Goal: Task Accomplishment & Management: Manage account settings

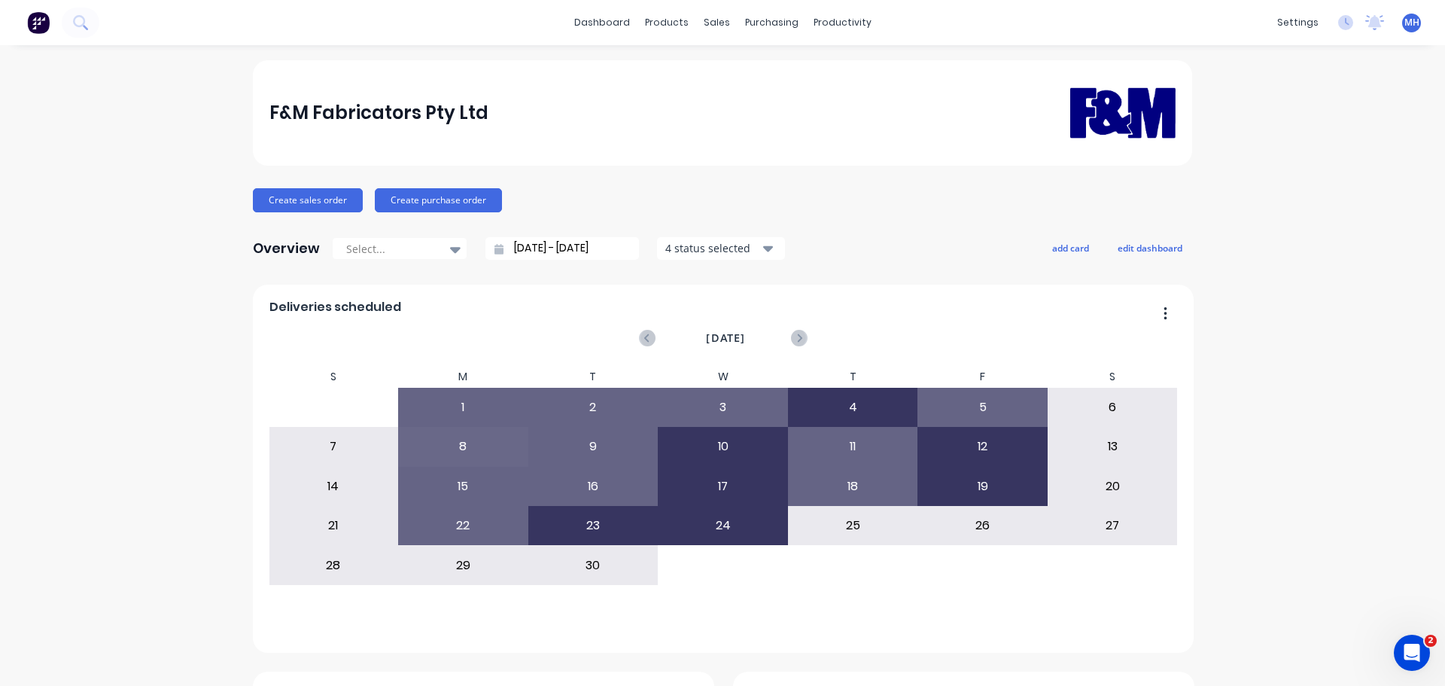
click at [860, 256] on div "Overview Select... [DATE] - [DATE] 4 status selected add card edit dashboard" at bounding box center [723, 248] width 940 height 30
click at [1418, 634] on div "Open Intercom Messenger" at bounding box center [1410, 651] width 50 height 50
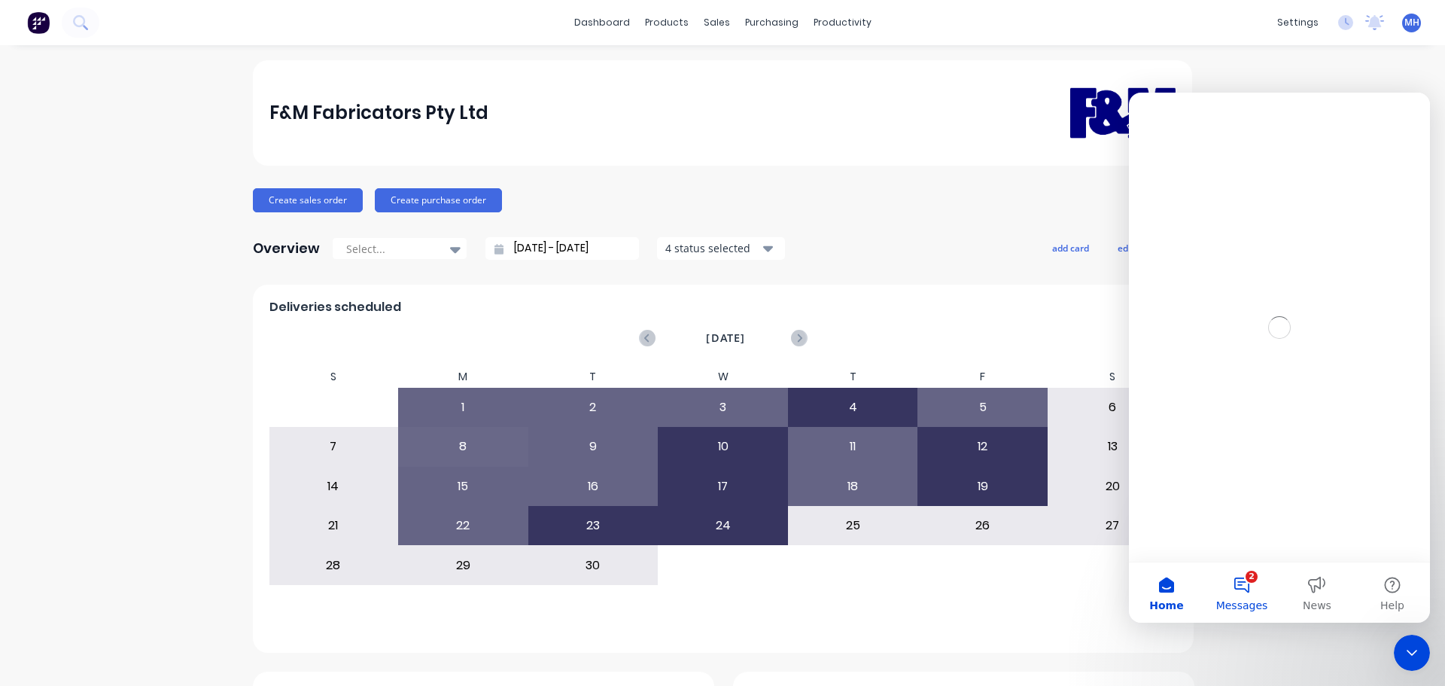
click at [1251, 593] on button "2 Messages" at bounding box center [1241, 592] width 75 height 60
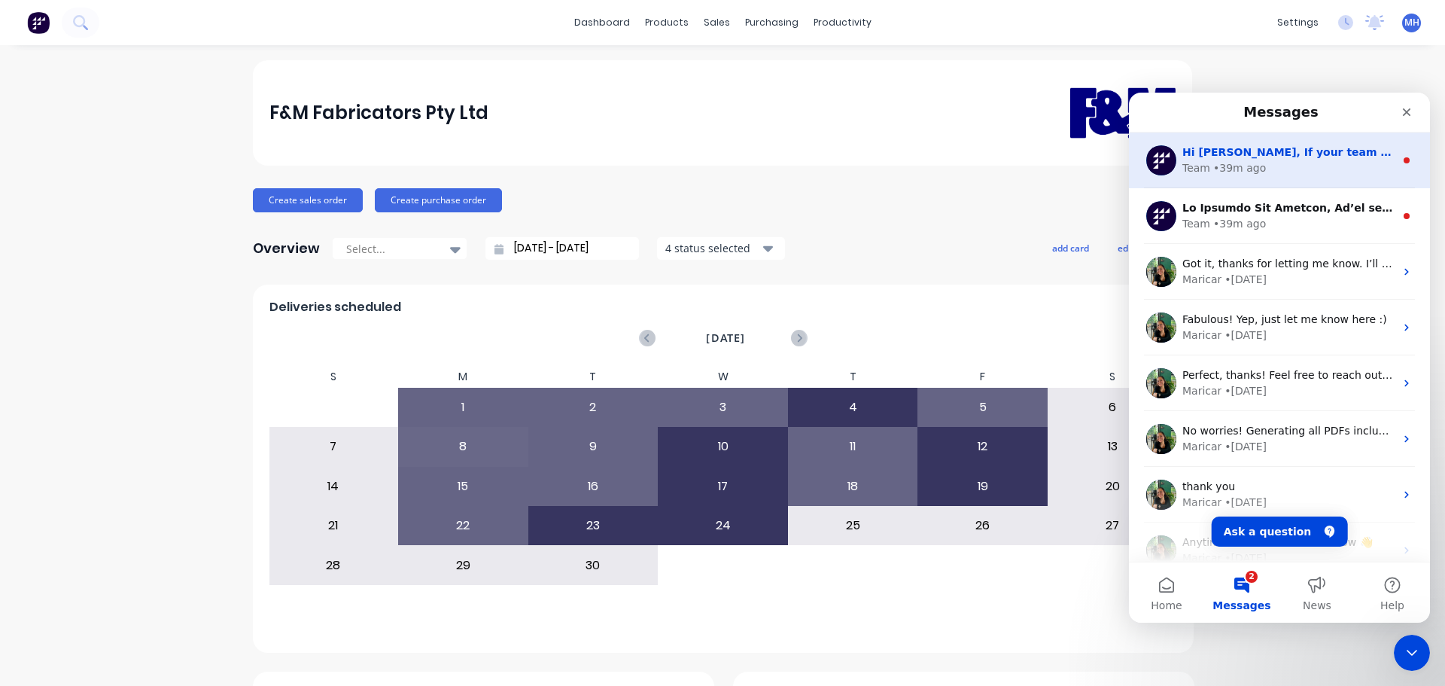
click at [1281, 169] on div "Team • 39m ago" at bounding box center [1289, 168] width 212 height 16
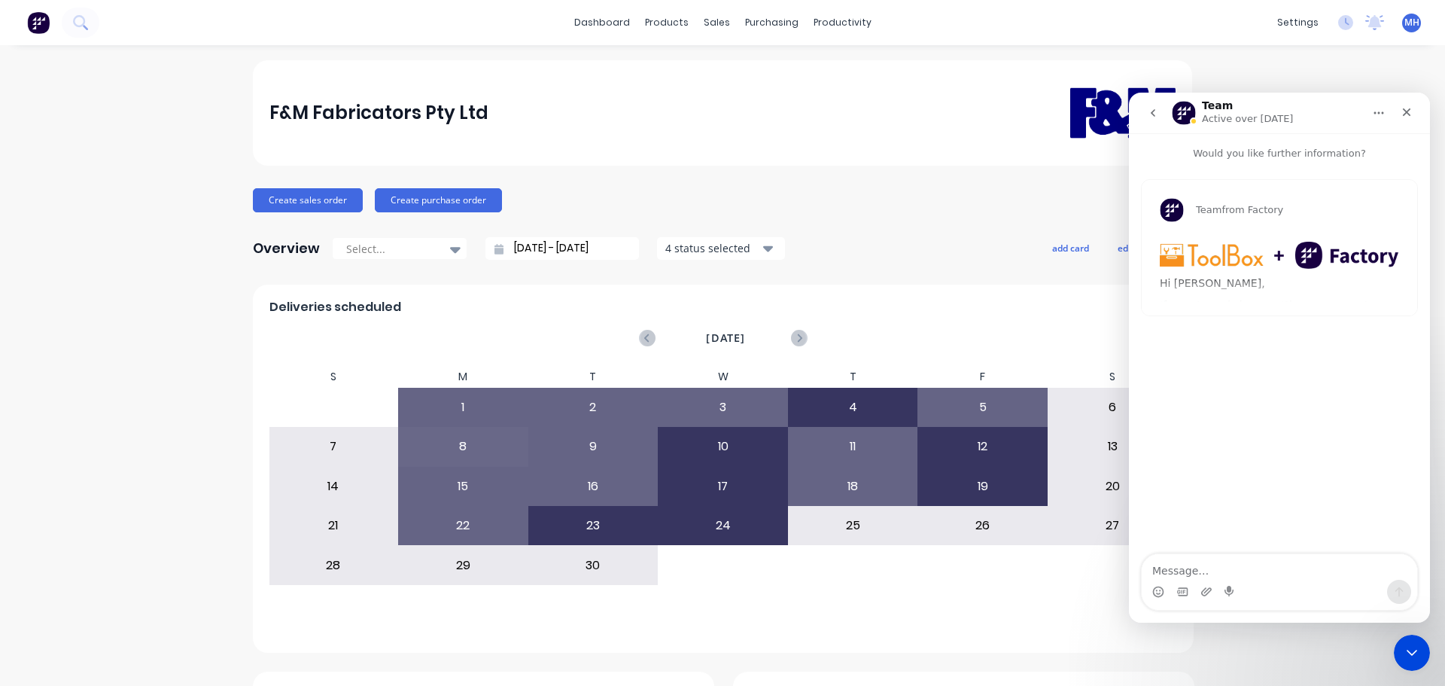
click at [1247, 257] on img "Team says…" at bounding box center [1279, 255] width 239 height 27
click at [1323, 251] on img "Team says…" at bounding box center [1279, 255] width 239 height 27
click at [1244, 251] on img "Team says…" at bounding box center [1279, 255] width 239 height 27
click at [1314, 244] on img "Team says…" at bounding box center [1279, 255] width 239 height 27
click at [1404, 112] on icon "Close" at bounding box center [1407, 112] width 12 height 12
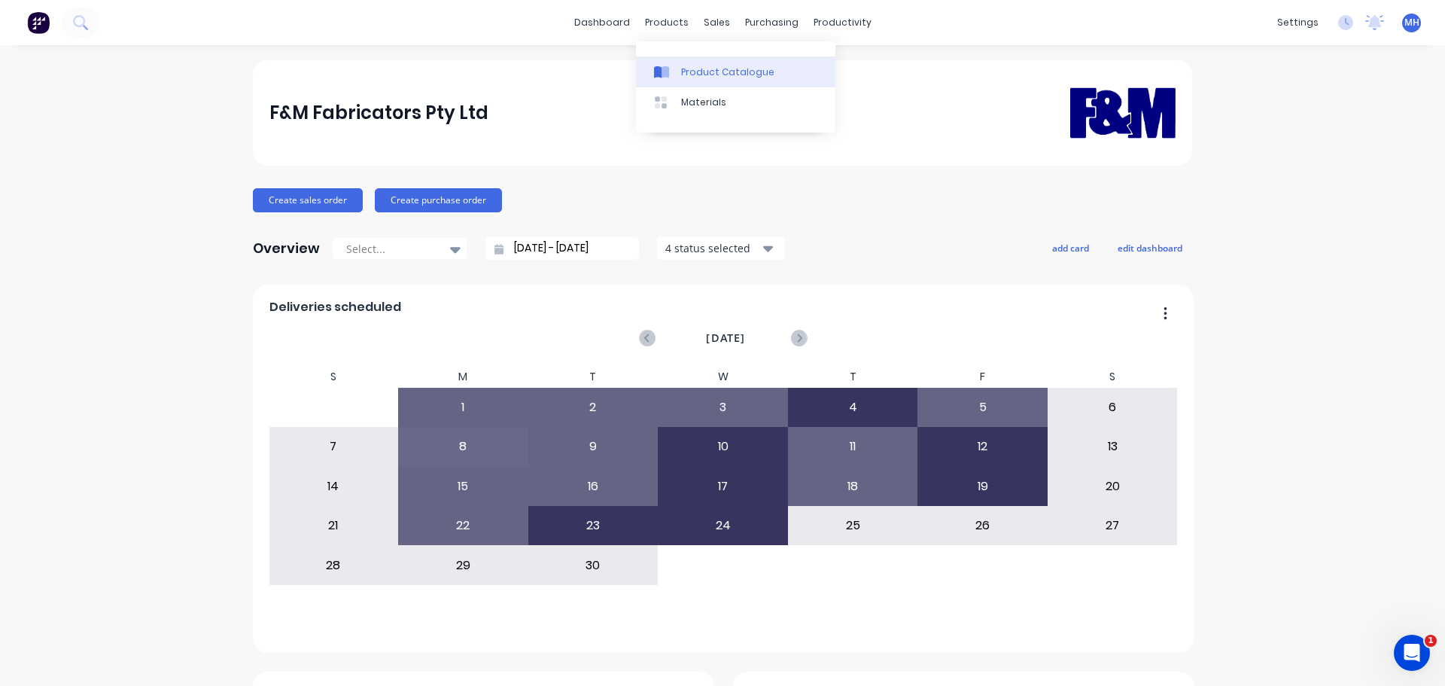
click at [714, 72] on div "Product Catalogue" at bounding box center [727, 72] width 93 height 14
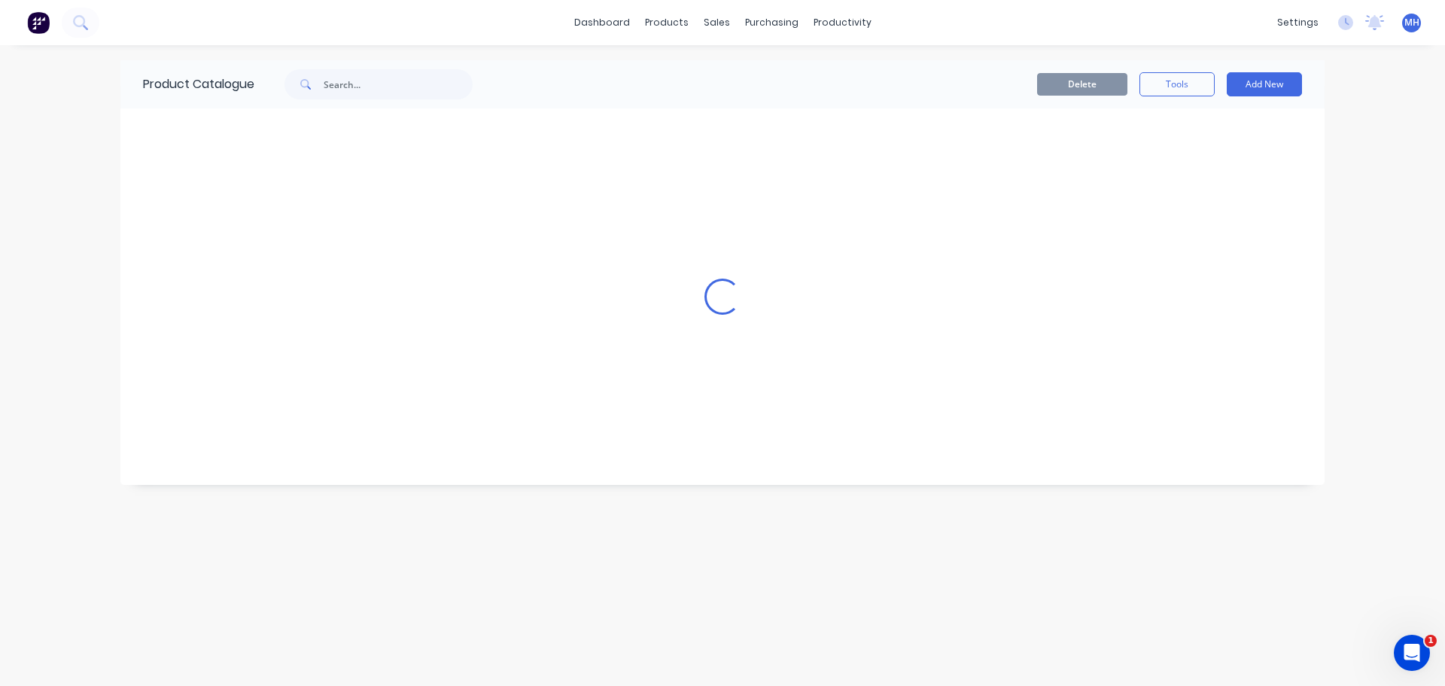
click at [627, 72] on div "Delete Tools Add New" at bounding box center [906, 84] width 792 height 24
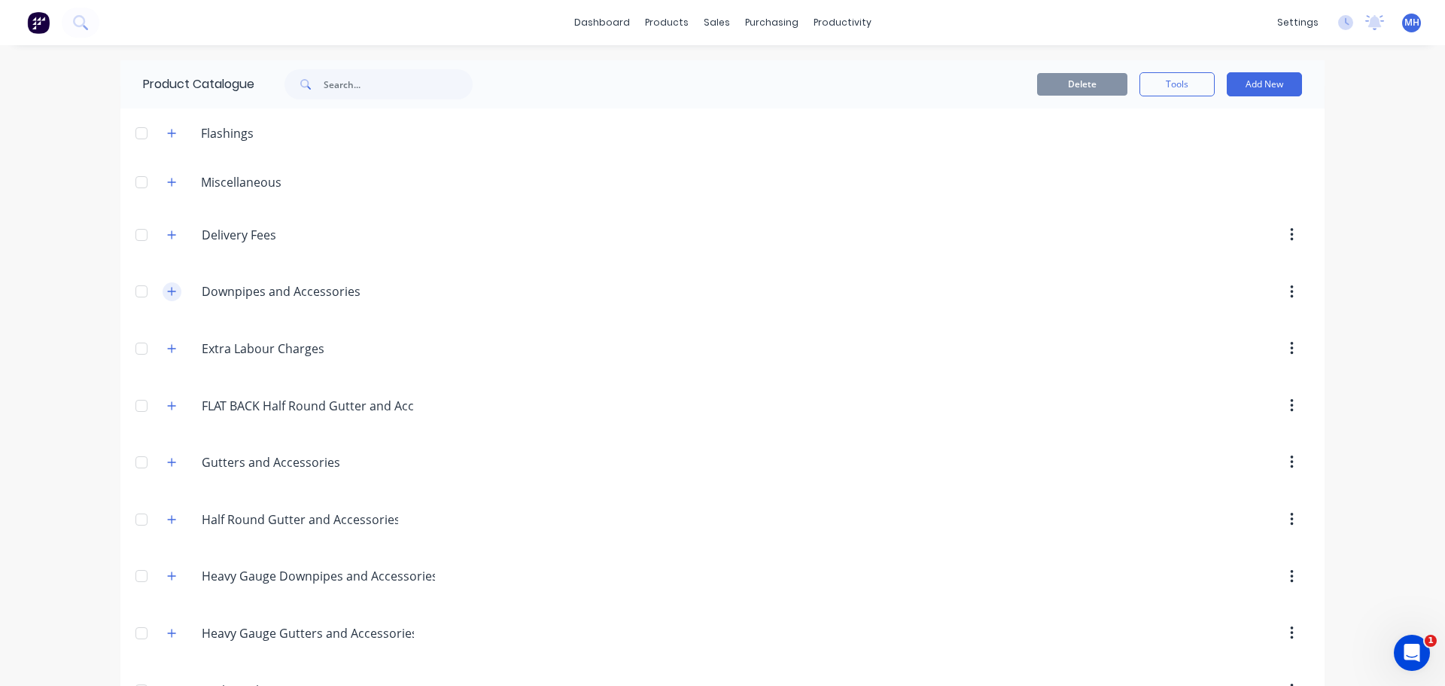
click at [172, 289] on button "button" at bounding box center [172, 291] width 19 height 19
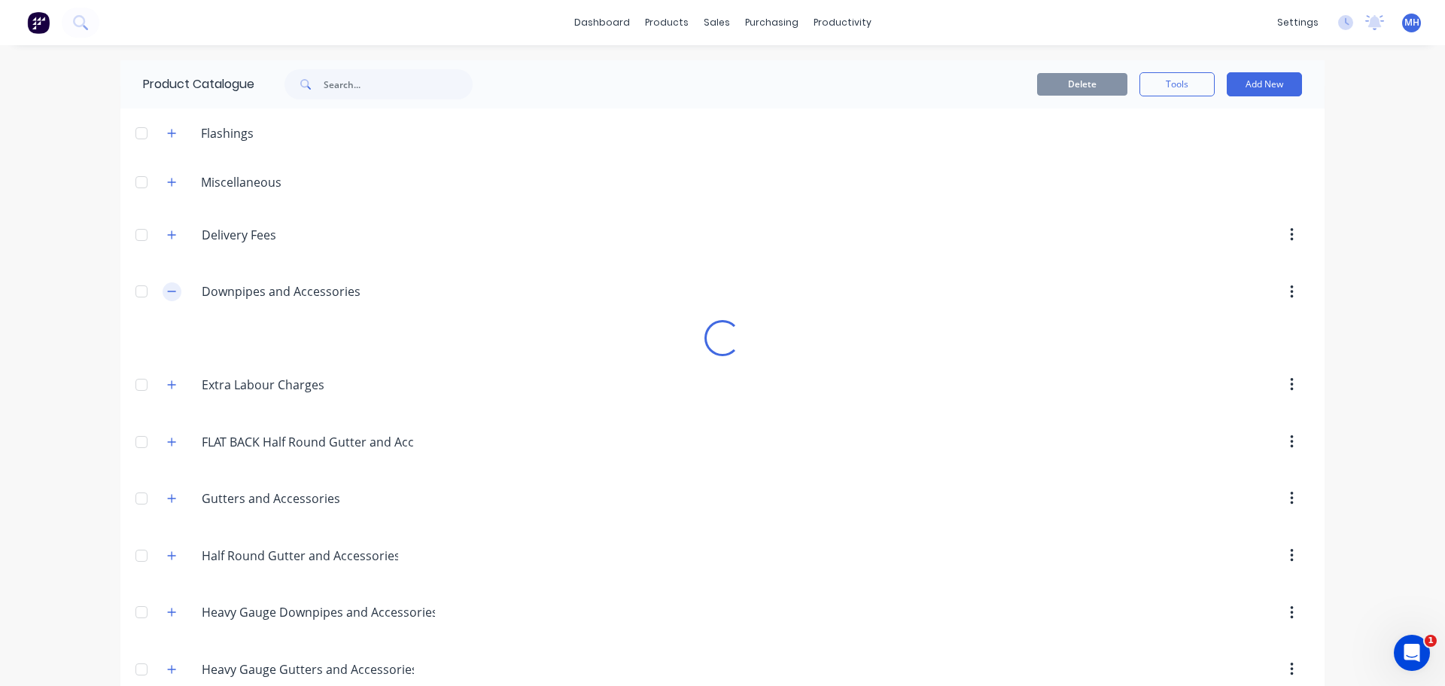
click at [172, 289] on button "button" at bounding box center [172, 291] width 19 height 19
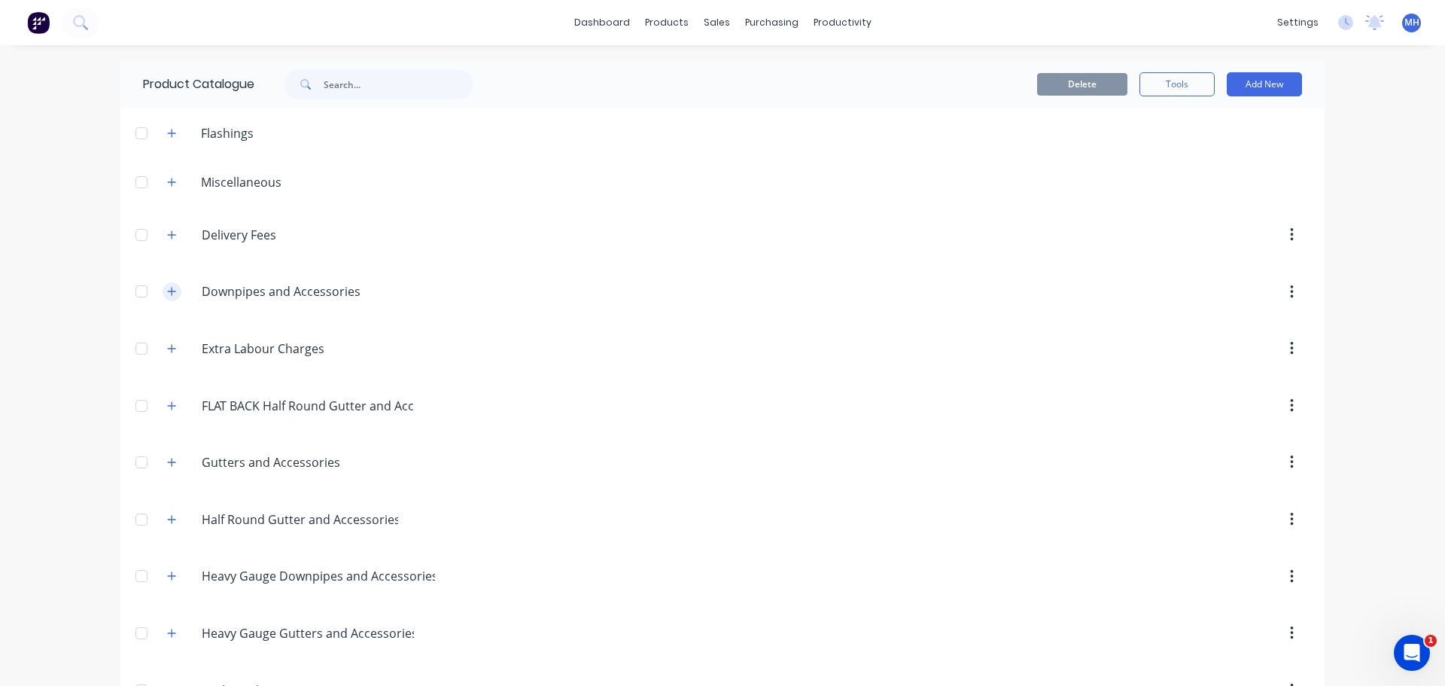
click at [172, 289] on button "button" at bounding box center [172, 291] width 19 height 19
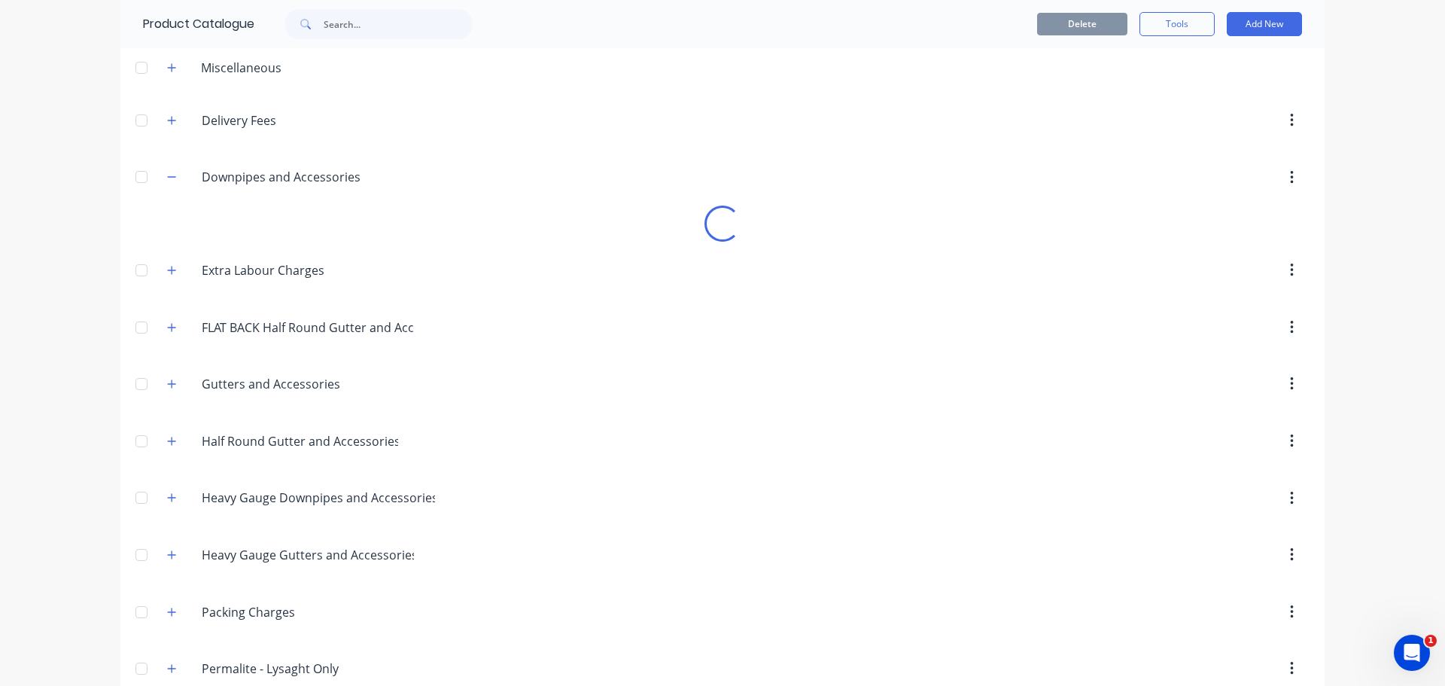
scroll to position [75, 0]
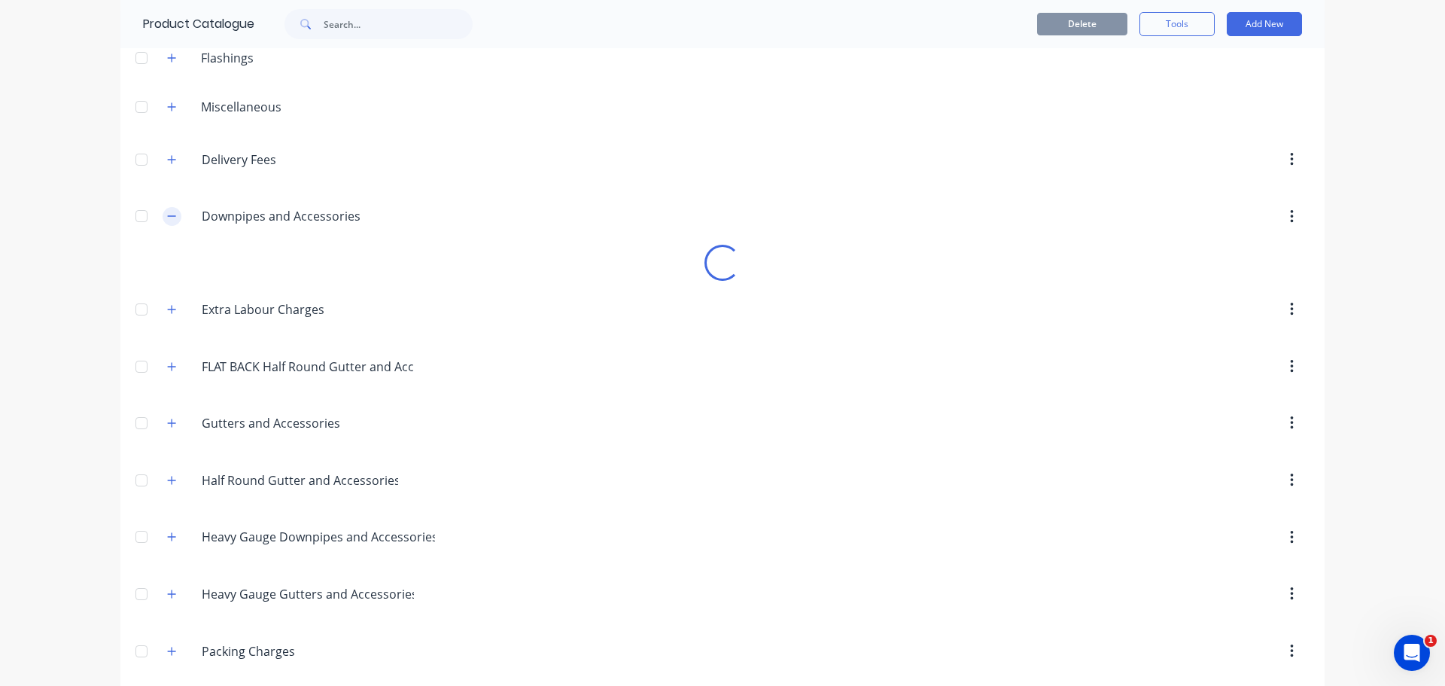
click at [167, 215] on icon "button" at bounding box center [171, 216] width 9 height 11
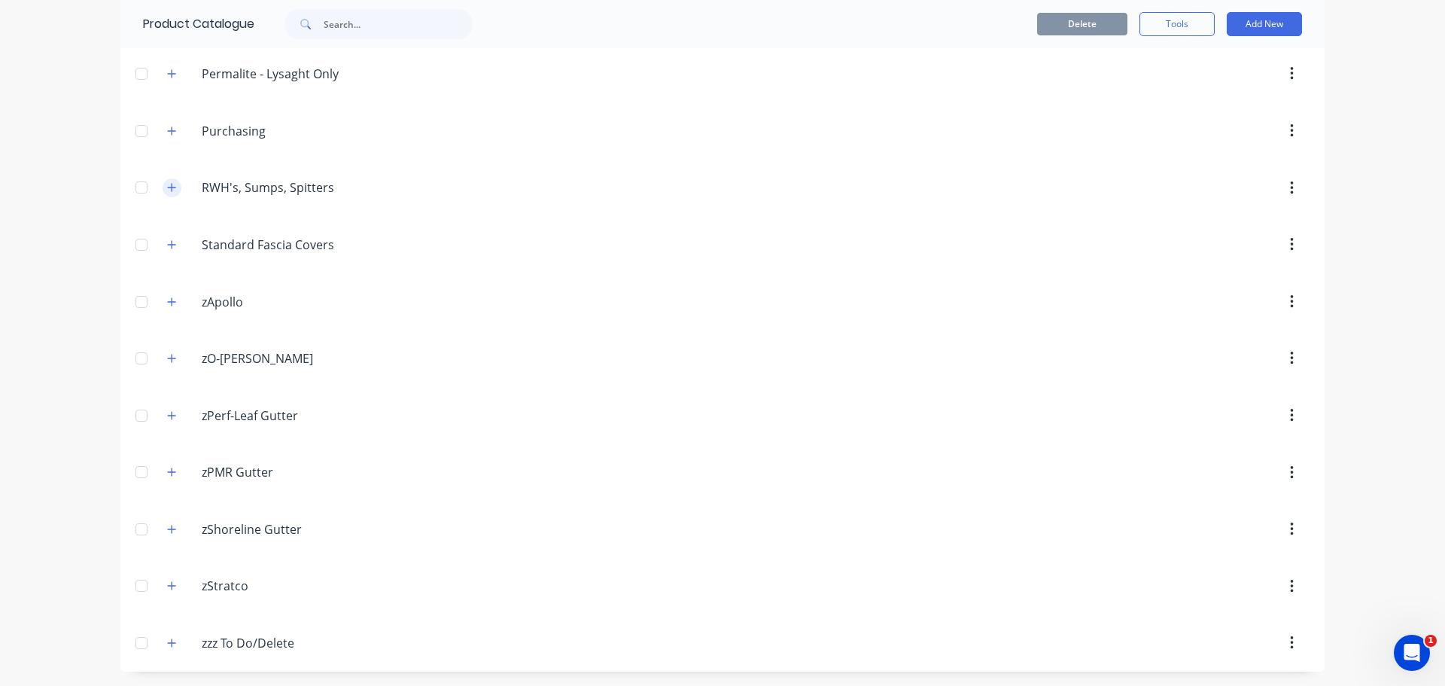
scroll to position [674, 0]
click at [167, 358] on icon "button" at bounding box center [171, 357] width 9 height 11
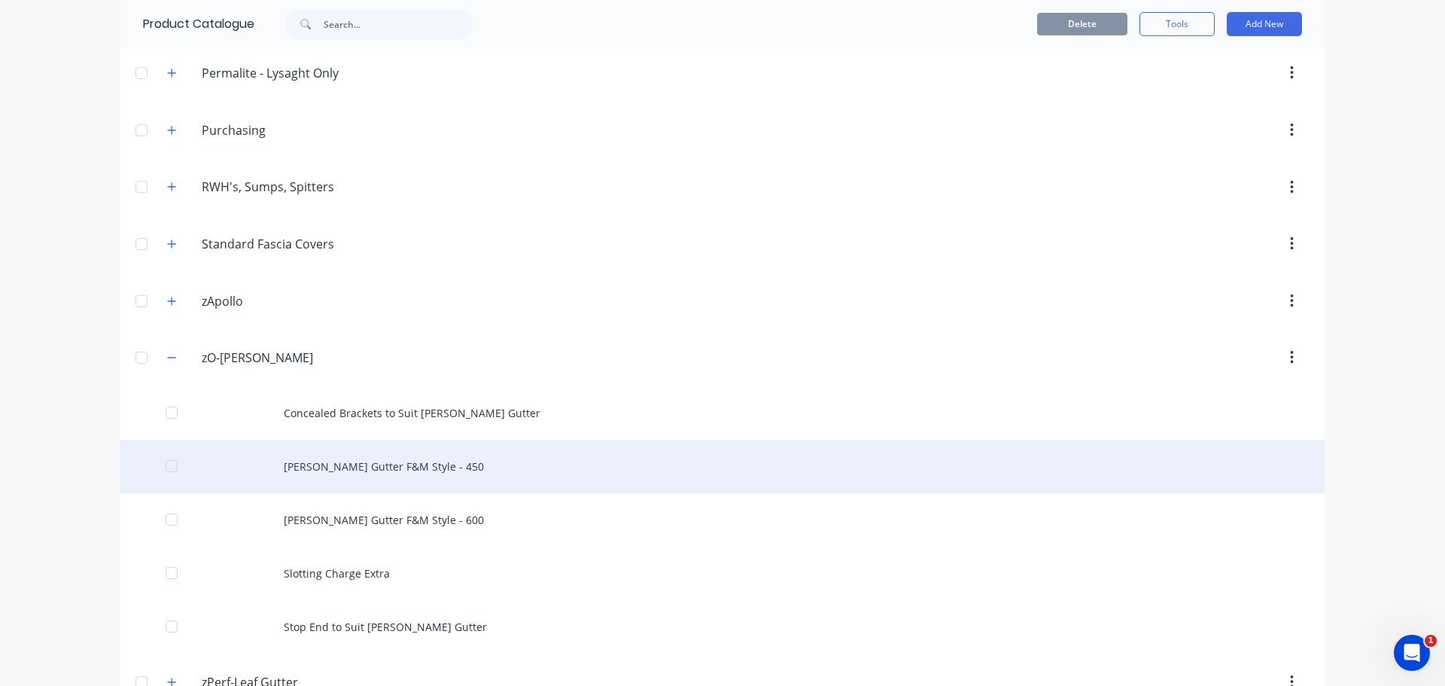
click at [416, 468] on div "[PERSON_NAME] Gutter F&M Style - 450" at bounding box center [722, 466] width 1204 height 53
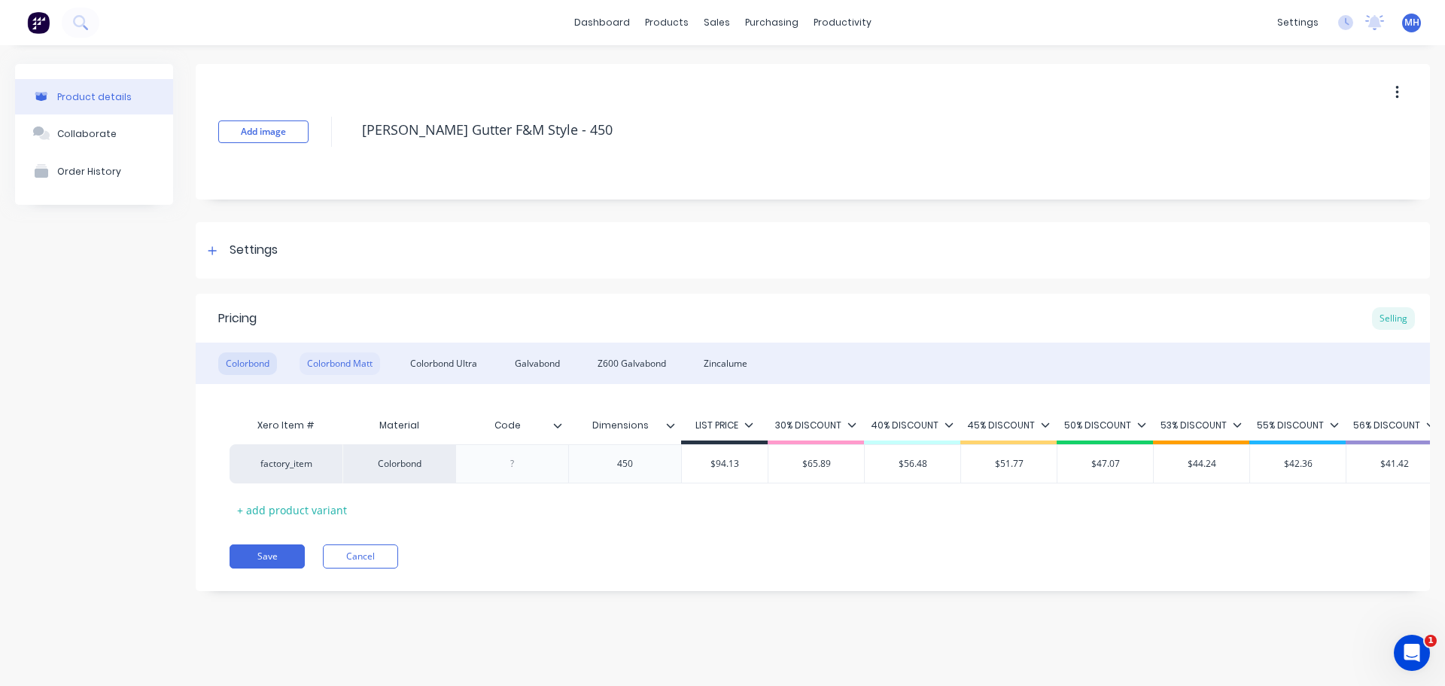
click at [376, 358] on div "Colorbond Matt" at bounding box center [340, 363] width 81 height 23
click at [423, 364] on div "Colorbond Ultra" at bounding box center [444, 363] width 82 height 23
click at [518, 367] on div "Galvabond" at bounding box center [537, 363] width 60 height 23
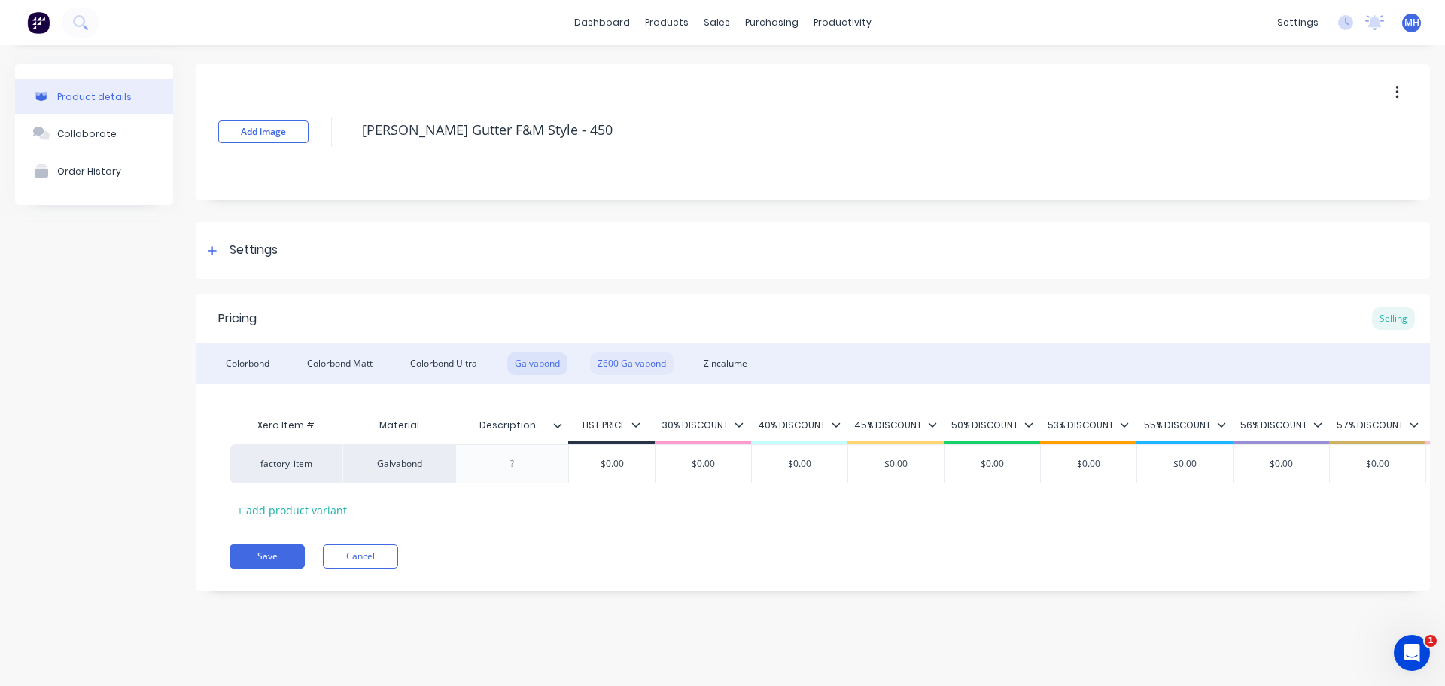
click at [645, 368] on div "Z600 Galvabond" at bounding box center [632, 363] width 84 height 23
click at [720, 358] on div "Zincalume" at bounding box center [725, 363] width 59 height 23
click at [361, 568] on button "Cancel" at bounding box center [360, 556] width 75 height 24
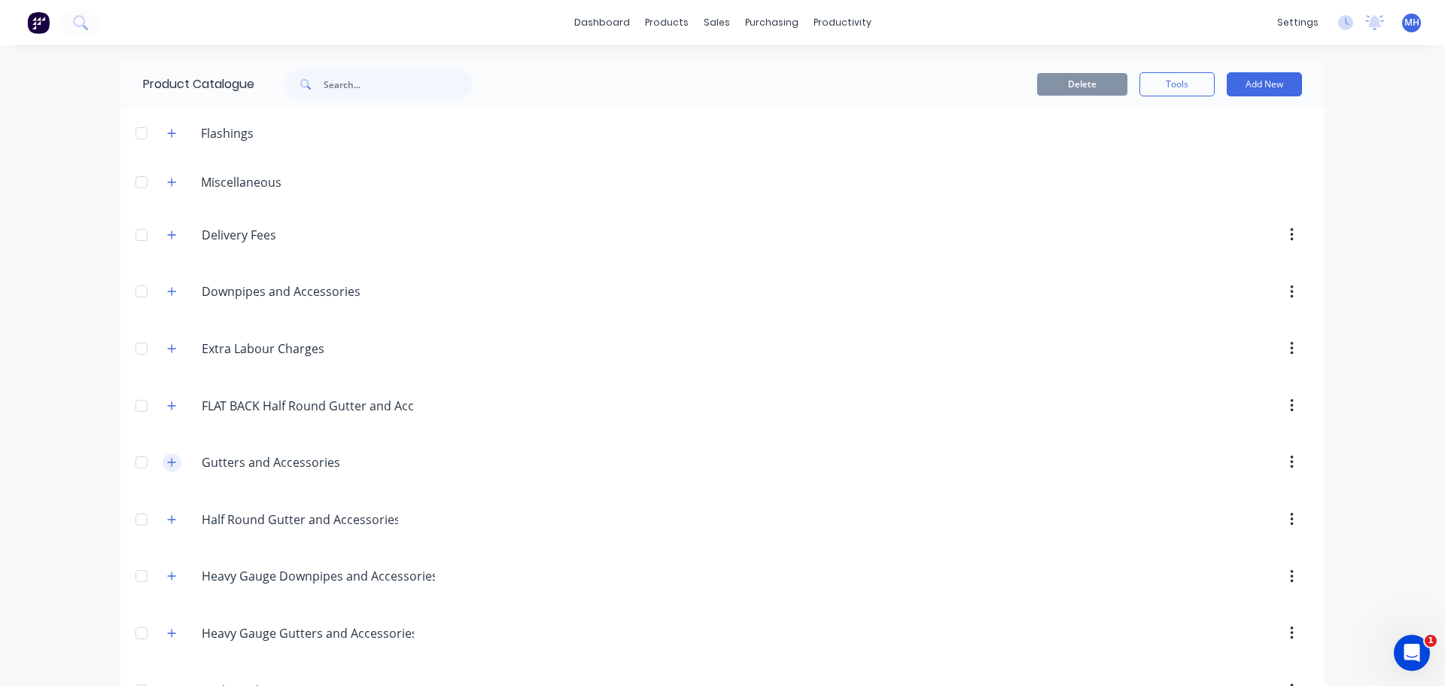
click at [173, 465] on button "button" at bounding box center [172, 462] width 19 height 19
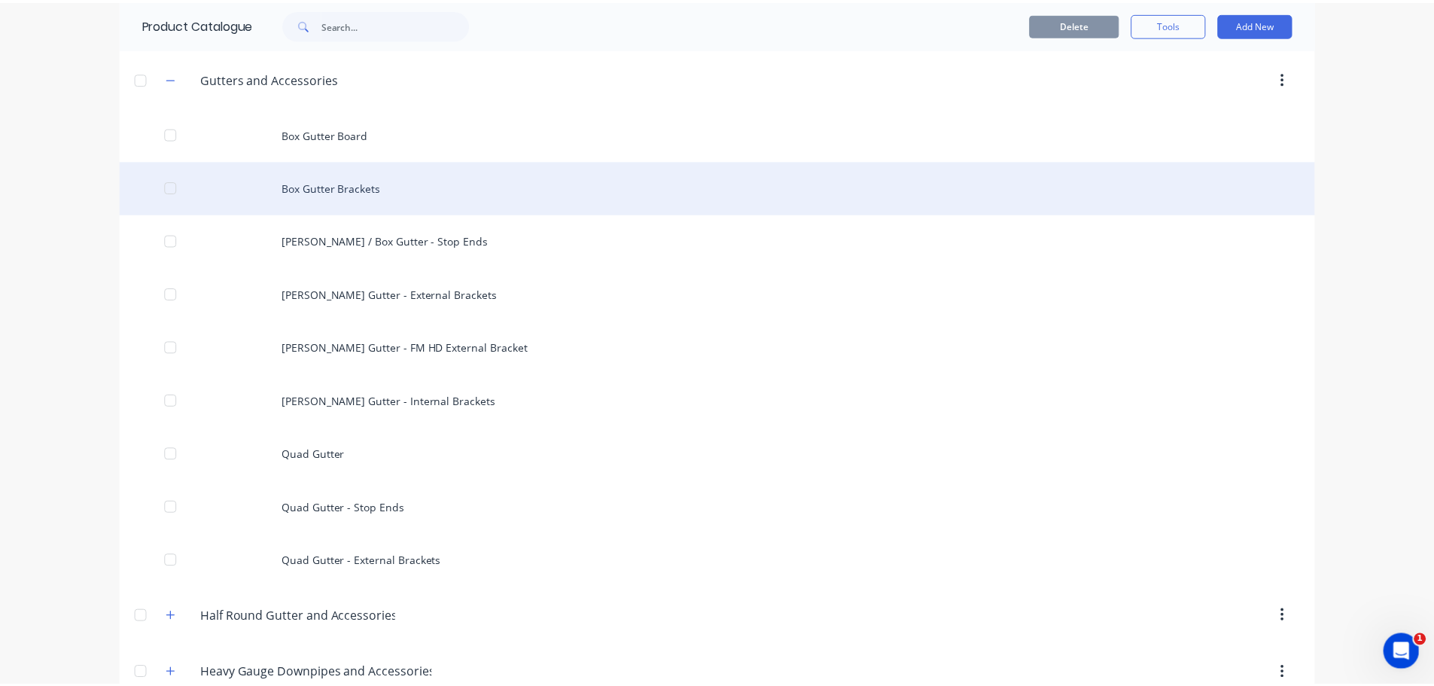
scroll to position [452, 0]
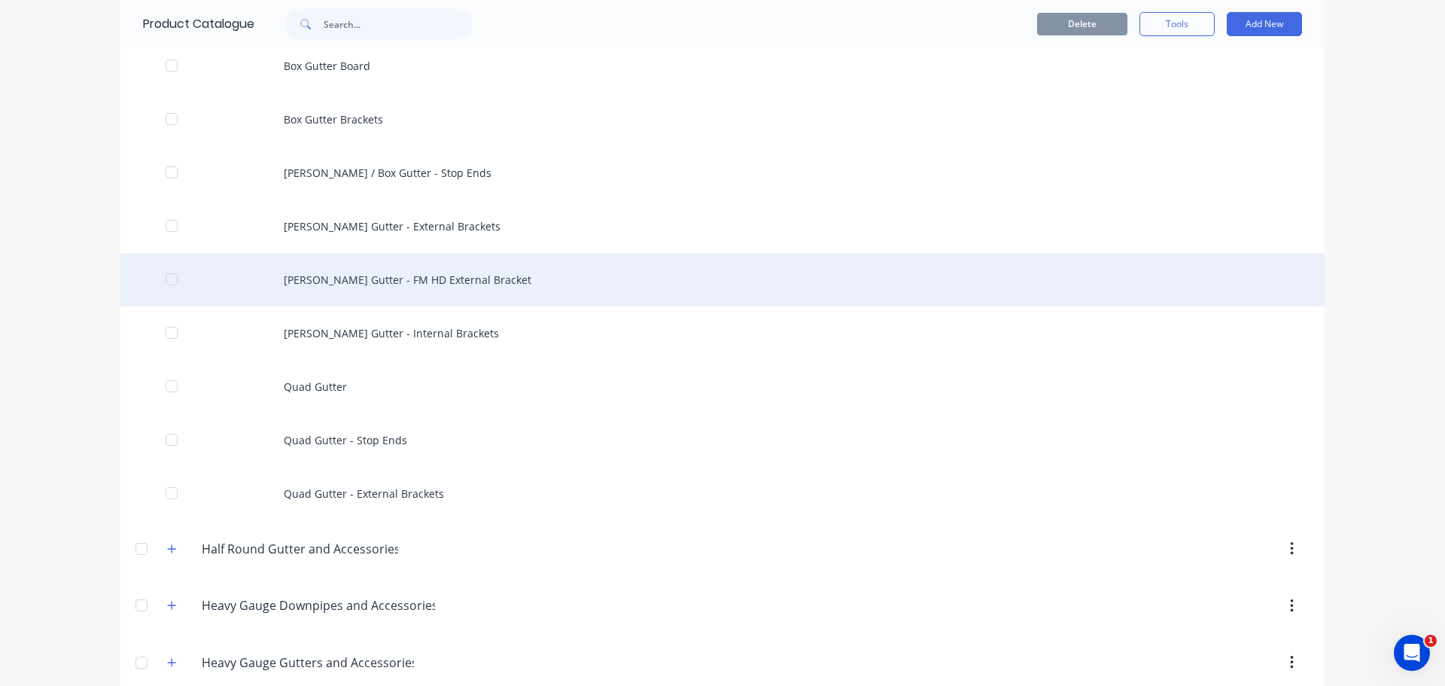
click at [446, 287] on div "[PERSON_NAME] Gutter - FM HD External Bracket" at bounding box center [722, 279] width 1204 height 53
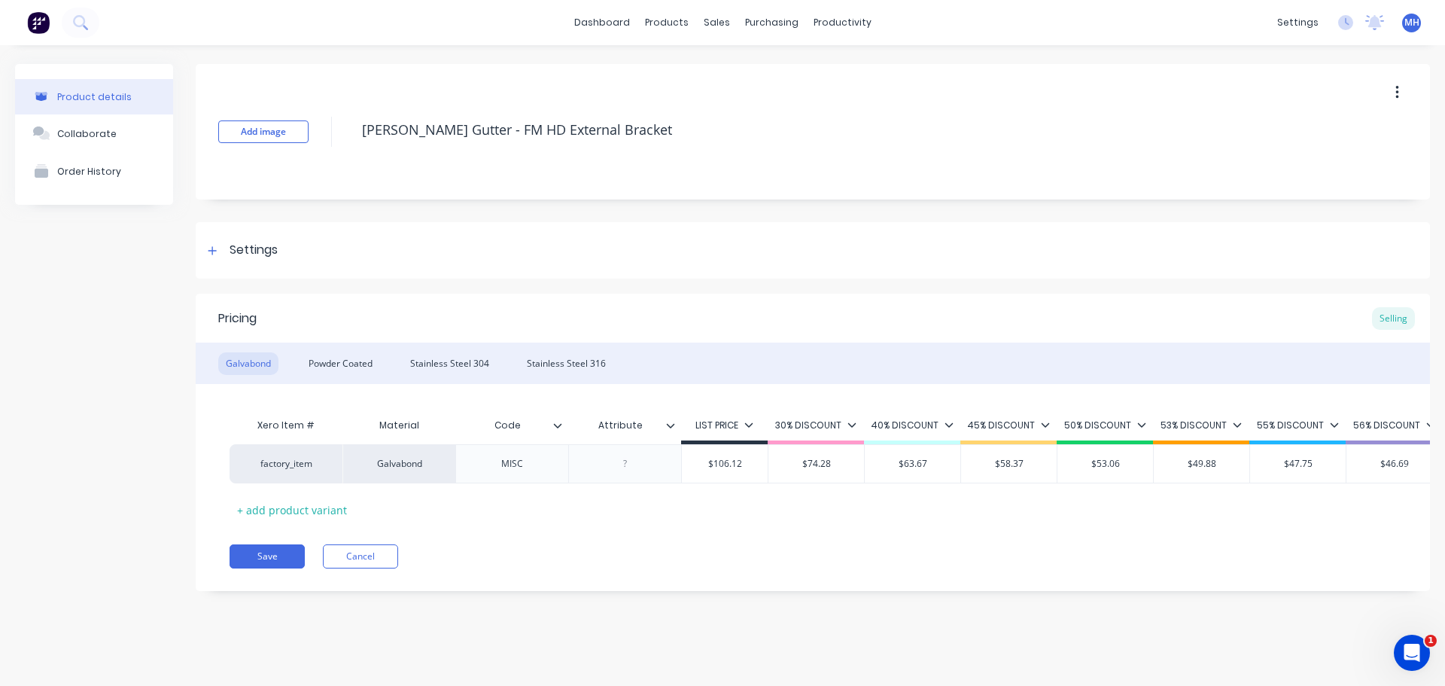
type textarea "x"
click at [342, 568] on button "Cancel" at bounding box center [360, 556] width 75 height 24
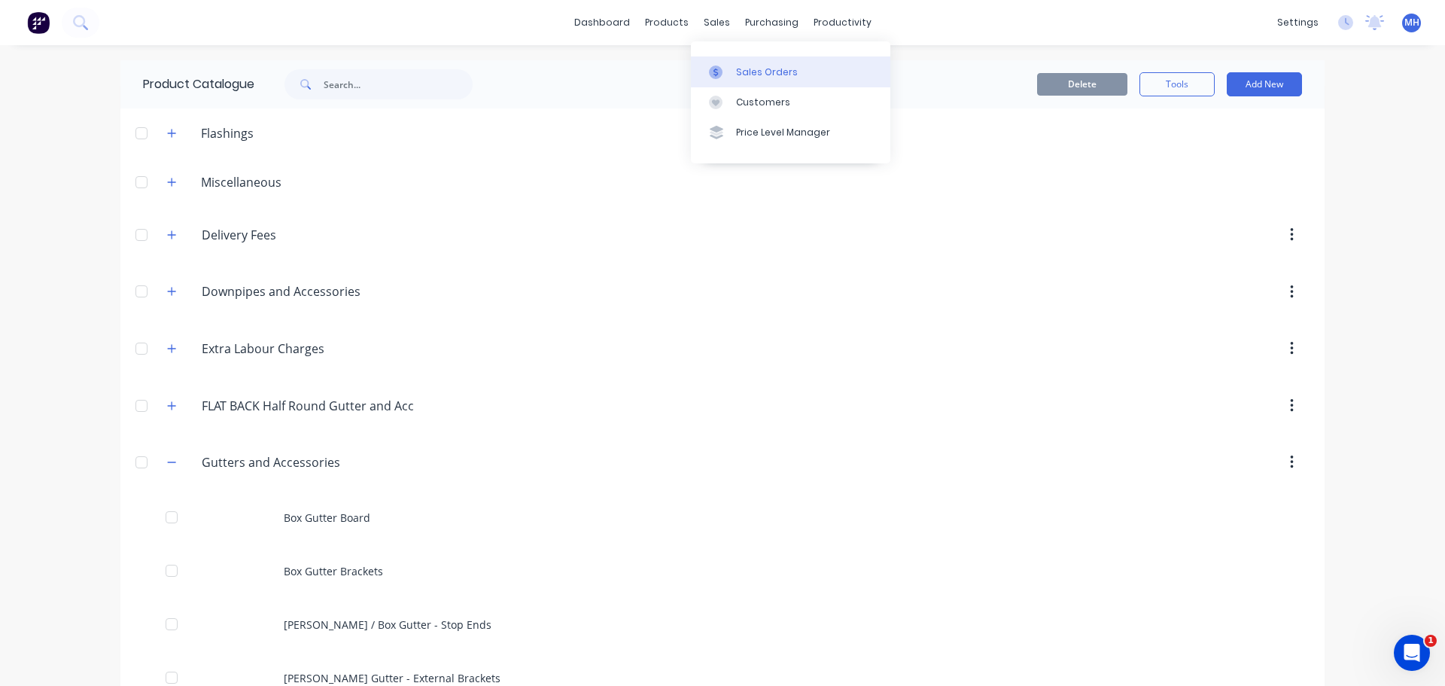
click at [739, 63] on link "Sales Orders" at bounding box center [790, 71] width 199 height 30
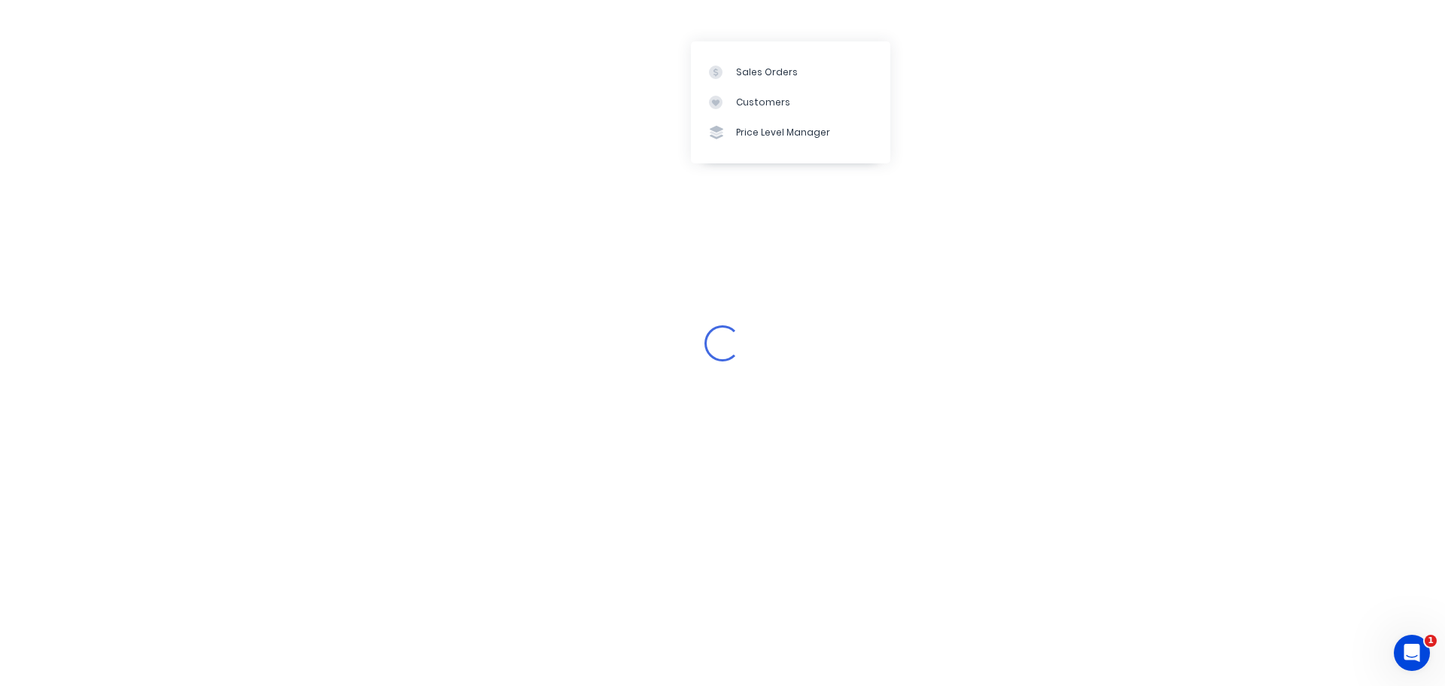
click at [1013, 50] on div "Loading..." at bounding box center [722, 343] width 1445 height 686
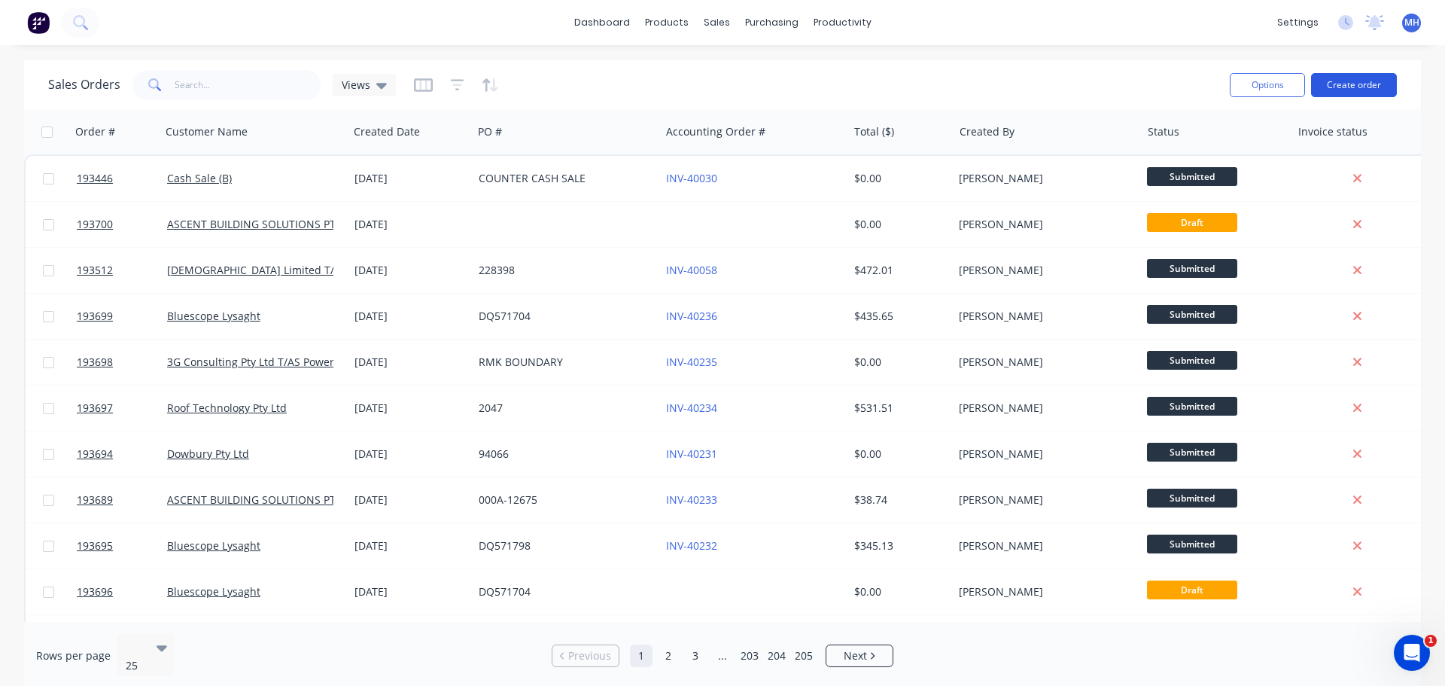
click at [1345, 93] on button "Create order" at bounding box center [1354, 85] width 86 height 24
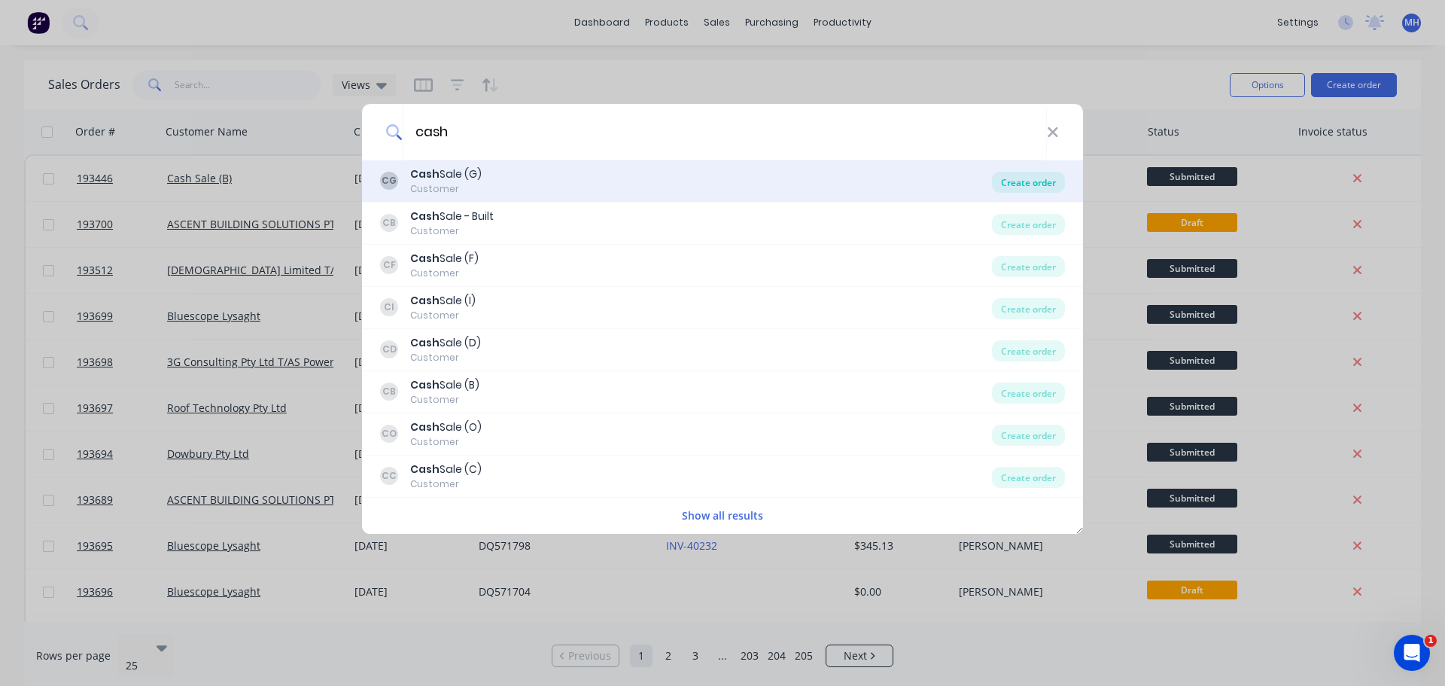
type input "cash"
click at [1019, 182] on div "Create order" at bounding box center [1028, 182] width 73 height 21
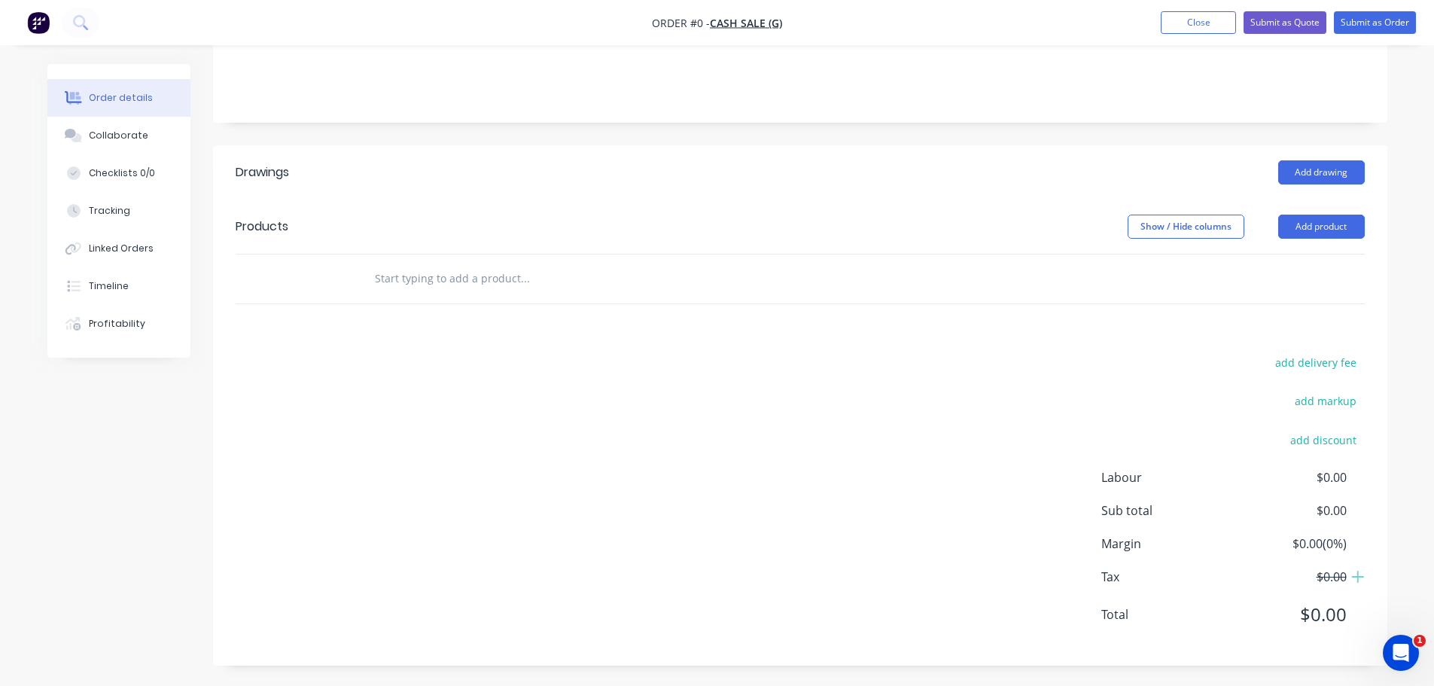
scroll to position [262, 0]
click at [1180, 28] on button "Close" at bounding box center [1198, 22] width 75 height 23
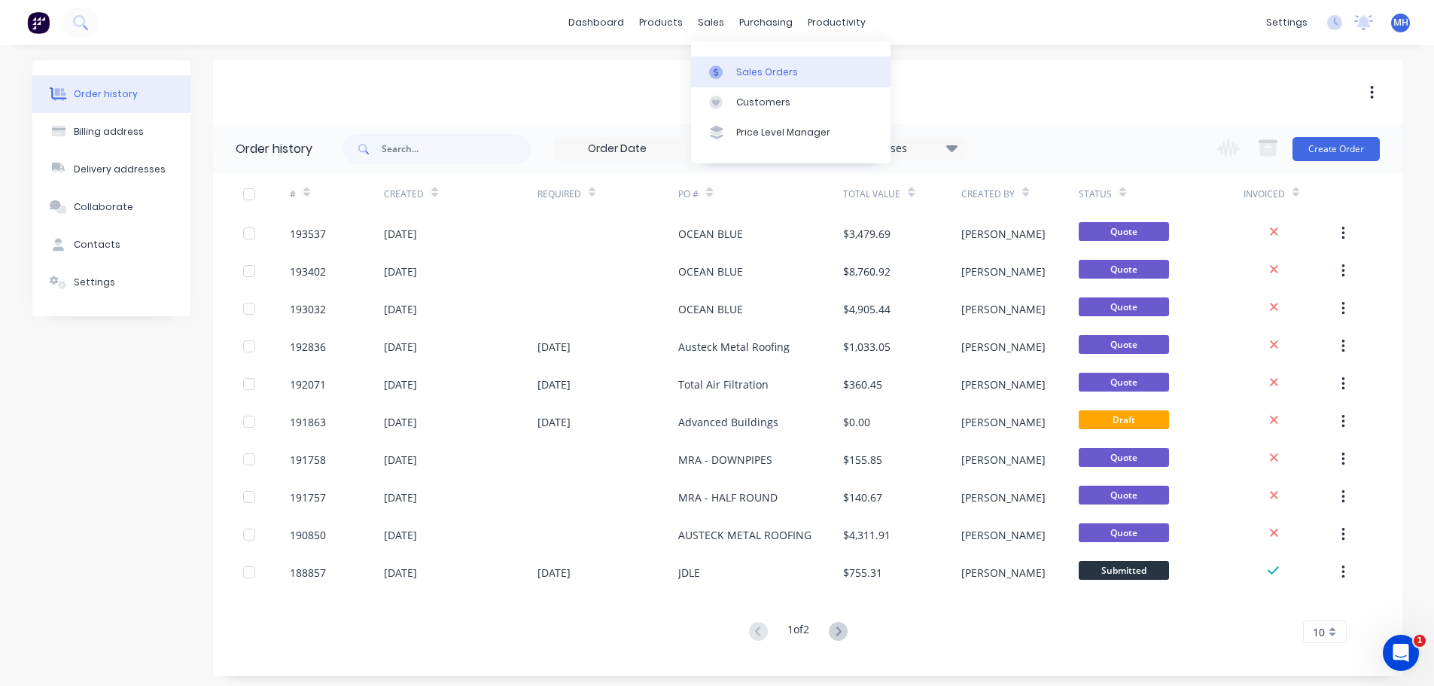
click at [742, 65] on div "Sales Orders" at bounding box center [767, 72] width 62 height 14
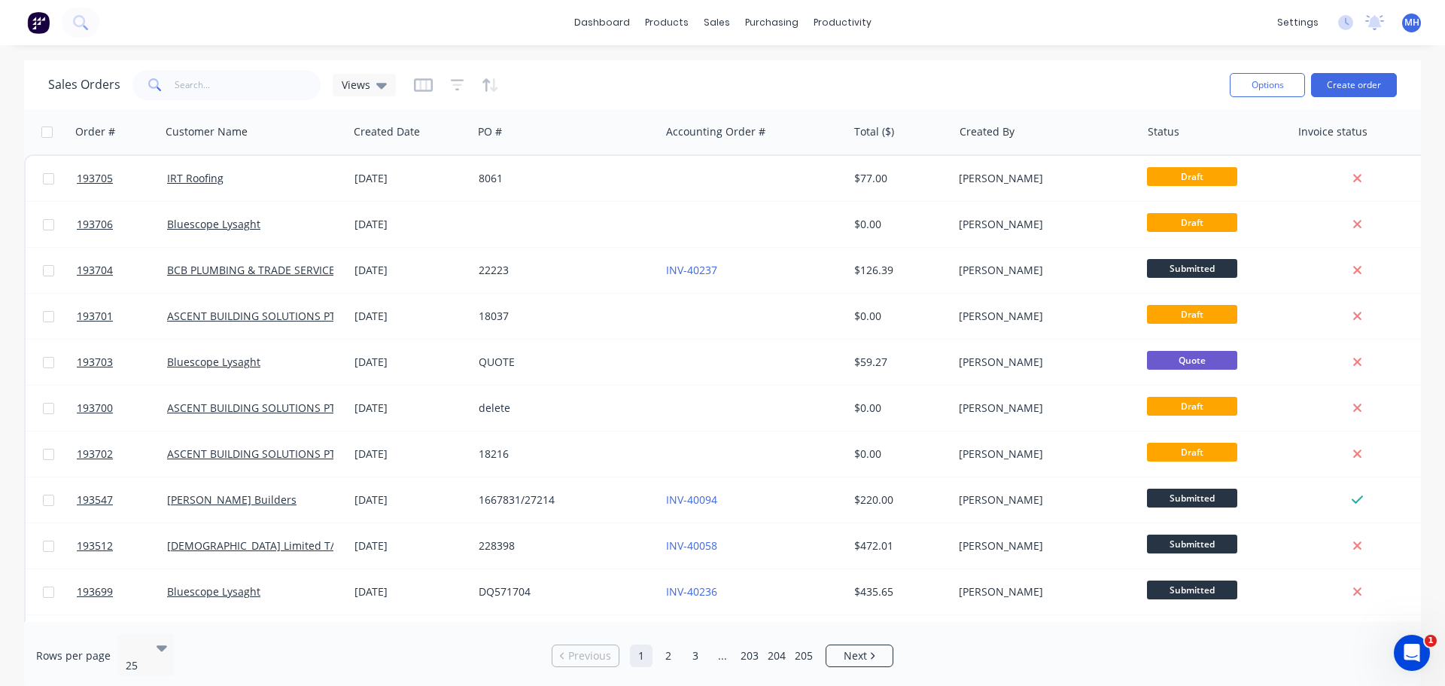
click at [629, 78] on div "Sales Orders Views" at bounding box center [633, 84] width 1170 height 37
click at [750, 105] on div "Customers" at bounding box center [769, 103] width 54 height 14
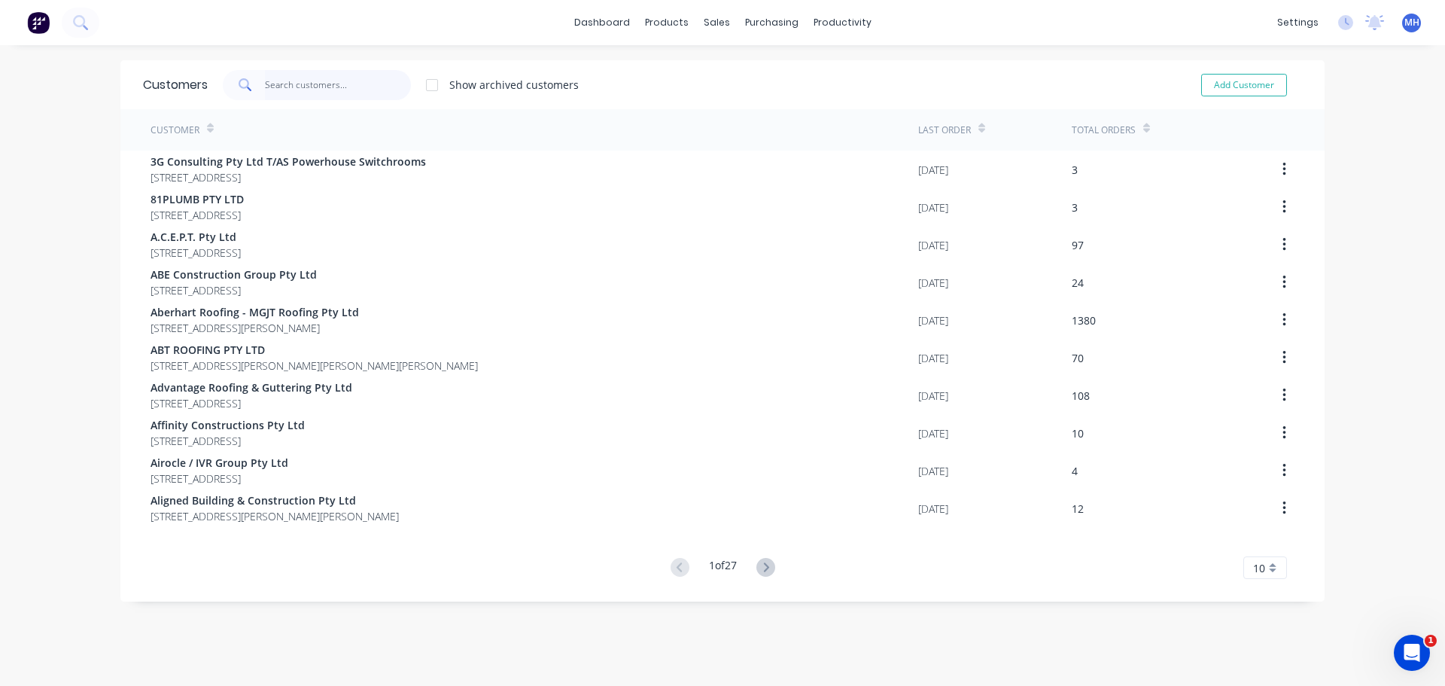
click at [307, 87] on input "text" at bounding box center [338, 85] width 147 height 30
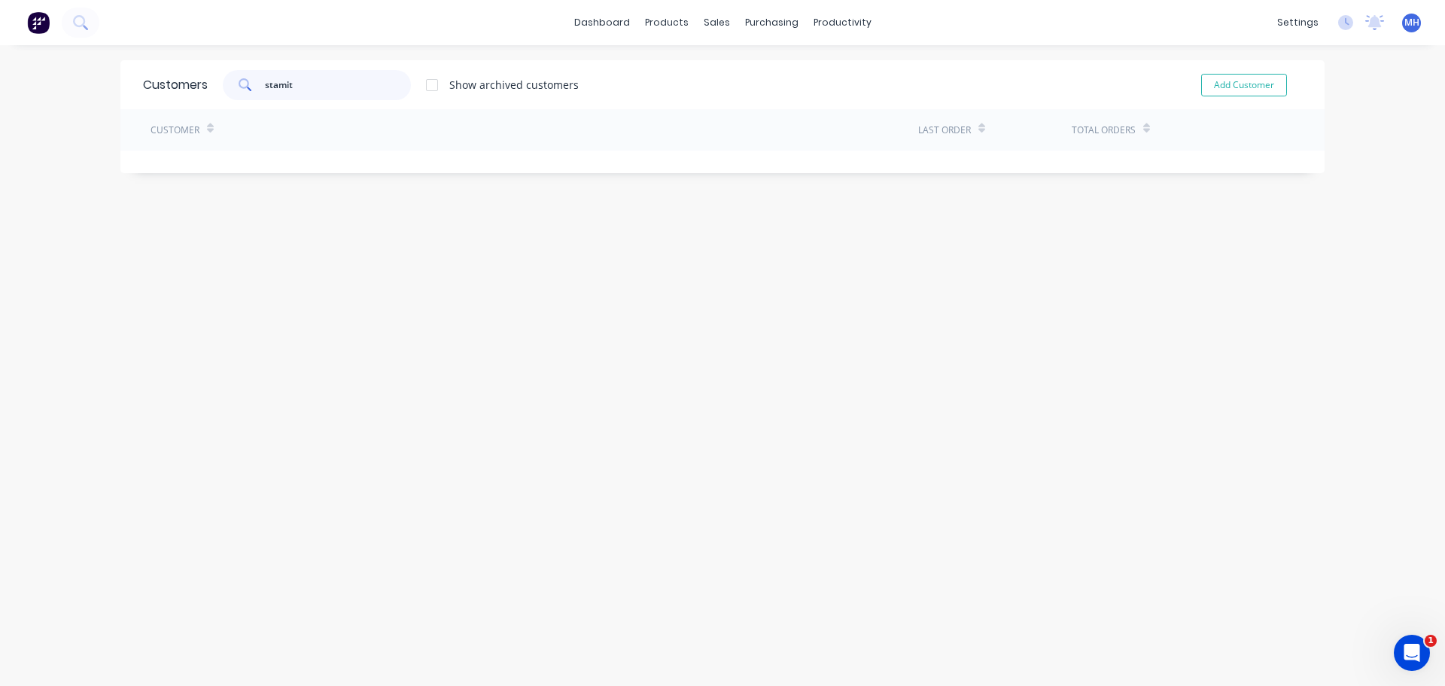
click at [270, 87] on input "stamit" at bounding box center [338, 85] width 147 height 30
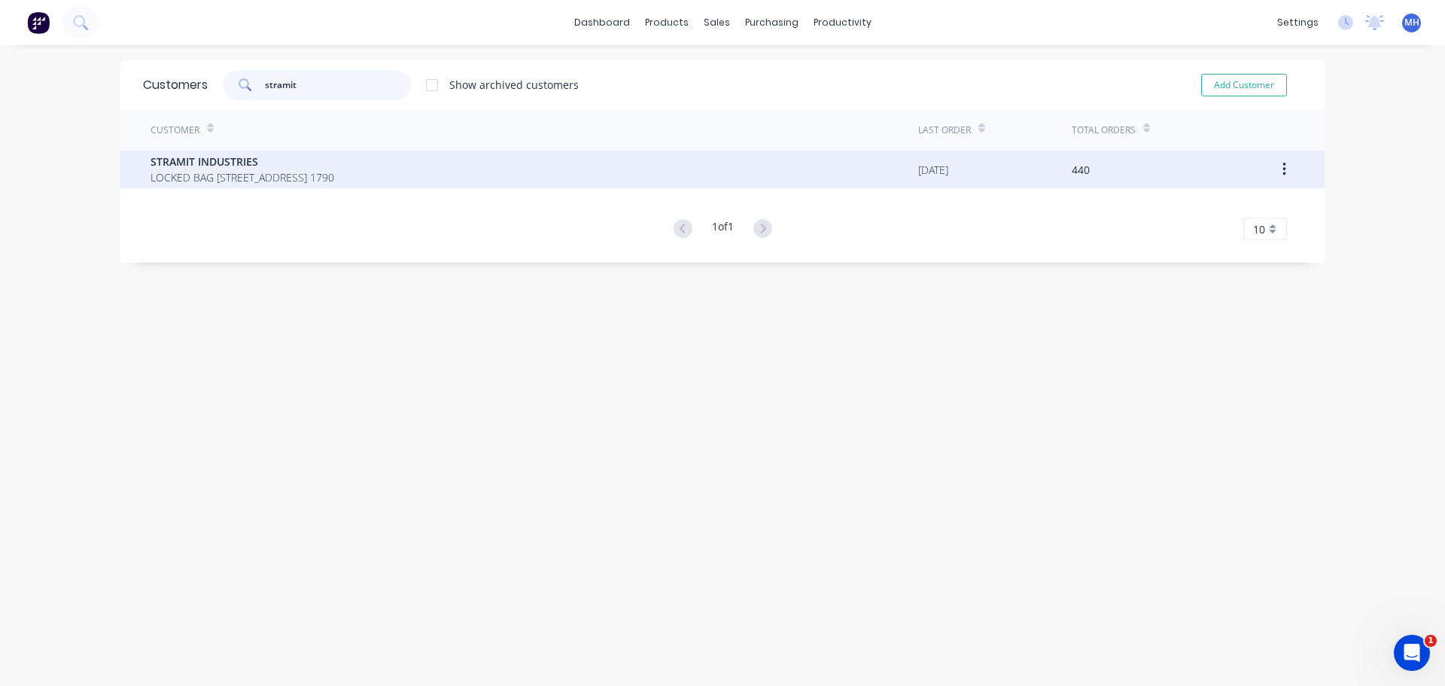
type input "stramit"
click at [334, 165] on span "STRAMIT INDUSTRIES" at bounding box center [243, 162] width 184 height 16
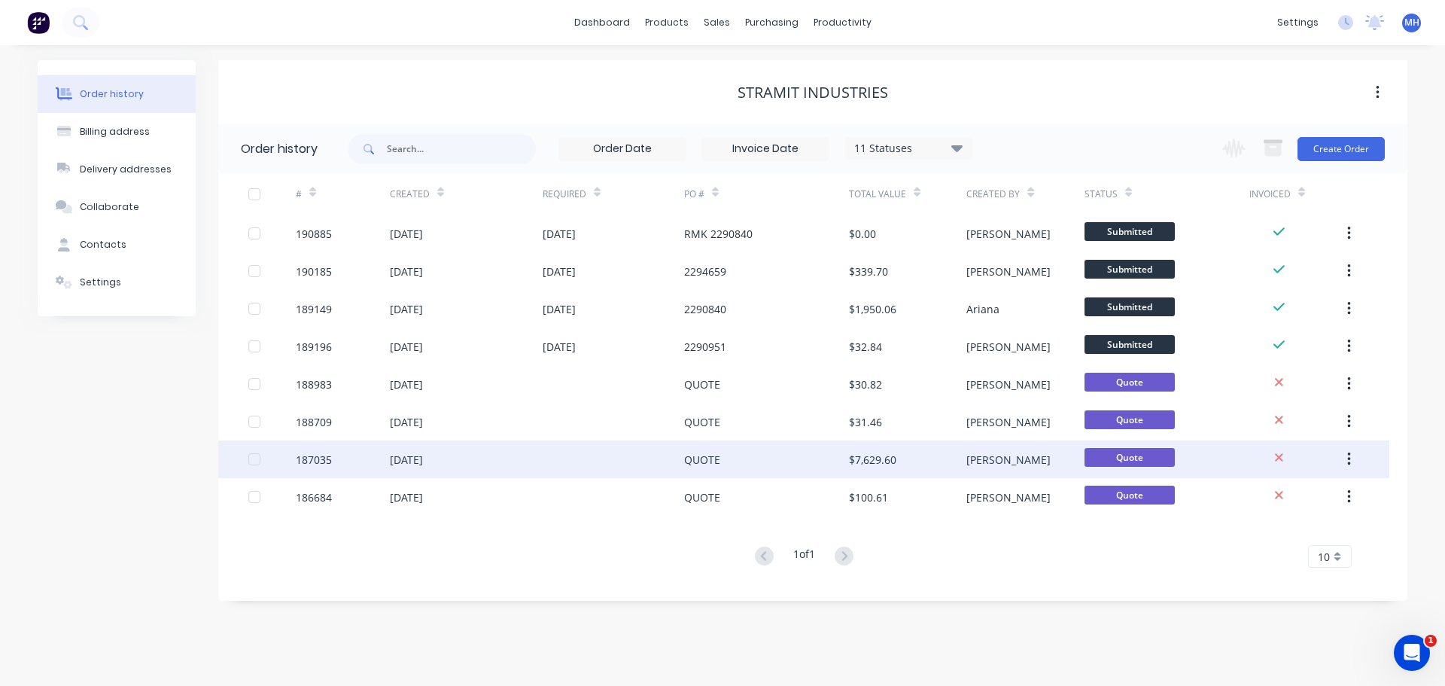
click at [725, 446] on div "QUOTE" at bounding box center [766, 459] width 165 height 38
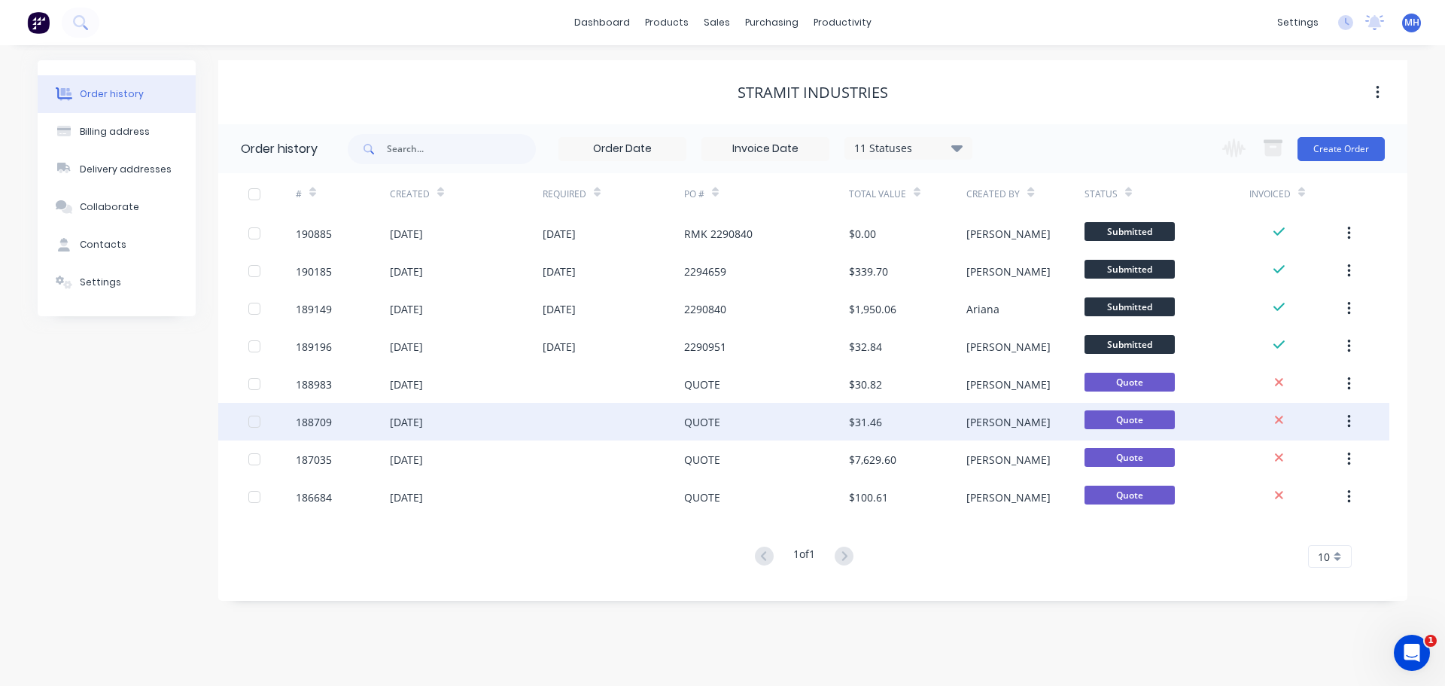
click at [758, 421] on div "QUOTE" at bounding box center [766, 422] width 165 height 38
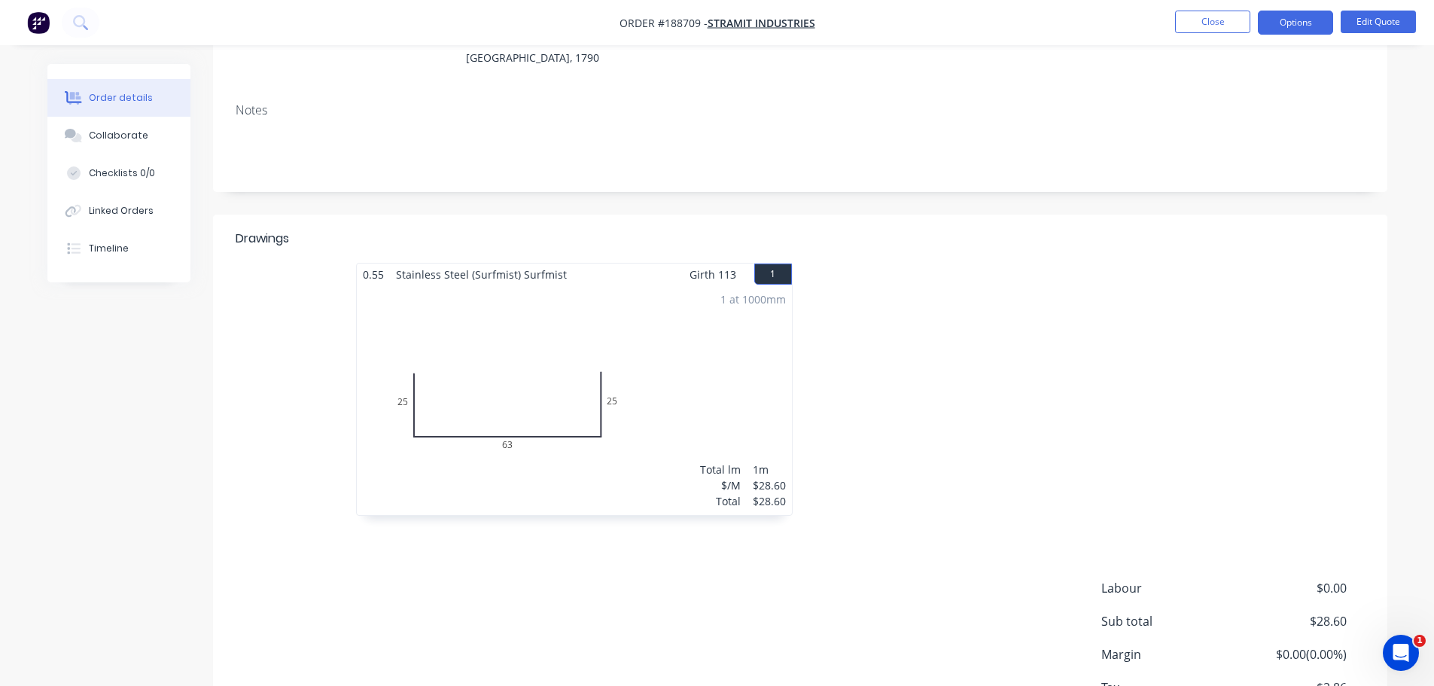
scroll to position [226, 0]
drag, startPoint x: 1003, startPoint y: 237, endPoint x: 1013, endPoint y: 243, distance: 10.9
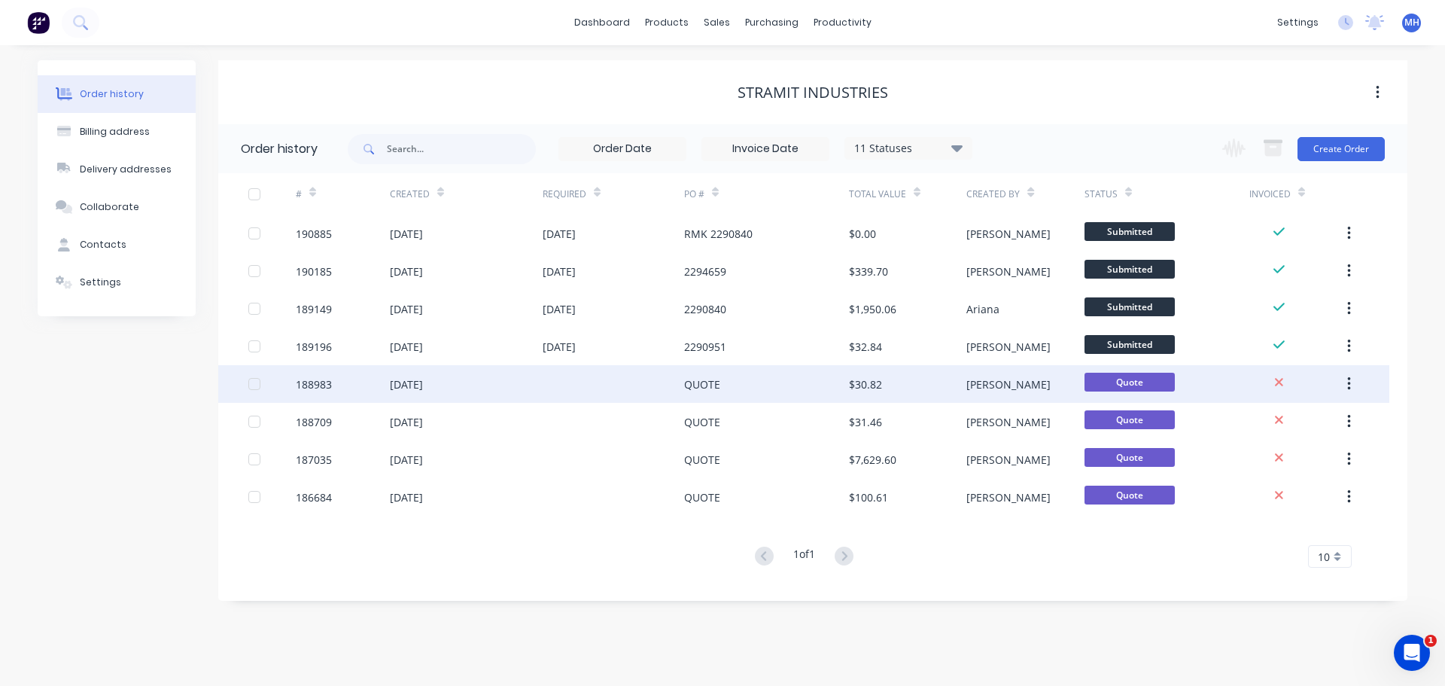
click at [751, 373] on div "QUOTE" at bounding box center [766, 384] width 165 height 38
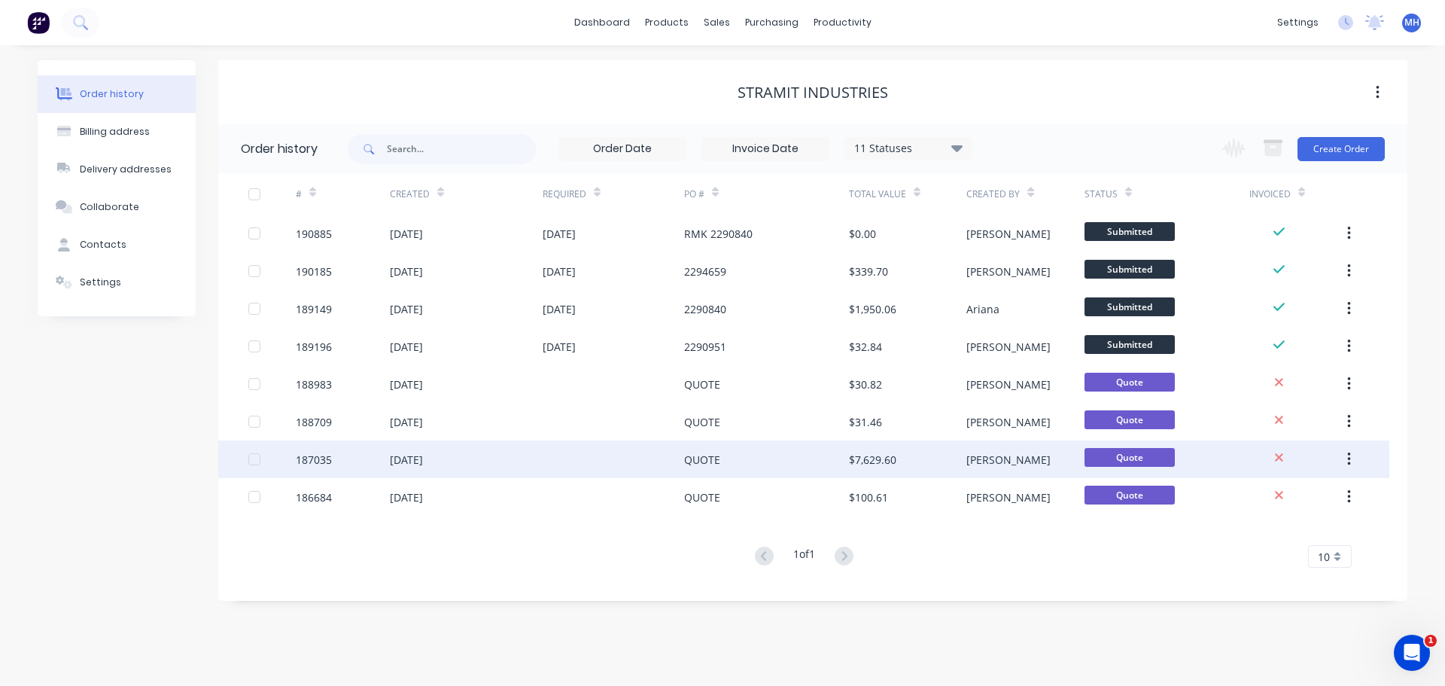
click at [737, 456] on div "QUOTE" at bounding box center [766, 459] width 165 height 38
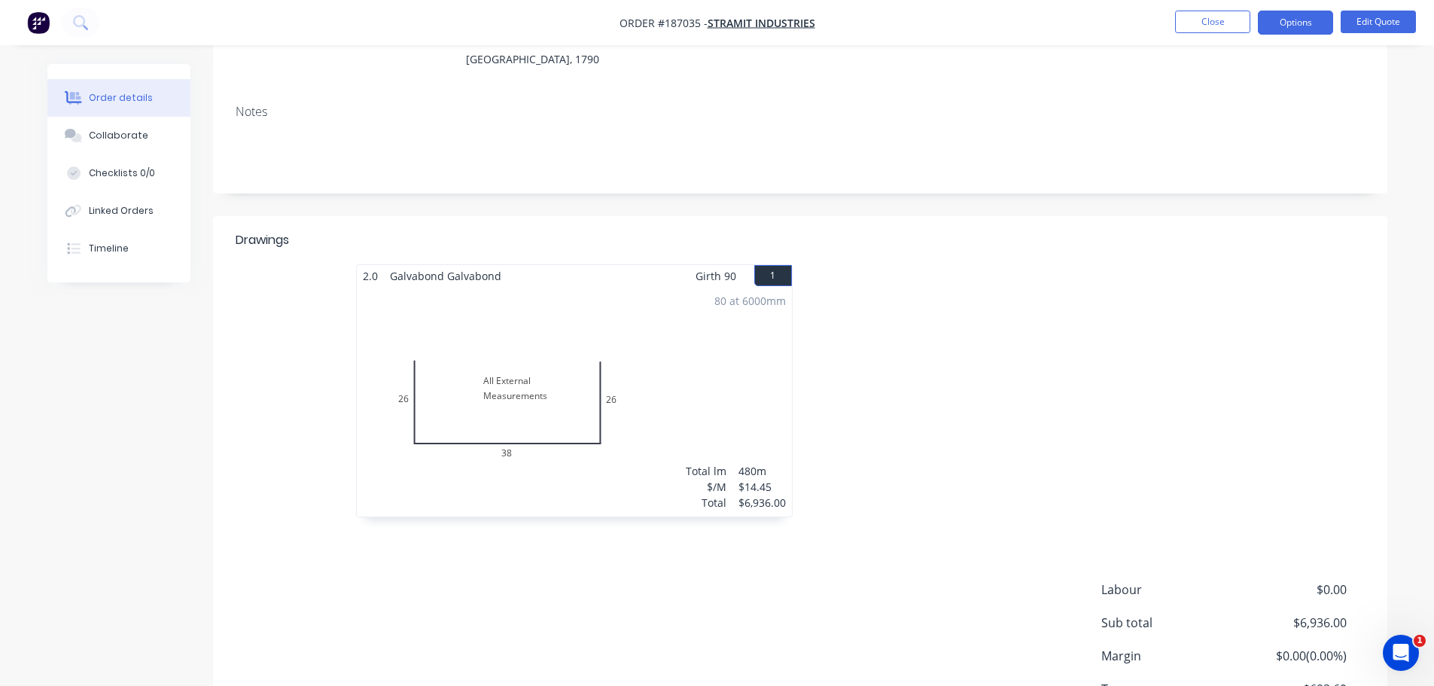
scroll to position [226, 0]
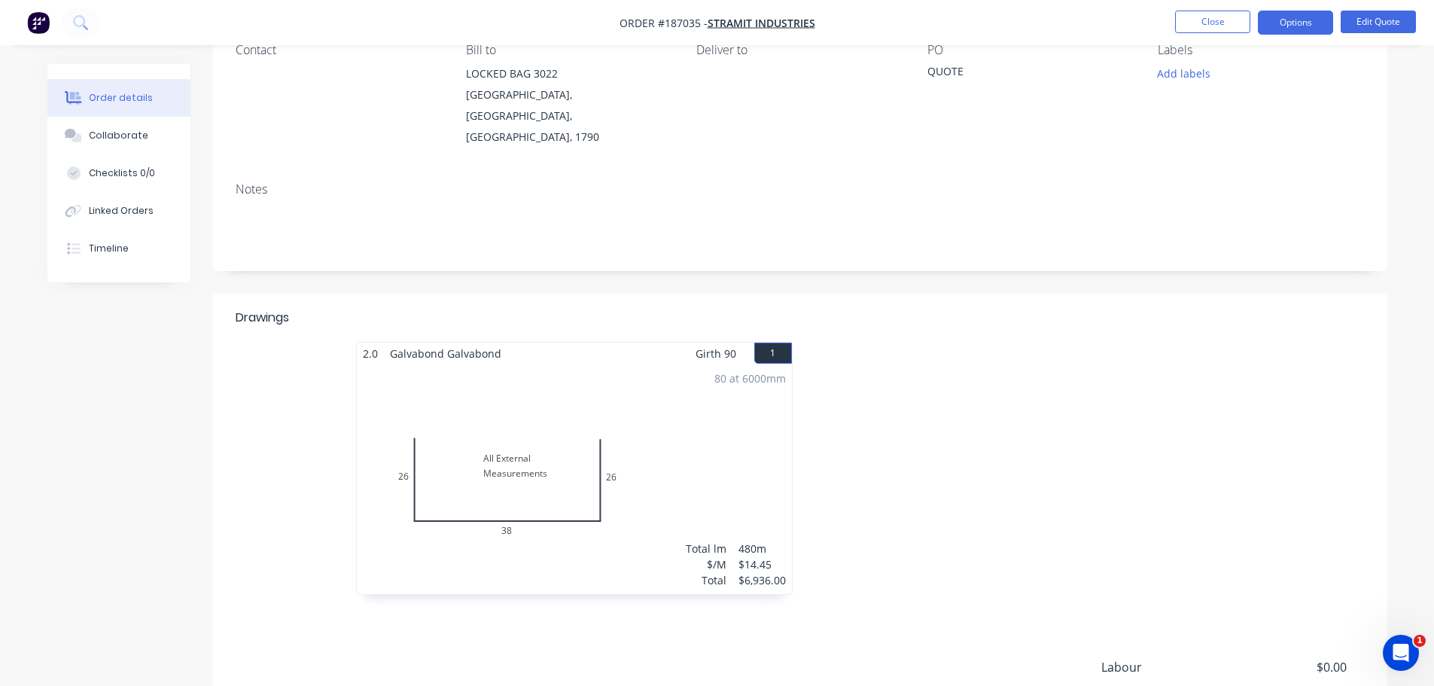
scroll to position [151, 0]
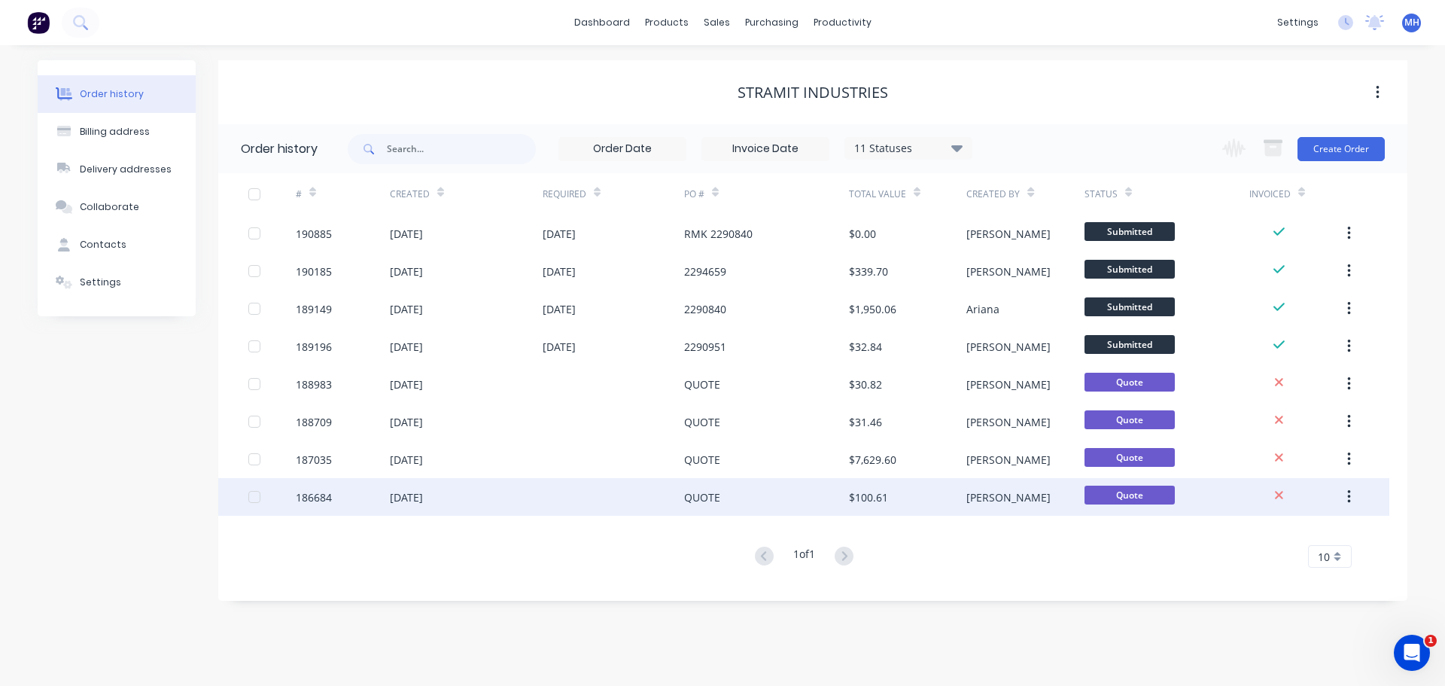
click at [777, 501] on div "QUOTE" at bounding box center [766, 497] width 165 height 38
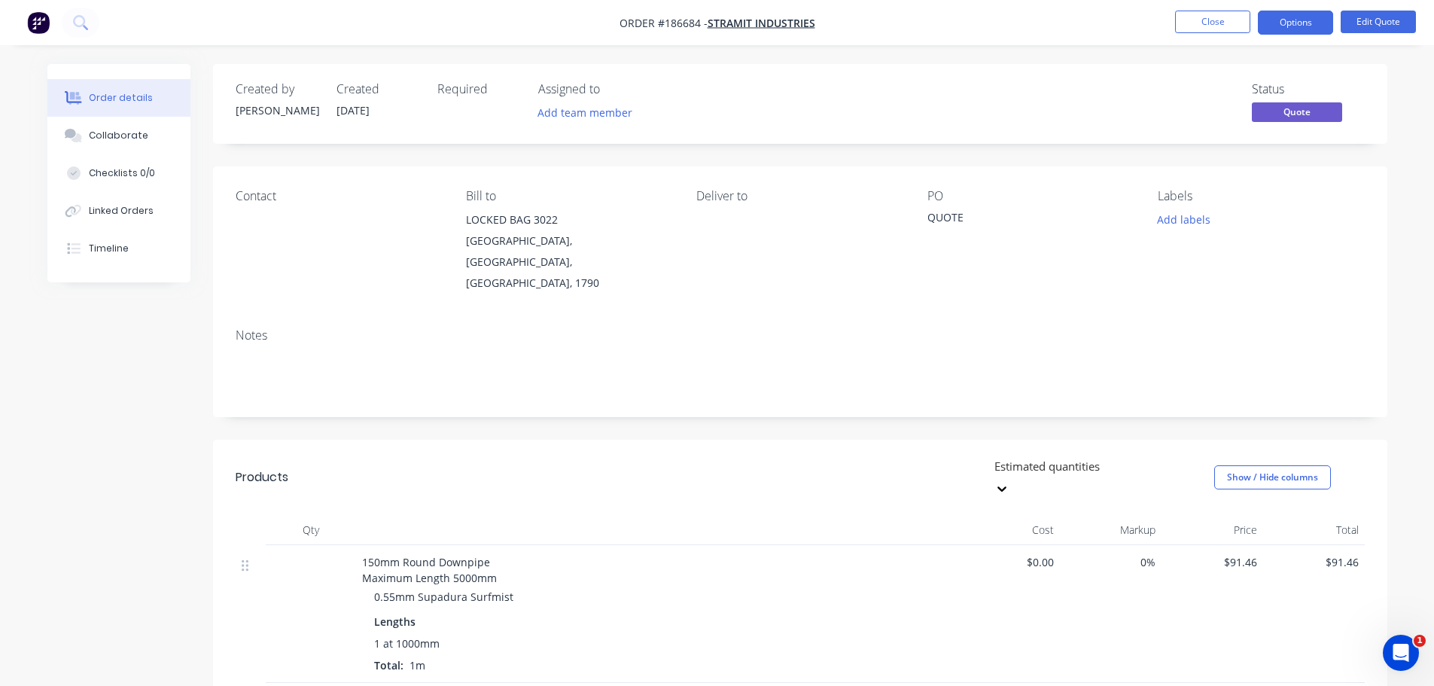
drag, startPoint x: 774, startPoint y: 496, endPoint x: 781, endPoint y: 463, distance: 33.8
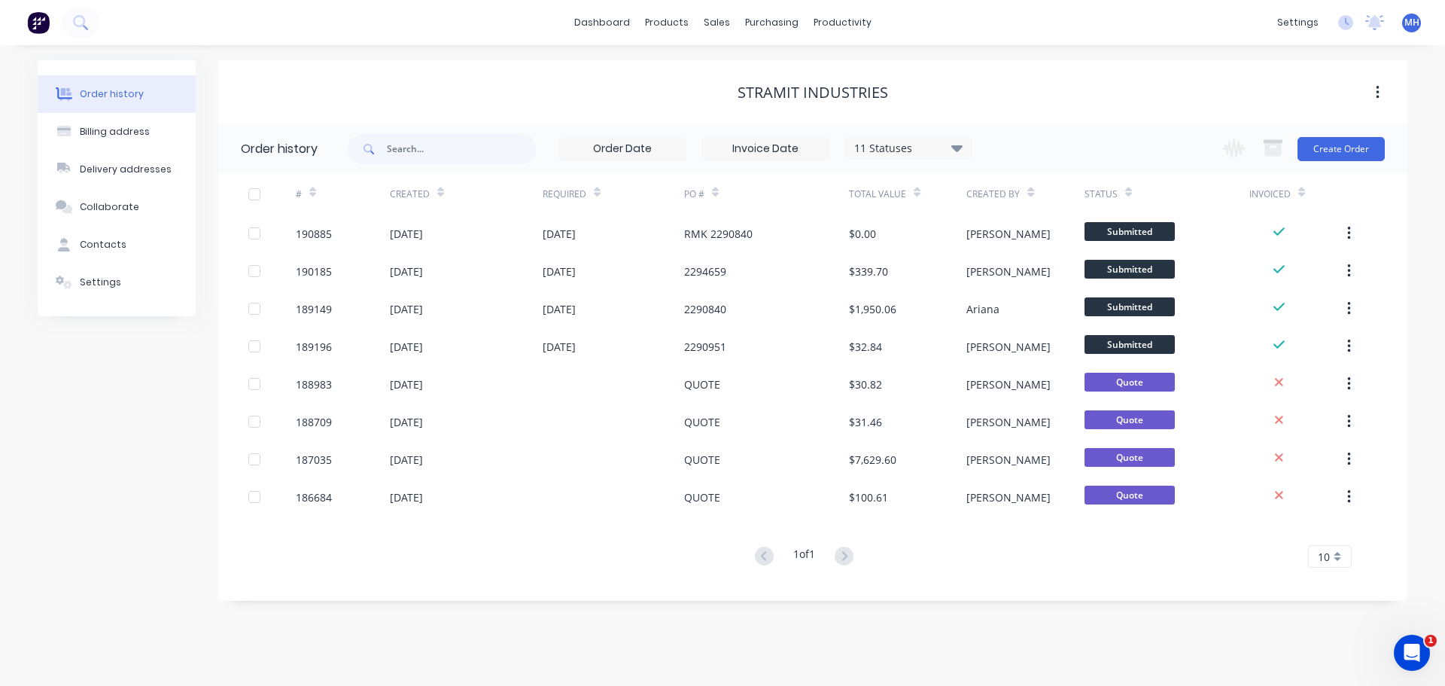
click at [993, 114] on div "STRAMIT INDUSTRIES" at bounding box center [812, 92] width 1189 height 64
click at [530, 105] on div "STRAMIT INDUSTRIES" at bounding box center [812, 92] width 1189 height 27
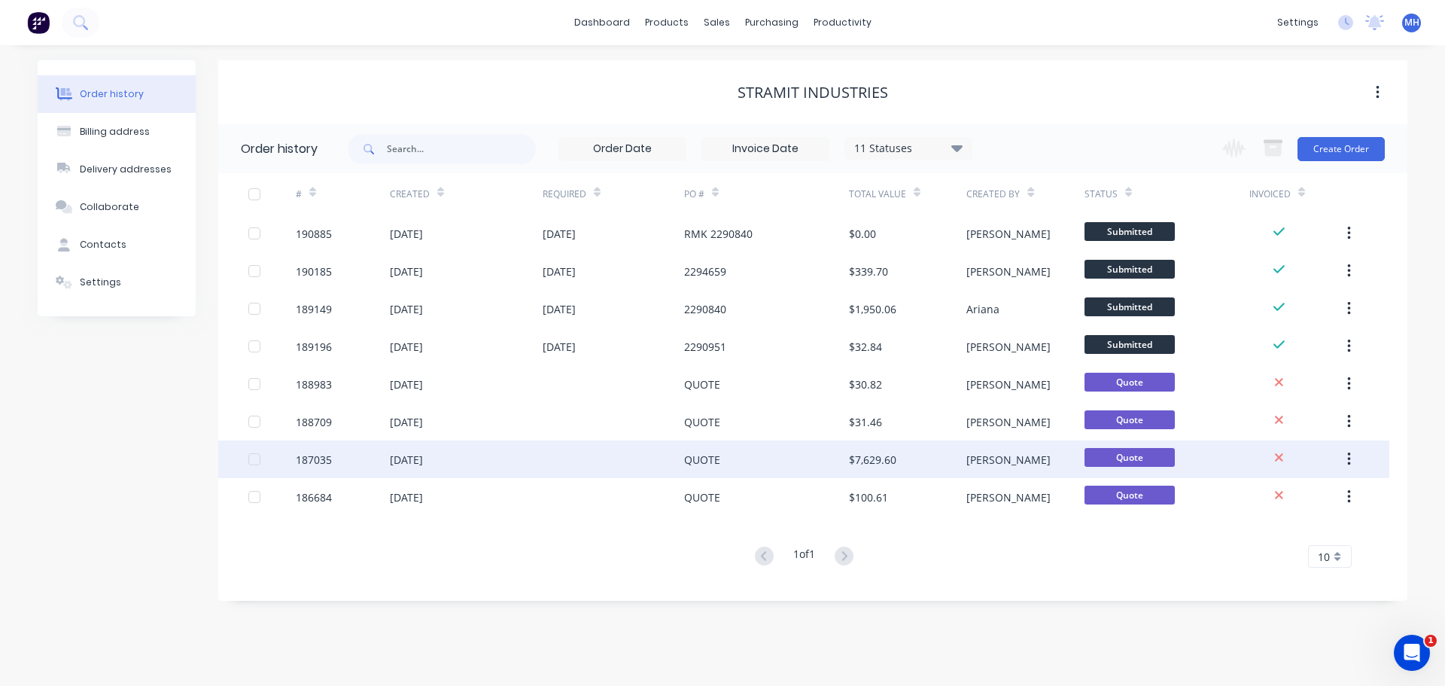
click at [568, 465] on div at bounding box center [614, 459] width 142 height 38
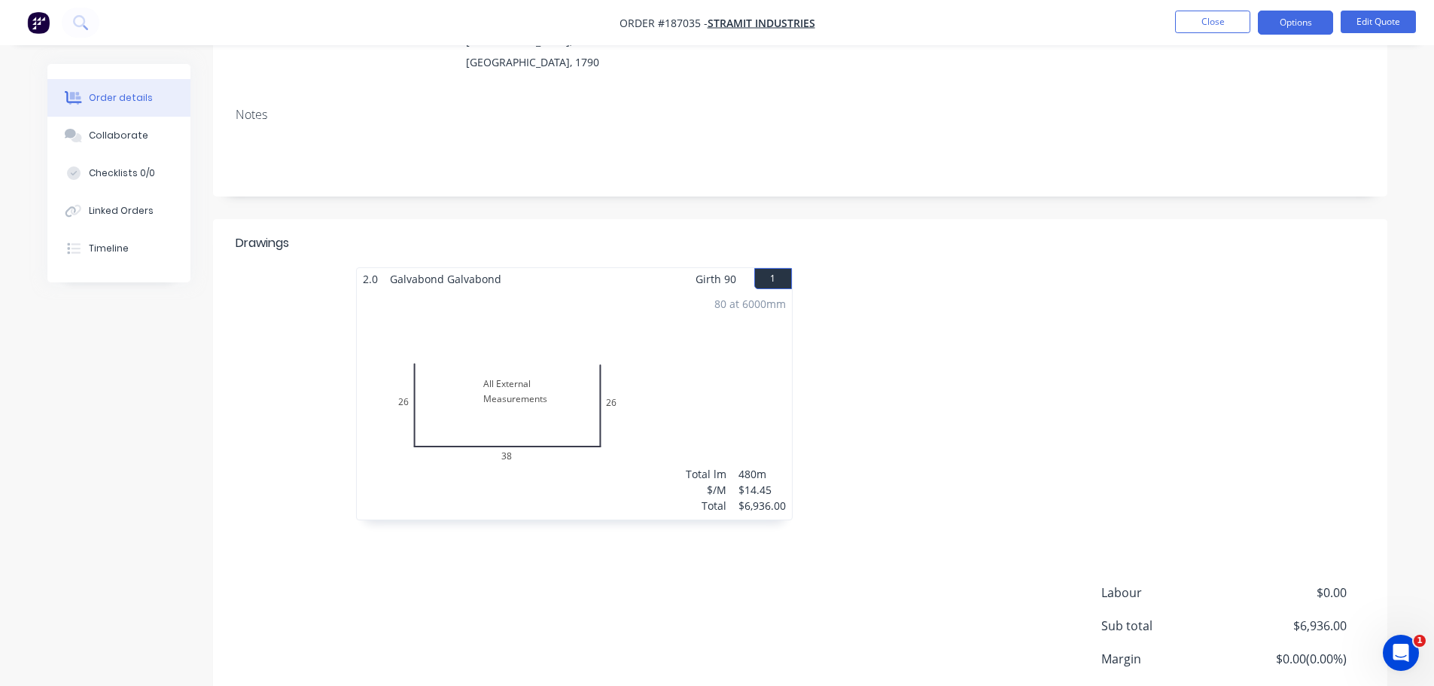
scroll to position [226, 0]
drag, startPoint x: 982, startPoint y: 495, endPoint x: 997, endPoint y: 434, distance: 62.8
click at [982, 495] on div at bounding box center [1026, 396] width 452 height 268
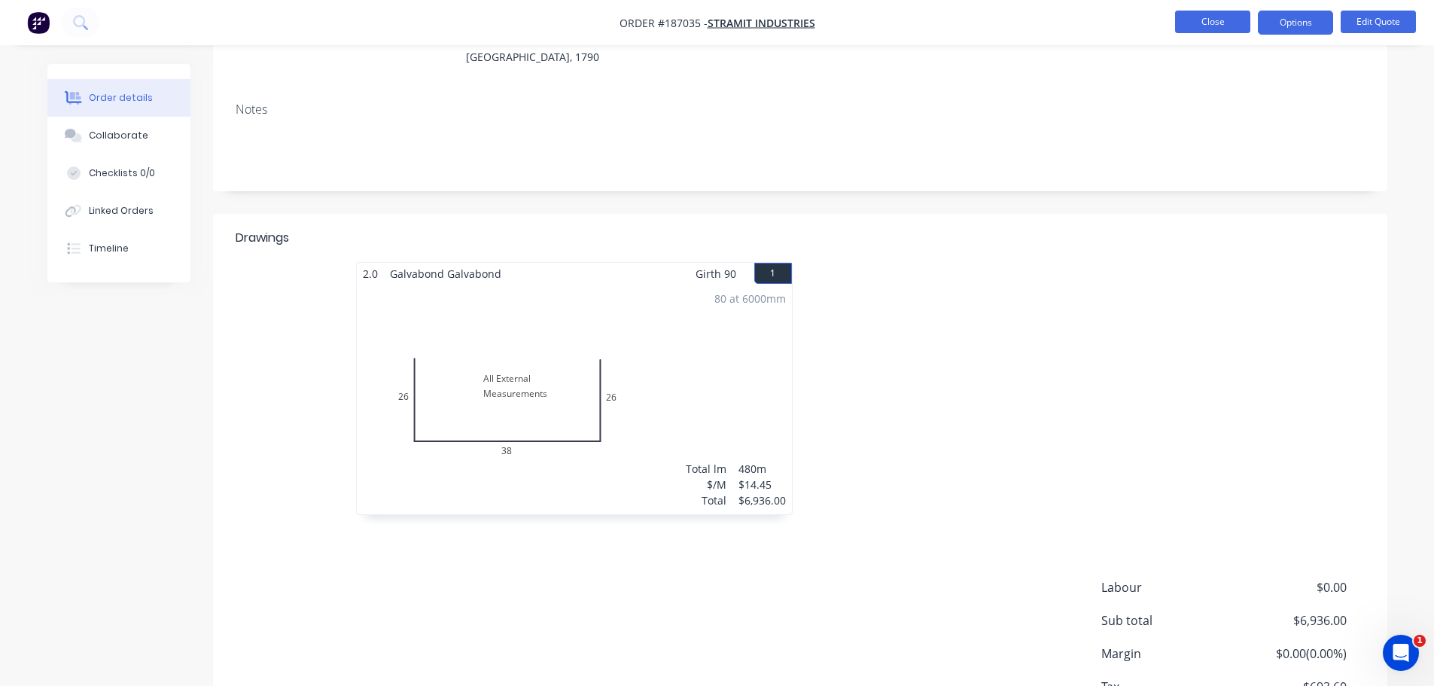
click at [1181, 17] on button "Close" at bounding box center [1212, 22] width 75 height 23
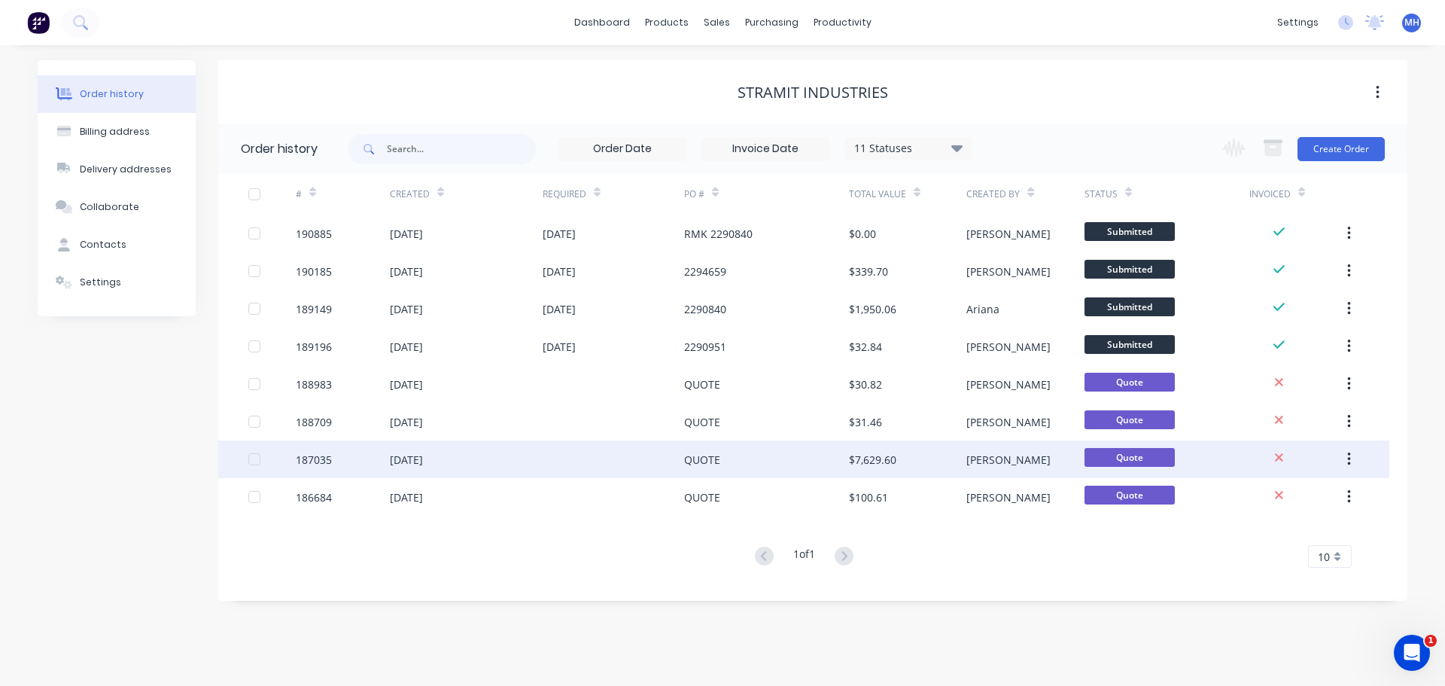
click at [603, 468] on div at bounding box center [614, 459] width 142 height 38
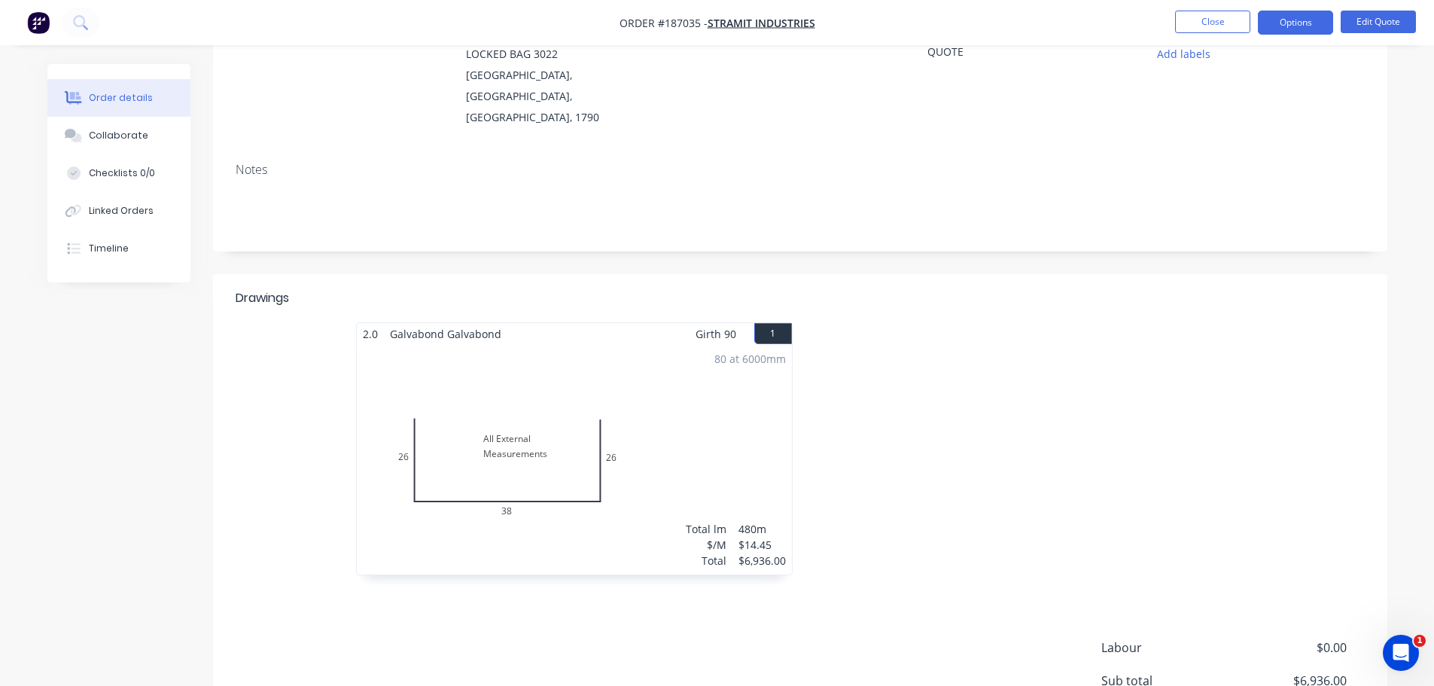
scroll to position [226, 0]
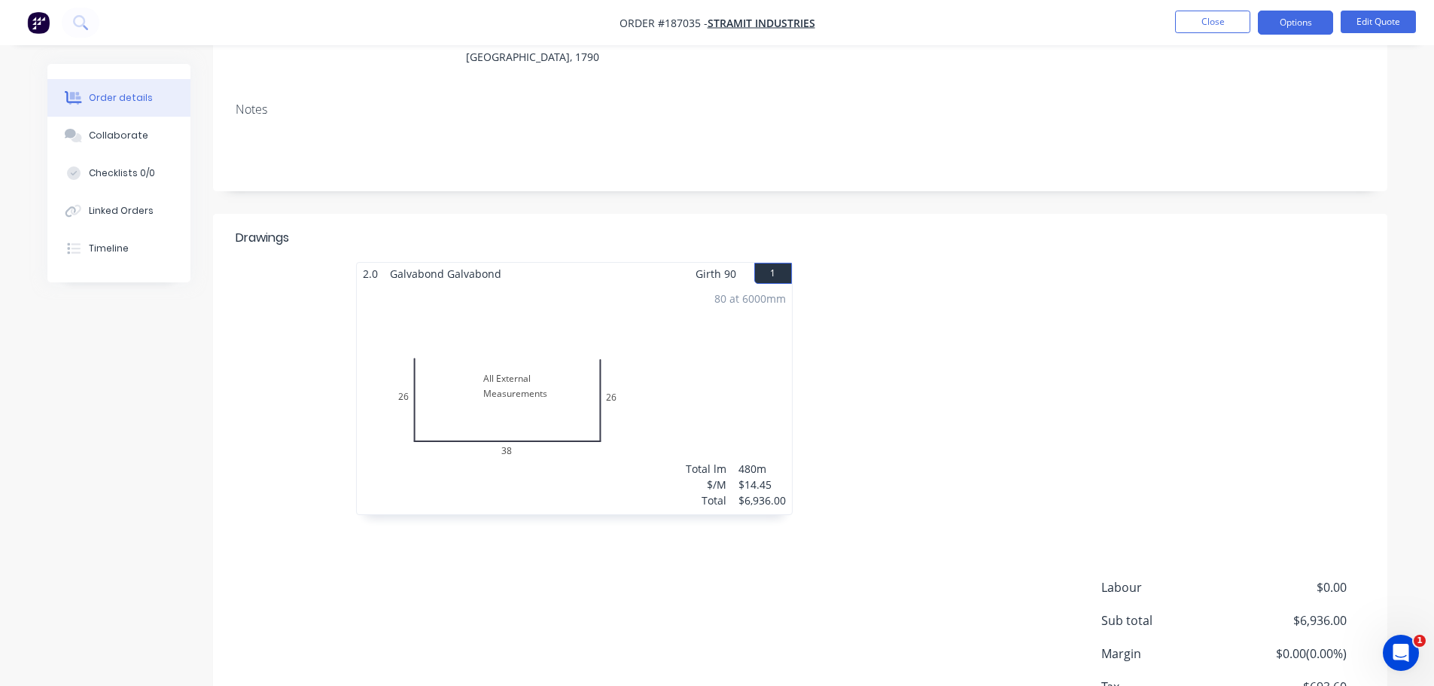
click at [1088, 368] on div at bounding box center [1026, 396] width 452 height 268
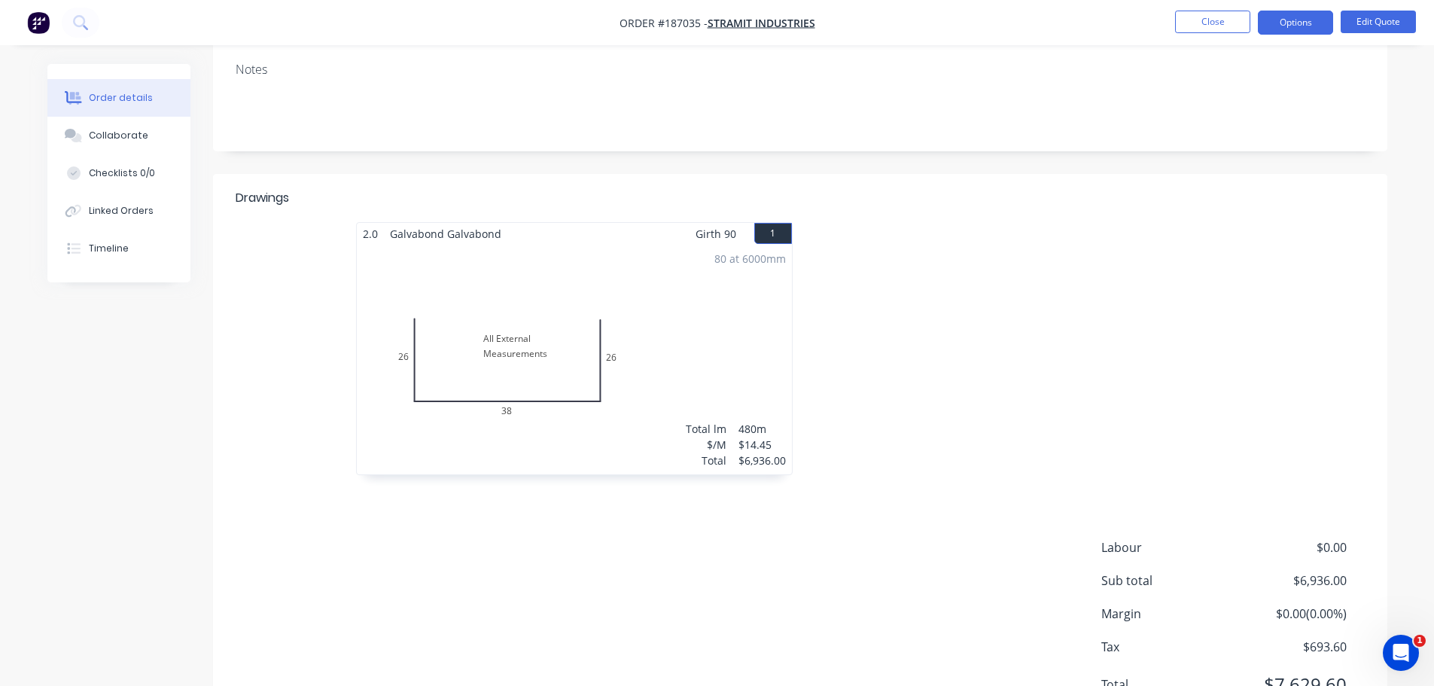
scroll to position [301, 0]
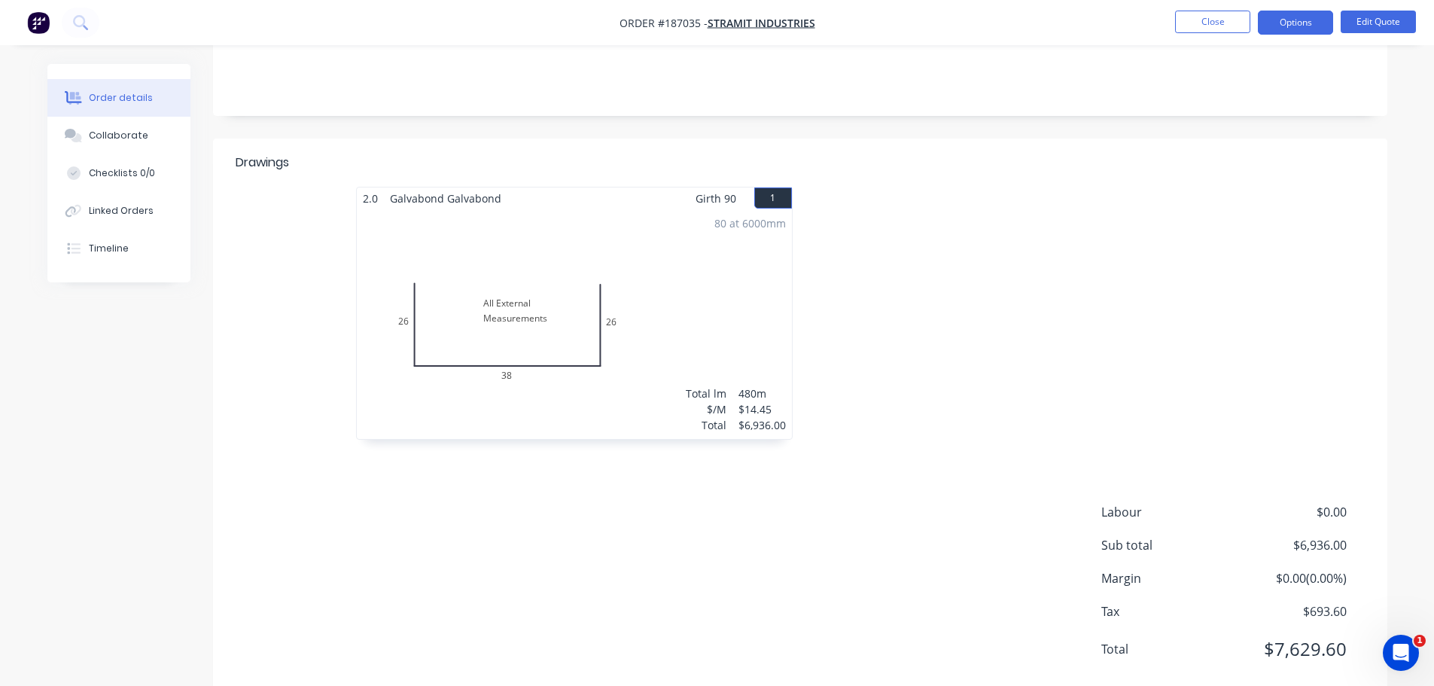
click at [912, 347] on div at bounding box center [1026, 321] width 452 height 268
drag, startPoint x: 361, startPoint y: 181, endPoint x: 513, endPoint y: 186, distance: 152.2
click at [513, 187] on div "2.0 Galvabond Galvabond Girth 90 1" at bounding box center [574, 198] width 435 height 22
click at [983, 245] on div at bounding box center [1026, 321] width 452 height 268
drag, startPoint x: 653, startPoint y: 25, endPoint x: 696, endPoint y: 30, distance: 44.0
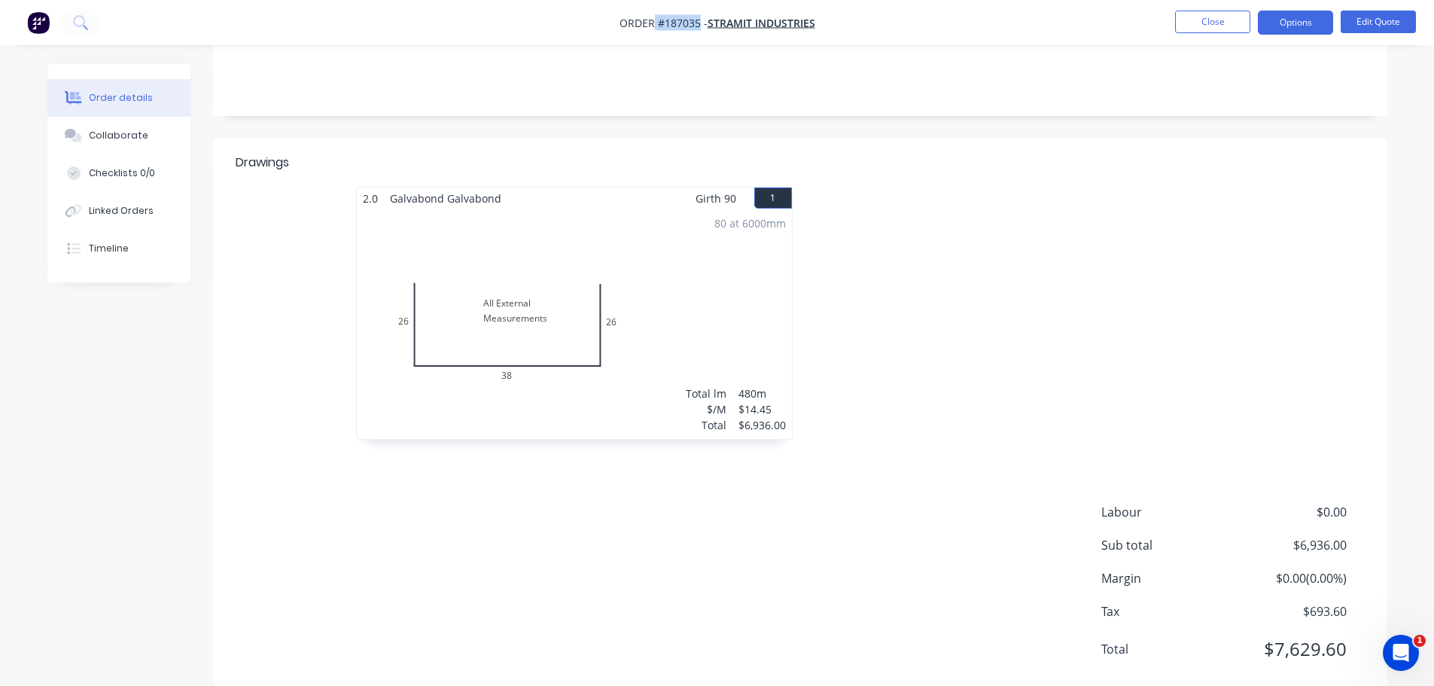
click at [696, 30] on span "Order #187035 - STRAMIT INDUSTRIES" at bounding box center [718, 23] width 196 height 16
click at [1065, 249] on div at bounding box center [1026, 321] width 452 height 268
click at [1008, 349] on div at bounding box center [1026, 321] width 452 height 268
click at [947, 288] on div at bounding box center [1026, 321] width 452 height 268
click at [1198, 25] on button "Close" at bounding box center [1212, 22] width 75 height 23
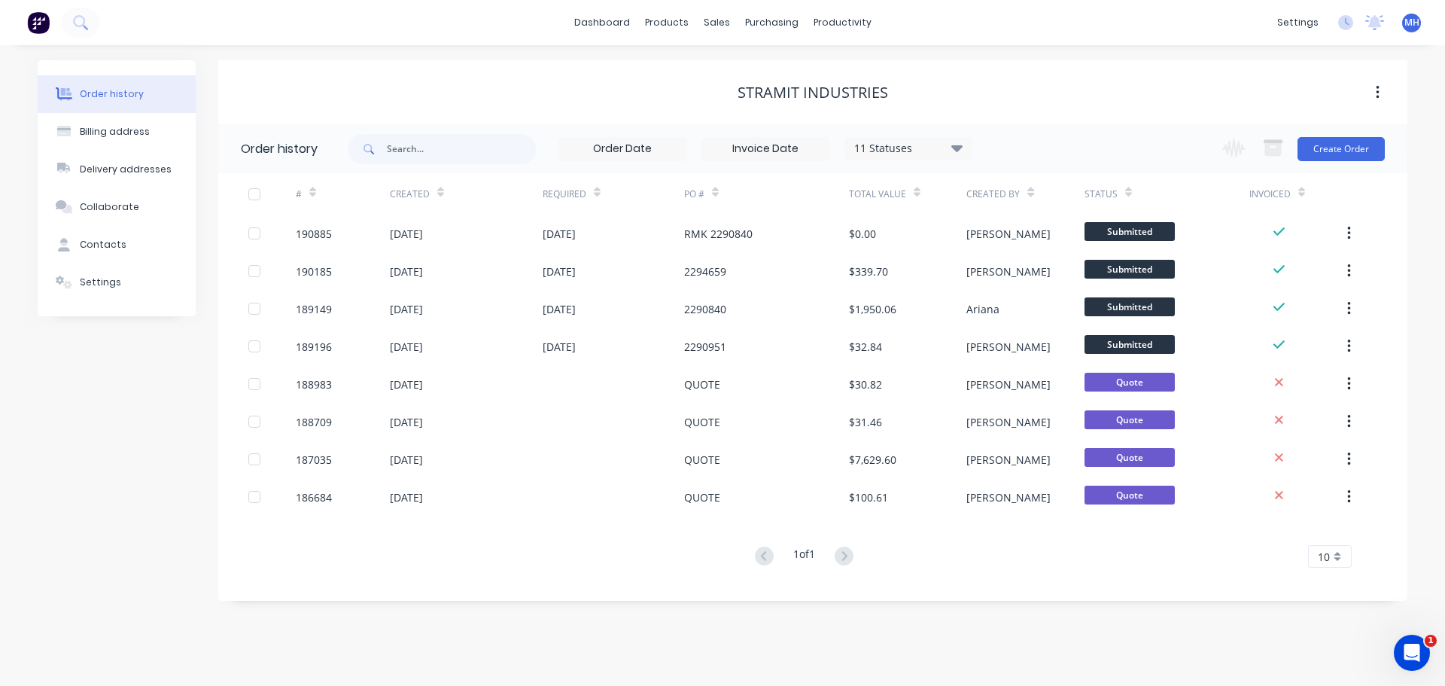
click at [812, 96] on div "STRAMIT INDUSTRIES" at bounding box center [813, 93] width 151 height 18
click at [811, 96] on div "STRAMIT INDUSTRIES" at bounding box center [813, 93] width 151 height 18
click at [790, 98] on div "STRAMIT INDUSTRIES" at bounding box center [813, 93] width 151 height 18
click at [764, 78] on div "Sales Orders" at bounding box center [773, 72] width 62 height 14
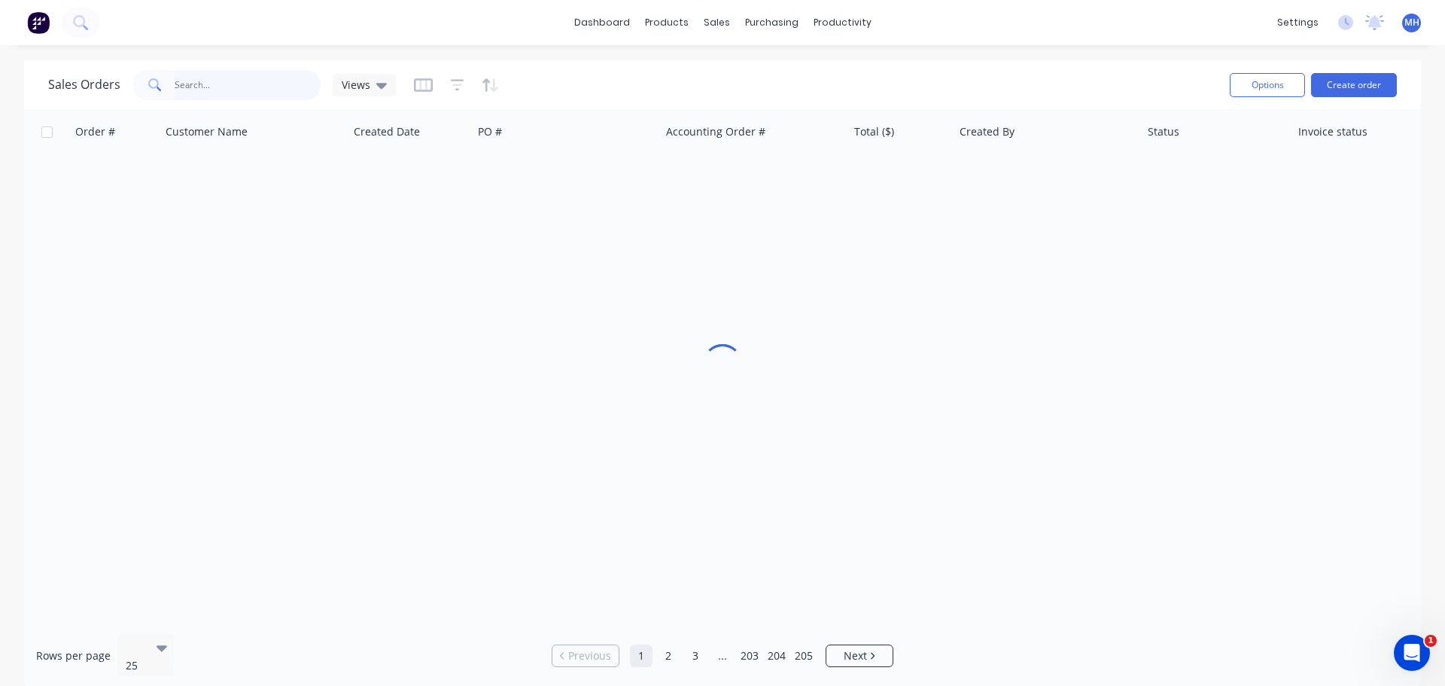
click at [283, 84] on input "text" at bounding box center [248, 85] width 147 height 30
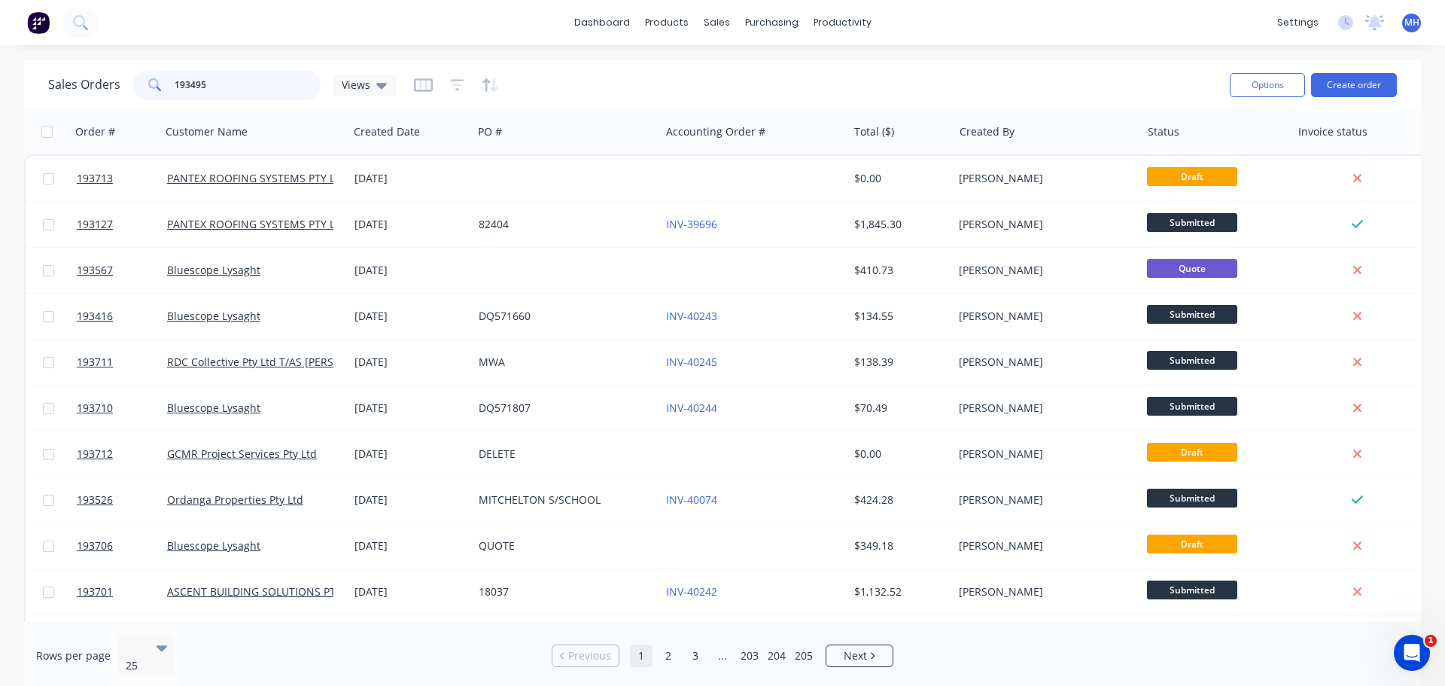
type input "193495"
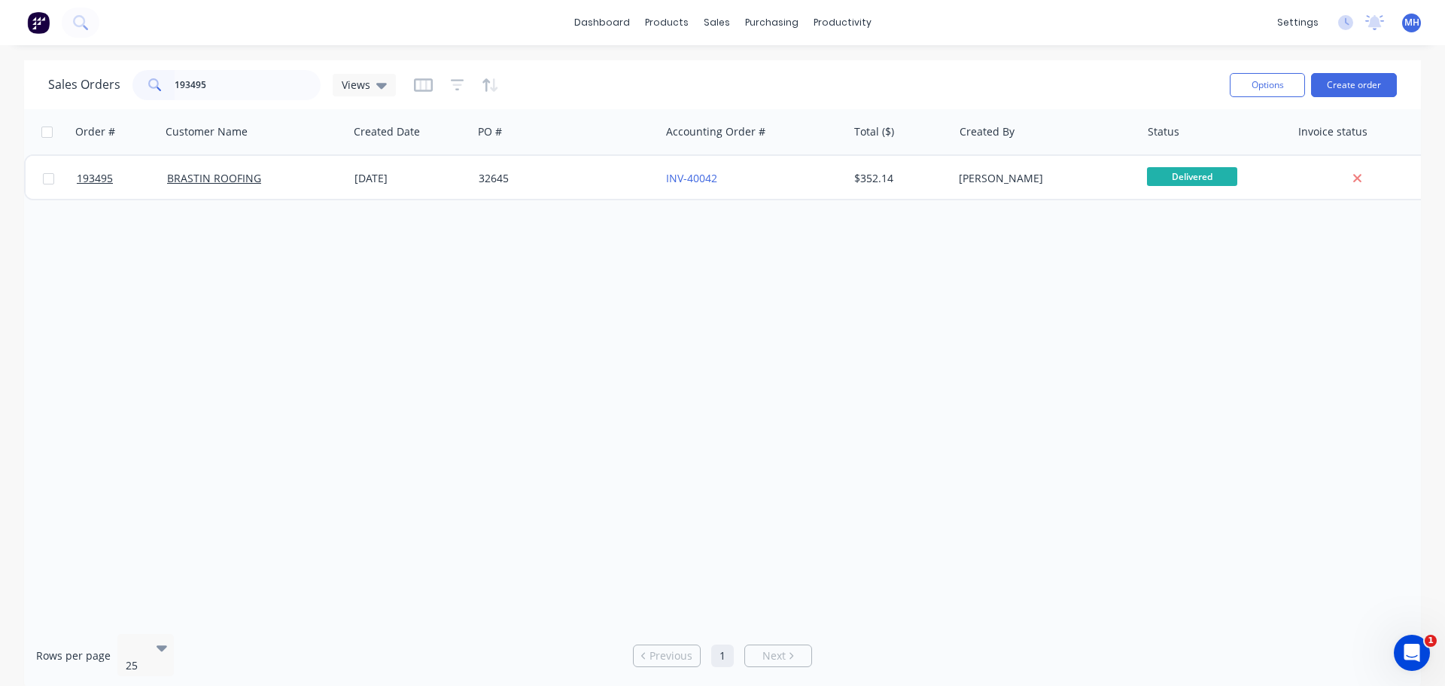
click at [538, 76] on div "Sales Orders 193495 Views" at bounding box center [633, 84] width 1170 height 37
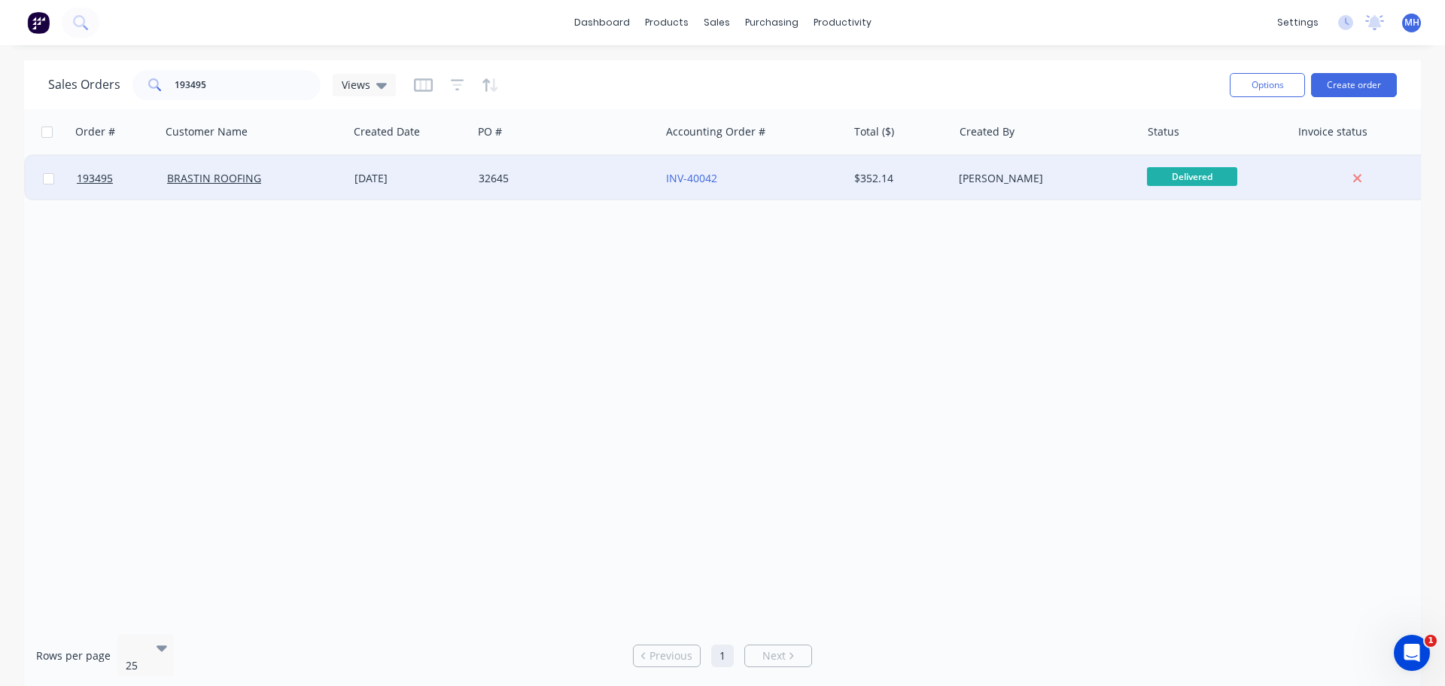
click at [553, 184] on div "32645" at bounding box center [562, 178] width 167 height 15
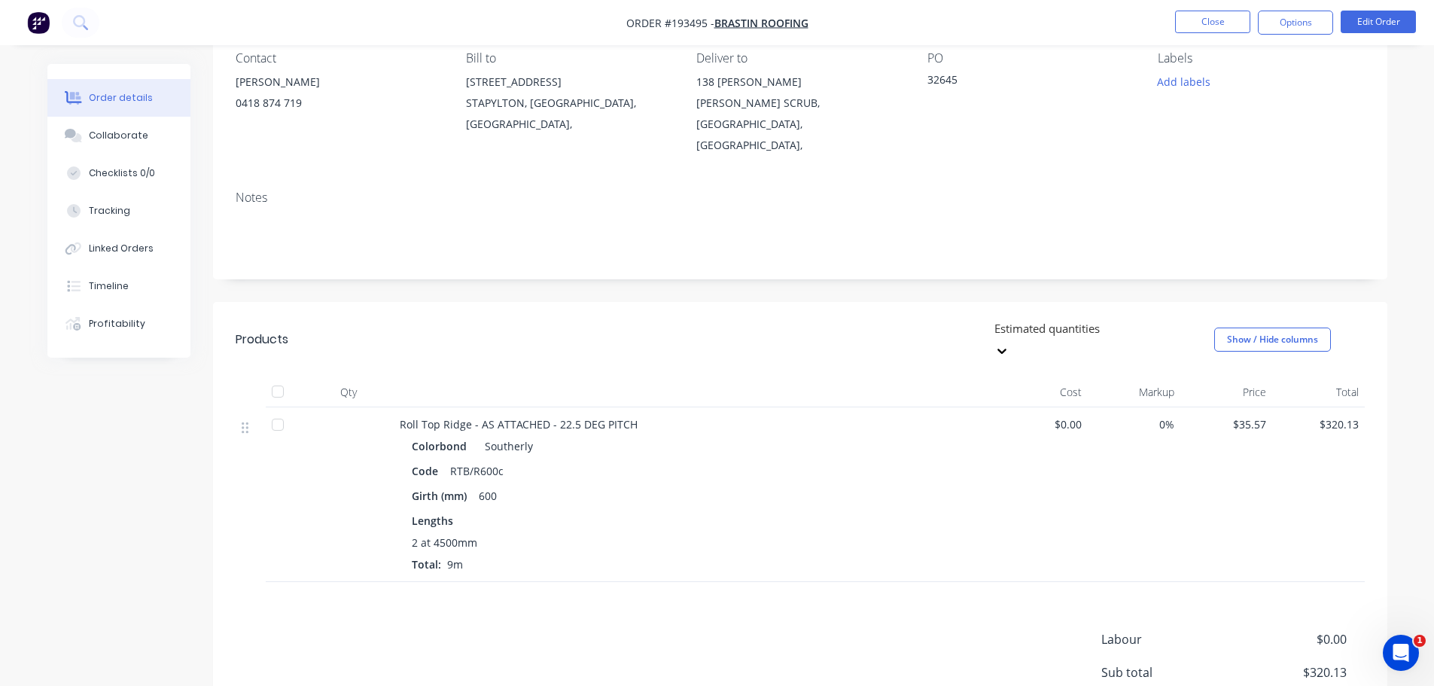
scroll to position [151, 0]
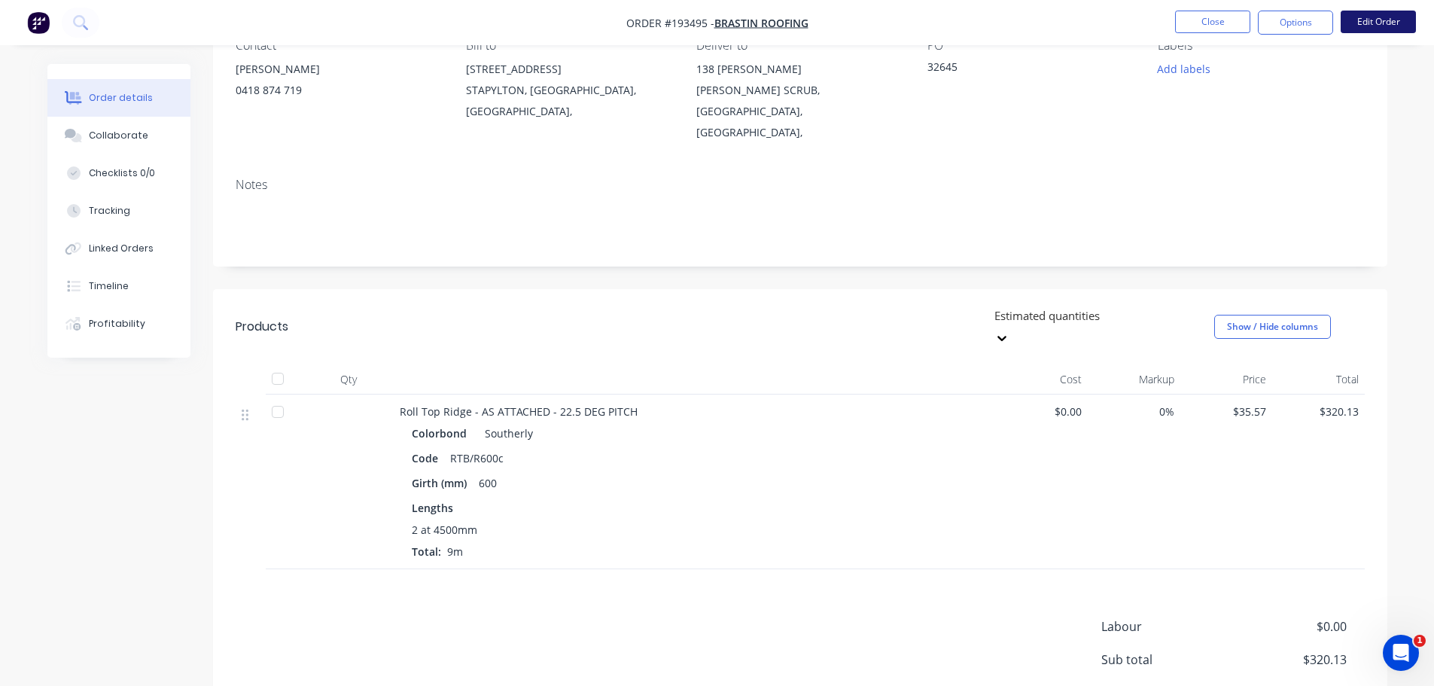
click at [1404, 27] on button "Edit Order" at bounding box center [1378, 22] width 75 height 23
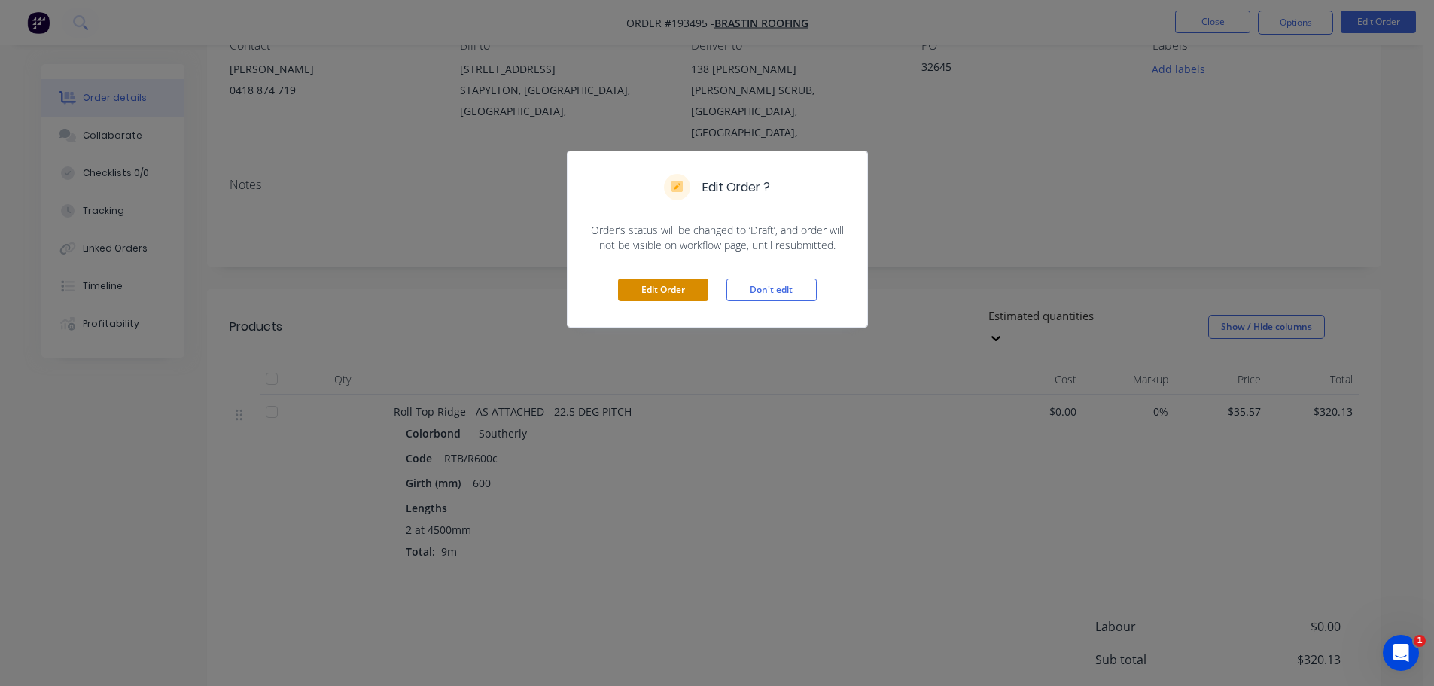
click at [671, 291] on button "Edit Order" at bounding box center [663, 290] width 90 height 23
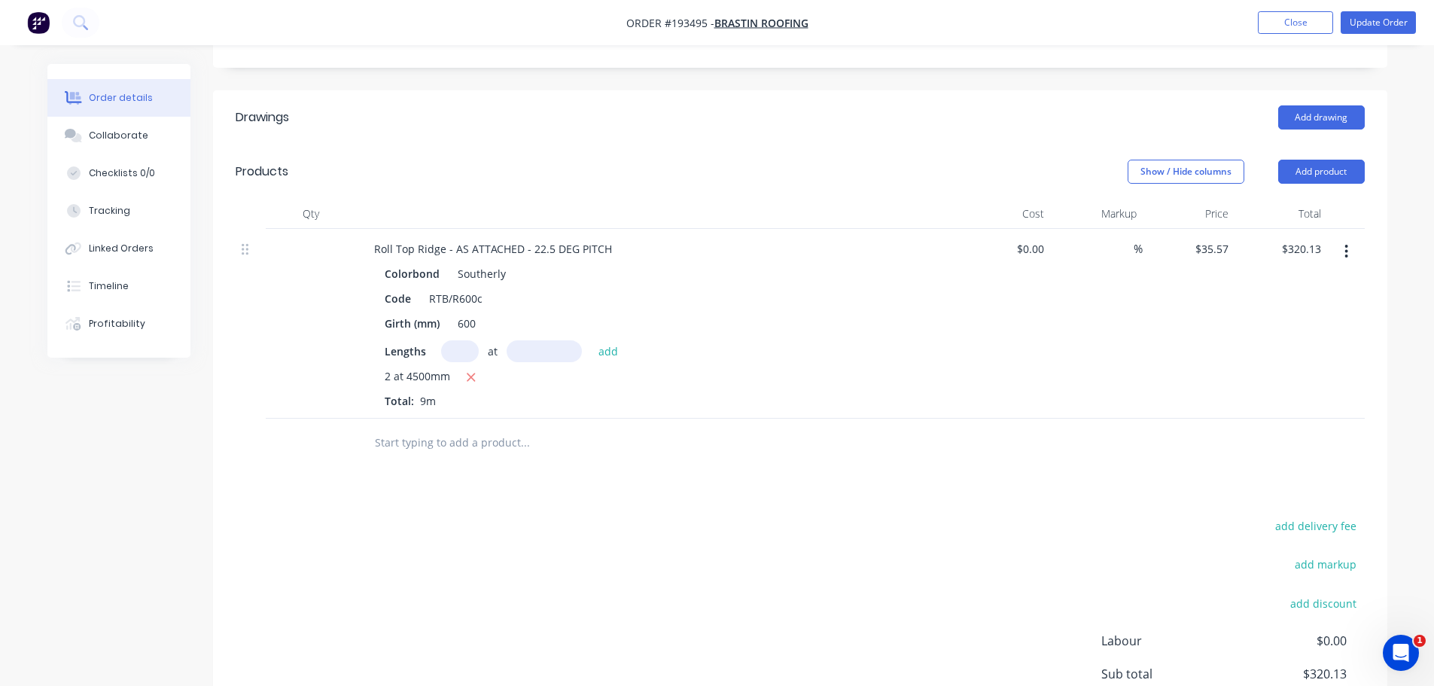
scroll to position [376, 0]
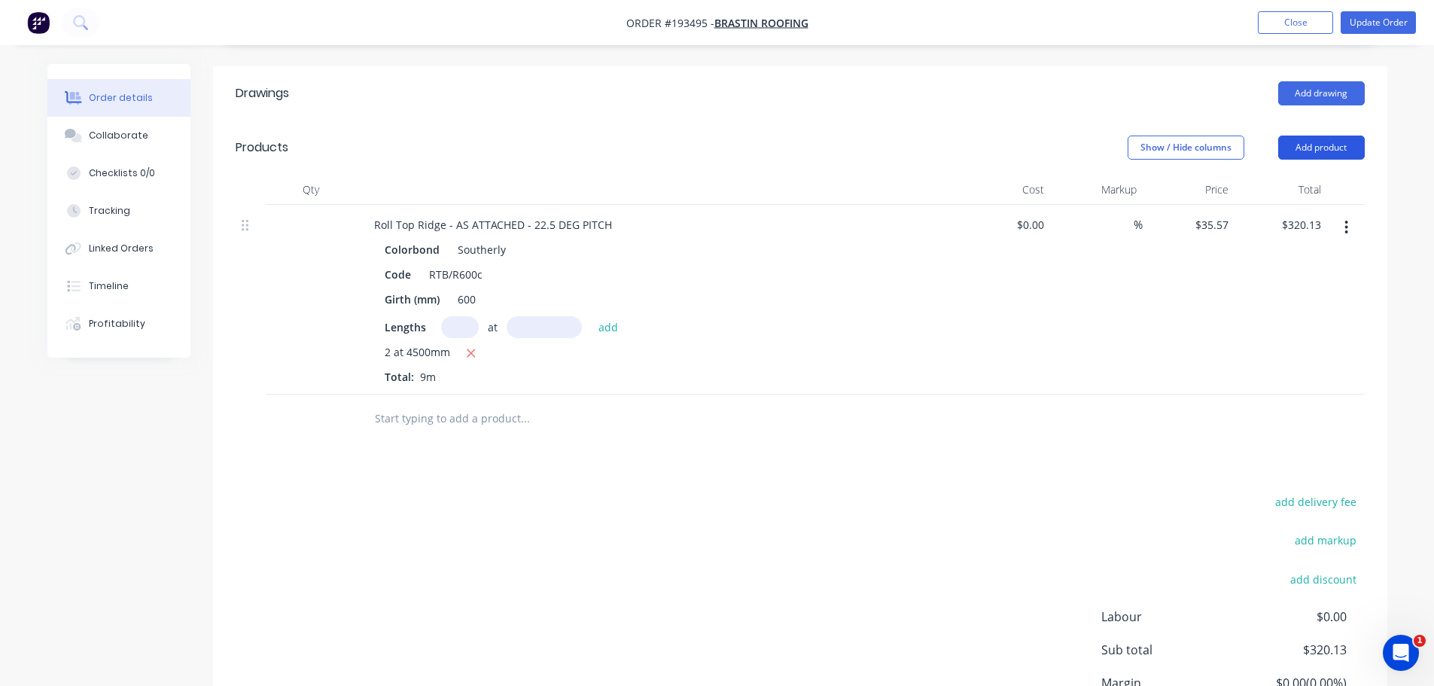
click at [1340, 136] on button "Add product" at bounding box center [1321, 148] width 87 height 24
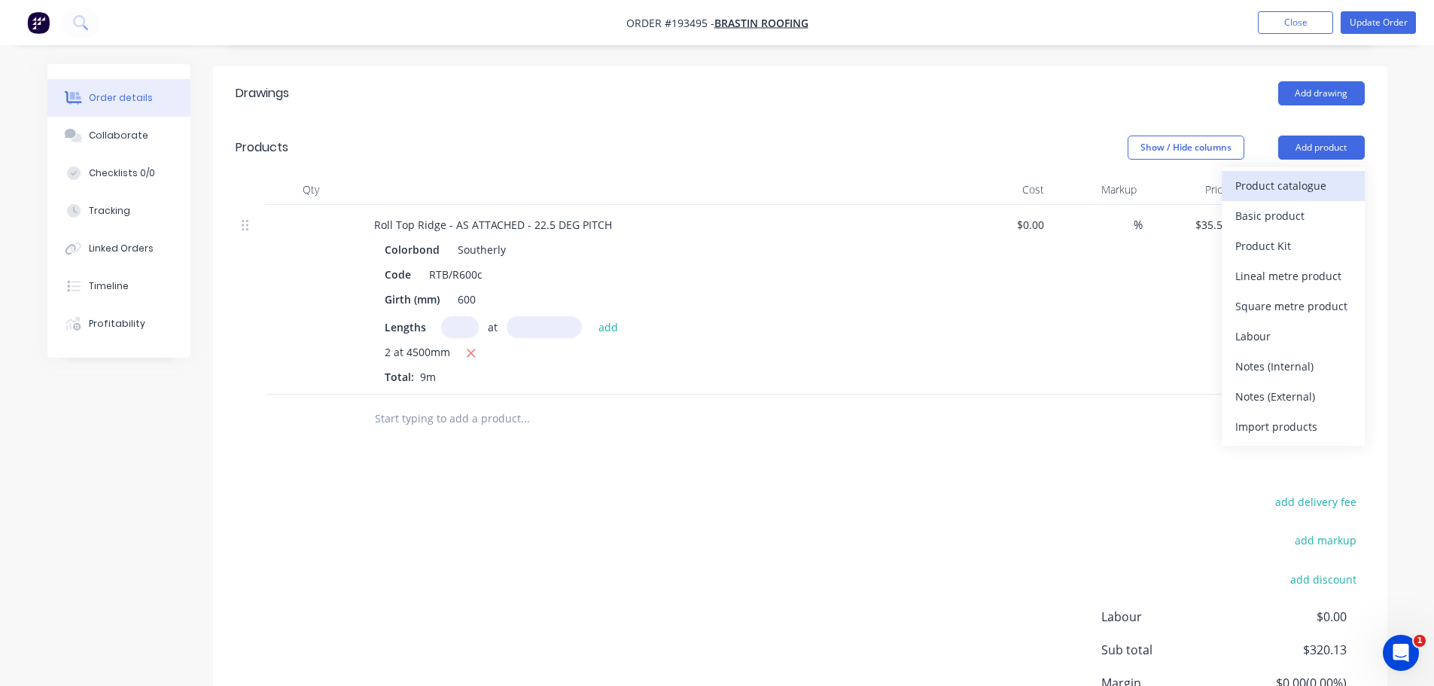
click at [1331, 175] on div "Product catalogue" at bounding box center [1293, 186] width 116 height 22
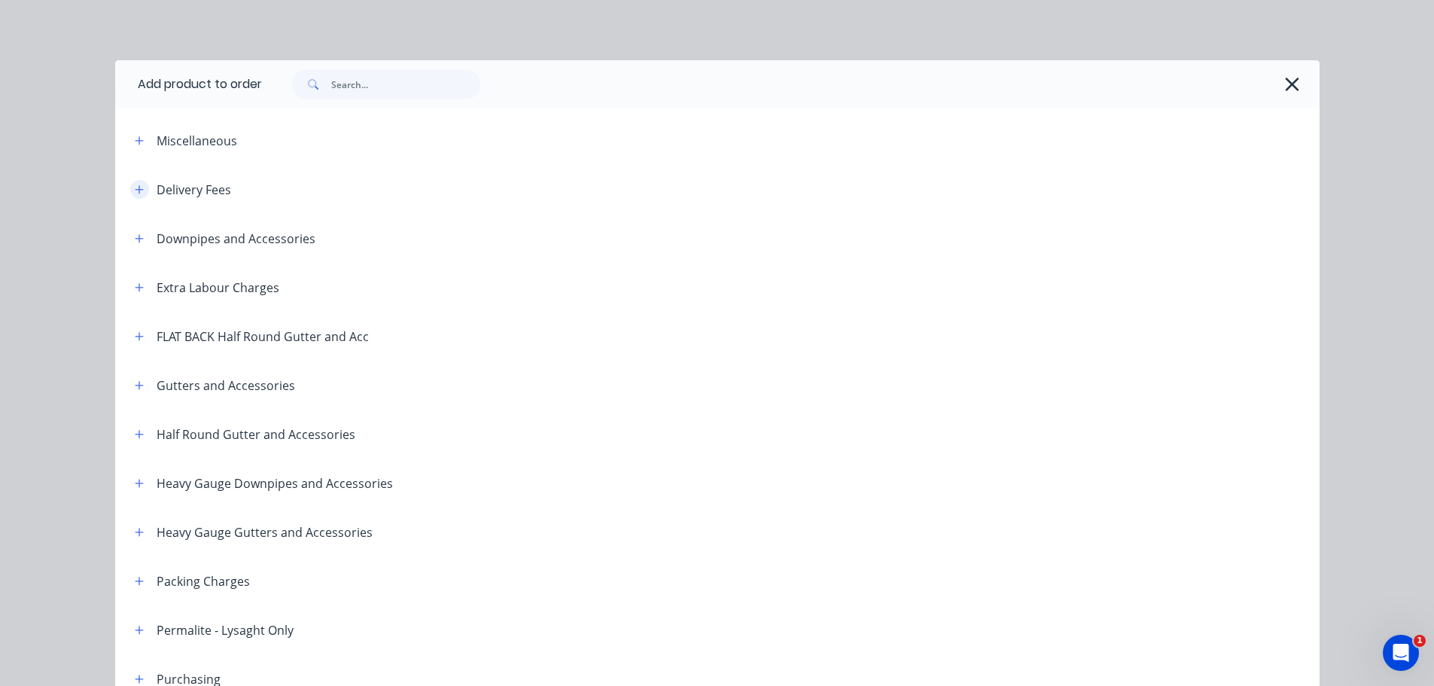
click at [136, 193] on icon "button" at bounding box center [139, 189] width 9 height 11
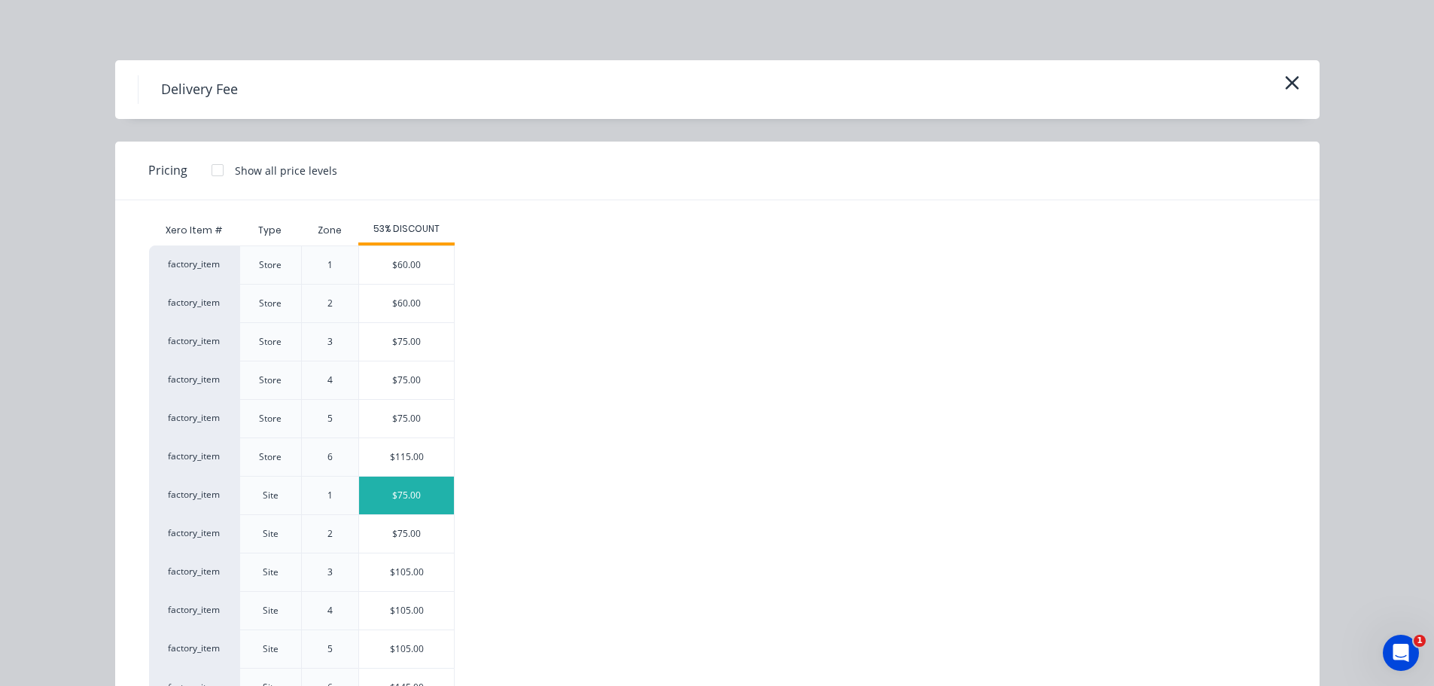
click at [433, 492] on div "$75.00" at bounding box center [406, 496] width 95 height 38
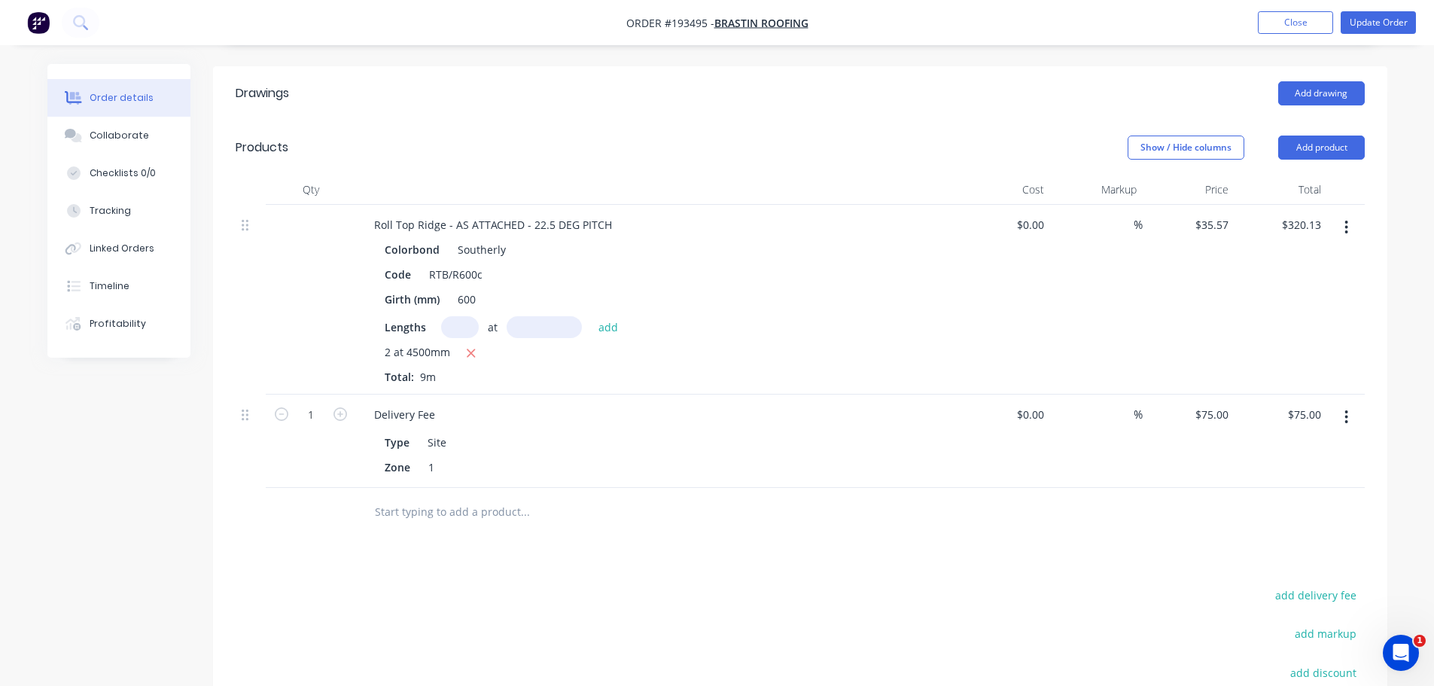
drag, startPoint x: 718, startPoint y: 599, endPoint x: 708, endPoint y: 594, distance: 11.1
click at [1380, 29] on button "Update Order" at bounding box center [1378, 22] width 75 height 23
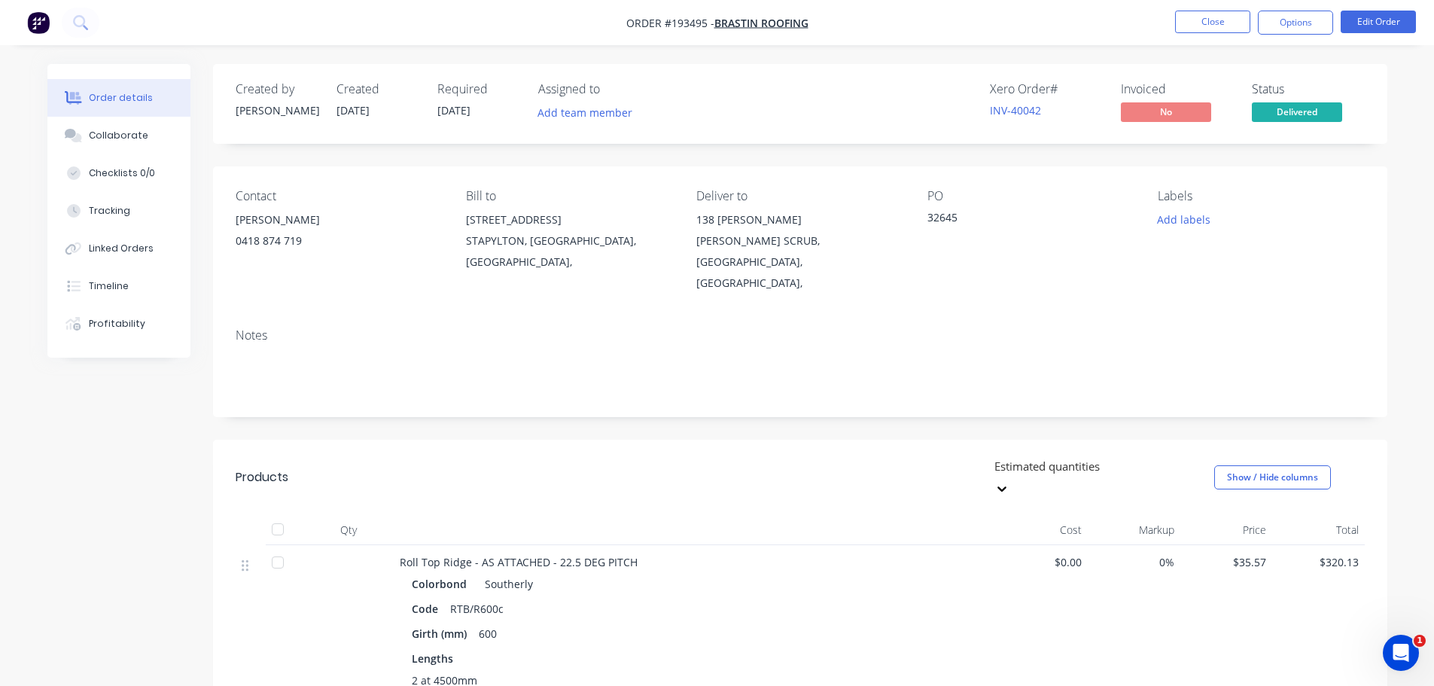
click at [694, 455] on div "Estimated quantities Show / Hide columns" at bounding box center [919, 477] width 889 height 45
click at [1202, 21] on button "Close" at bounding box center [1212, 22] width 75 height 23
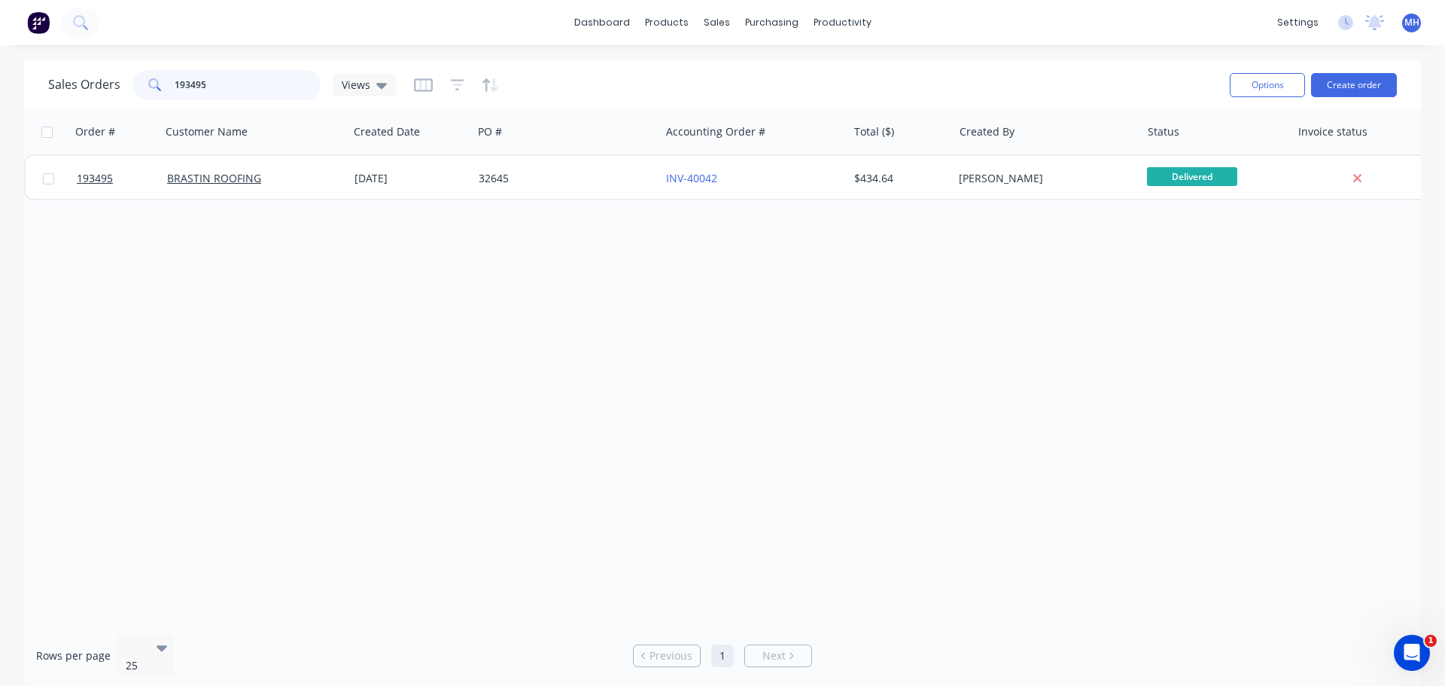
click at [245, 84] on input "193495" at bounding box center [248, 85] width 147 height 30
type input "193497"
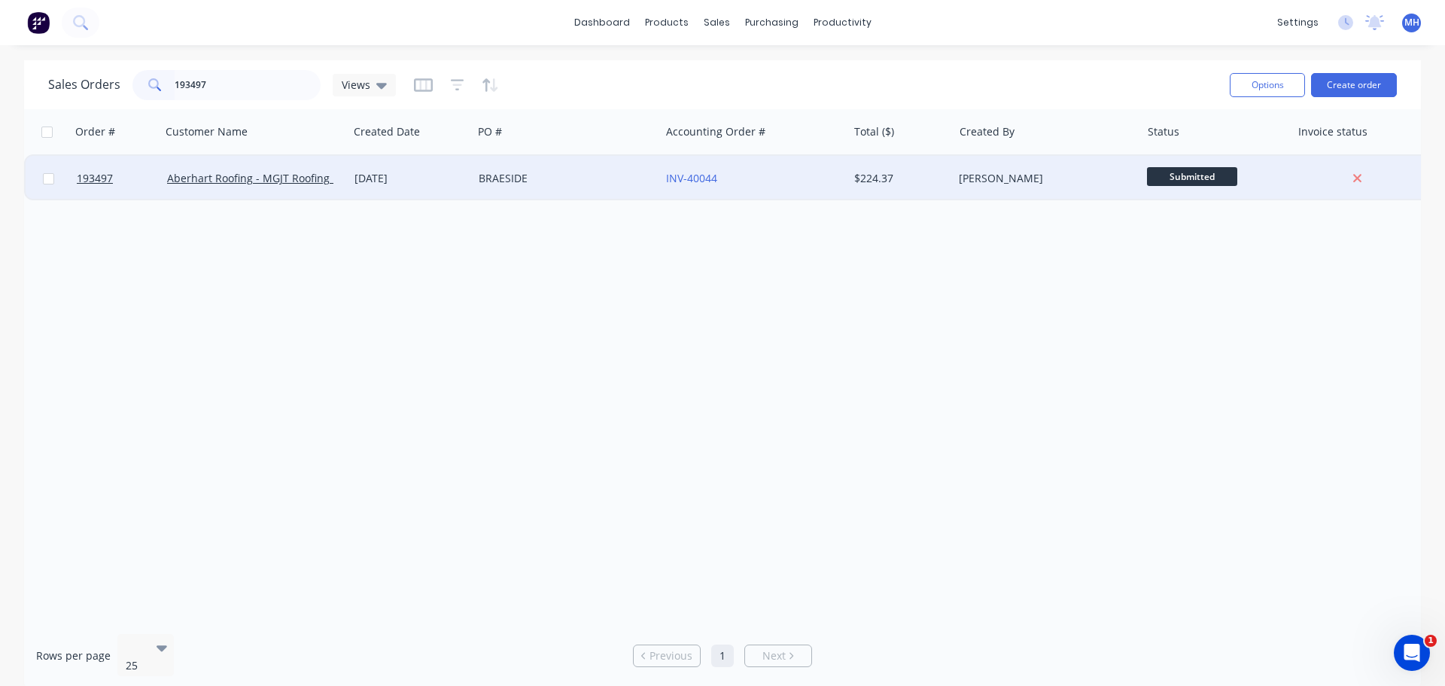
click at [404, 177] on div "[DATE]" at bounding box center [411, 178] width 112 height 15
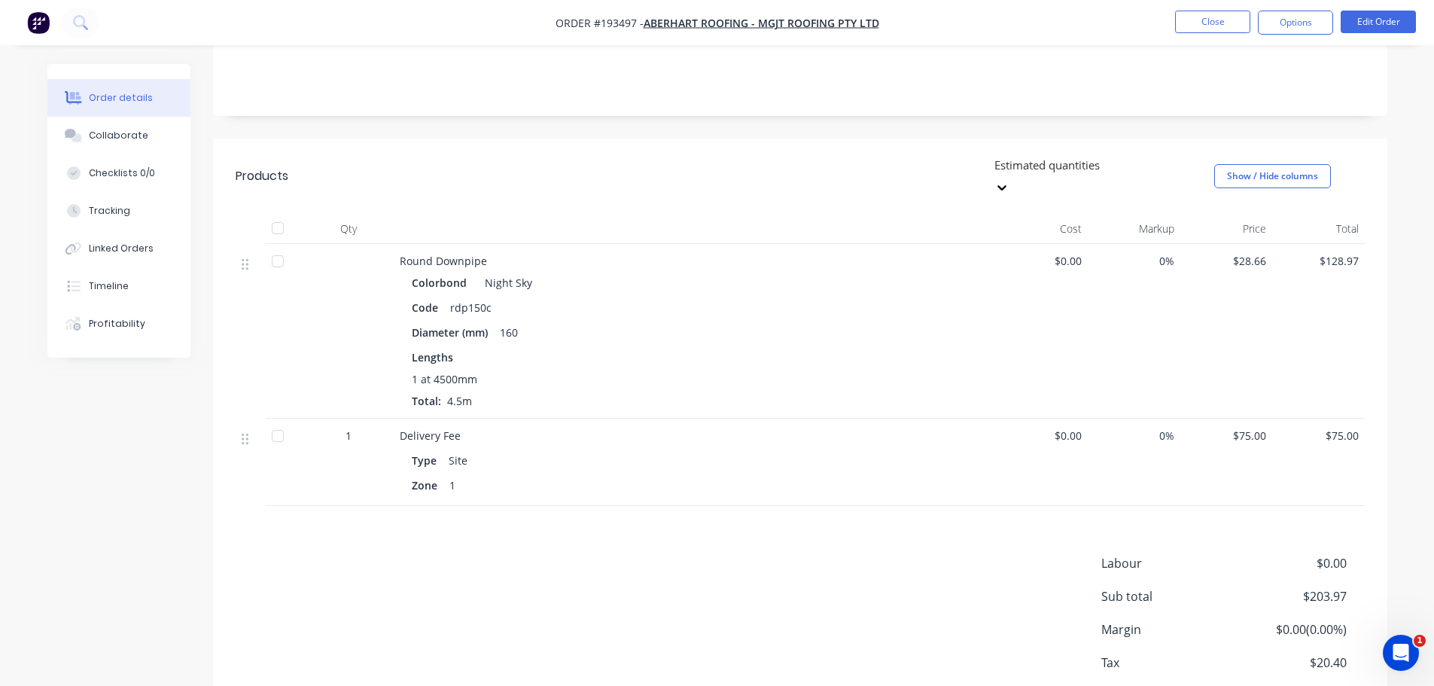
scroll to position [347, 0]
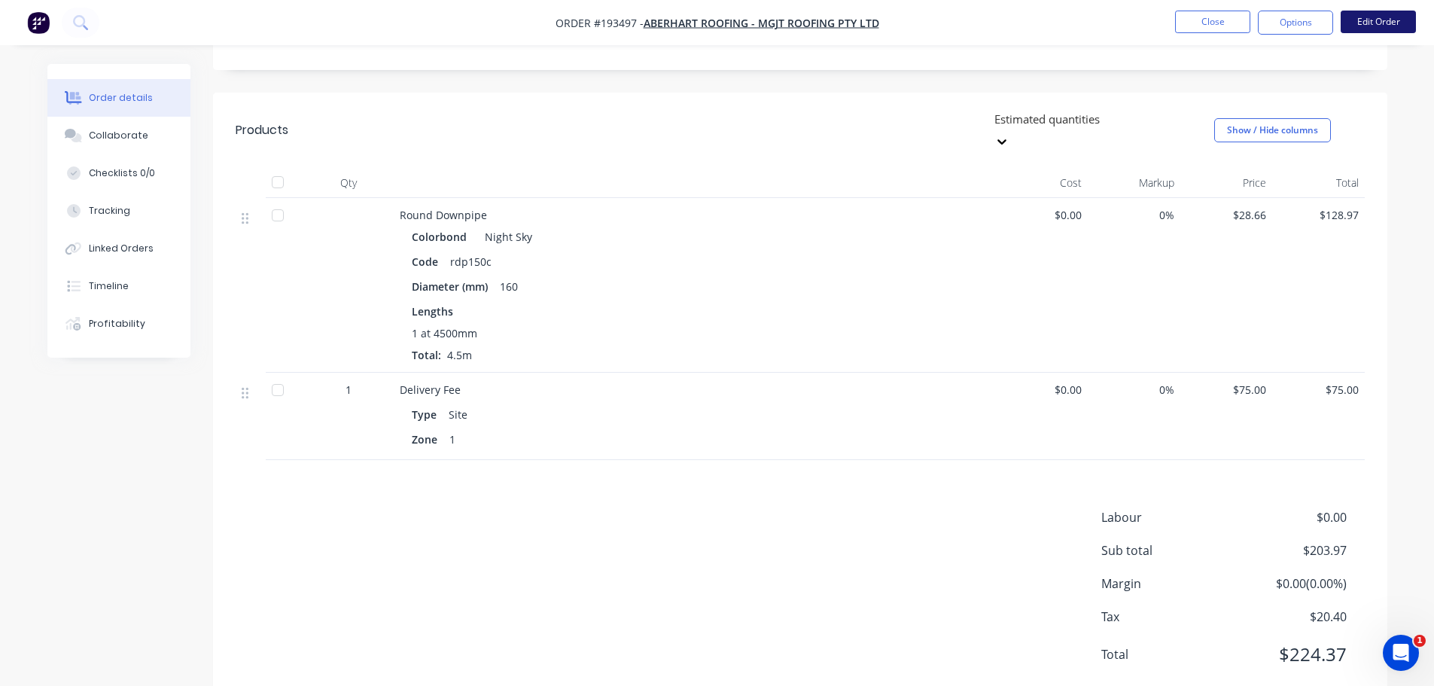
click at [1366, 31] on button "Edit Order" at bounding box center [1378, 22] width 75 height 23
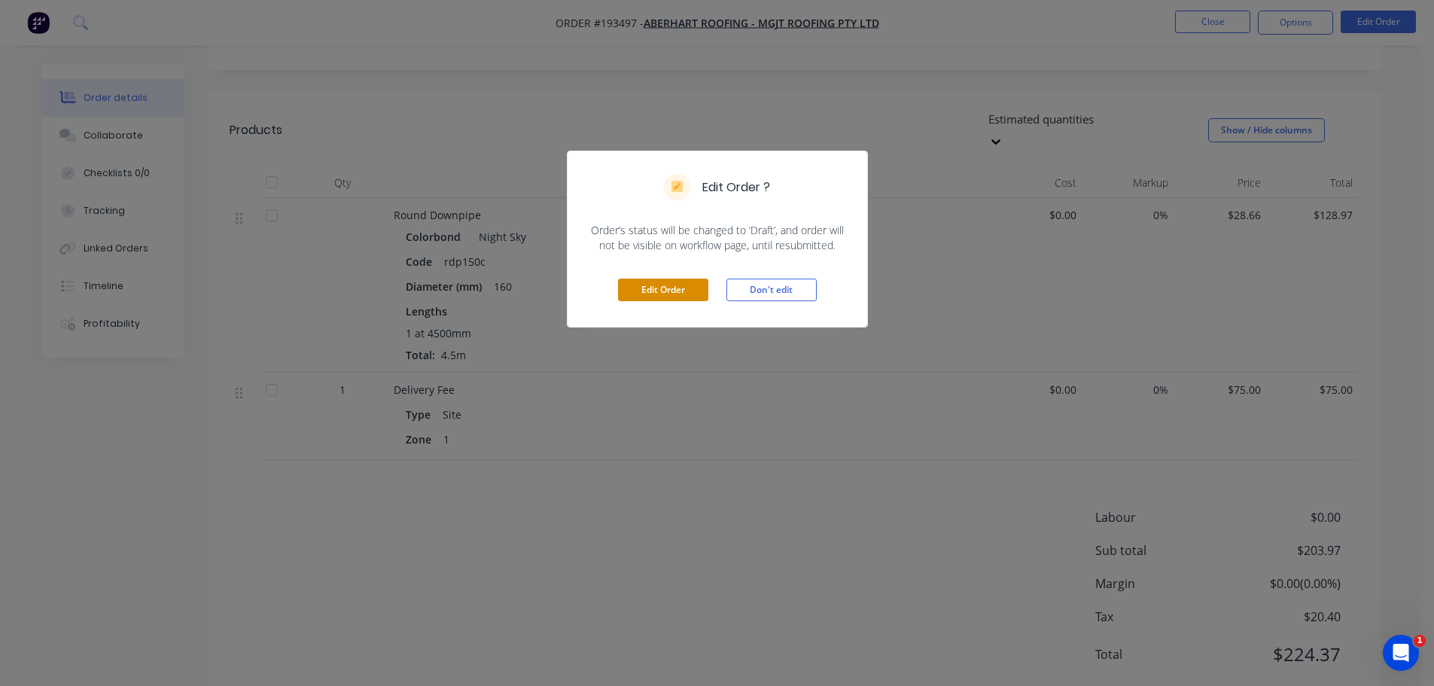
click at [665, 285] on button "Edit Order" at bounding box center [663, 290] width 90 height 23
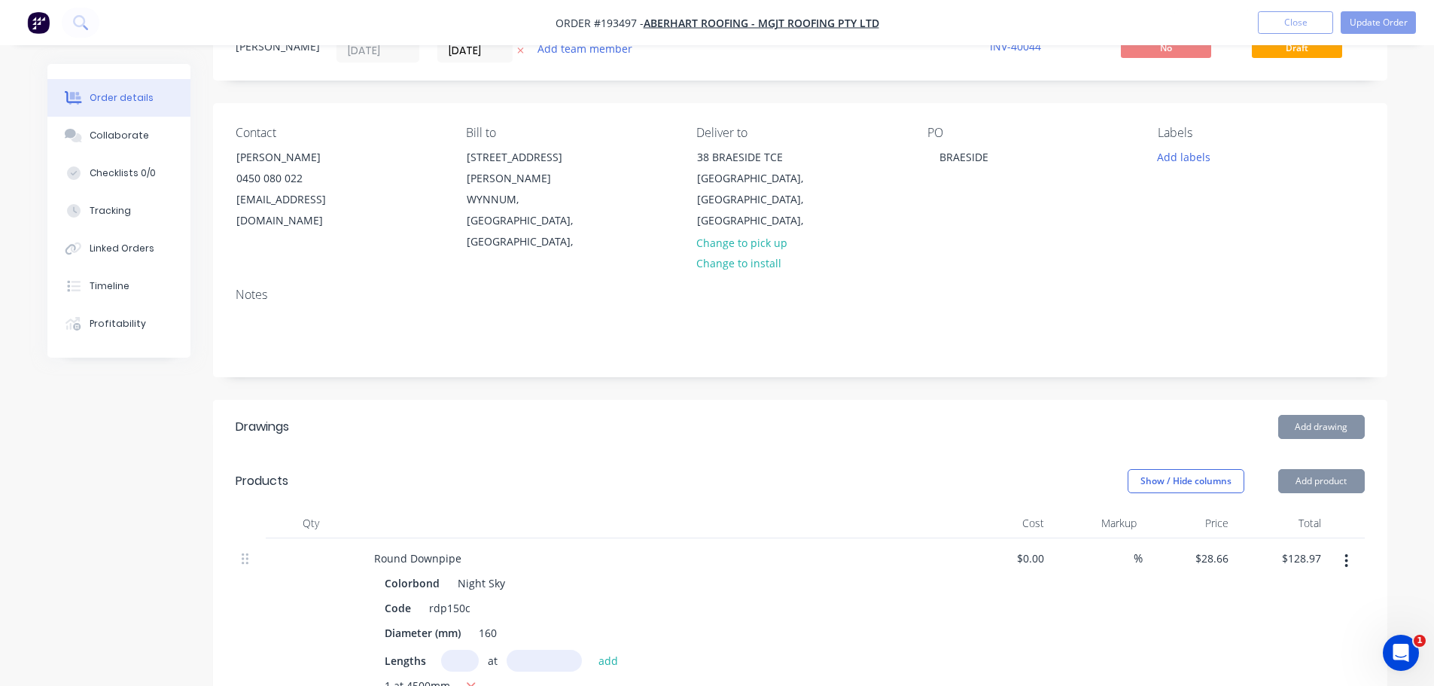
scroll to position [376, 0]
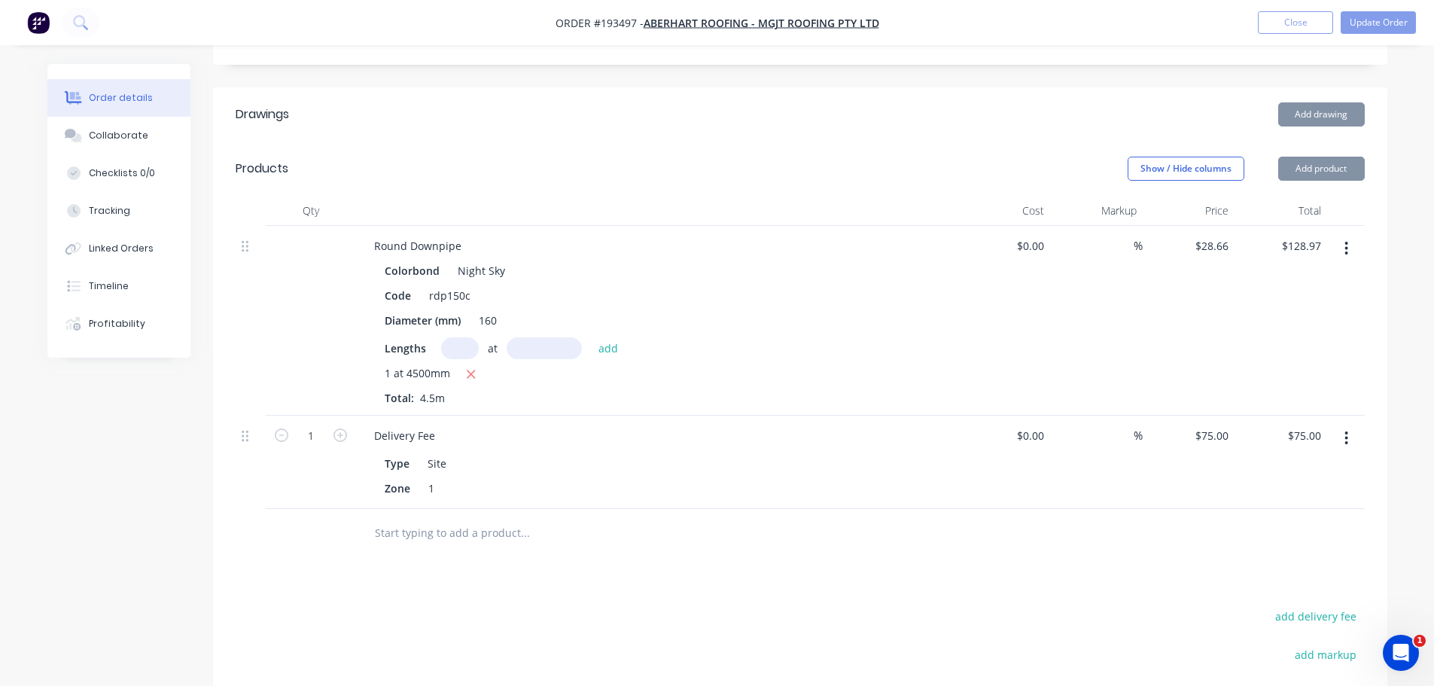
click at [1352, 235] on button "button" at bounding box center [1346, 248] width 35 height 27
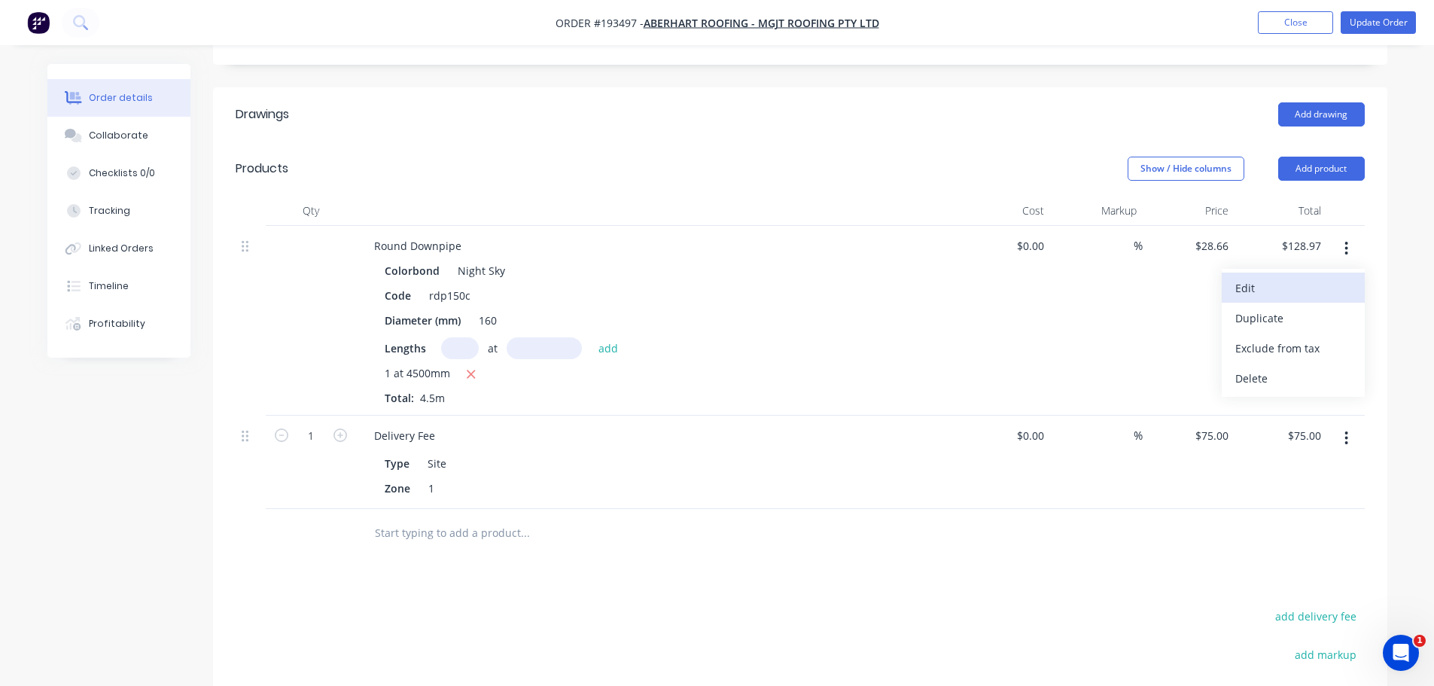
click at [1335, 277] on div "Edit" at bounding box center [1293, 288] width 116 height 22
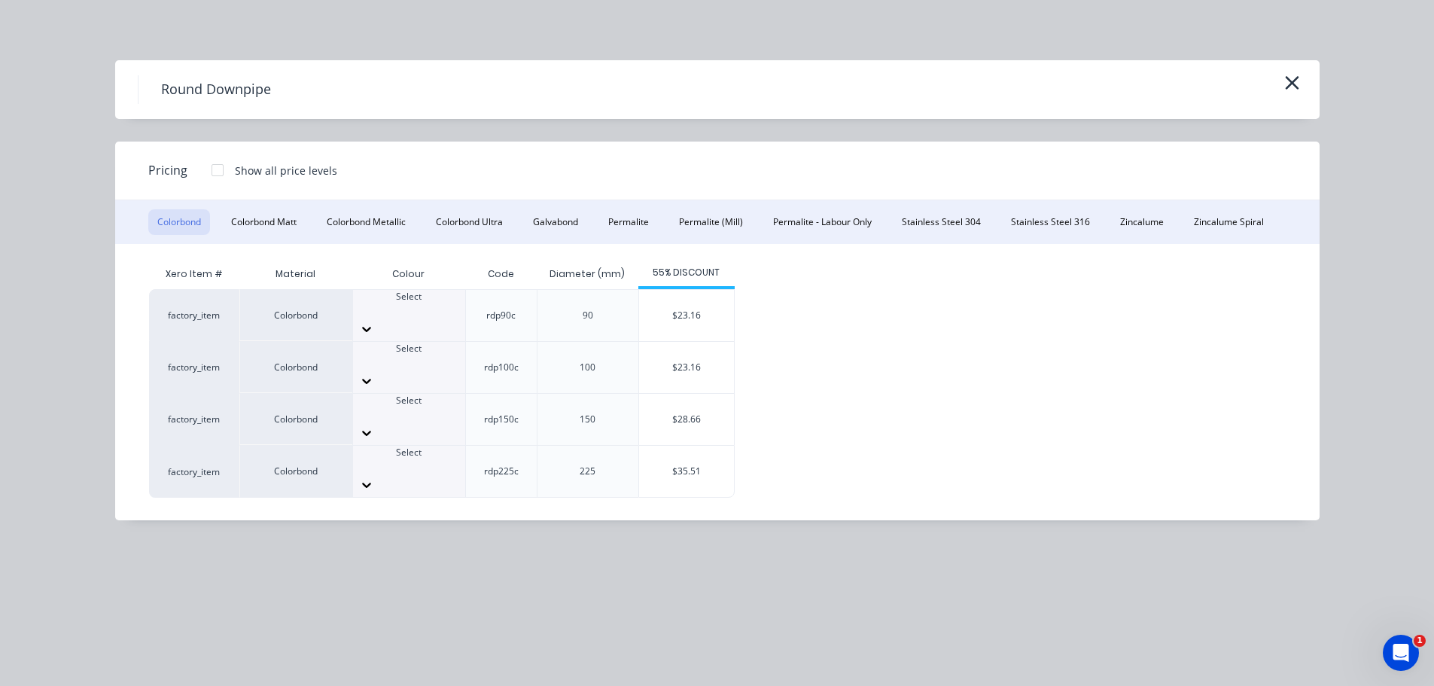
click at [396, 459] on div at bounding box center [409, 466] width 112 height 14
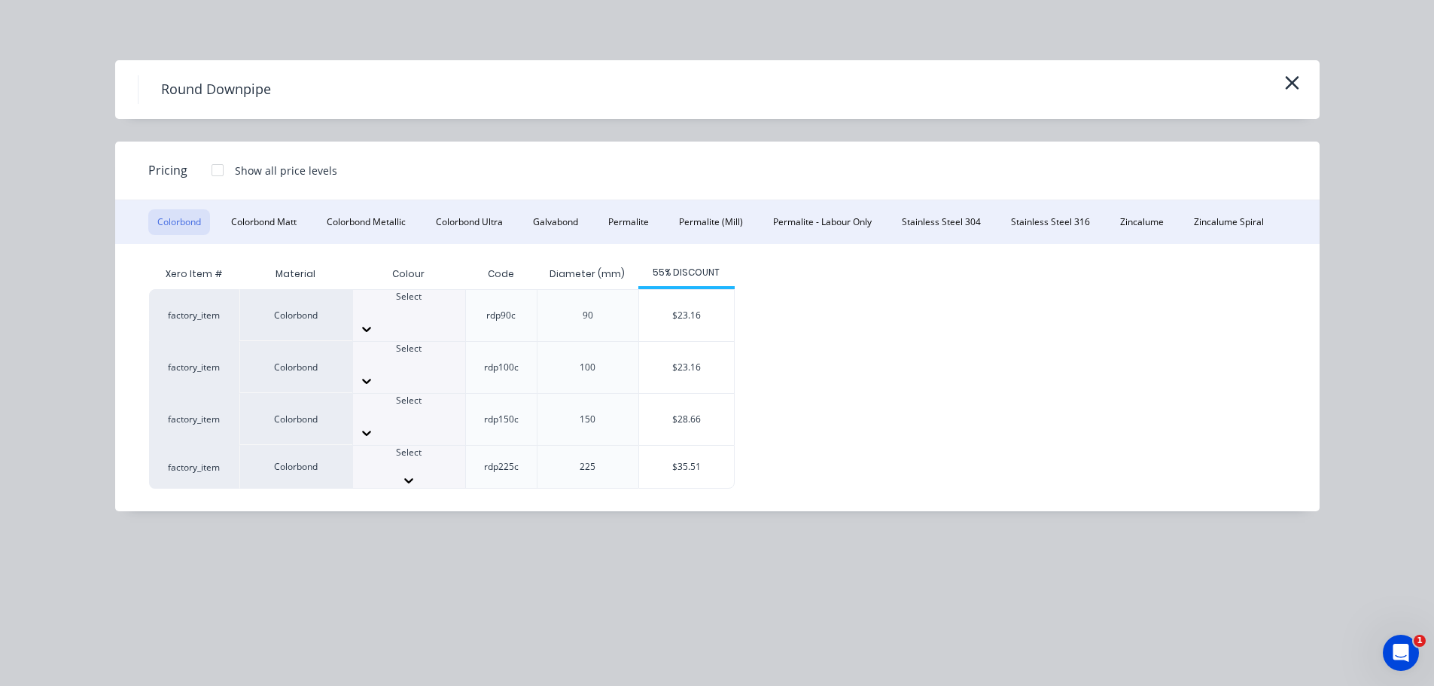
scroll to position [301, 0]
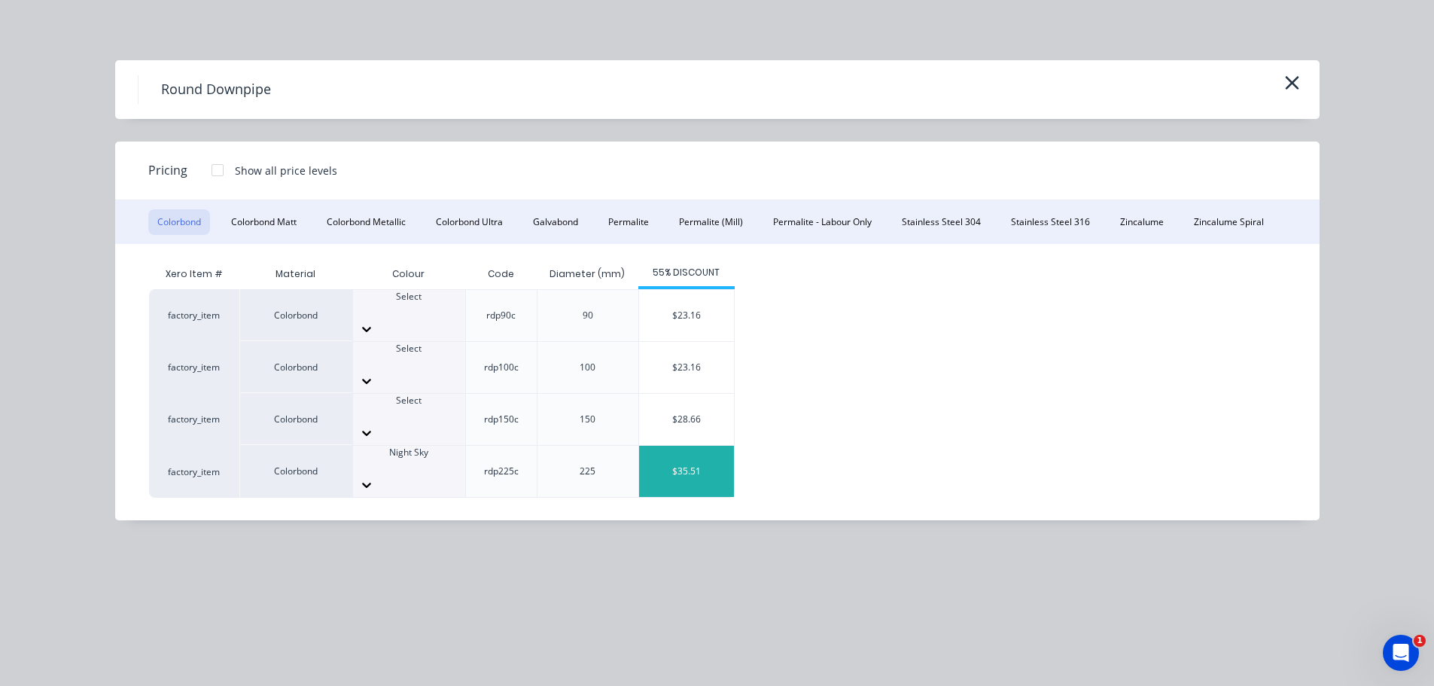
click at [681, 446] on div "$35.51" at bounding box center [686, 471] width 95 height 51
type input "$35.51"
type input "$159.80"
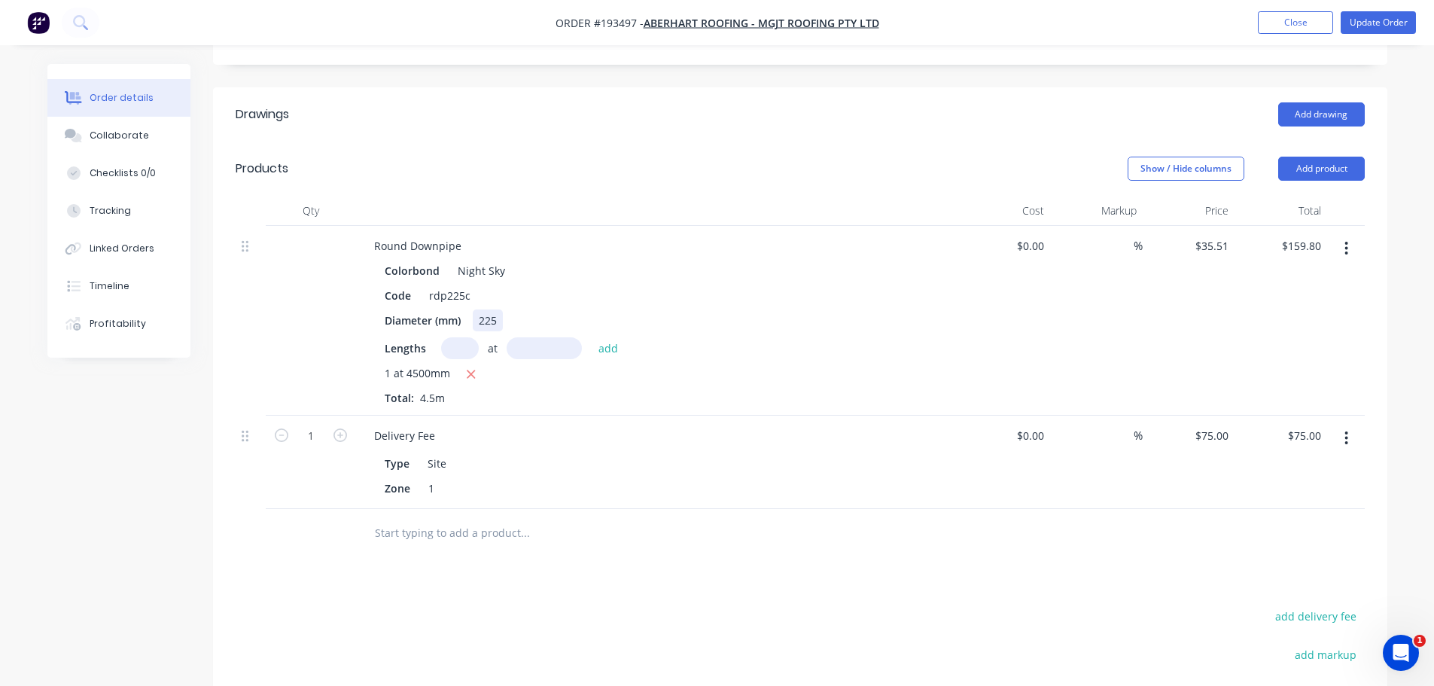
click at [484, 309] on div "225" at bounding box center [488, 320] width 30 height 22
click at [699, 157] on div "Show / Hide columns Add product" at bounding box center [919, 169] width 889 height 24
click at [1405, 26] on button "Update Order" at bounding box center [1378, 22] width 75 height 23
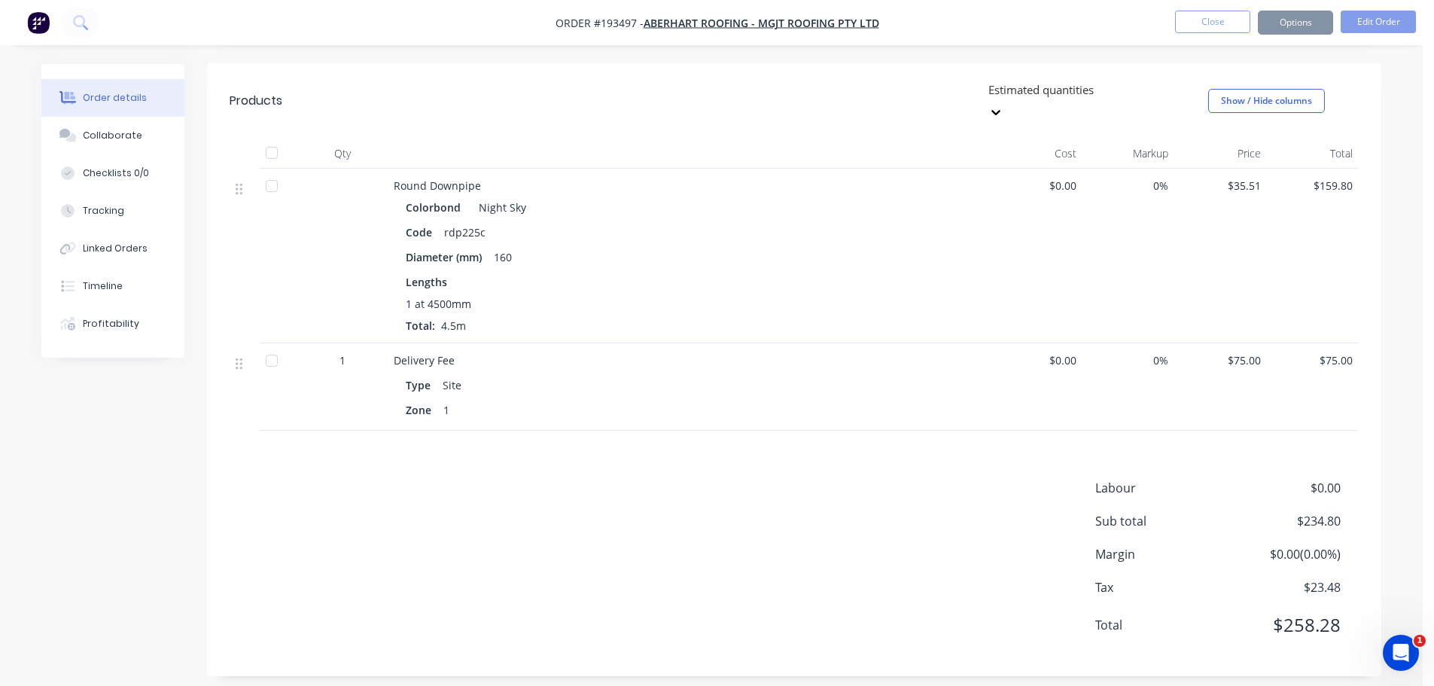
scroll to position [0, 0]
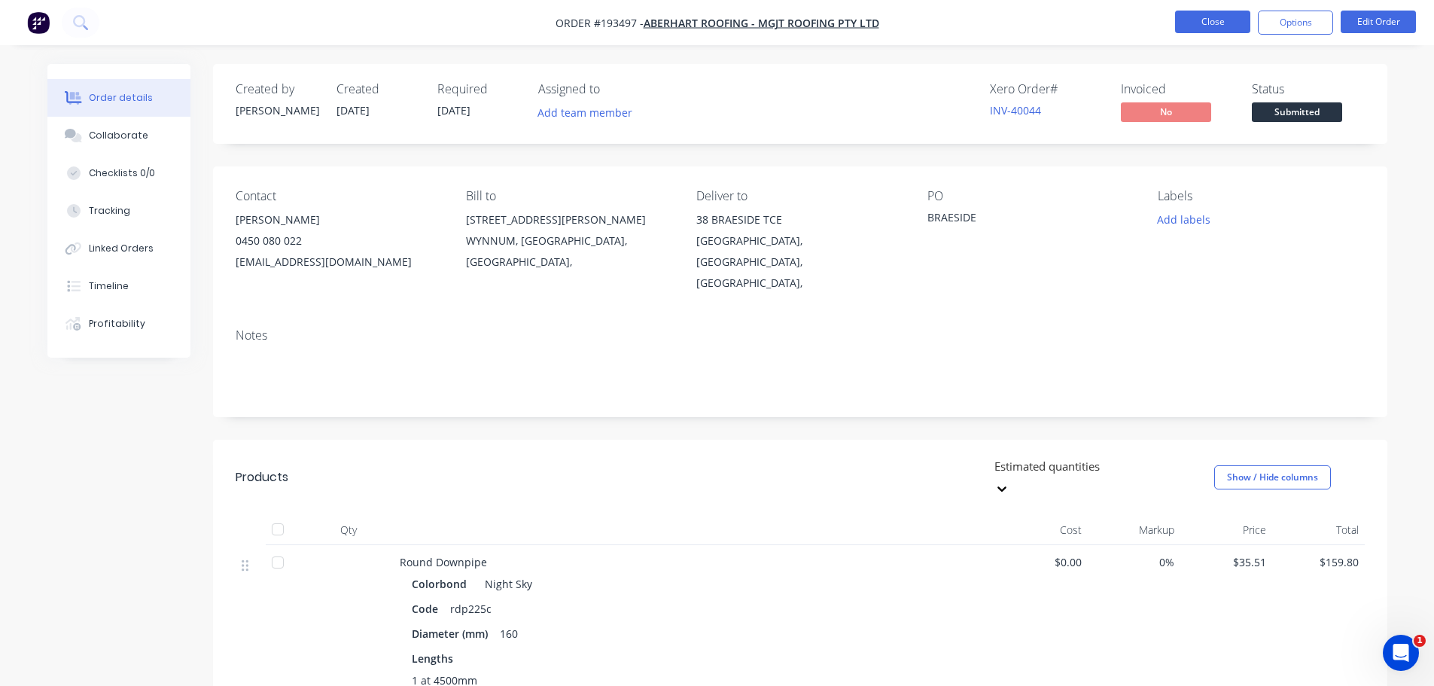
click at [1206, 29] on button "Close" at bounding box center [1212, 22] width 75 height 23
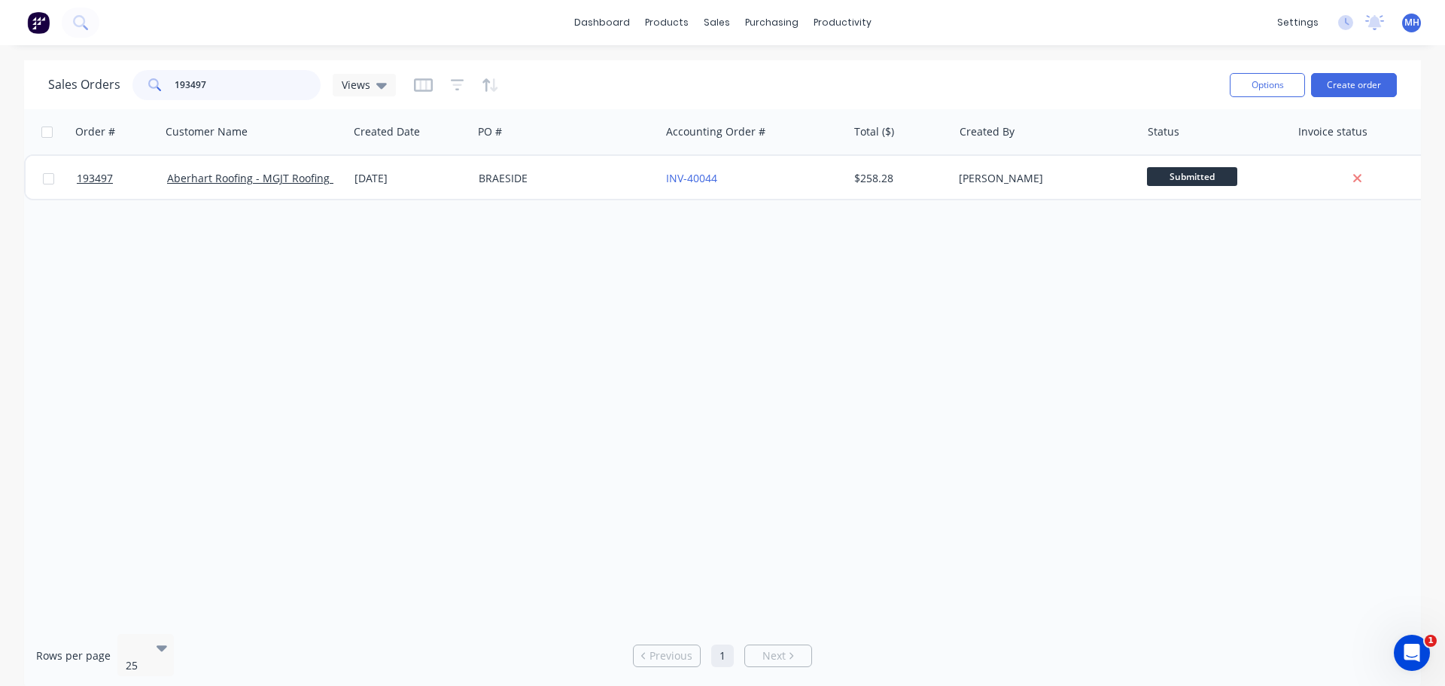
click at [278, 76] on input "193497" at bounding box center [248, 85] width 147 height 30
type input "193489"
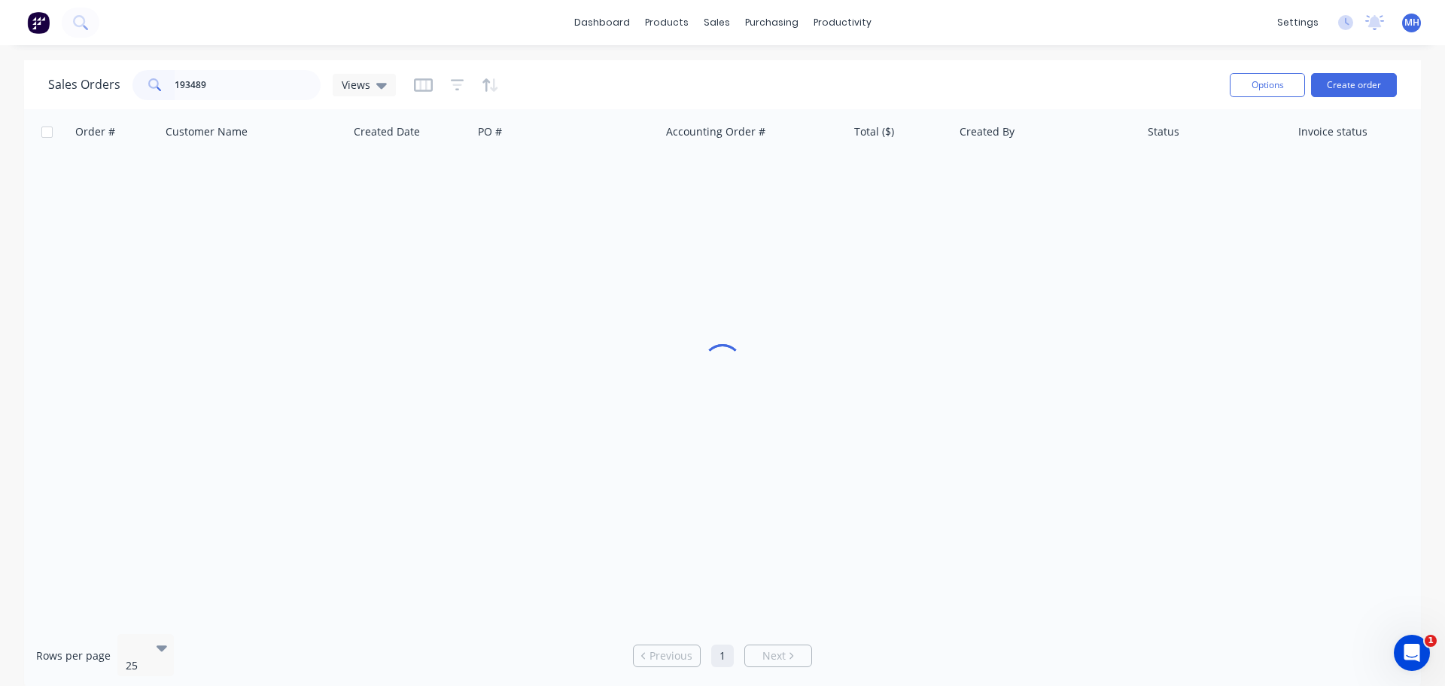
click at [727, 63] on div "Sales Orders 193489 Views Options Create order" at bounding box center [722, 84] width 1397 height 49
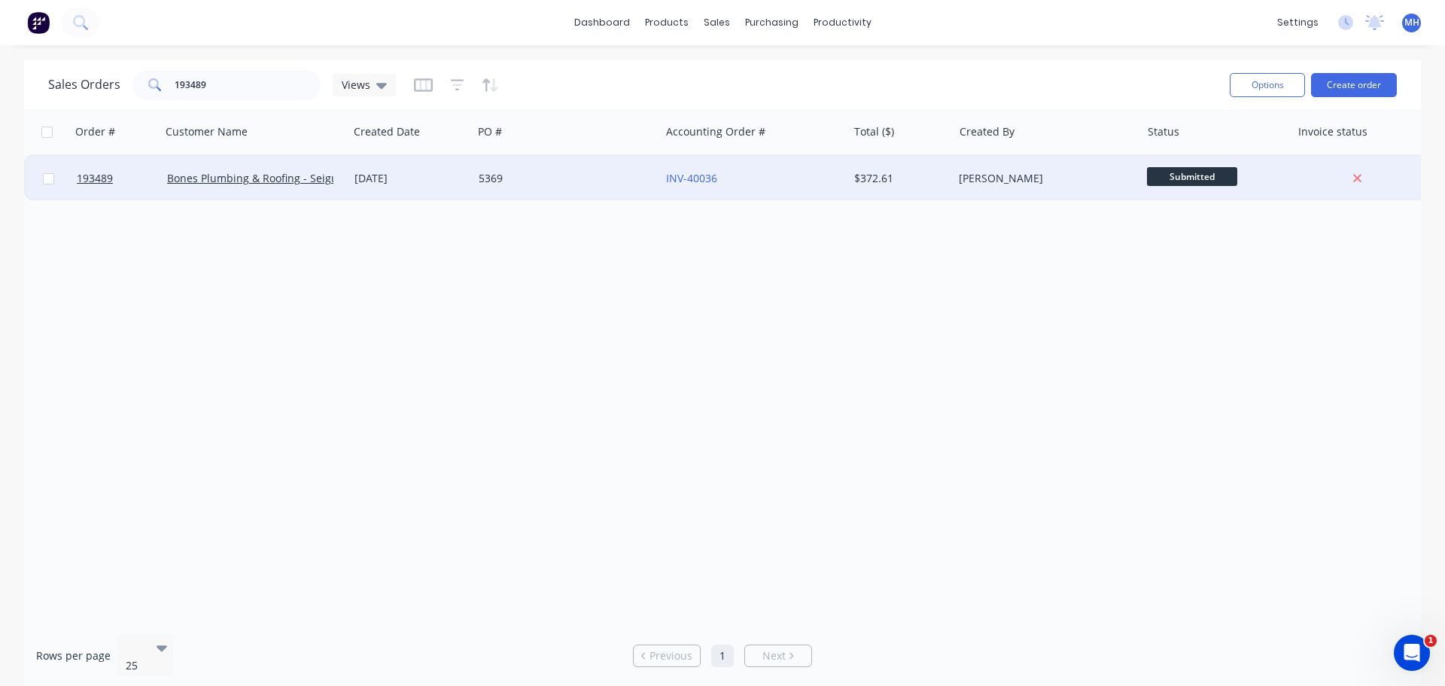
click at [583, 178] on div "5369" at bounding box center [562, 178] width 167 height 15
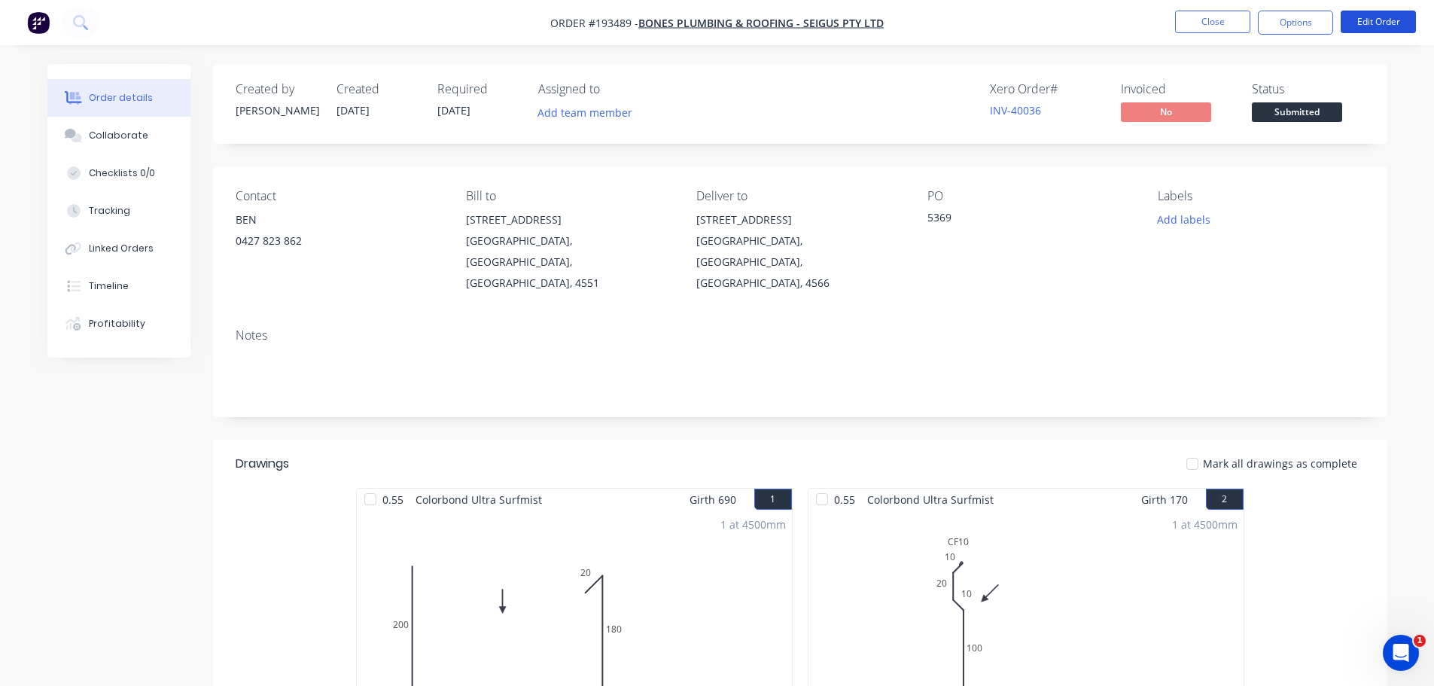
drag, startPoint x: 1345, startPoint y: 27, endPoint x: 1360, endPoint y: 23, distance: 15.0
click at [1360, 23] on button "Edit Order" at bounding box center [1378, 22] width 75 height 23
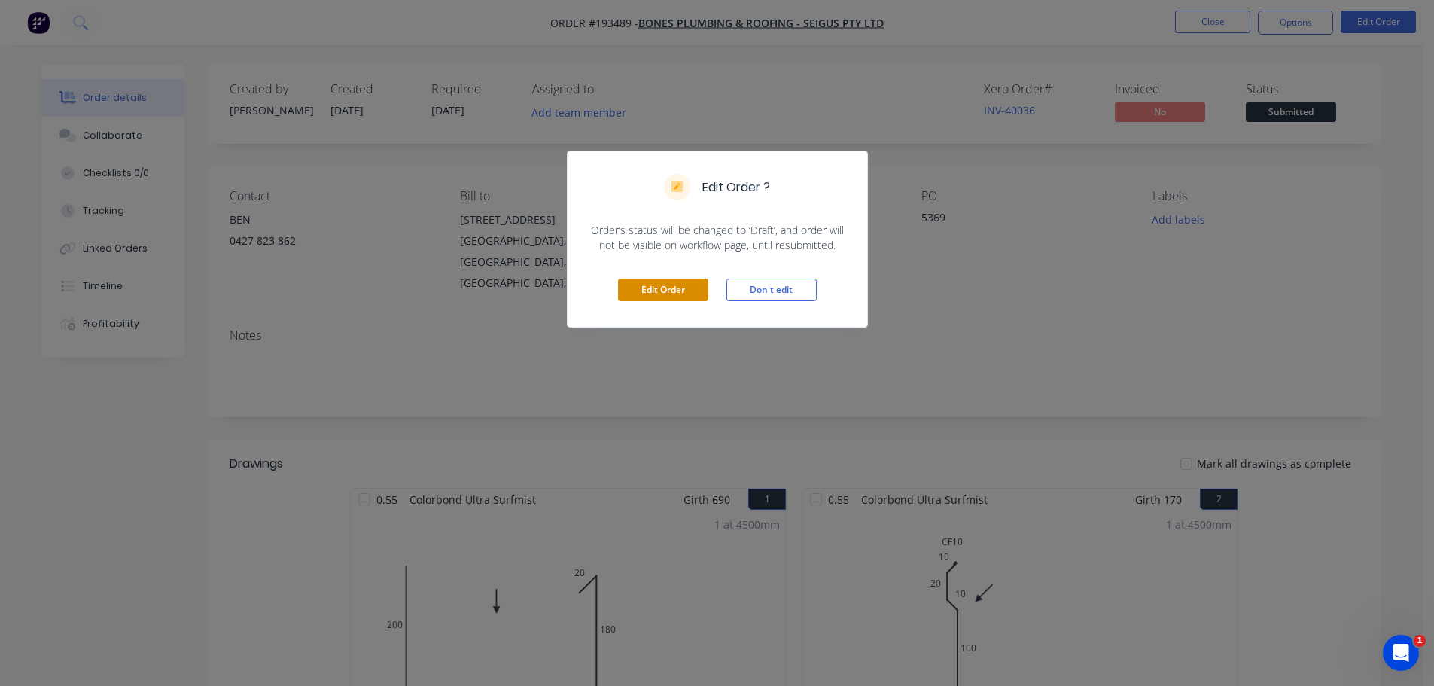
click at [654, 291] on button "Edit Order" at bounding box center [663, 290] width 90 height 23
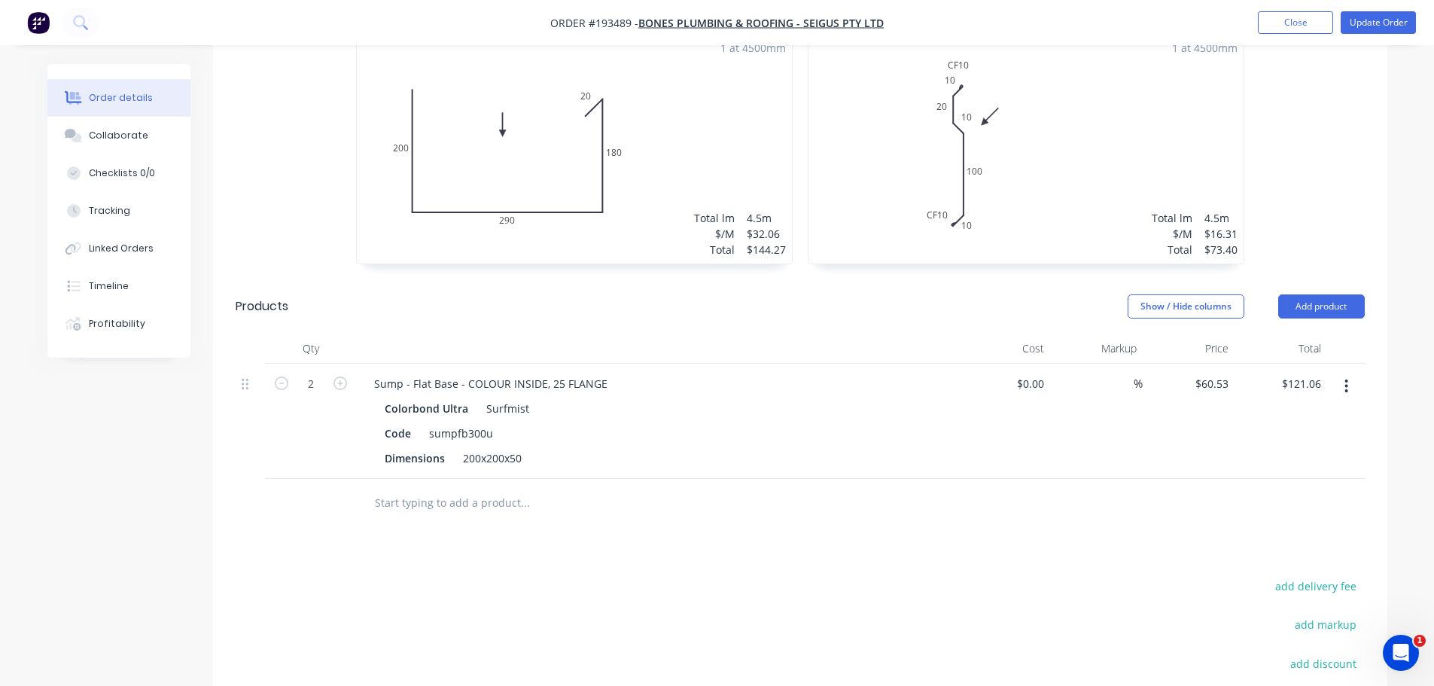
scroll to position [602, 0]
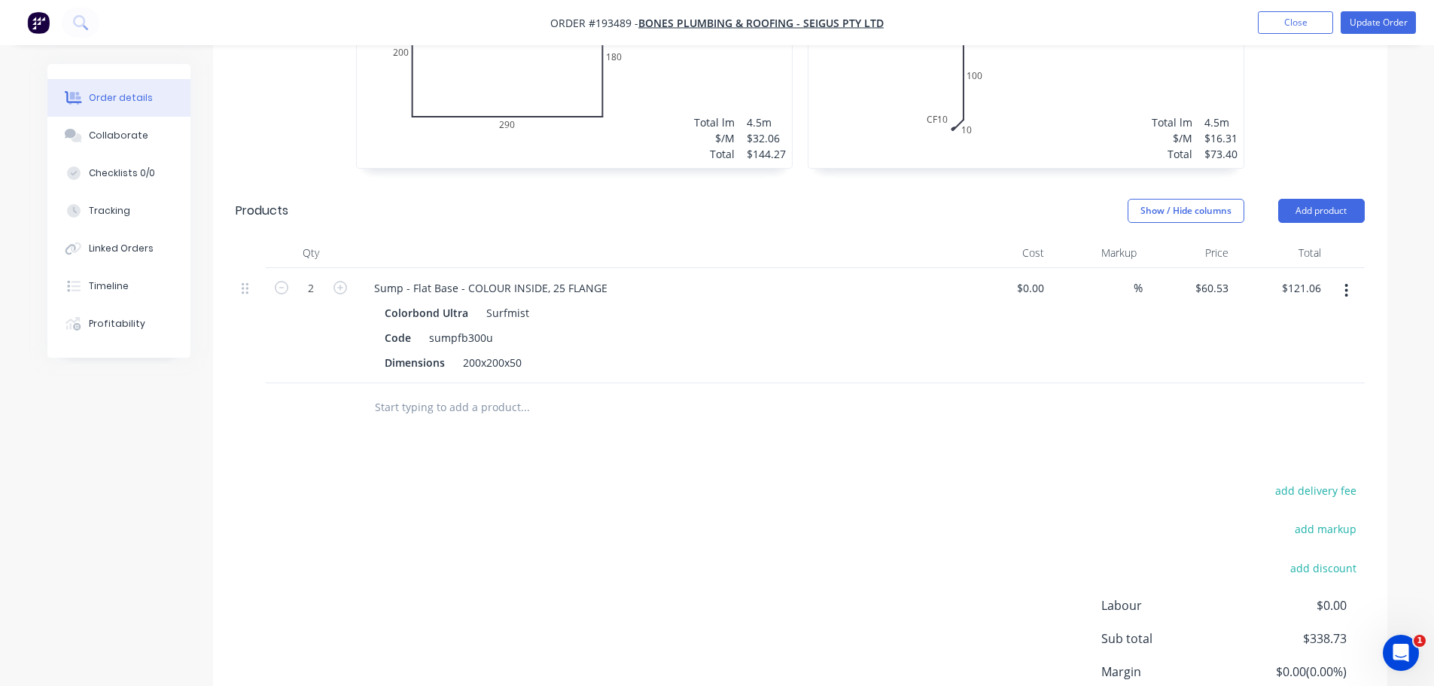
drag, startPoint x: 1338, startPoint y: 188, endPoint x: 1334, endPoint y: 207, distance: 19.4
click at [1338, 199] on button "Add product" at bounding box center [1321, 211] width 87 height 24
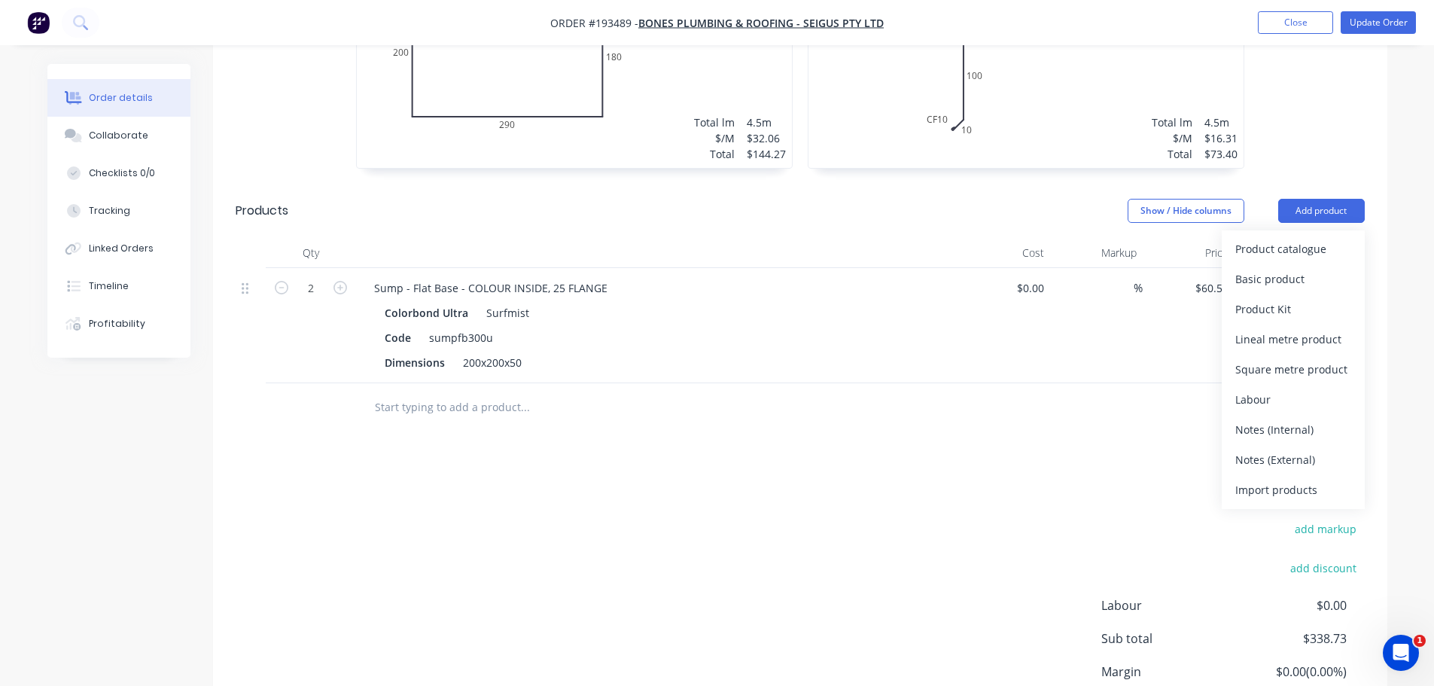
click at [1299, 264] on button "Basic product" at bounding box center [1293, 279] width 143 height 30
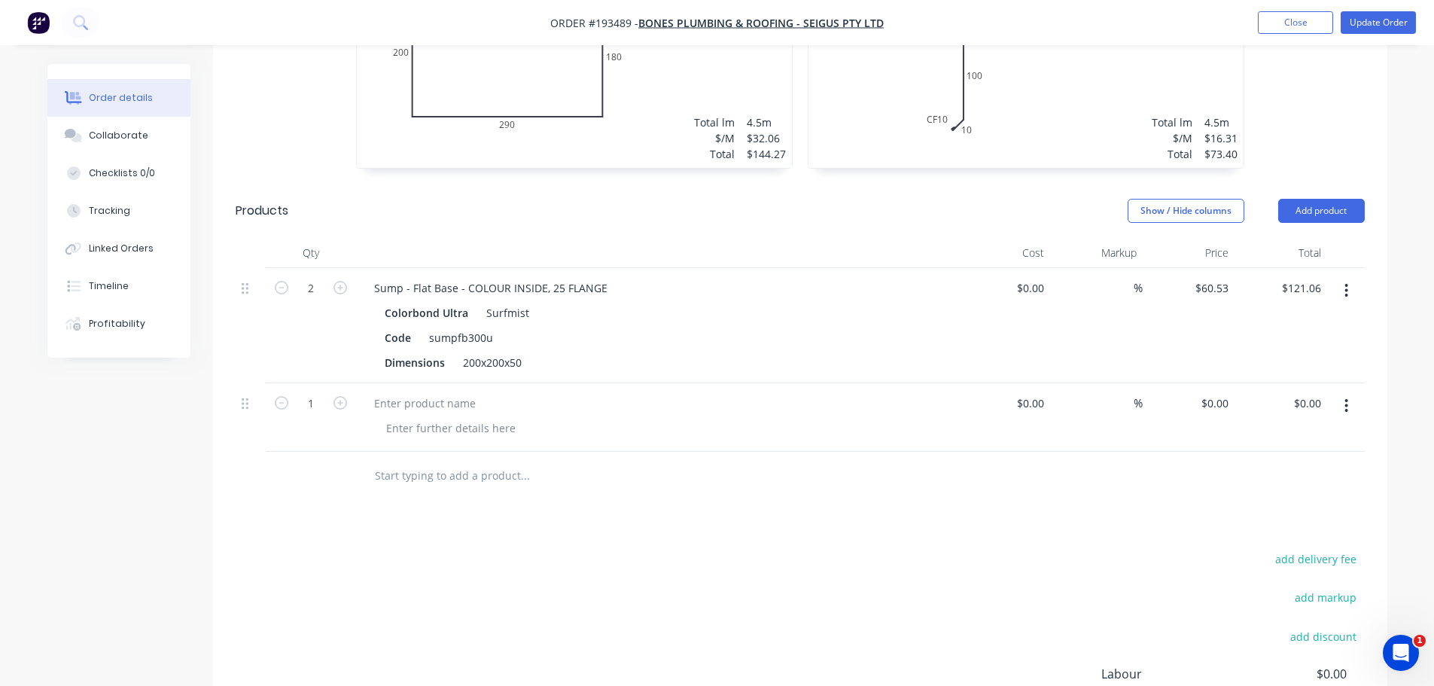
click at [1351, 392] on button "button" at bounding box center [1346, 405] width 35 height 27
click at [1275, 525] on div "Delete" at bounding box center [1293, 536] width 116 height 22
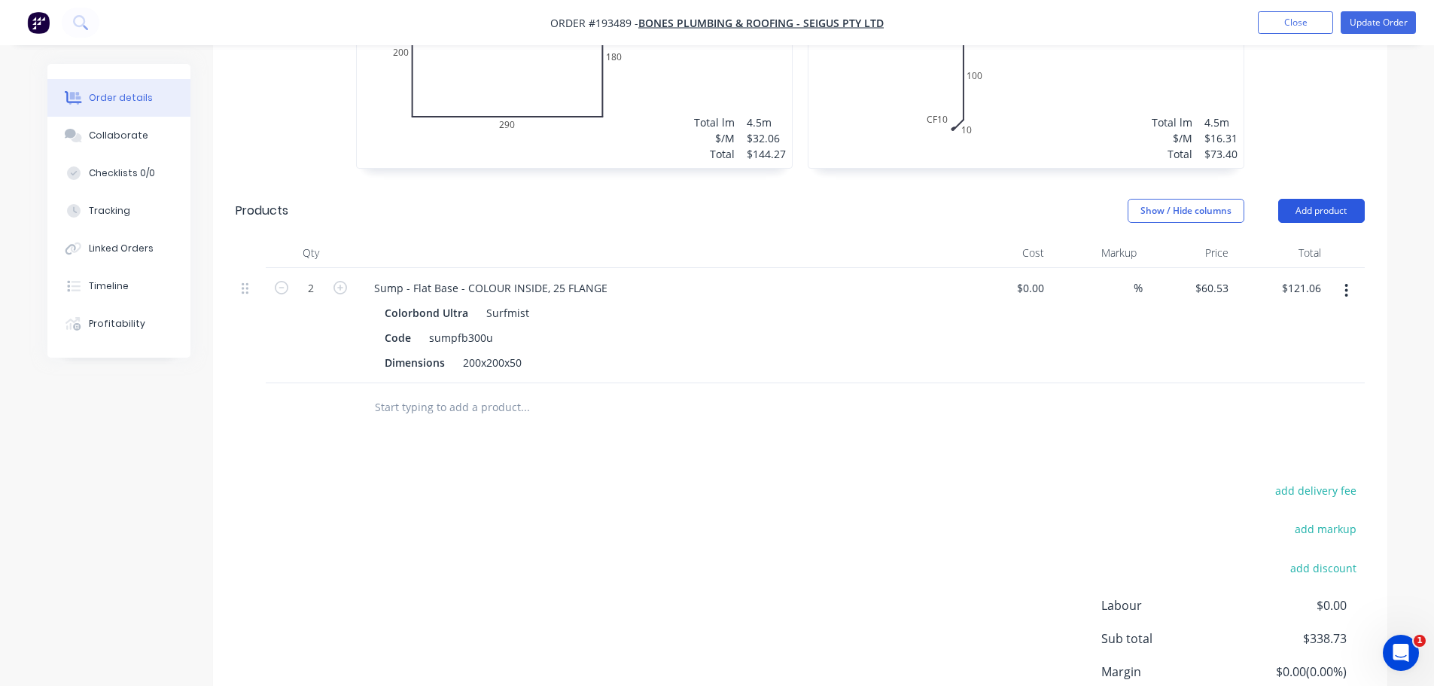
click at [1359, 199] on button "Add product" at bounding box center [1321, 211] width 87 height 24
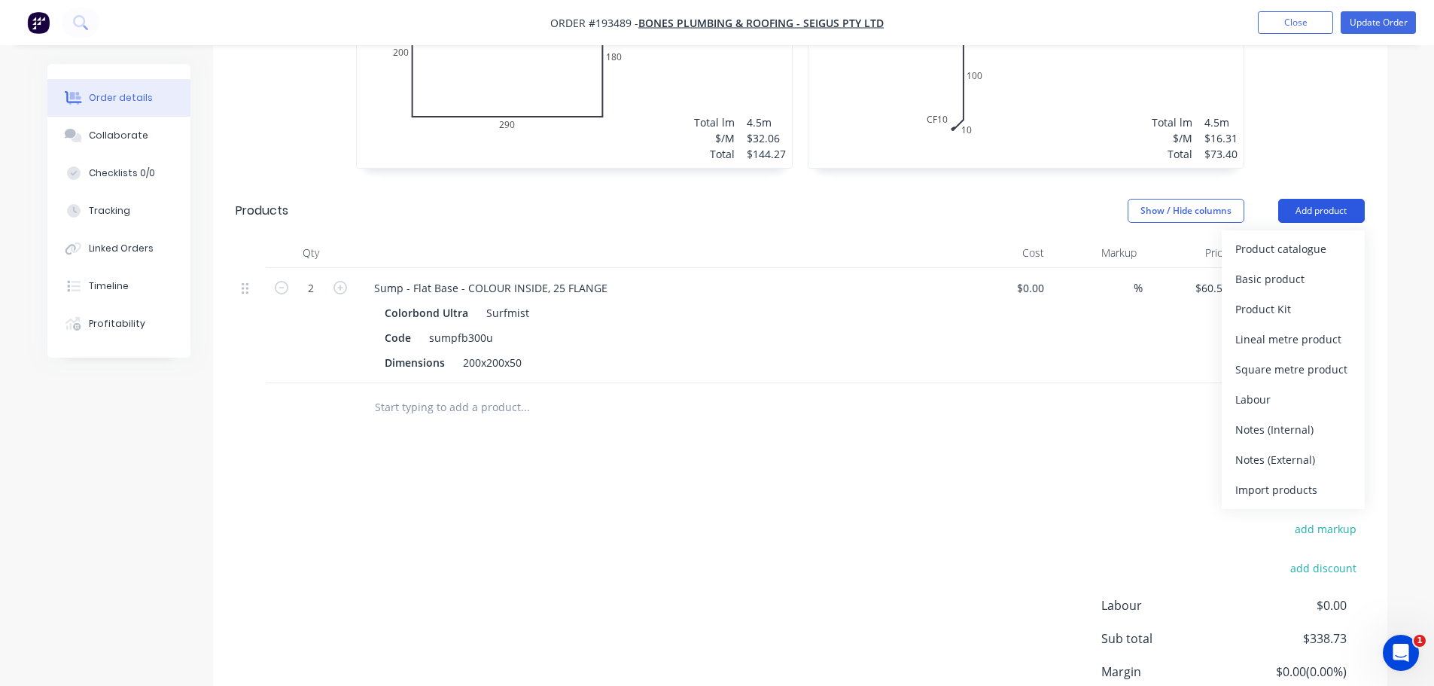
click at [1345, 238] on div "Product catalogue" at bounding box center [1293, 249] width 116 height 22
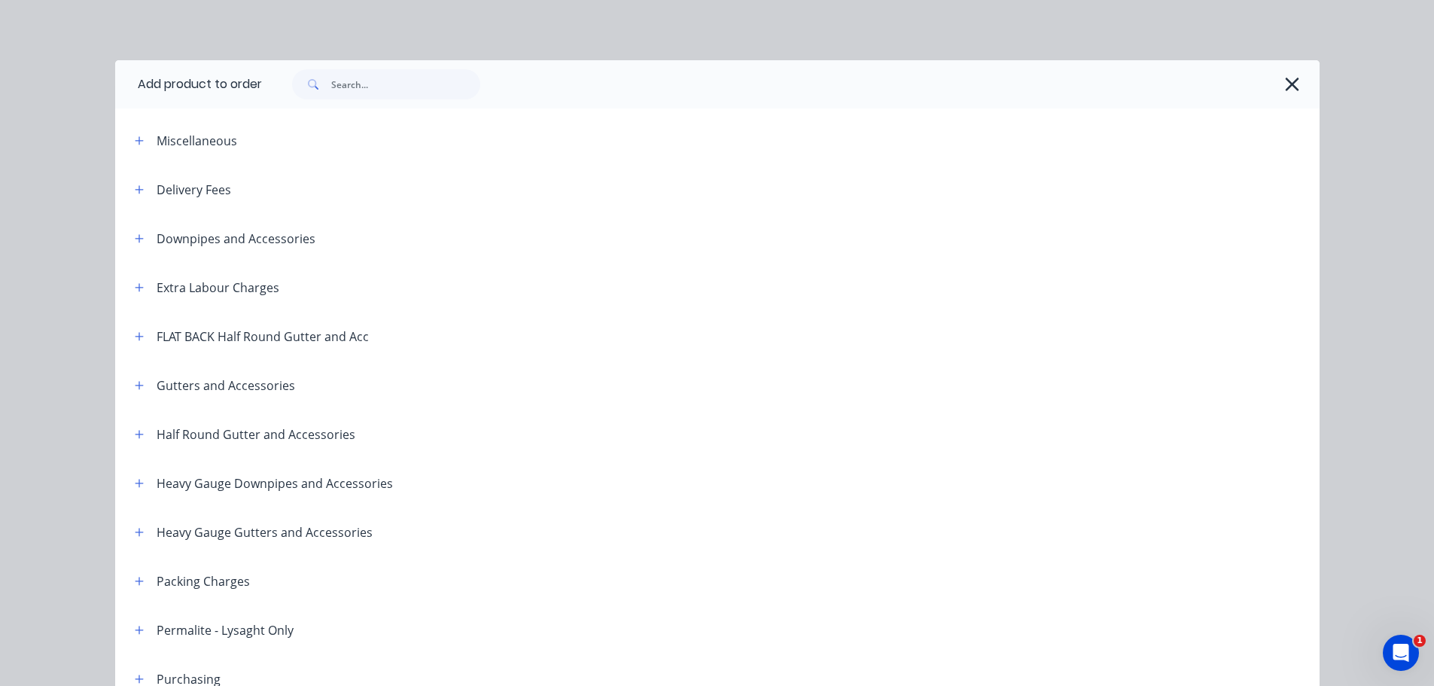
click at [135, 188] on icon "button" at bounding box center [139, 189] width 8 height 8
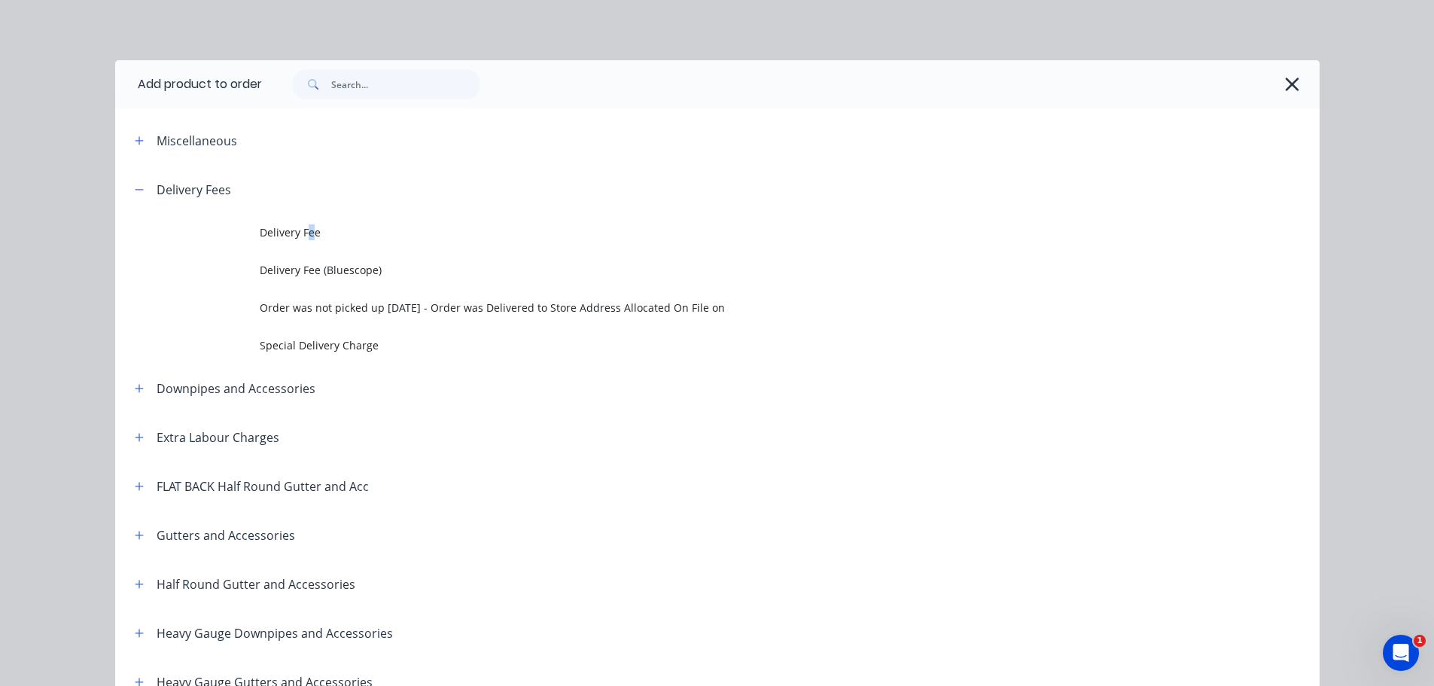
click at [305, 230] on span "Delivery Fee" at bounding box center [684, 232] width 848 height 16
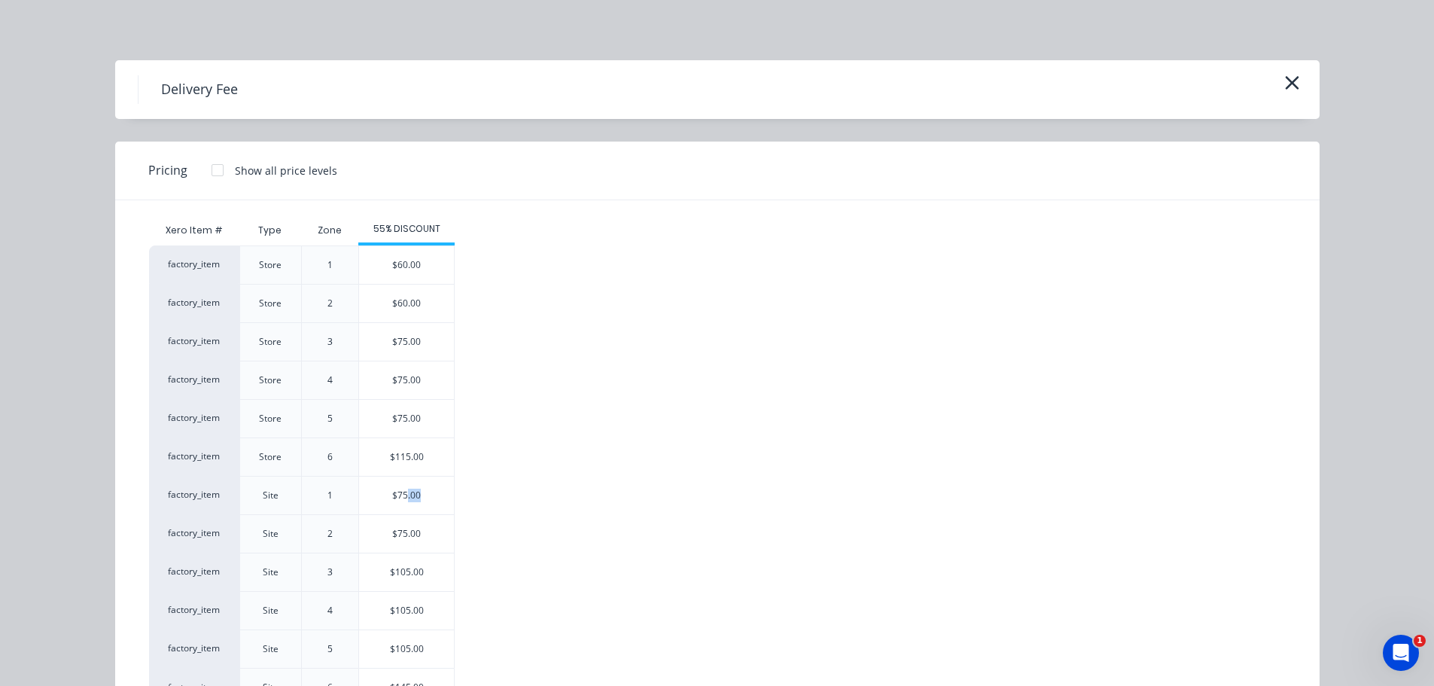
drag, startPoint x: 401, startPoint y: 494, endPoint x: 569, endPoint y: 491, distance: 167.9
click at [569, 491] on div "factory_item Store 1 $60.00 factory_item Store 2 $60.00 factory_item Store 3 $7…" at bounding box center [706, 475] width 1114 height 461
click at [437, 361] on div "$75.00" at bounding box center [406, 380] width 96 height 38
click at [434, 342] on div "$75.00" at bounding box center [406, 342] width 95 height 38
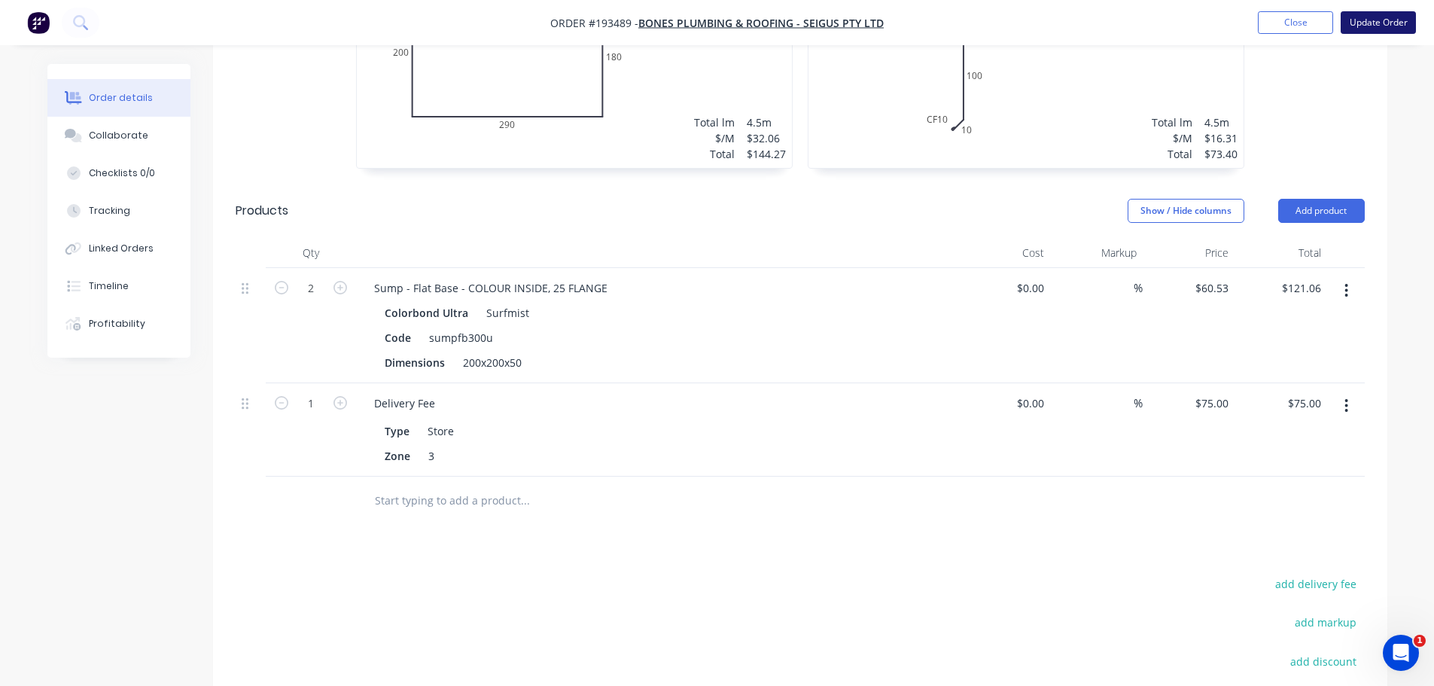
click at [1415, 24] on ul "Add product Close Update Order" at bounding box center [1337, 22] width 194 height 23
click at [1383, 20] on button "Update Order" at bounding box center [1378, 22] width 75 height 23
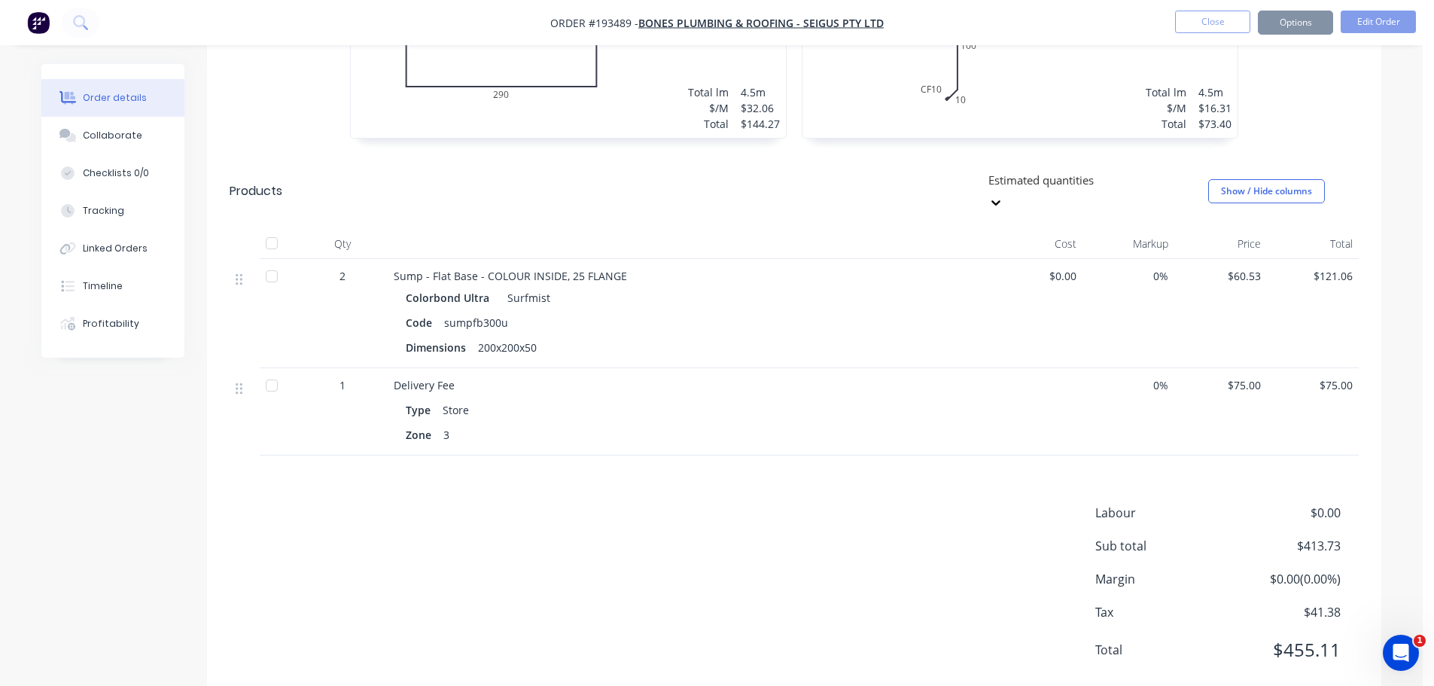
scroll to position [0, 0]
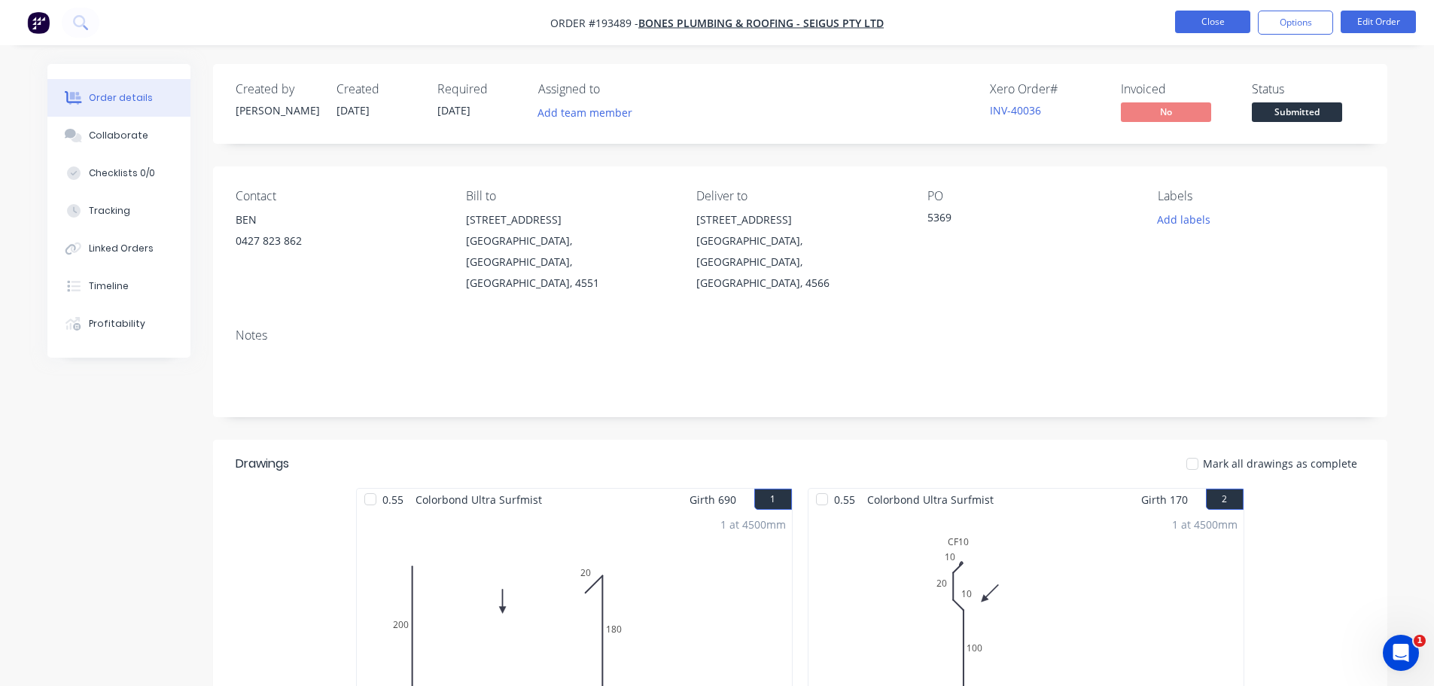
click at [1208, 26] on button "Close" at bounding box center [1212, 22] width 75 height 23
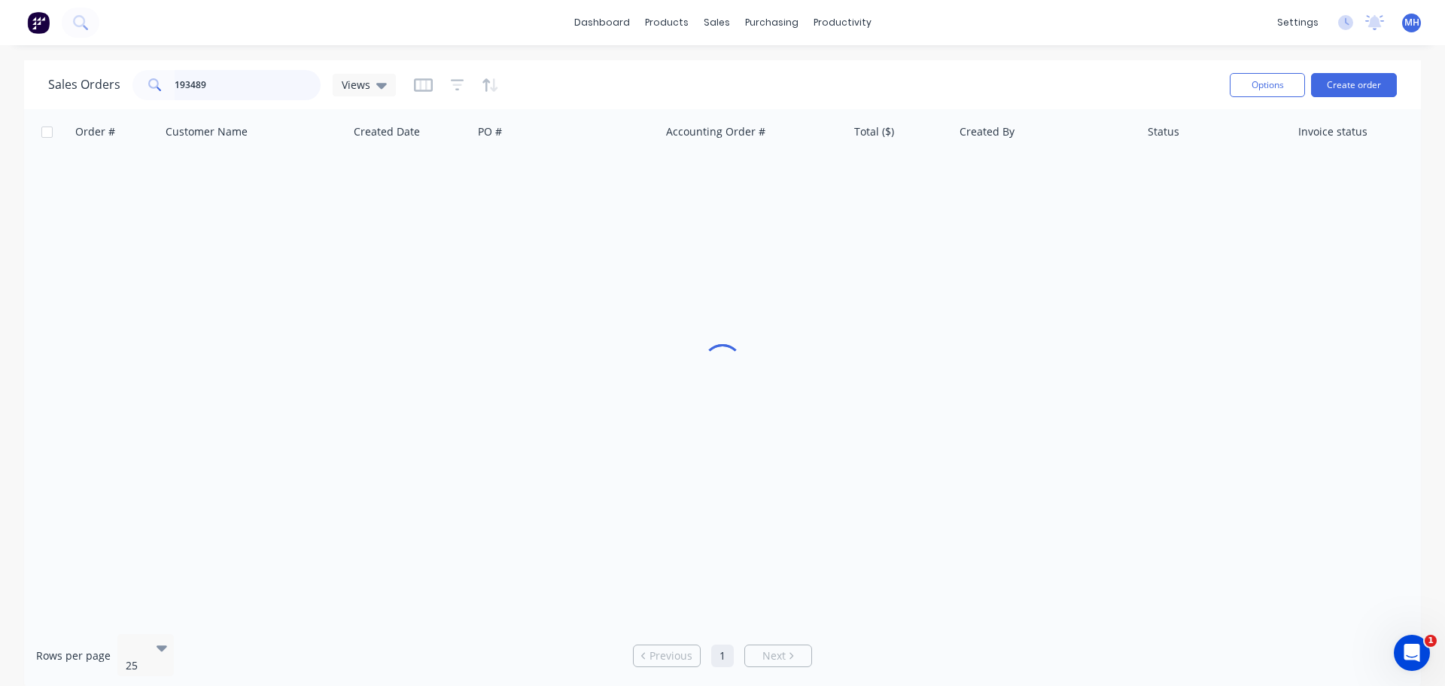
click at [205, 70] on input "193489" at bounding box center [248, 85] width 147 height 30
type input "193488"
click at [763, 71] on div "Sales Orders 193488 Views" at bounding box center [633, 84] width 1170 height 37
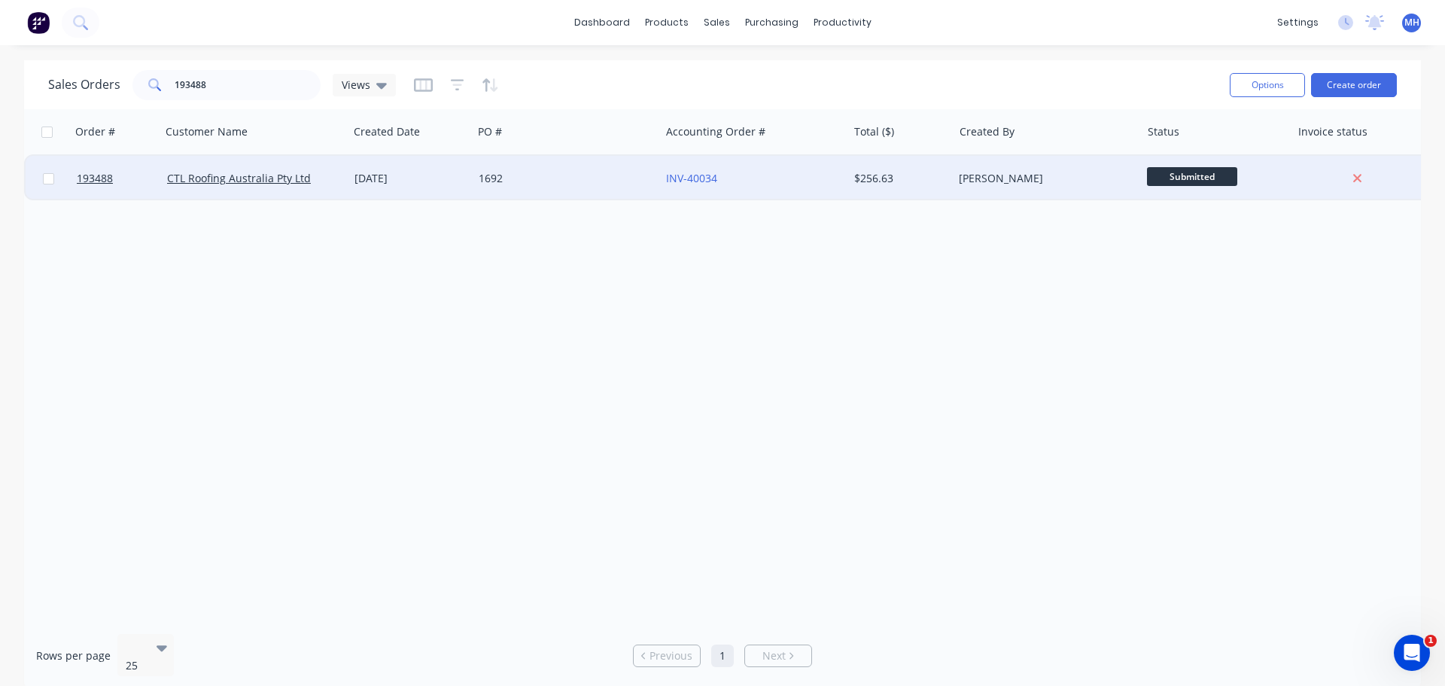
click at [466, 181] on div "[DATE]" at bounding box center [411, 178] width 112 height 15
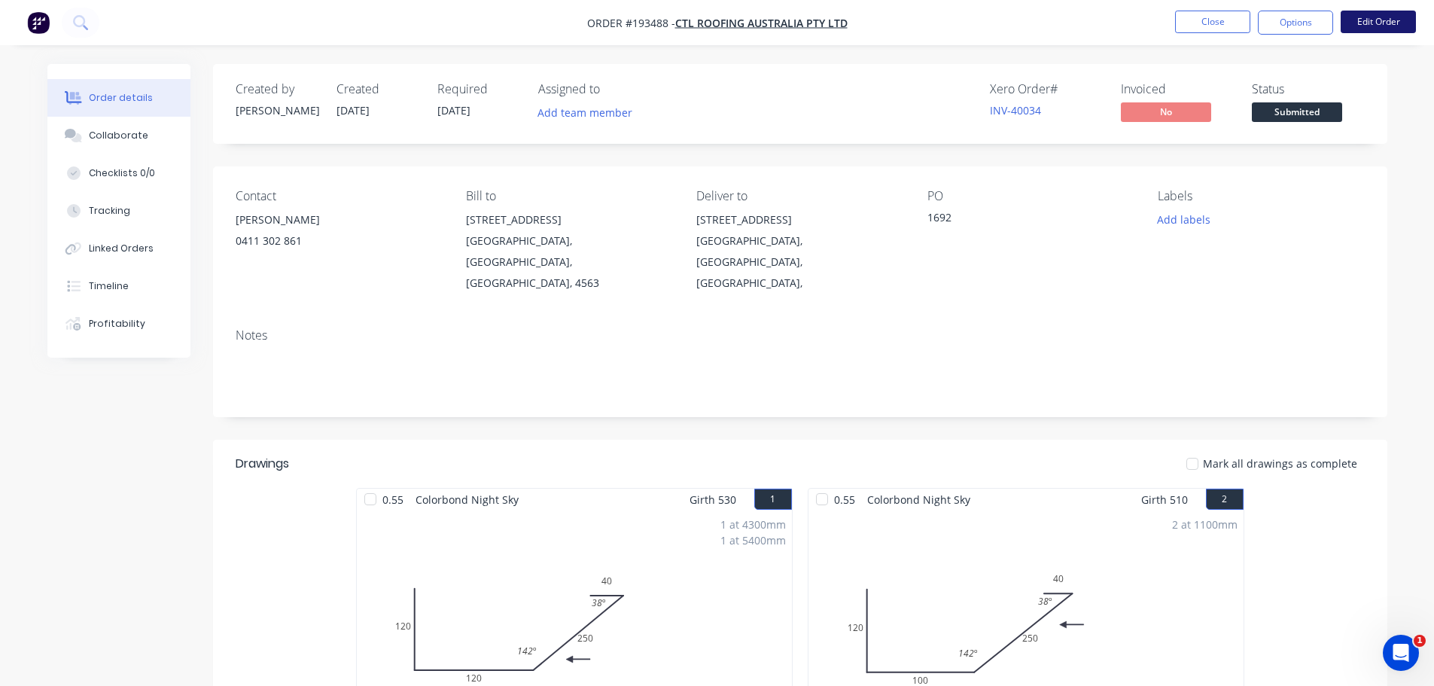
click at [1396, 14] on button "Edit Order" at bounding box center [1378, 22] width 75 height 23
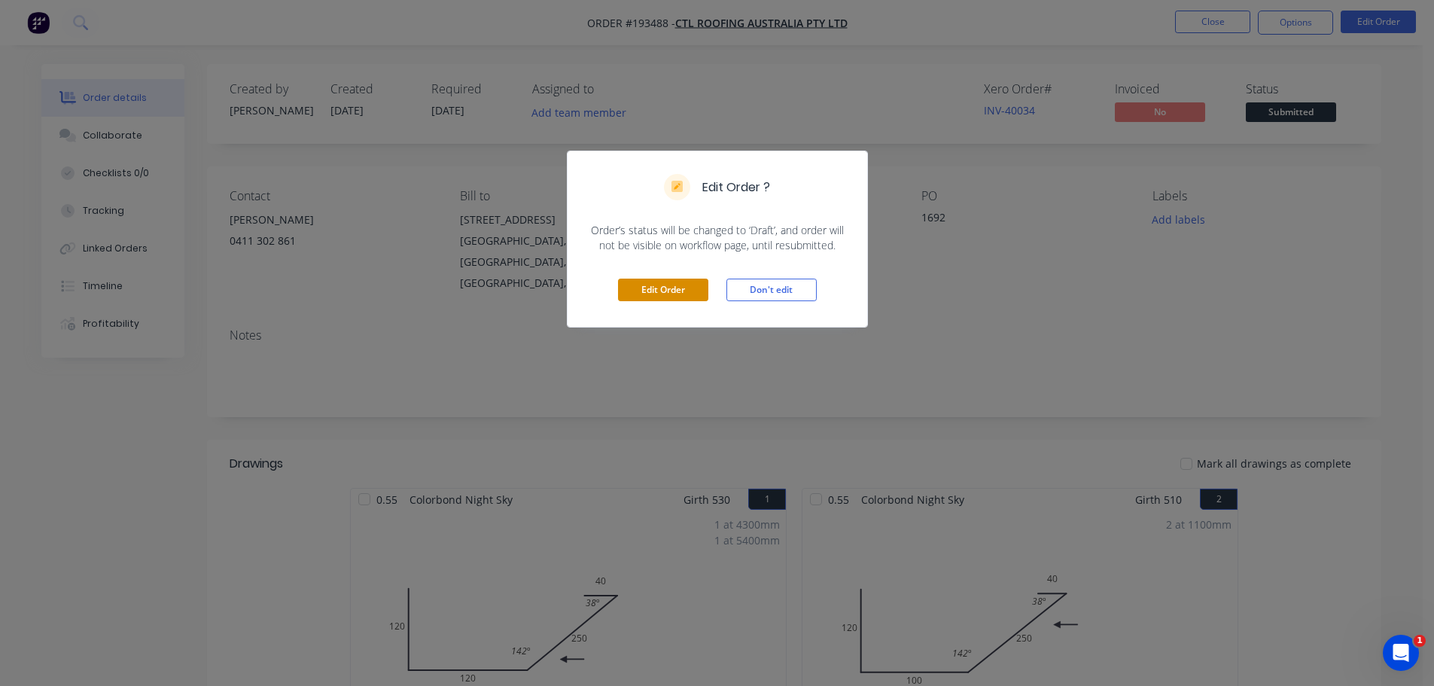
click at [656, 285] on button "Edit Order" at bounding box center [663, 290] width 90 height 23
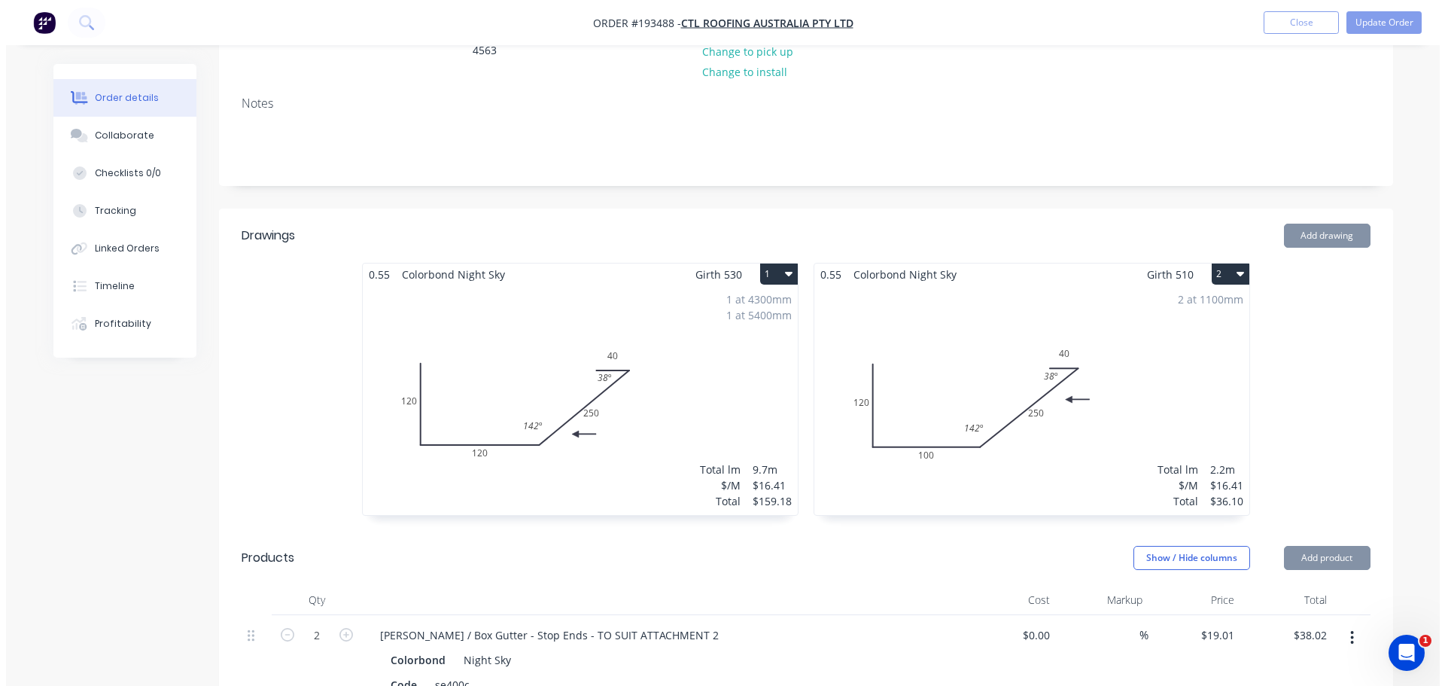
scroll to position [452, 0]
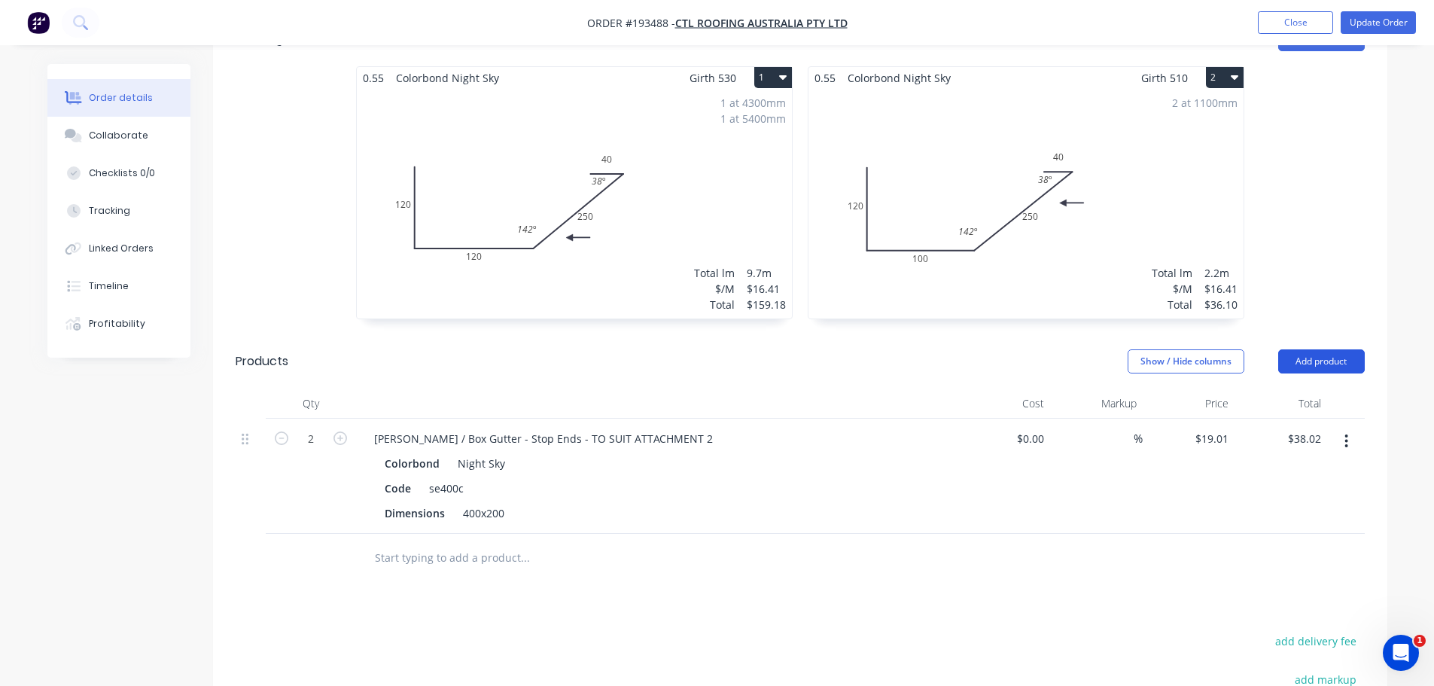
click at [1321, 349] on button "Add product" at bounding box center [1321, 361] width 87 height 24
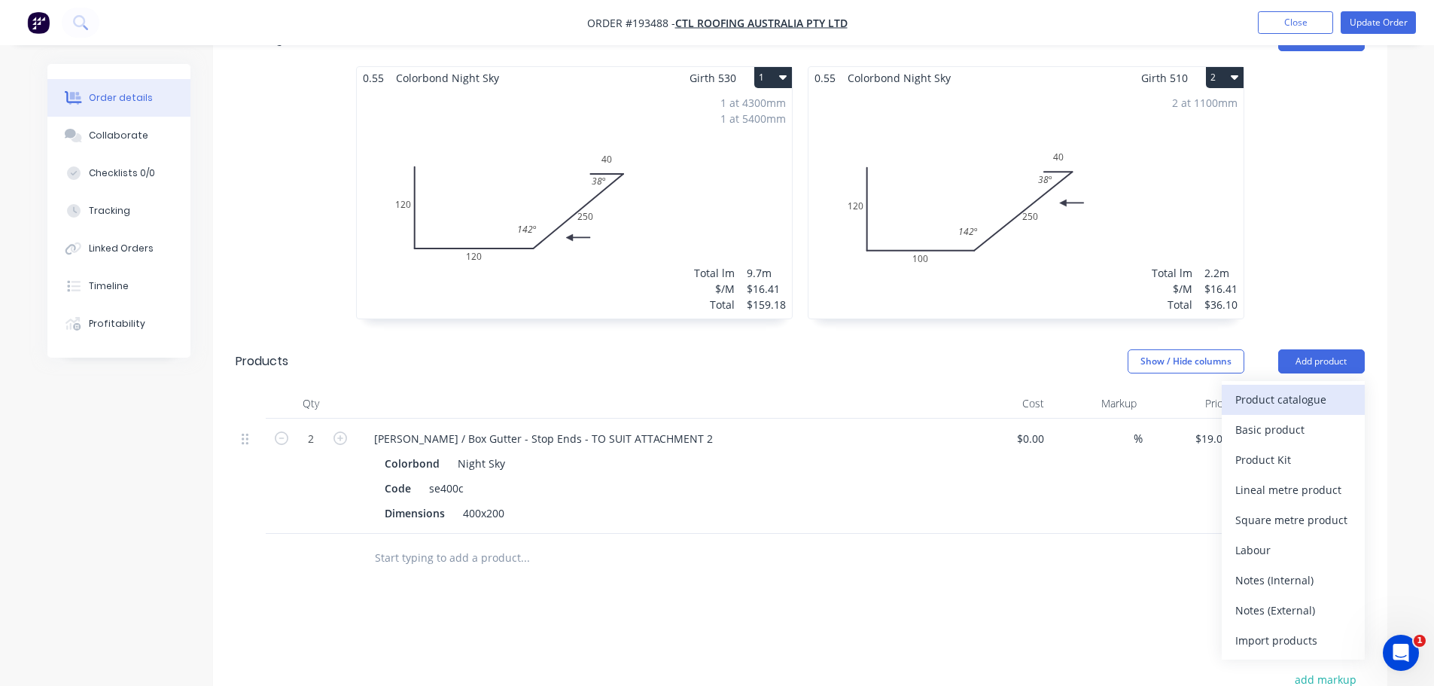
click at [1309, 392] on button "Product catalogue" at bounding box center [1293, 400] width 143 height 30
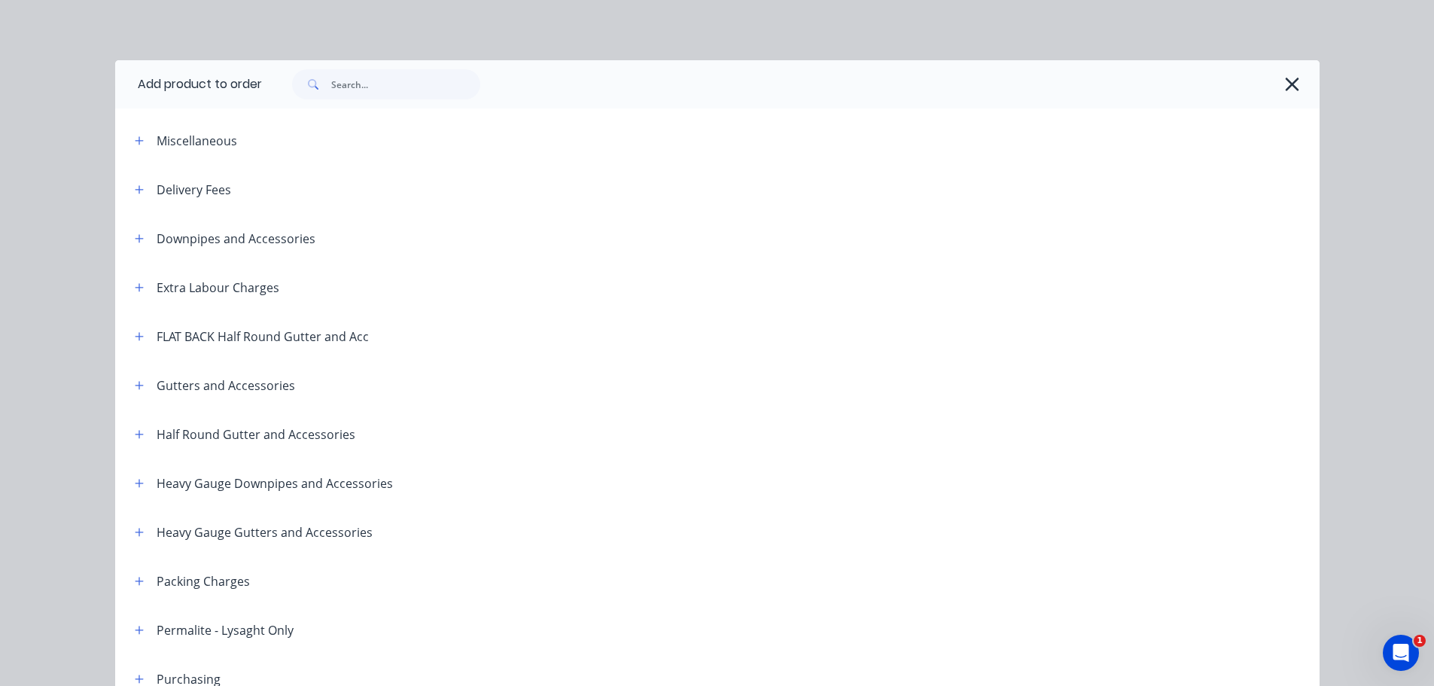
click at [142, 193] on span at bounding box center [139, 189] width 19 height 19
click at [135, 186] on icon "button" at bounding box center [139, 189] width 9 height 11
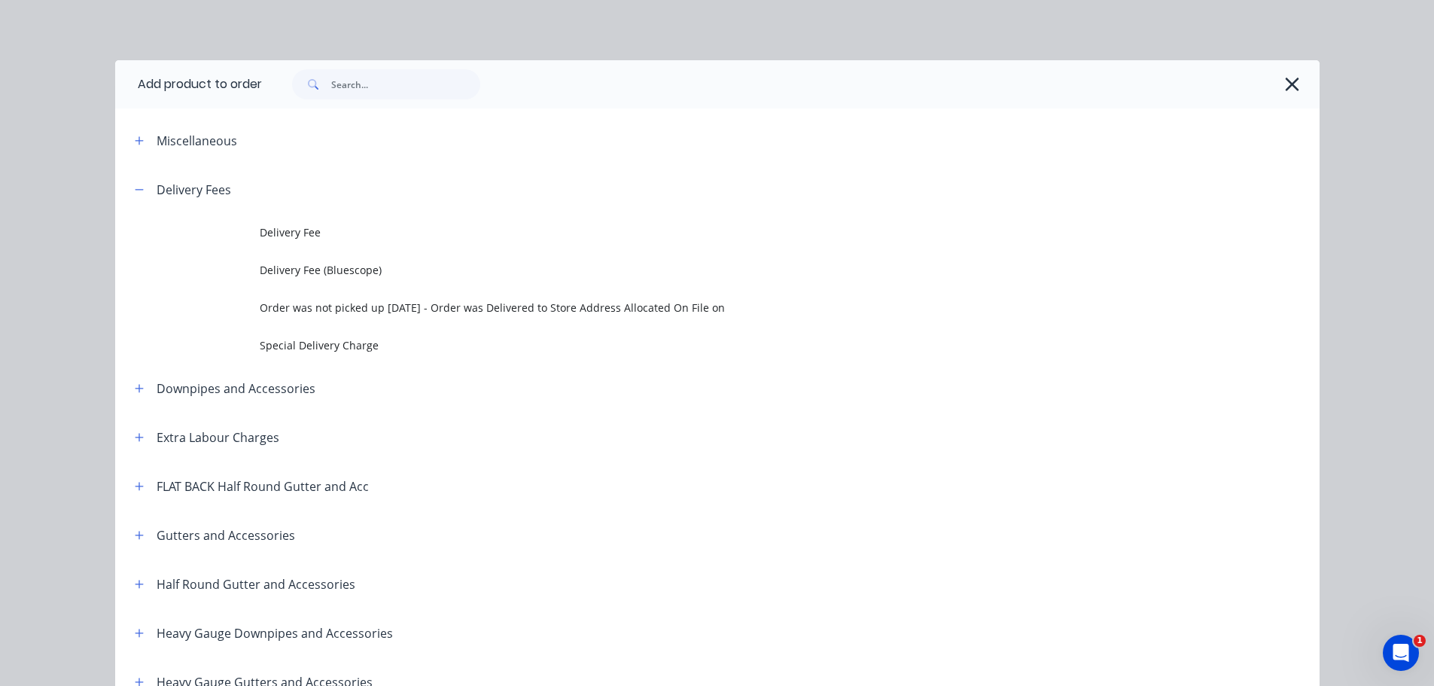
click at [260, 224] on td "Delivery Fee" at bounding box center [790, 233] width 1060 height 38
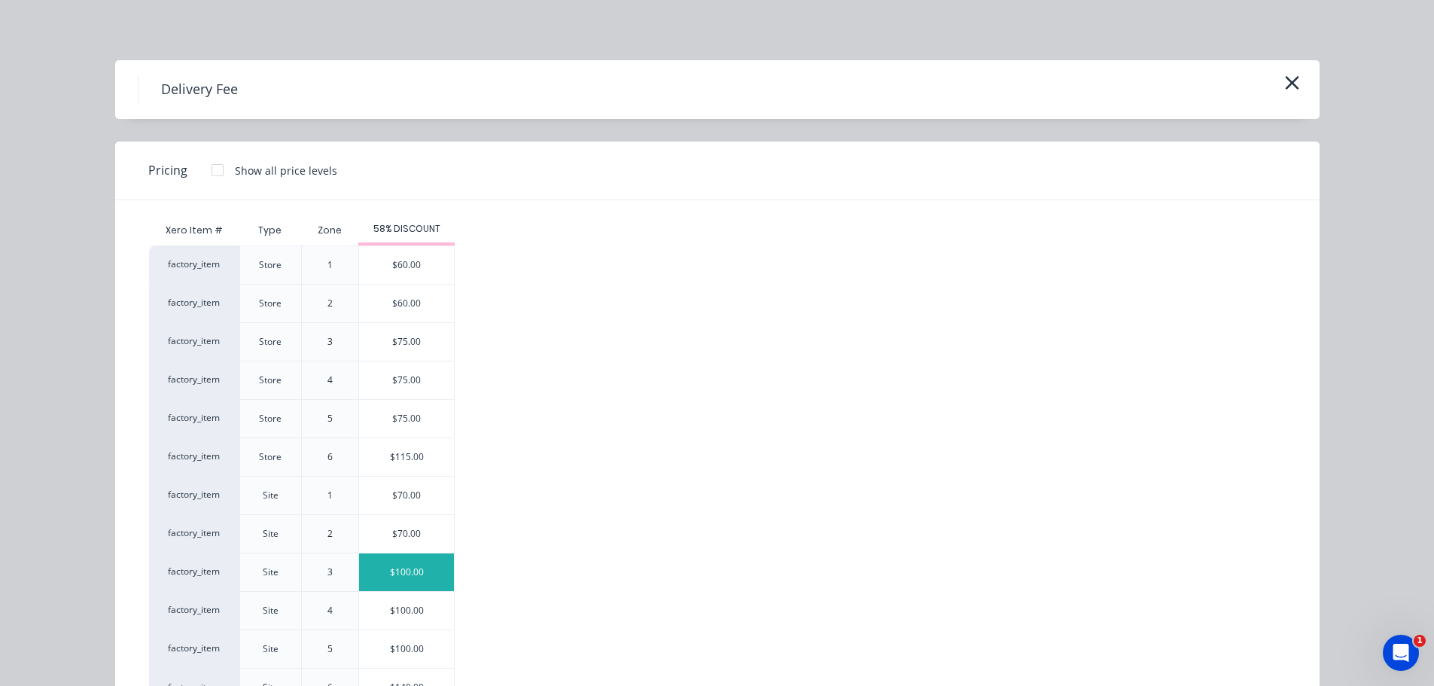
click at [425, 580] on div "$100.00" at bounding box center [406, 572] width 95 height 38
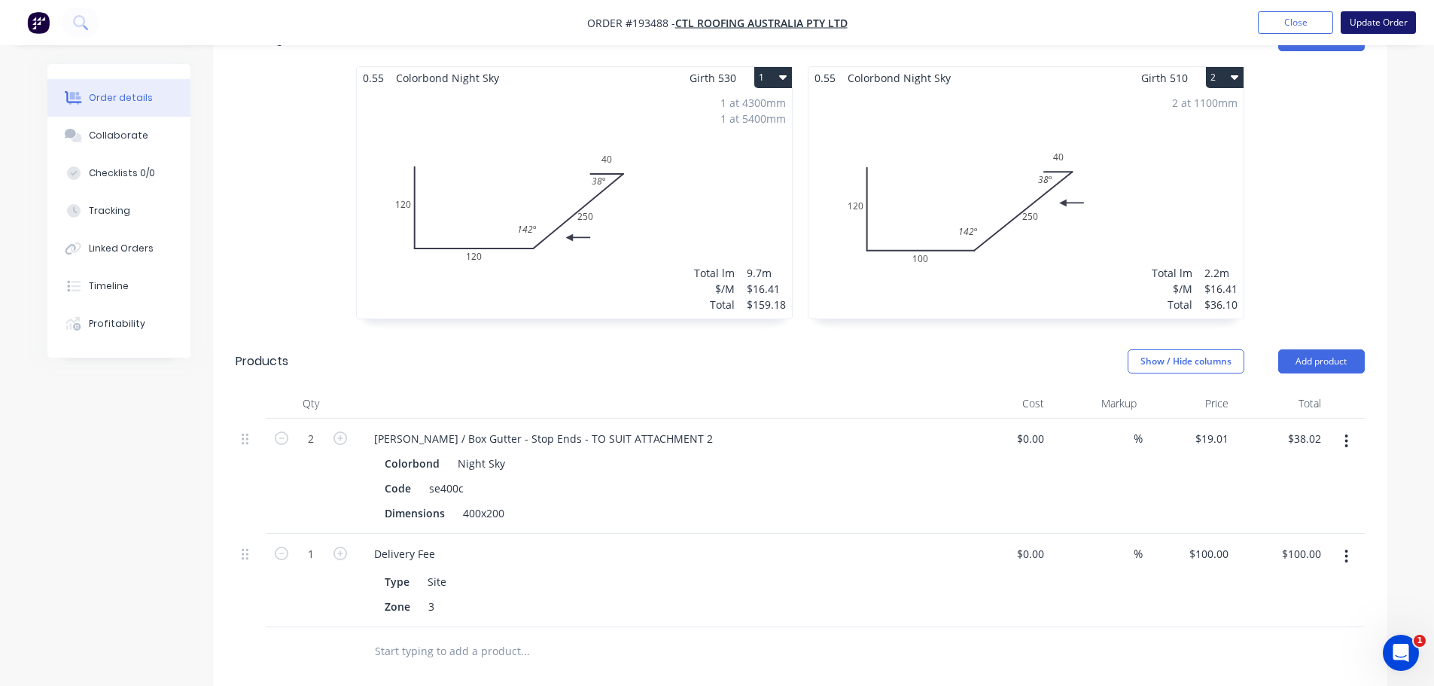
click at [1366, 25] on button "Update Order" at bounding box center [1378, 22] width 75 height 23
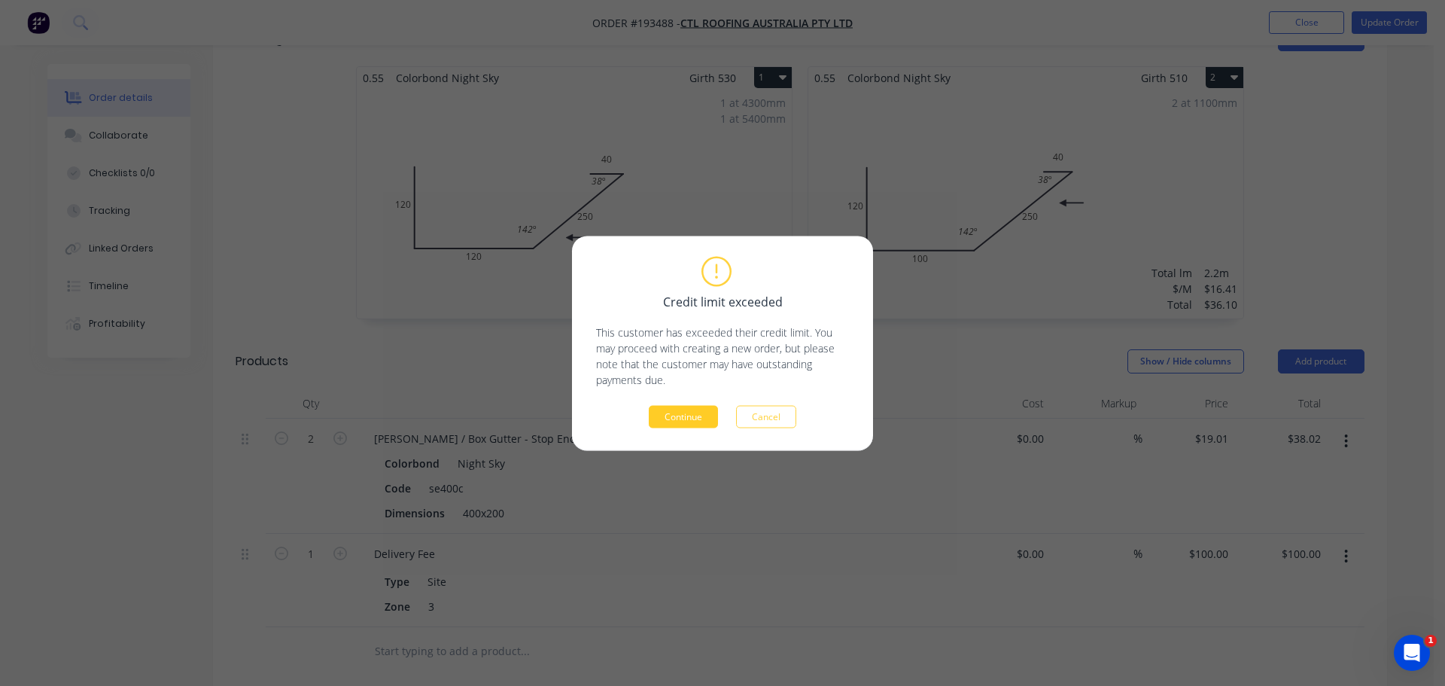
click at [700, 420] on button "Continue" at bounding box center [683, 416] width 69 height 23
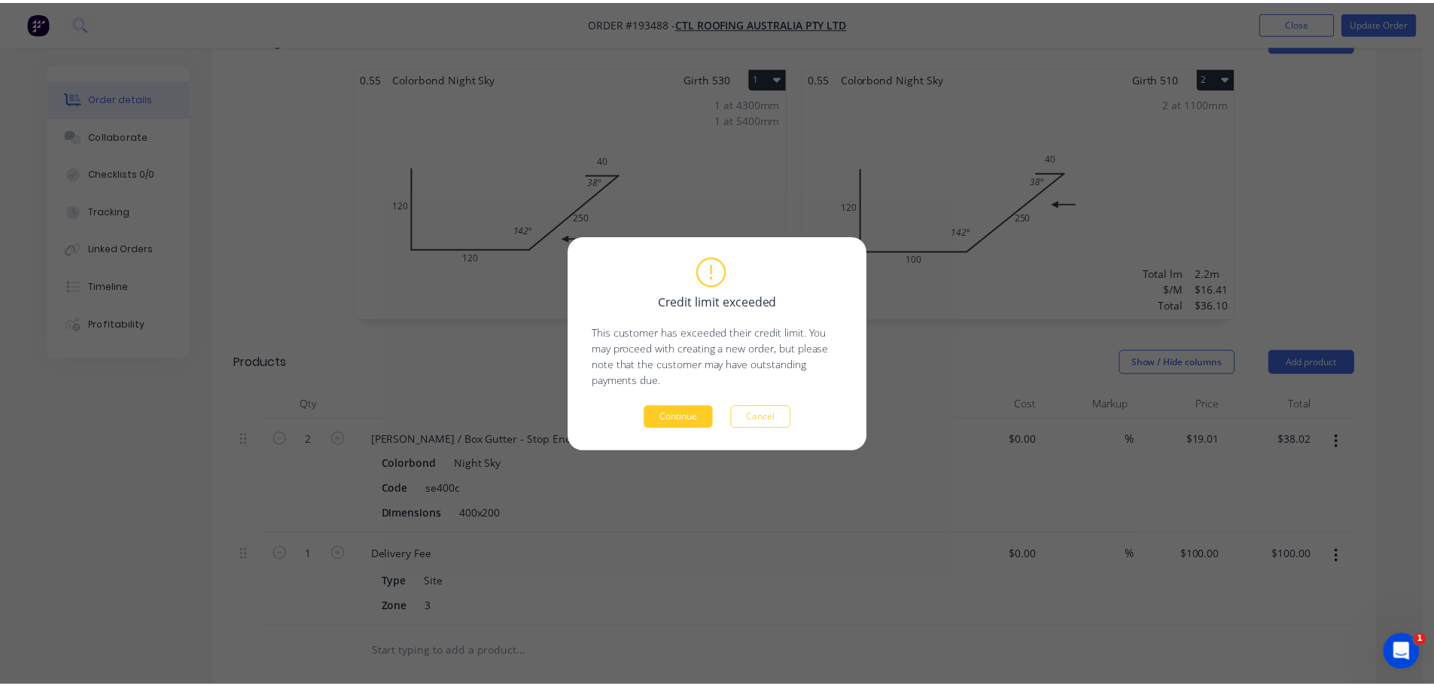
scroll to position [428, 0]
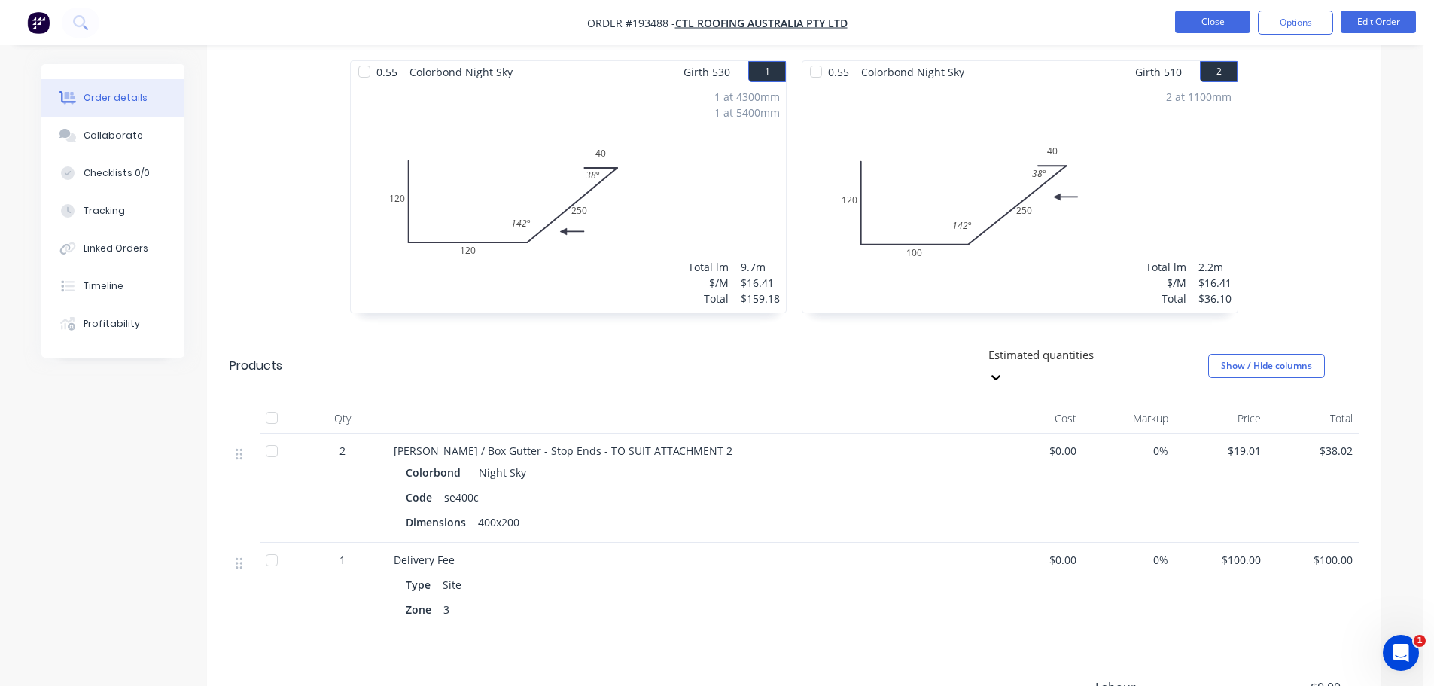
click at [1215, 20] on button "Close" at bounding box center [1212, 22] width 75 height 23
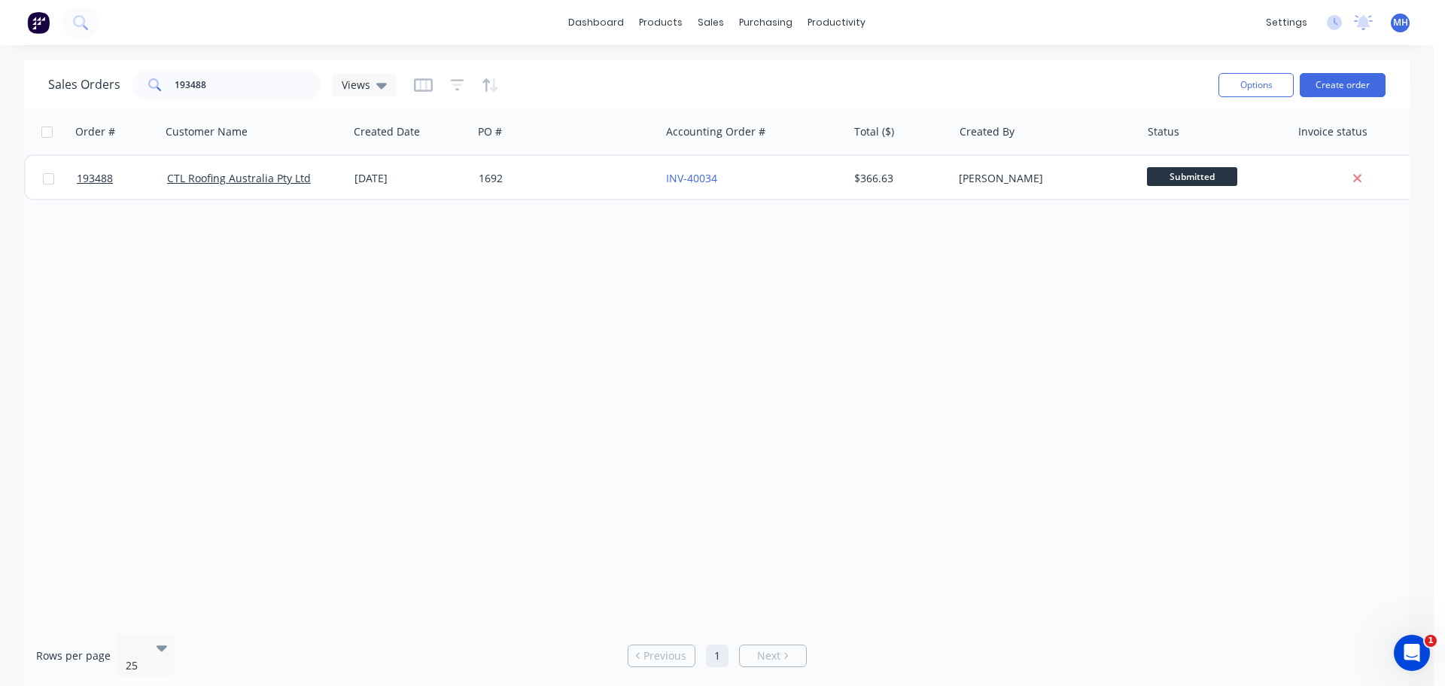
click at [561, 81] on div "Sales Orders 193488 Views" at bounding box center [627, 84] width 1159 height 37
click at [876, 435] on div "Order # Customer Name Created Date PO # Accounting Order # Total ($) Created By…" at bounding box center [717, 365] width 1386 height 513
click at [89, 392] on div "Order # Customer Name Created Date PO # Accounting Order # Total ($) Created By…" at bounding box center [717, 365] width 1386 height 513
click at [428, 397] on div "Order # Customer Name Created Date PO # Accounting Order # Total ($) Created By…" at bounding box center [717, 365] width 1386 height 513
click at [425, 398] on div "Order # Customer Name Created Date PO # Accounting Order # Total ($) Created By…" at bounding box center [717, 365] width 1386 height 513
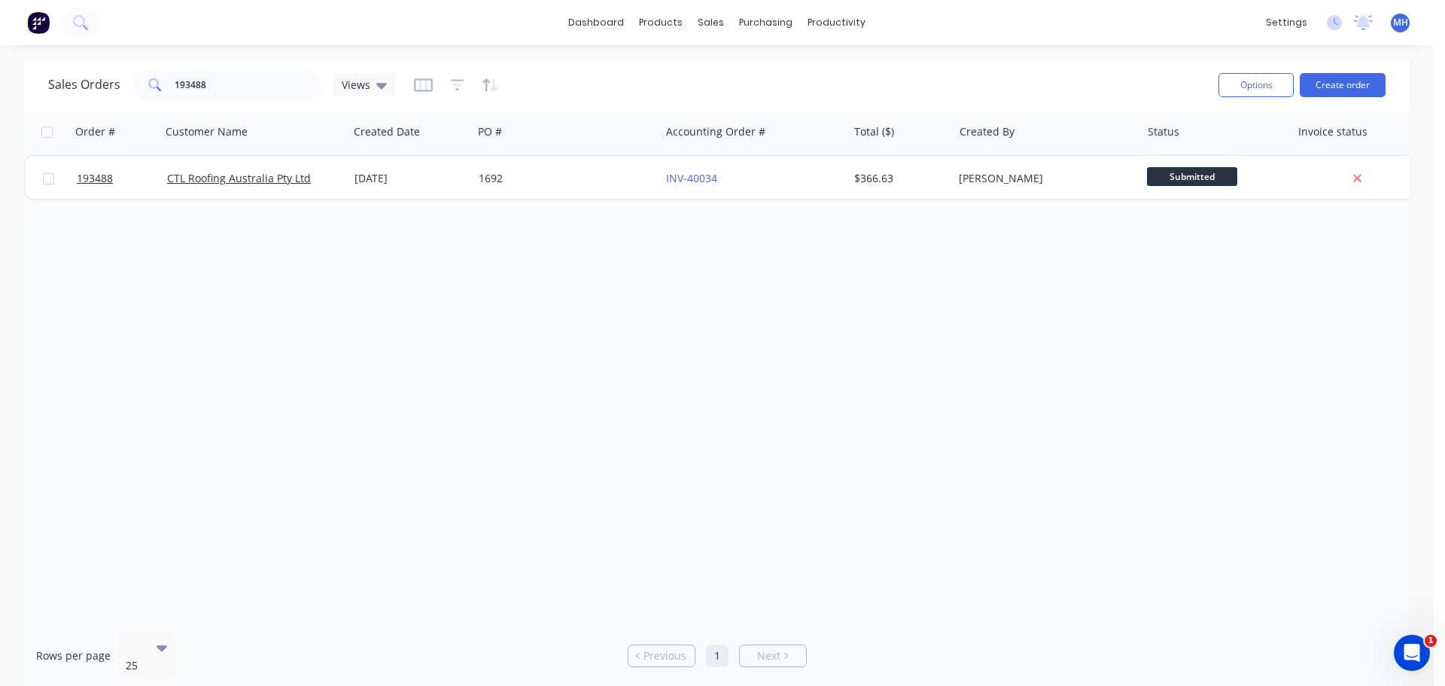
click at [720, 391] on div "Order # Customer Name Created Date PO # Accounting Order # Total ($) Created By…" at bounding box center [717, 365] width 1386 height 513
click at [239, 78] on input "193488" at bounding box center [248, 85] width 147 height 30
click at [239, 77] on input "193488" at bounding box center [248, 85] width 147 height 30
type input "193007"
click at [571, 102] on div "Sales Orders 193007 Views" at bounding box center [627, 84] width 1159 height 37
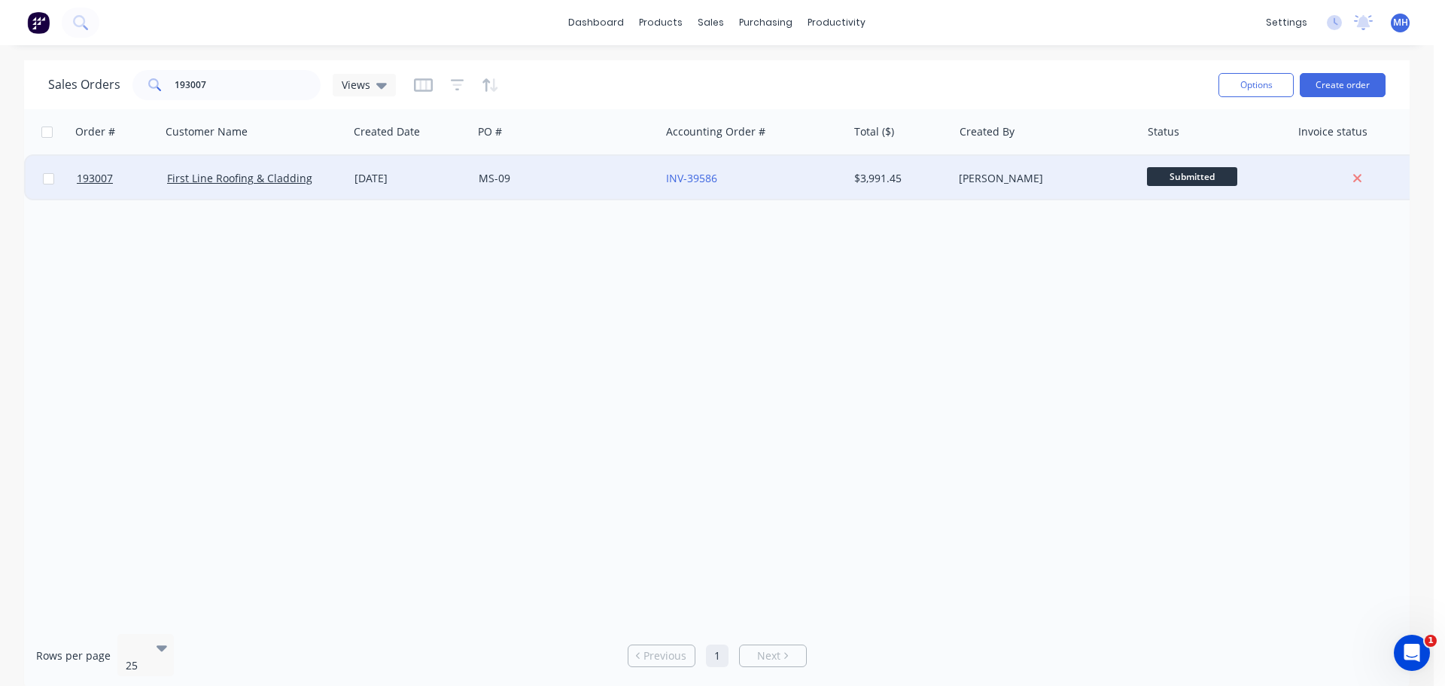
click at [587, 182] on div "MS-09" at bounding box center [562, 178] width 167 height 15
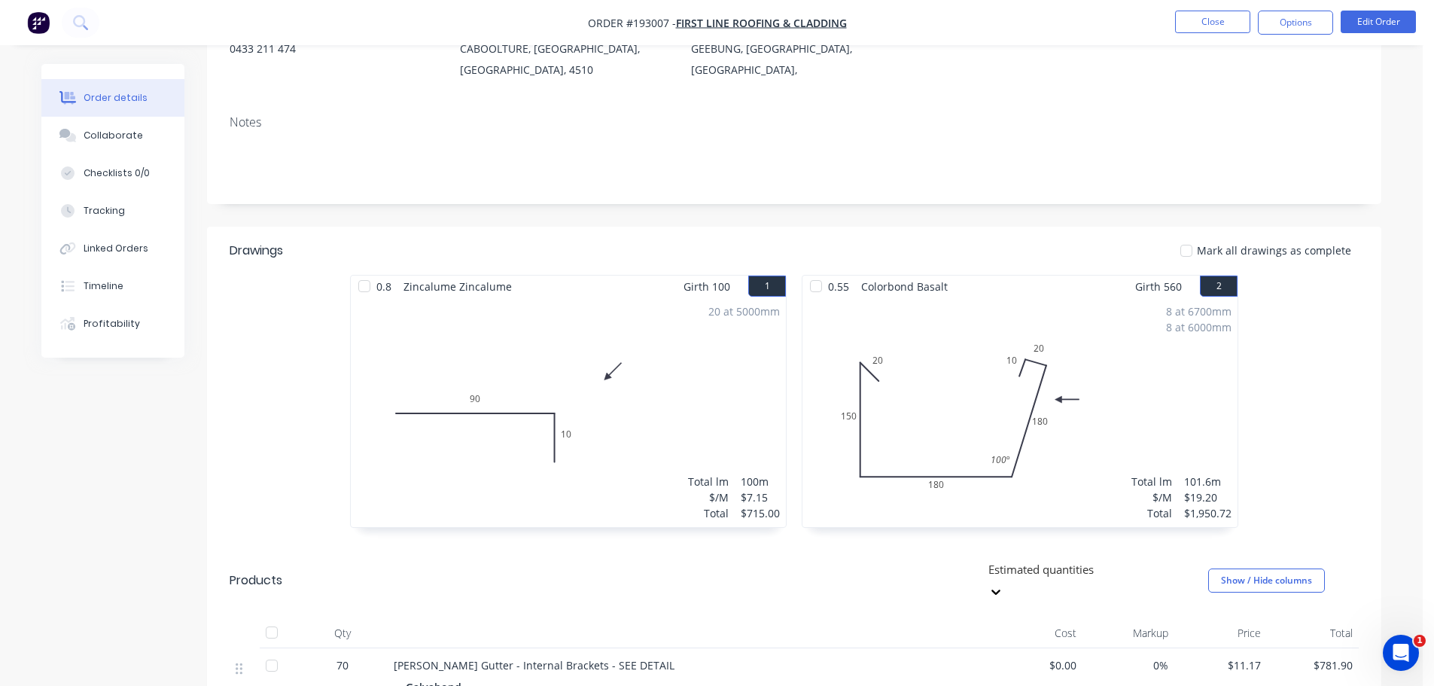
scroll to position [226, 0]
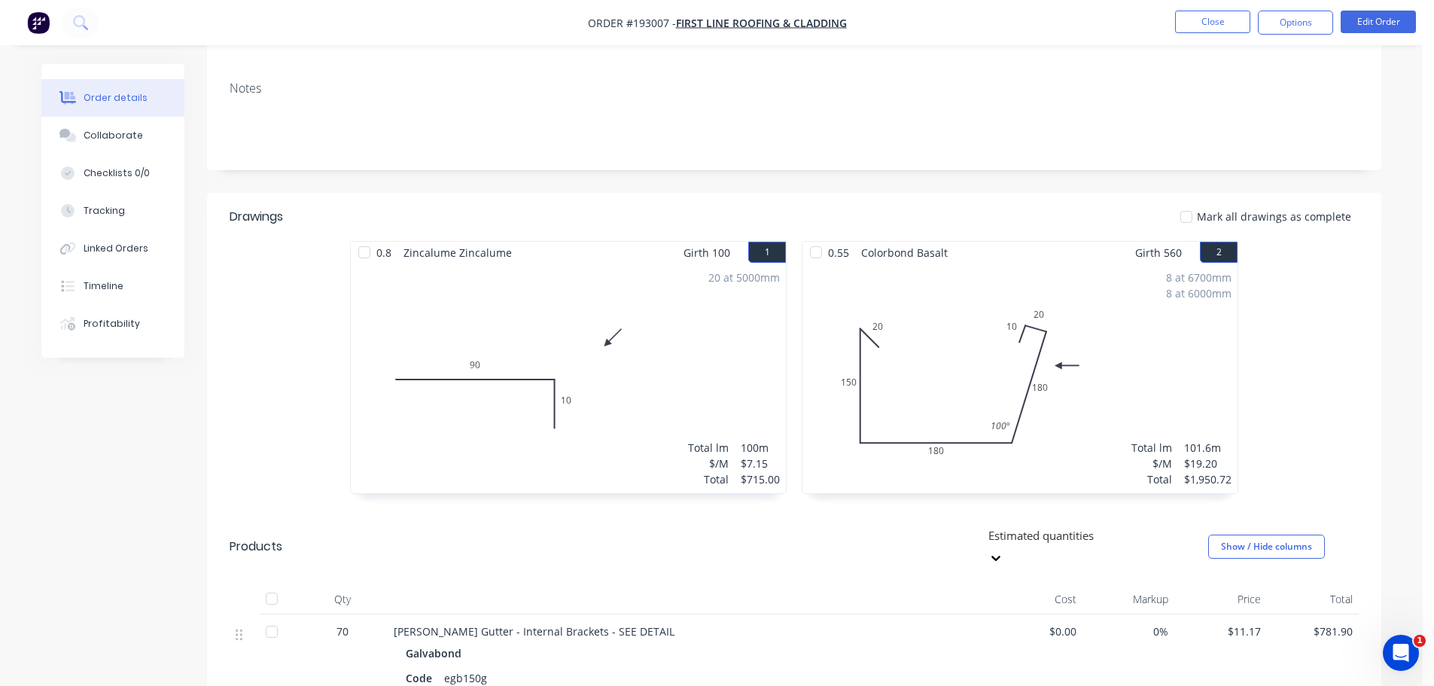
click at [1293, 336] on div "0.8 Zincalume Zincalume Girth 100 1 0 90 10 0 90 10 20 at 5000mm Total lm $/M T…" at bounding box center [794, 375] width 1174 height 268
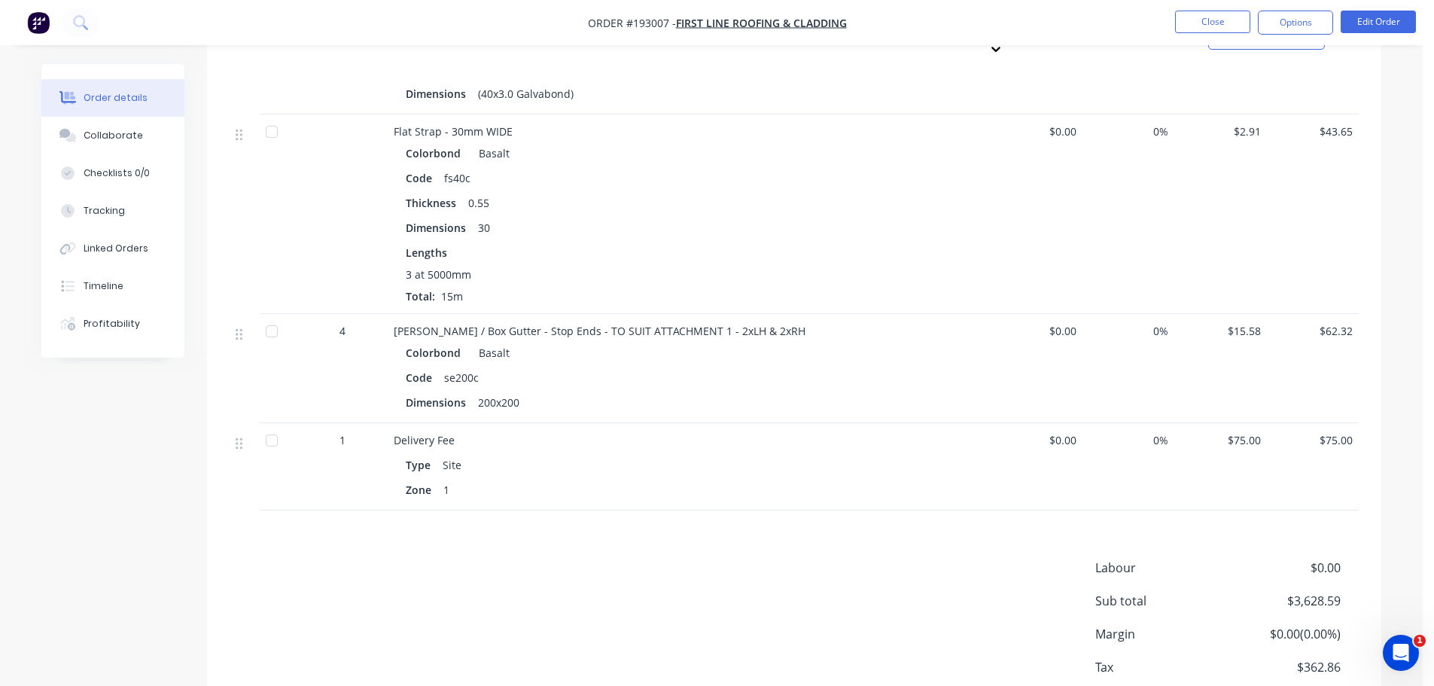
scroll to position [906, 0]
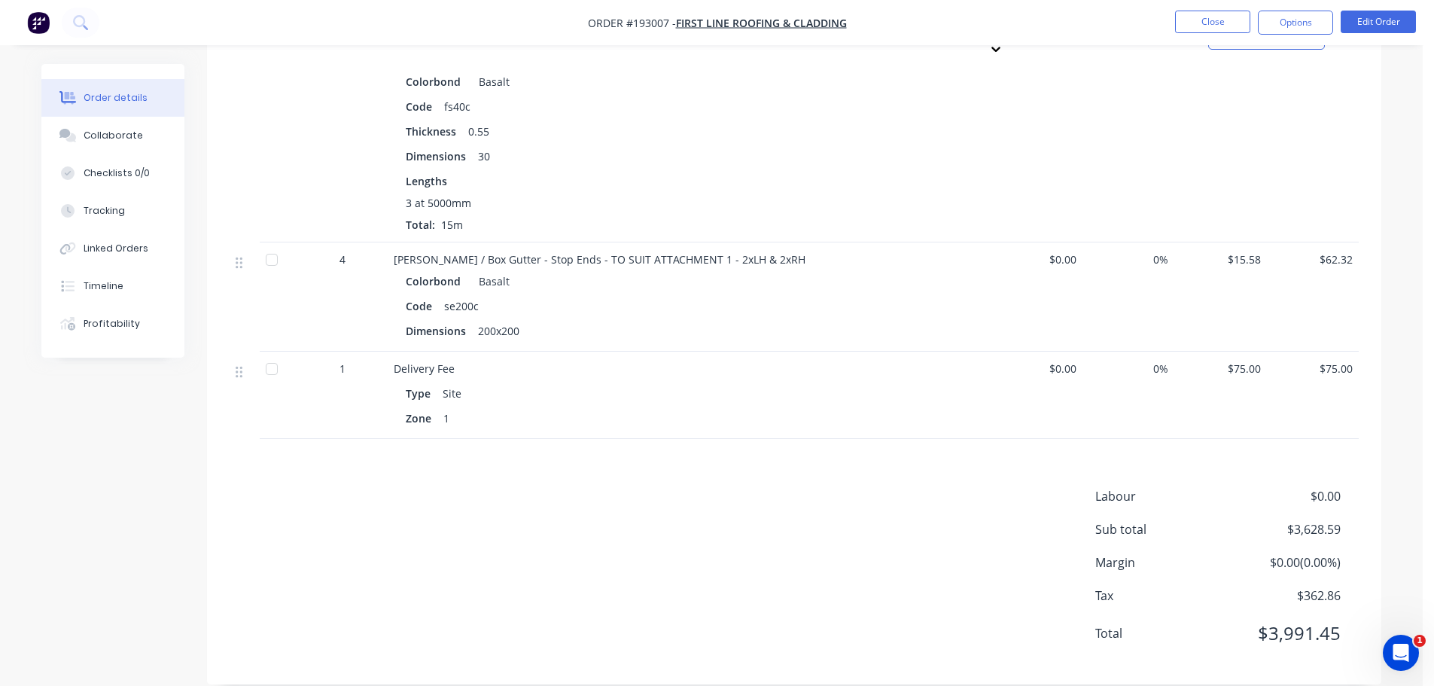
click at [862, 552] on div "Labour $0.00 Sub total $3,628.59 Margin $0.00 ( 0.00 %) Tax $362.86 Total $3,99…" at bounding box center [794, 574] width 1129 height 175
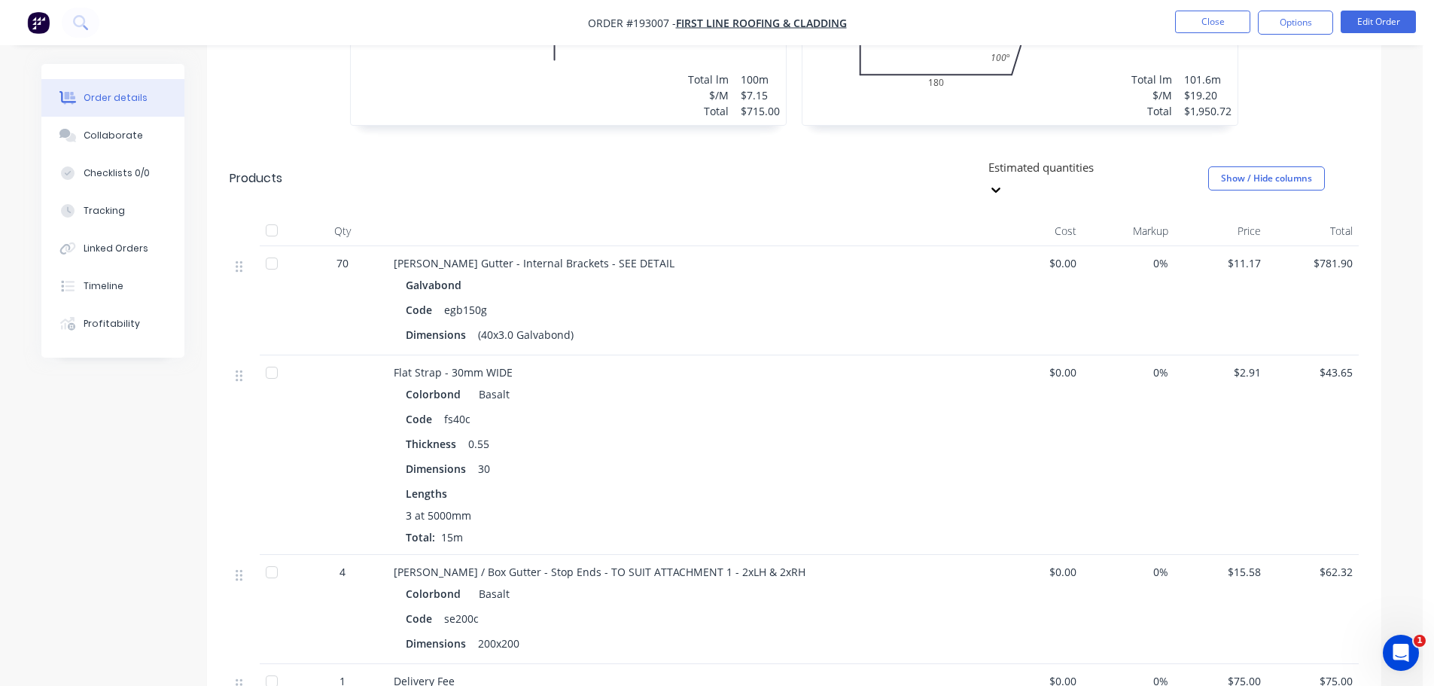
scroll to position [681, 0]
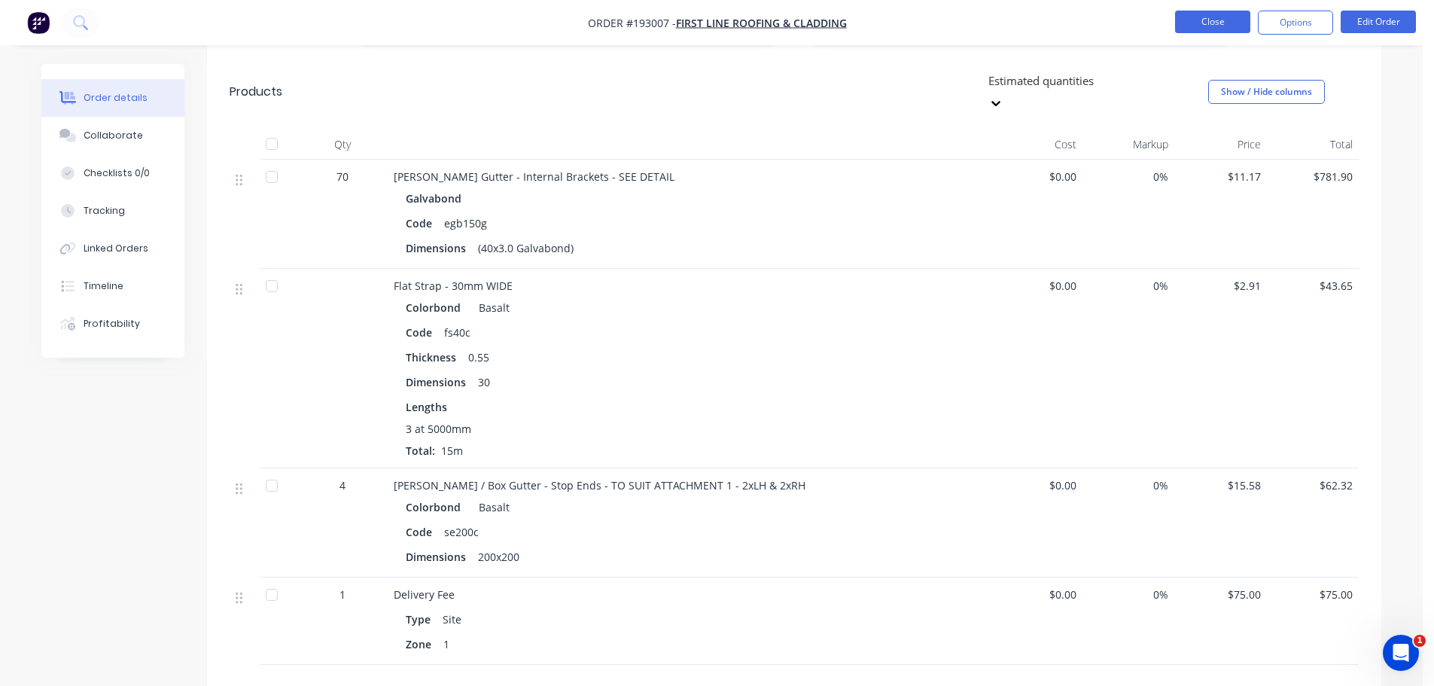
click at [1190, 23] on button "Close" at bounding box center [1212, 22] width 75 height 23
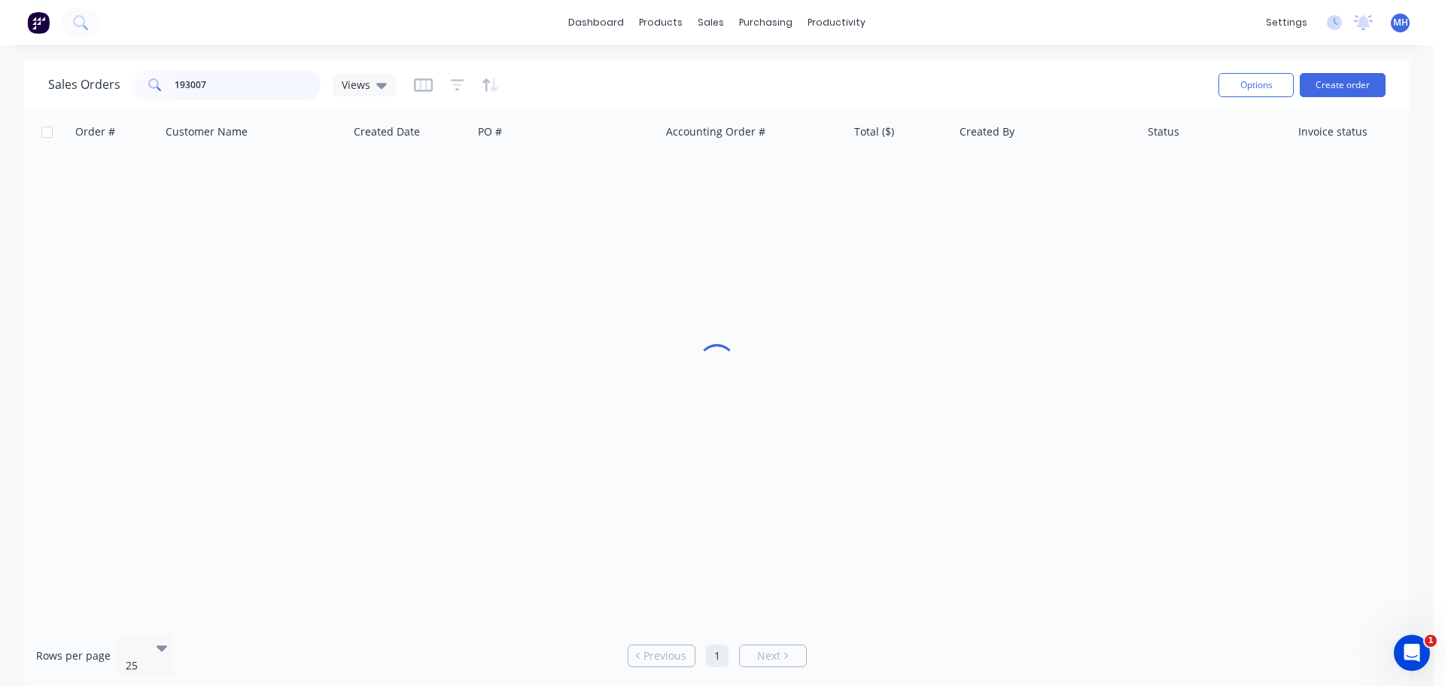
click at [279, 84] on input "193007" at bounding box center [248, 85] width 147 height 30
type input "193556"
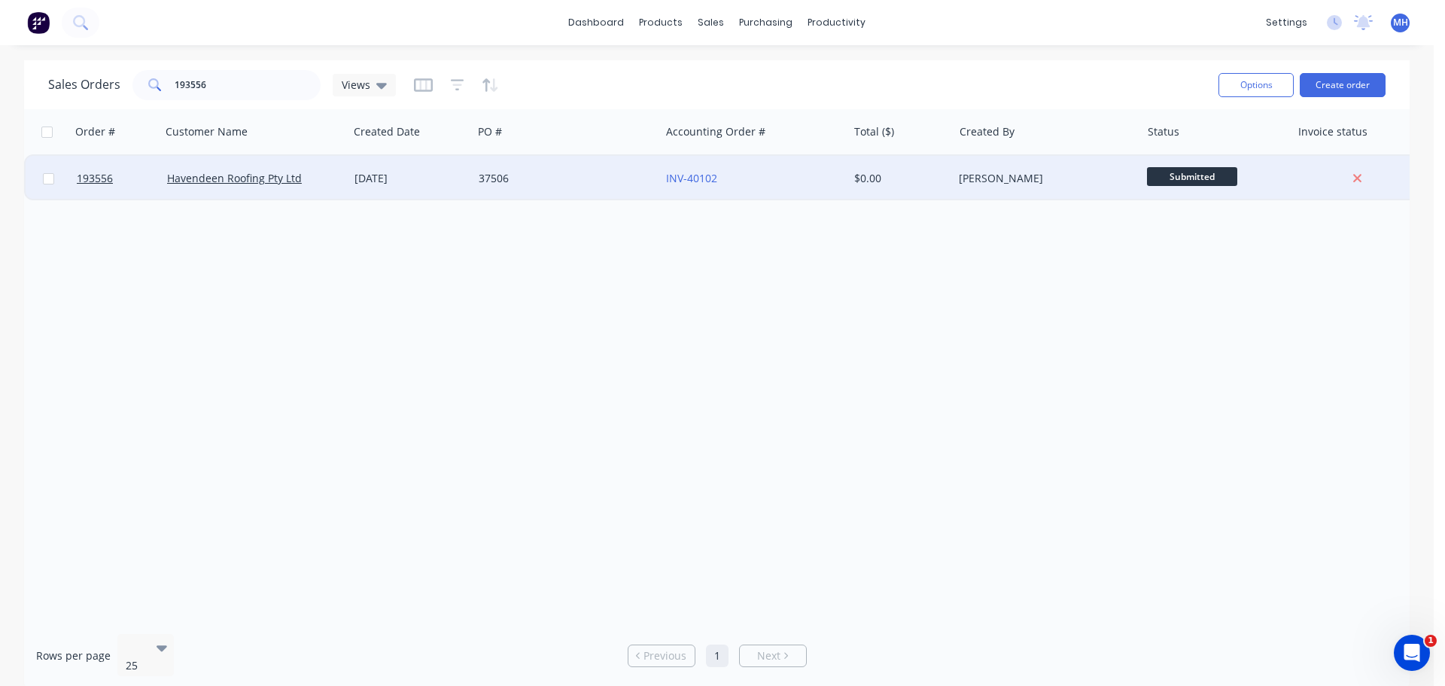
click at [534, 178] on div "37506" at bounding box center [562, 178] width 167 height 15
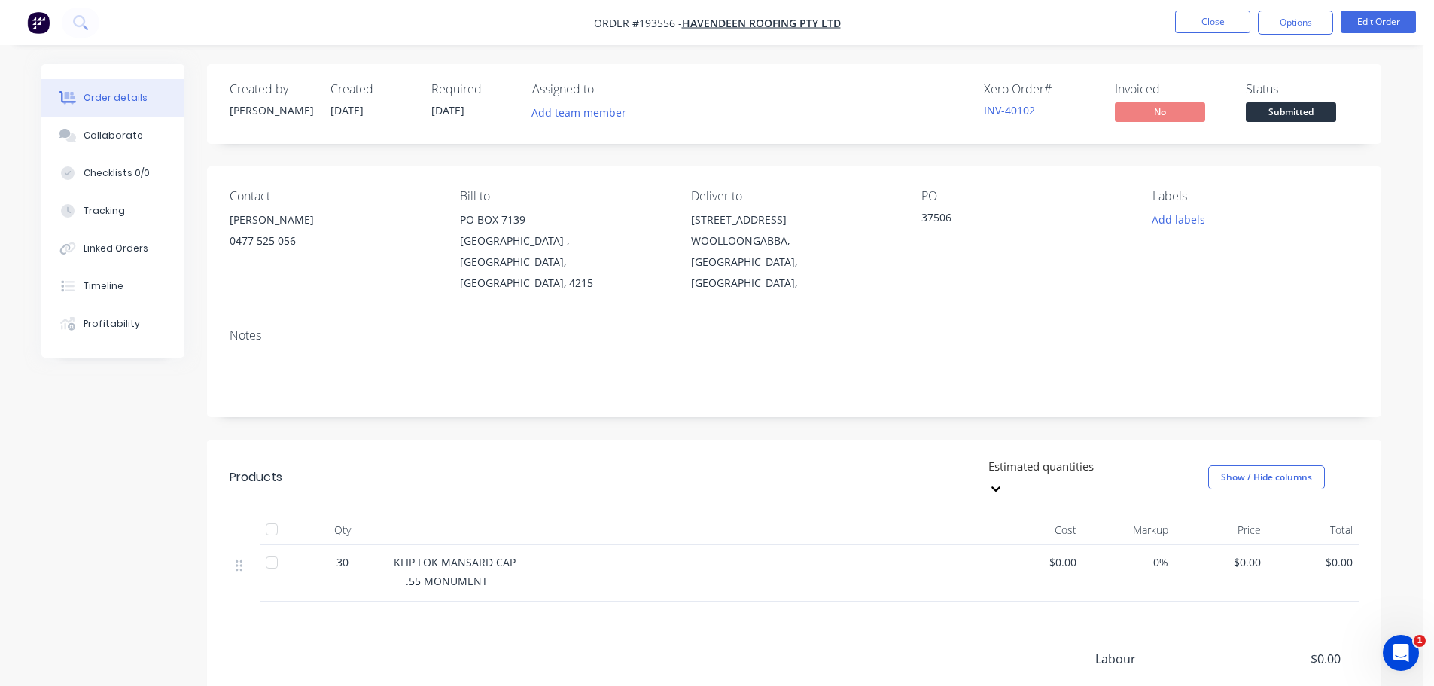
click at [1379, 33] on li "Edit Order" at bounding box center [1378, 23] width 75 height 24
click at [1376, 23] on button "Edit Order" at bounding box center [1378, 22] width 75 height 23
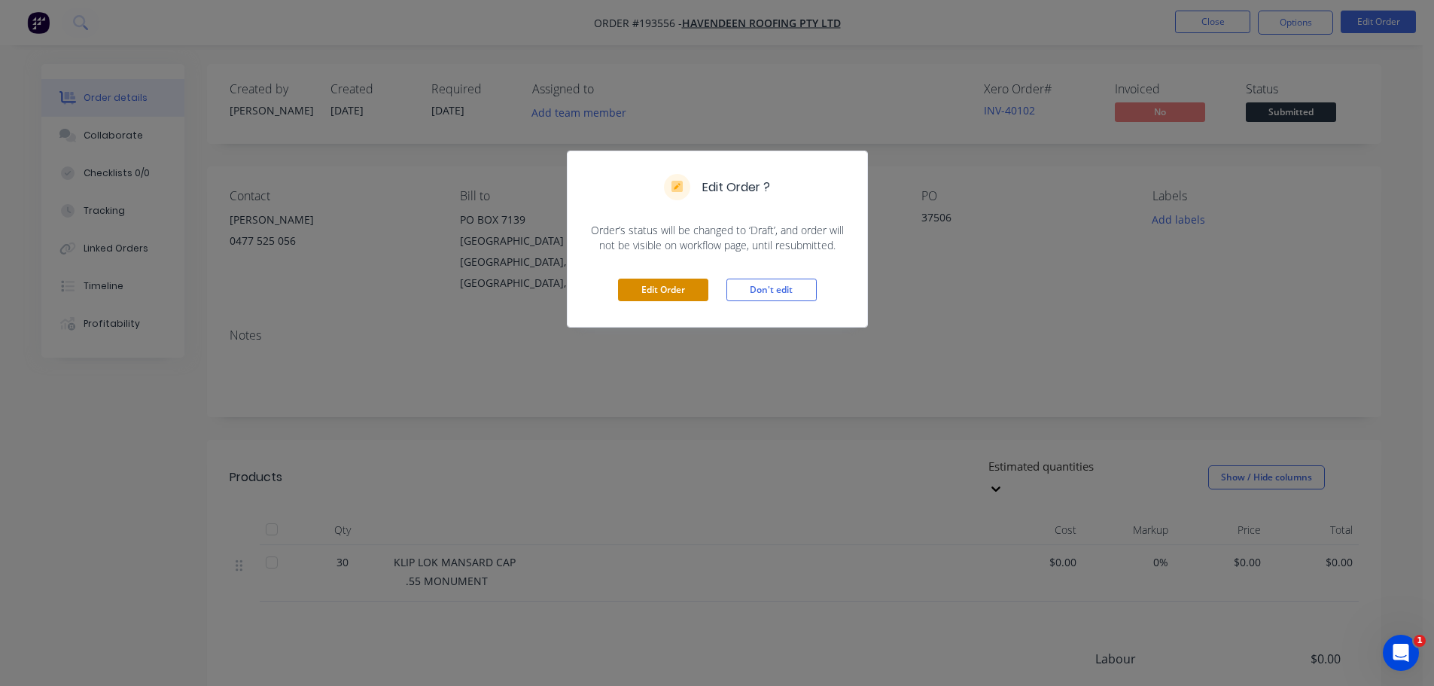
click at [647, 285] on button "Edit Order" at bounding box center [663, 290] width 90 height 23
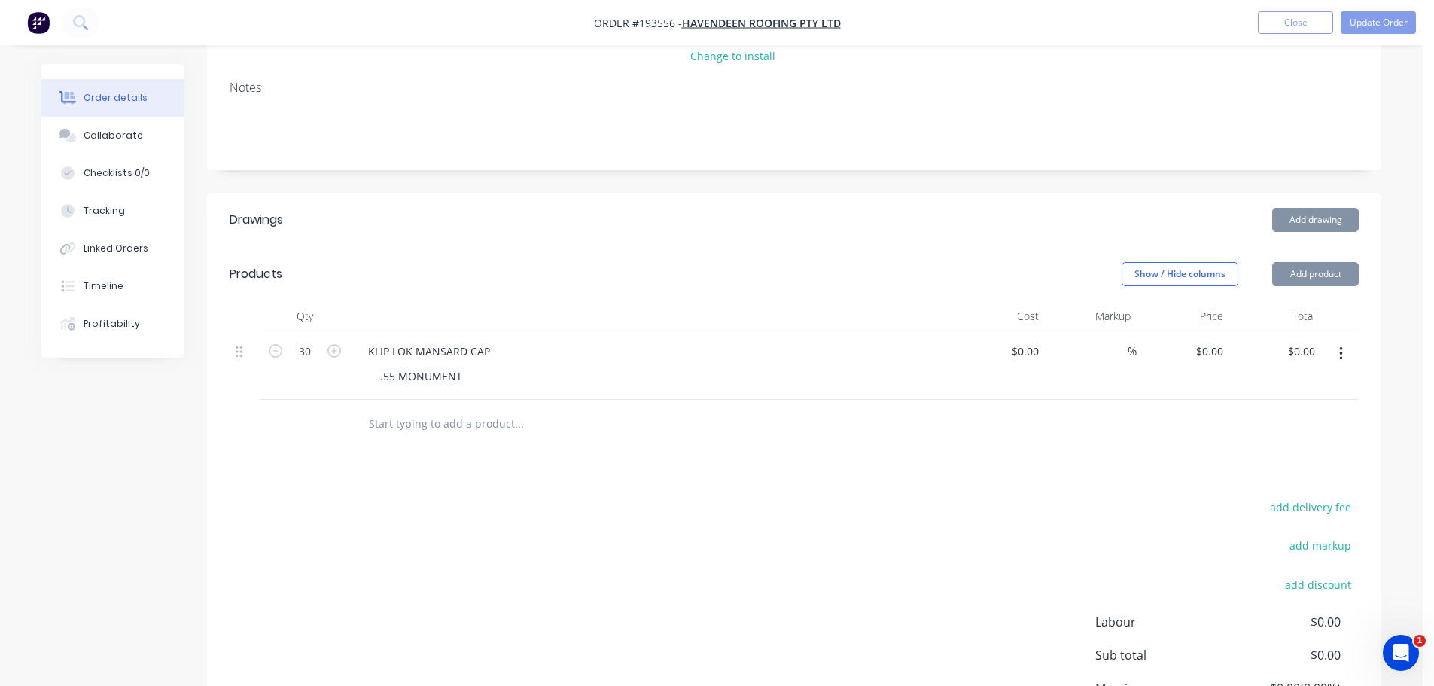
scroll to position [301, 0]
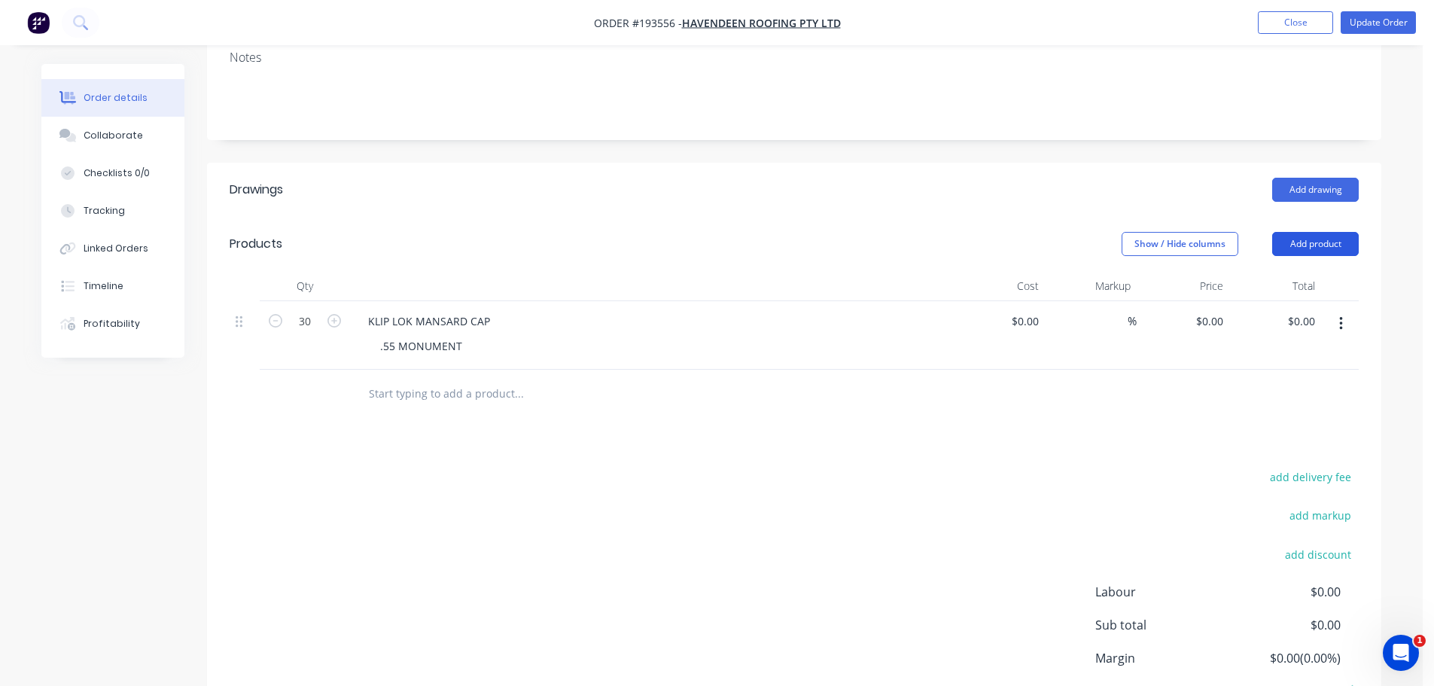
click at [1290, 232] on button "Add product" at bounding box center [1315, 244] width 87 height 24
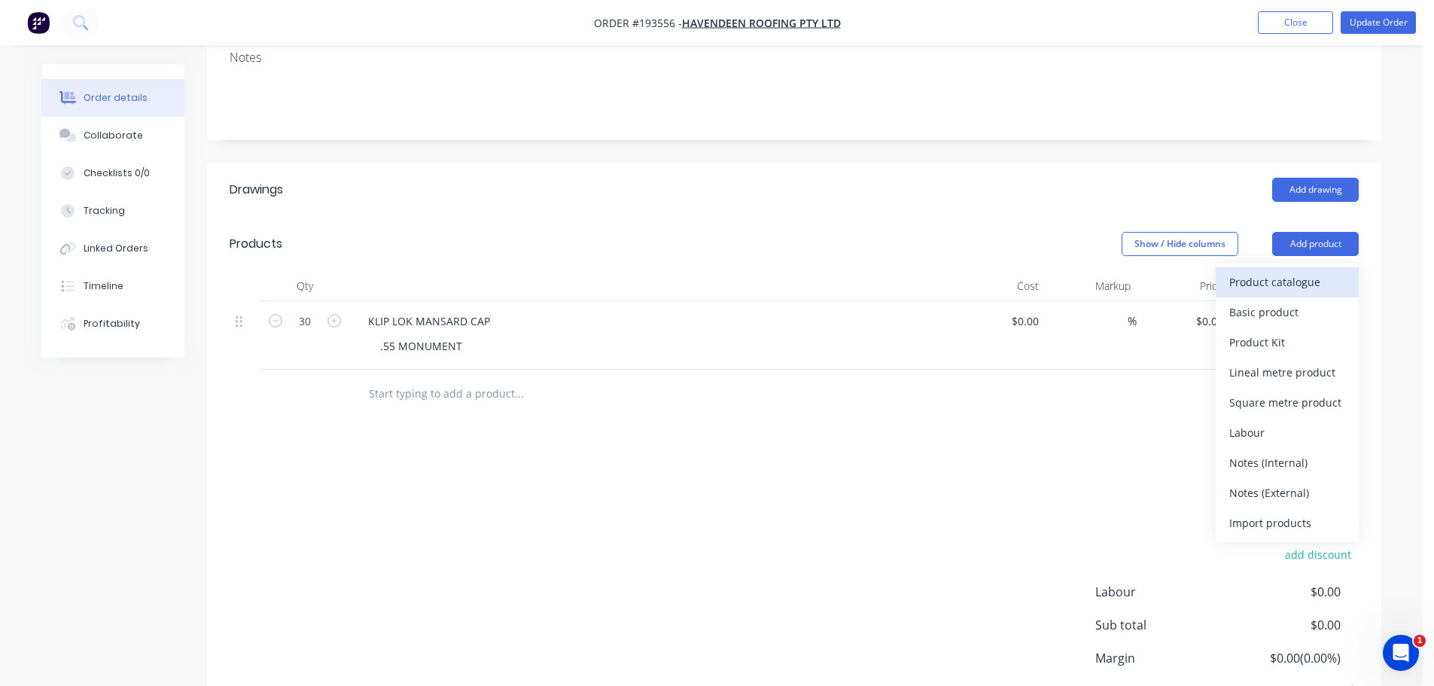
click at [1294, 271] on div "Product catalogue" at bounding box center [1287, 282] width 116 height 22
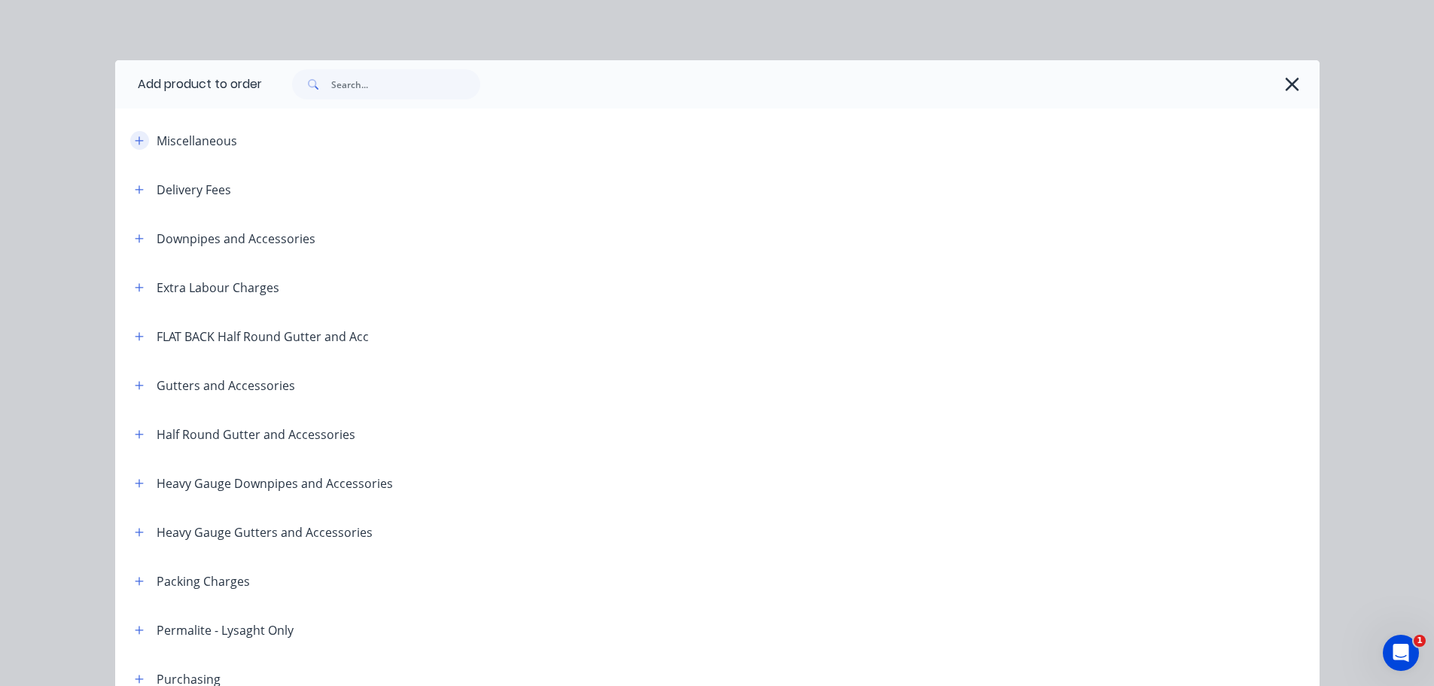
click at [138, 132] on button "button" at bounding box center [139, 140] width 19 height 19
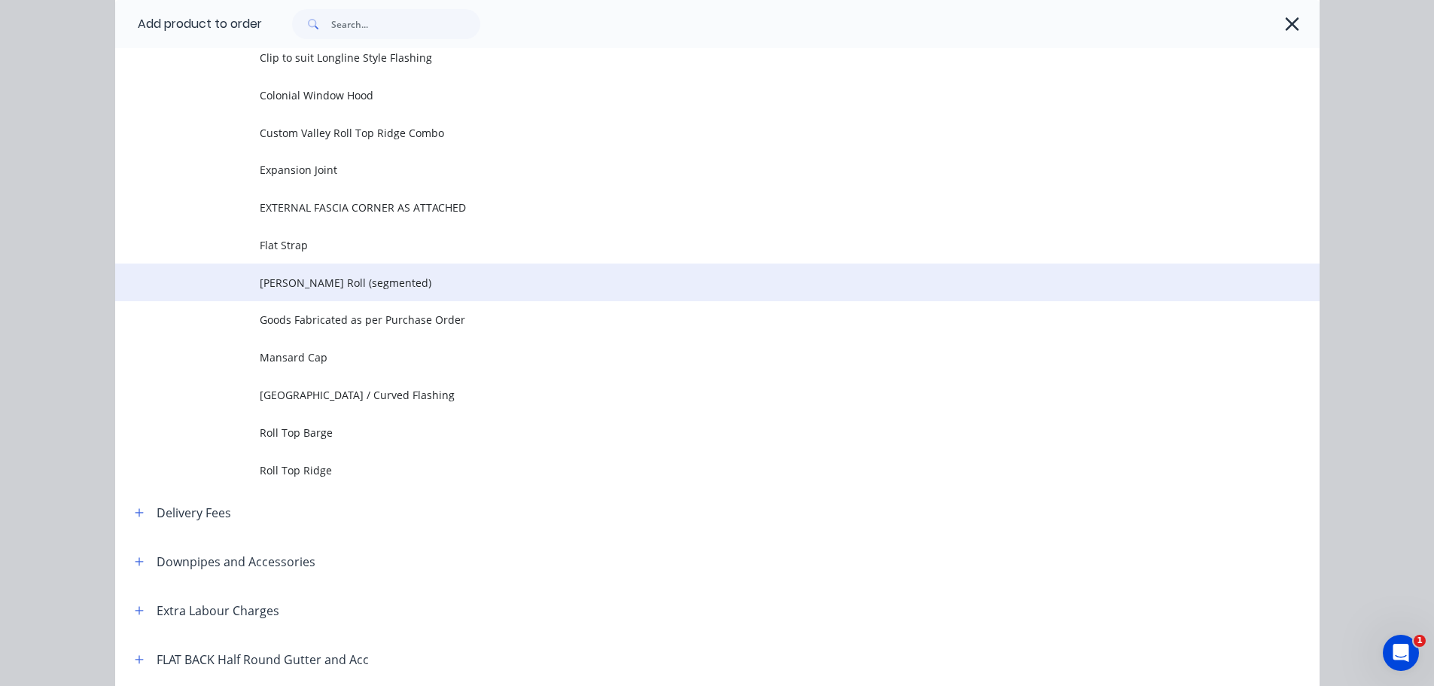
scroll to position [226, 0]
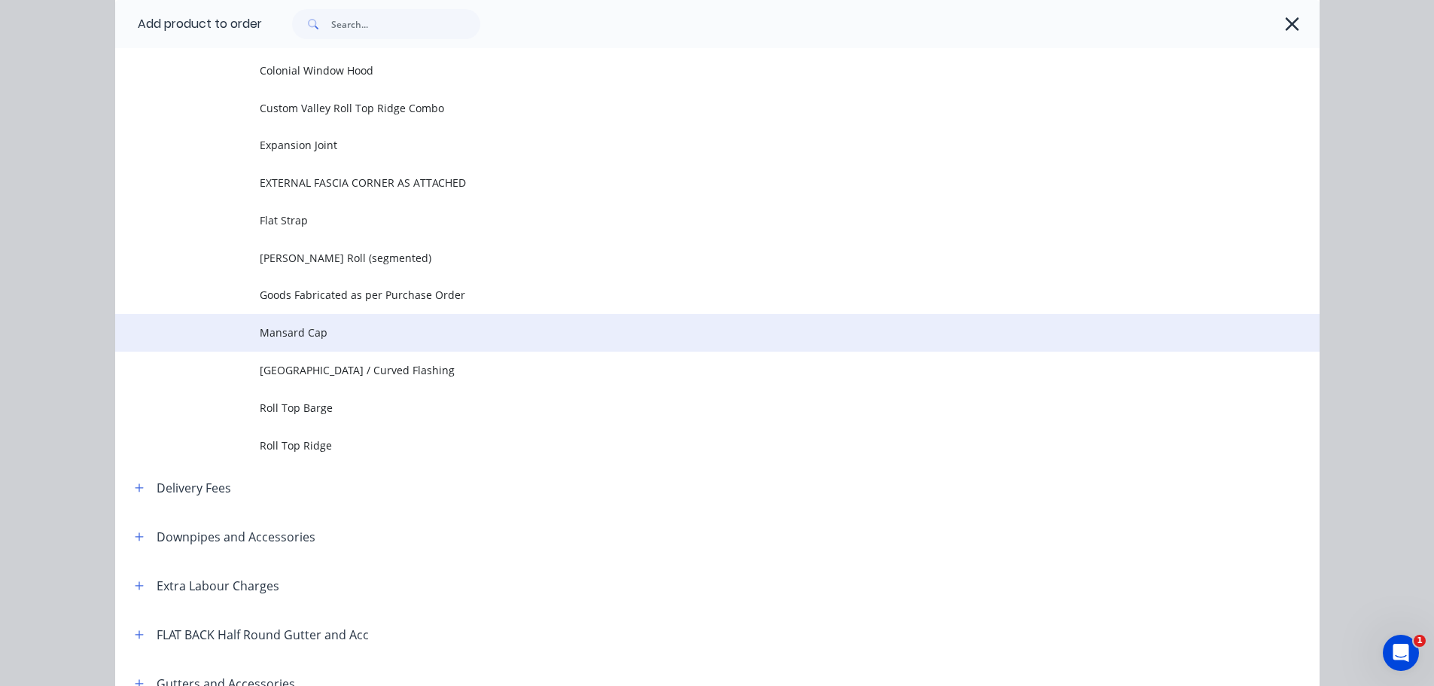
click at [376, 315] on td "Mansard Cap" at bounding box center [790, 333] width 1060 height 38
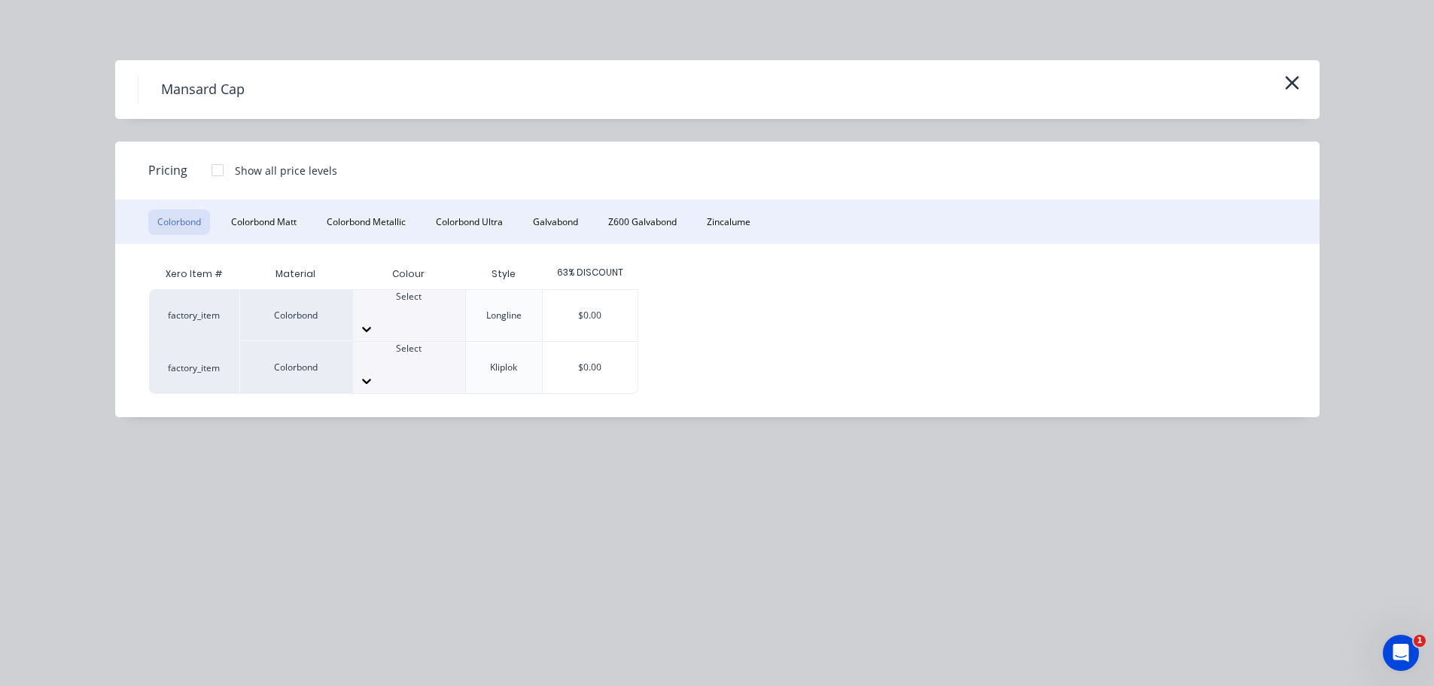
click at [211, 172] on div at bounding box center [218, 170] width 30 height 30
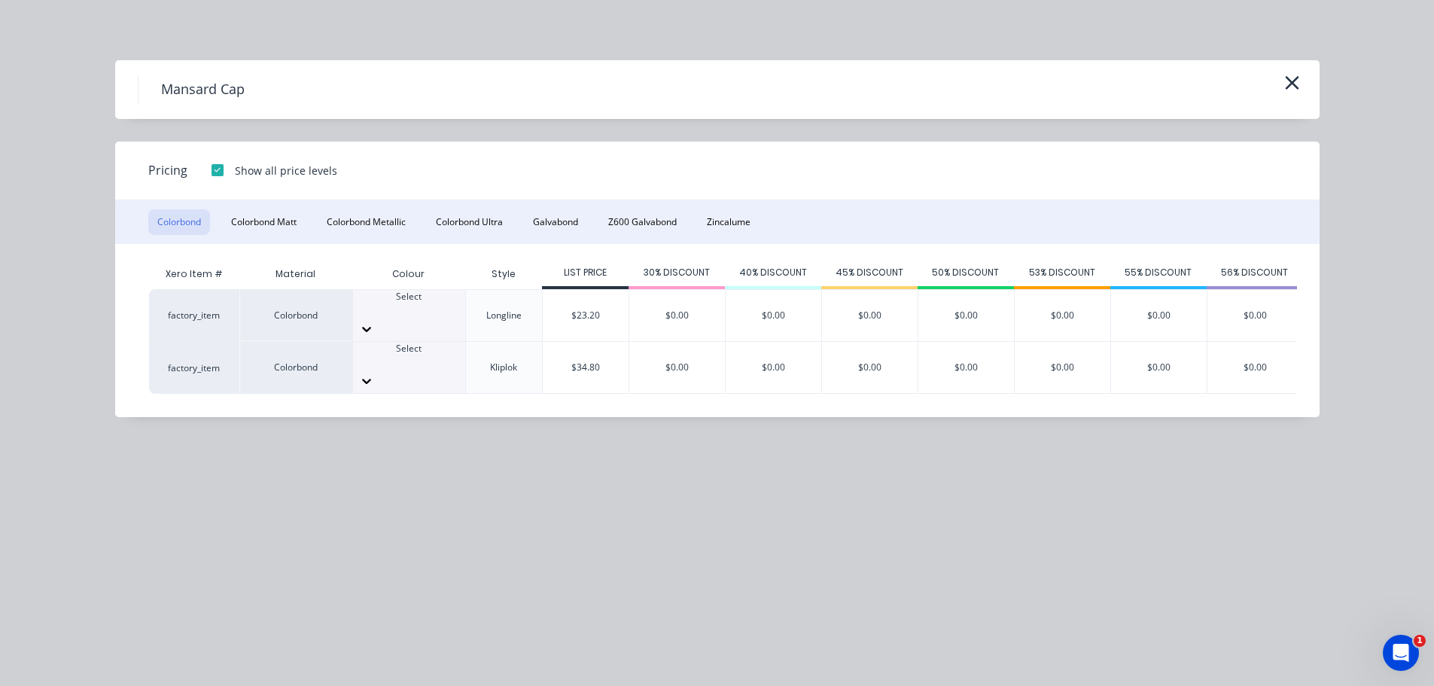
click at [430, 355] on div at bounding box center [409, 362] width 112 height 14
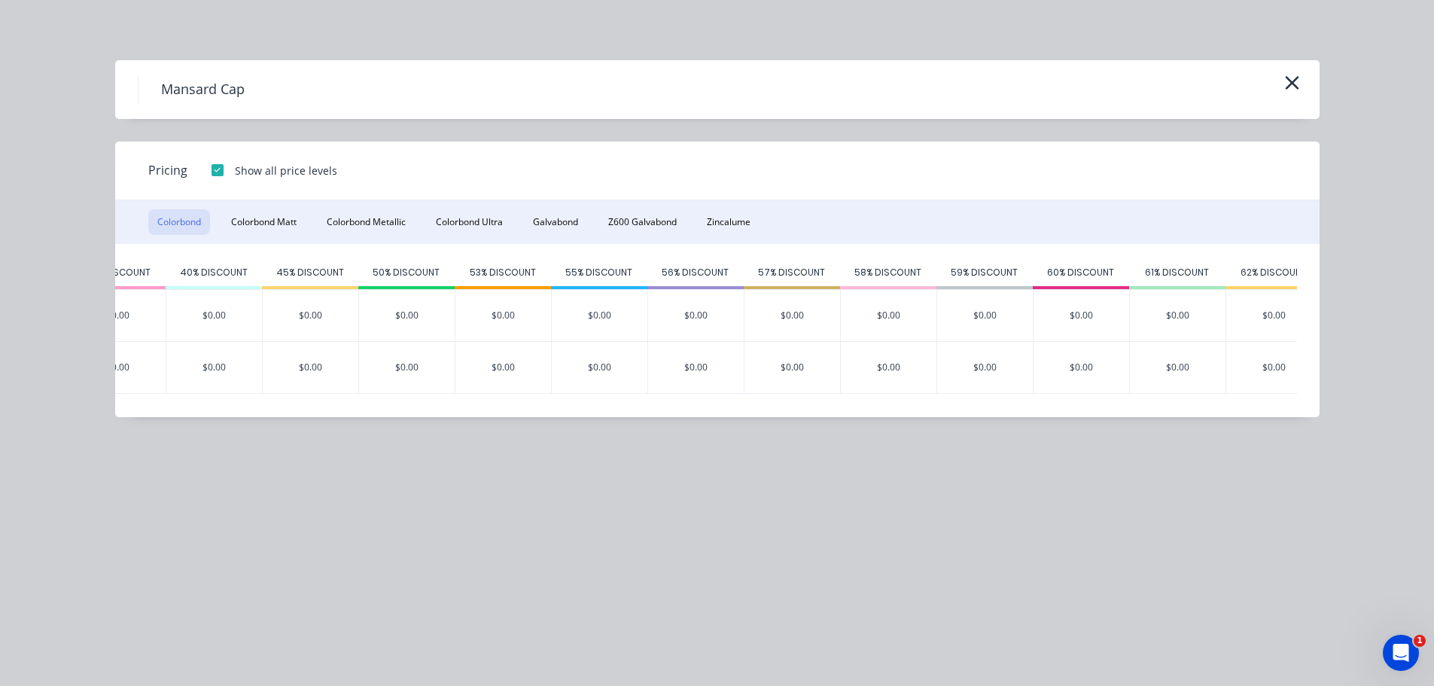
scroll to position [0, 775]
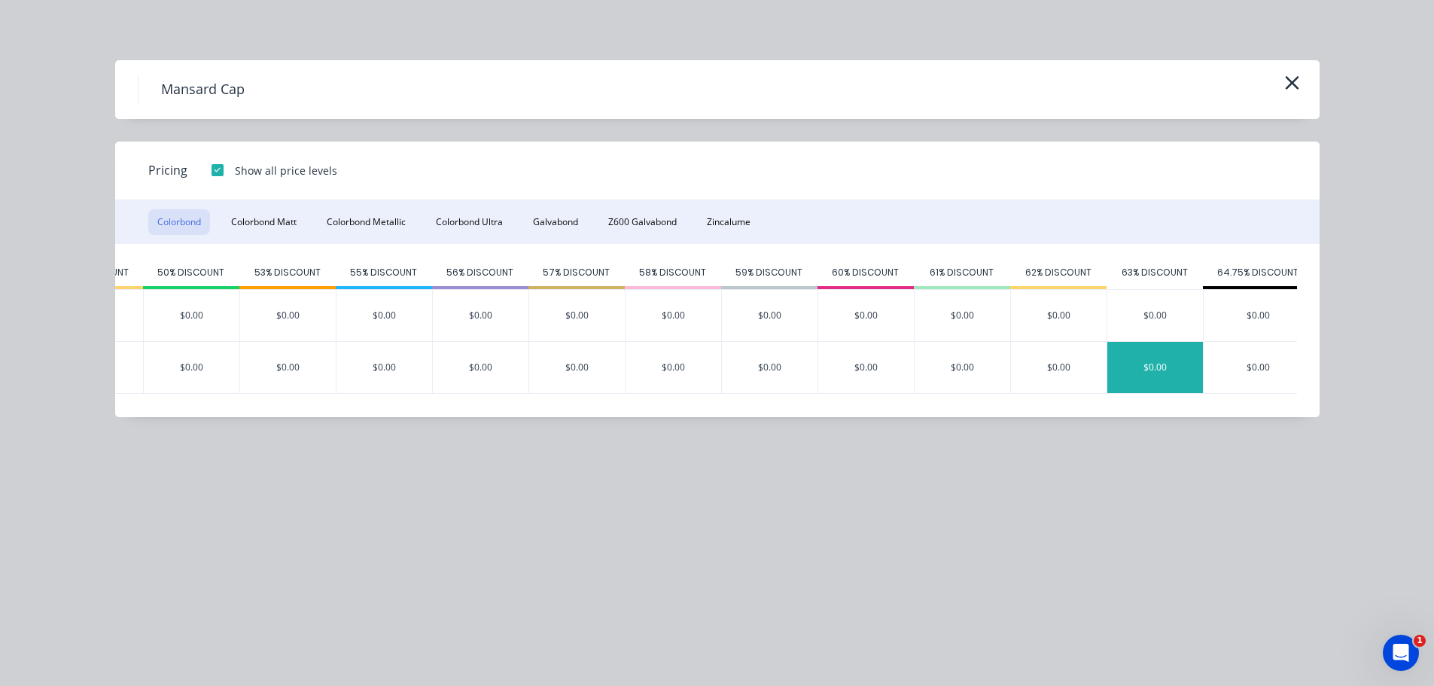
click at [1153, 353] on div "$0.00" at bounding box center [1155, 367] width 96 height 51
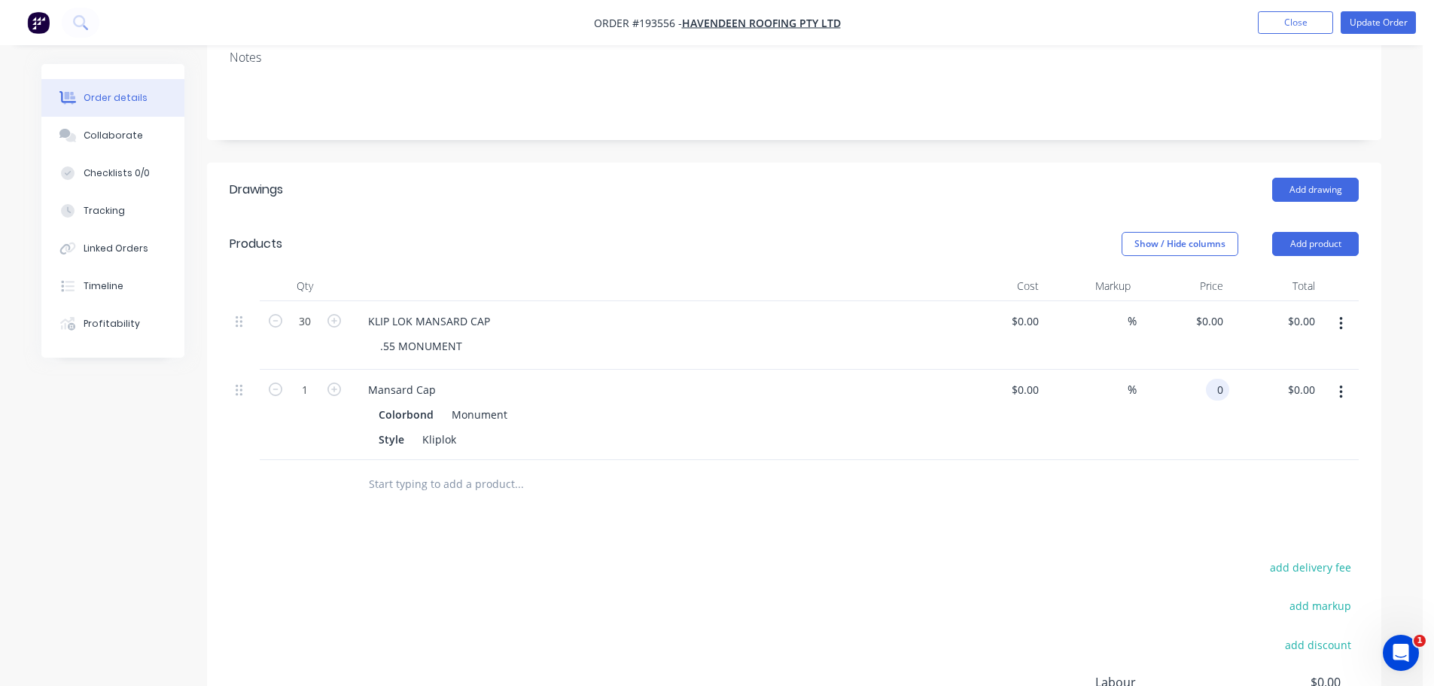
click at [1216, 379] on input "0" at bounding box center [1220, 390] width 17 height 22
type input "$12.87"
click at [1000, 178] on div "Add drawing" at bounding box center [914, 190] width 889 height 24
click at [331, 382] on icon "button" at bounding box center [334, 389] width 14 height 14
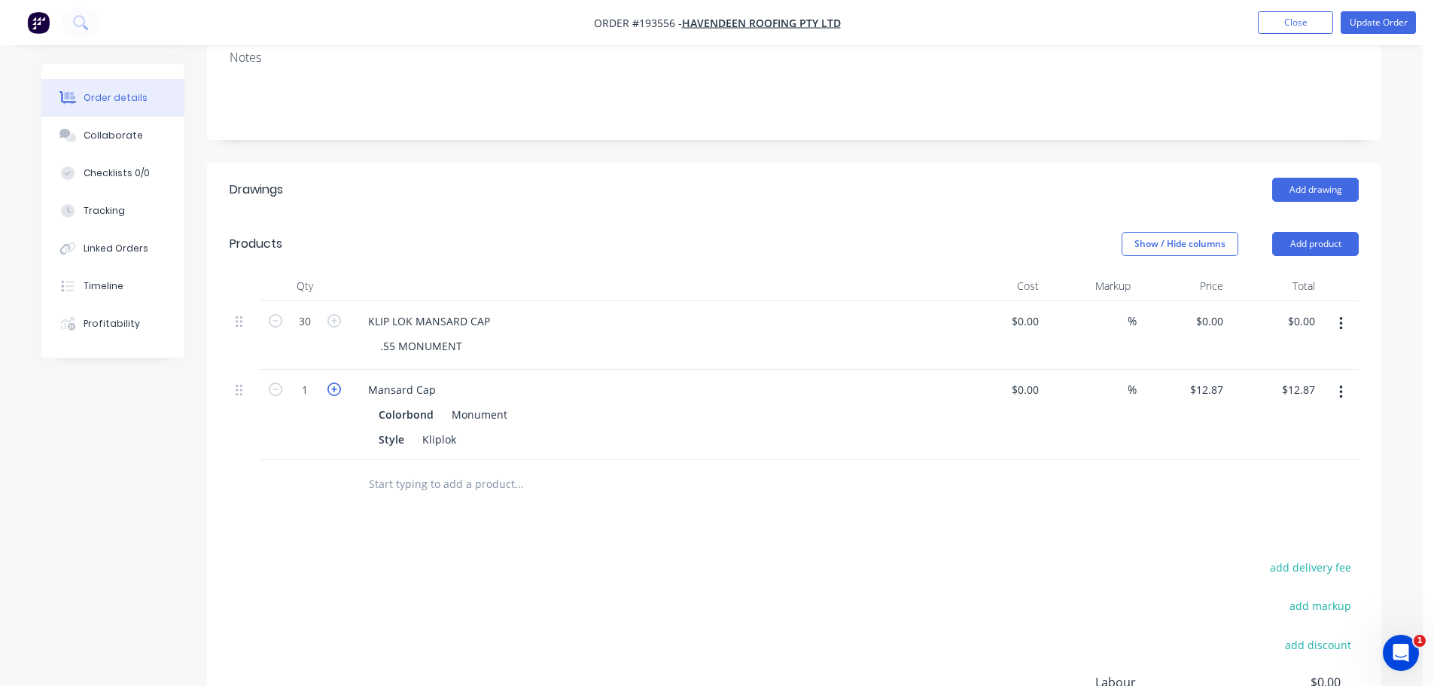
type input "2"
type input "$25.74"
click at [331, 382] on icon "button" at bounding box center [334, 389] width 14 height 14
type input "3"
type input "$38.61"
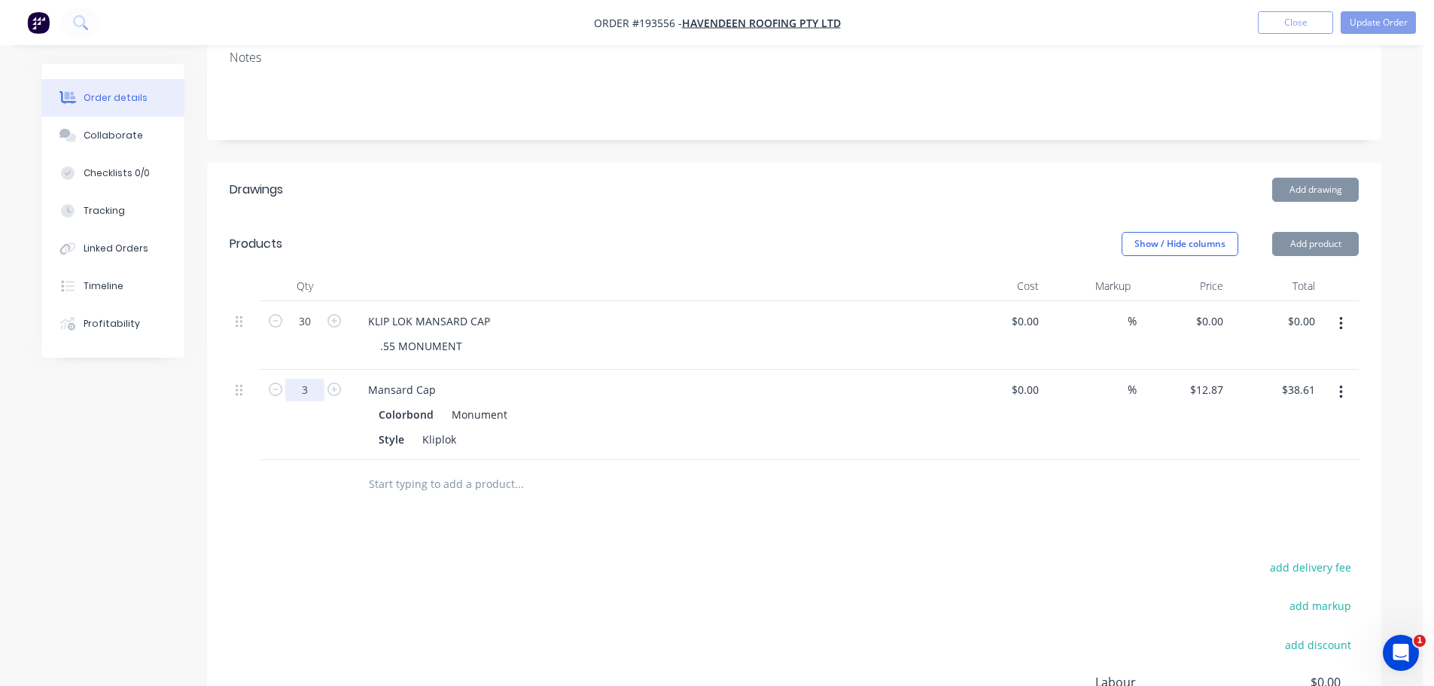
click at [312, 379] on input "3" at bounding box center [304, 390] width 39 height 23
type input "30"
type input "$386.10"
click at [562, 232] on div "Show / Hide columns Add product" at bounding box center [914, 244] width 889 height 24
click at [1350, 310] on button "button" at bounding box center [1340, 323] width 35 height 27
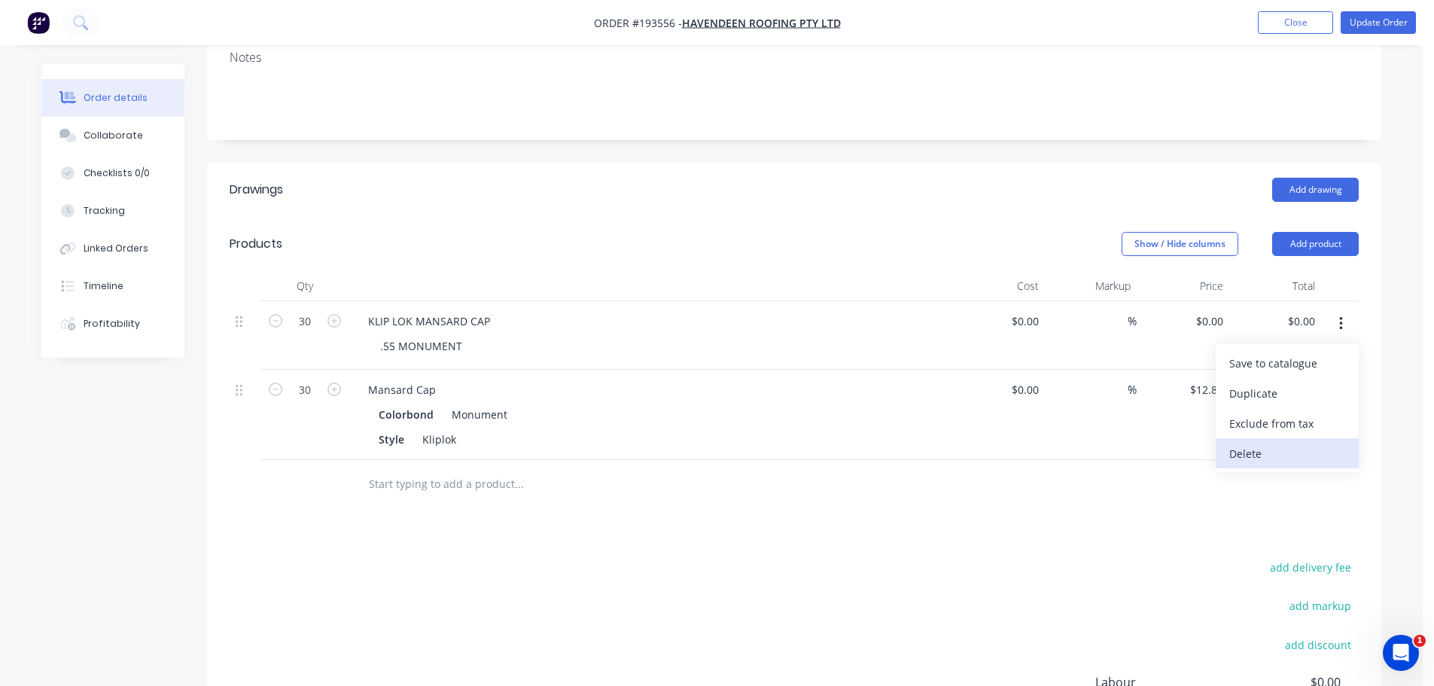
click at [1296, 443] on div "Delete" at bounding box center [1287, 454] width 116 height 22
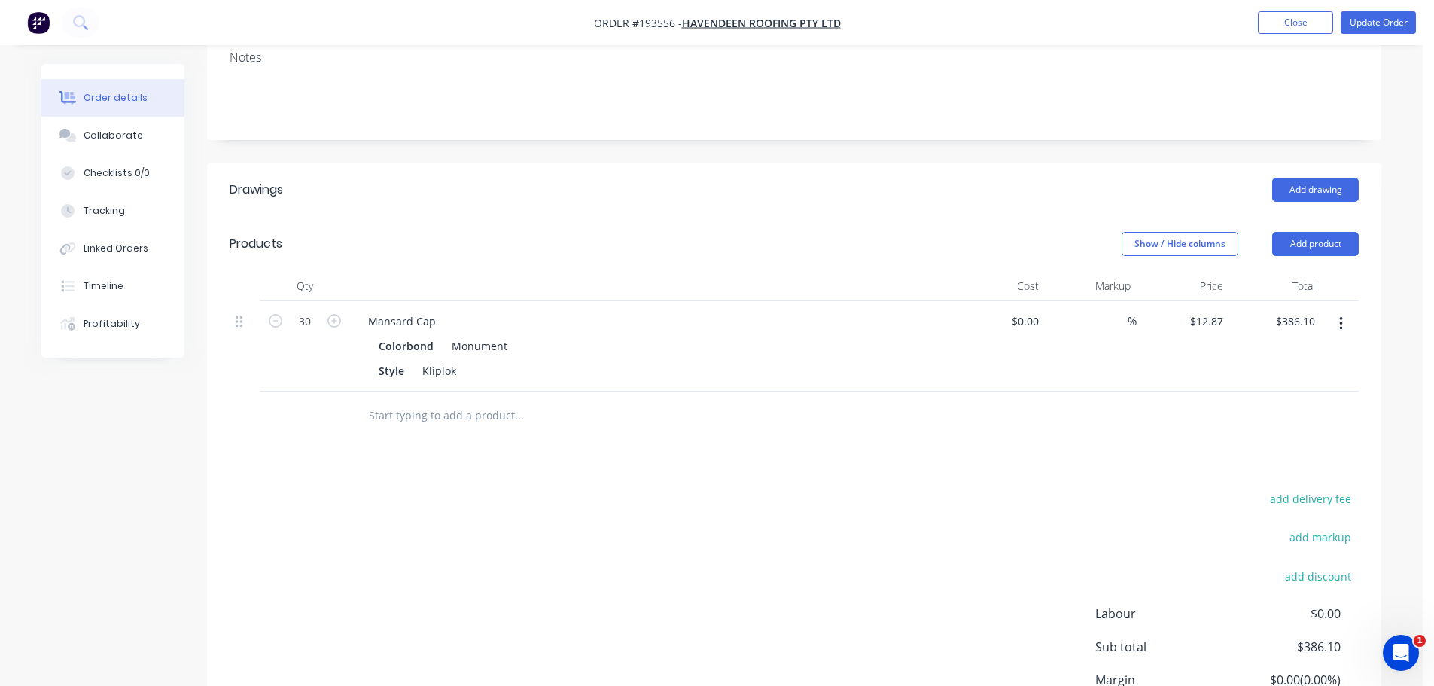
click at [611, 178] on div "Add drawing" at bounding box center [914, 190] width 889 height 24
click at [1375, 17] on button "Update Order" at bounding box center [1378, 22] width 75 height 23
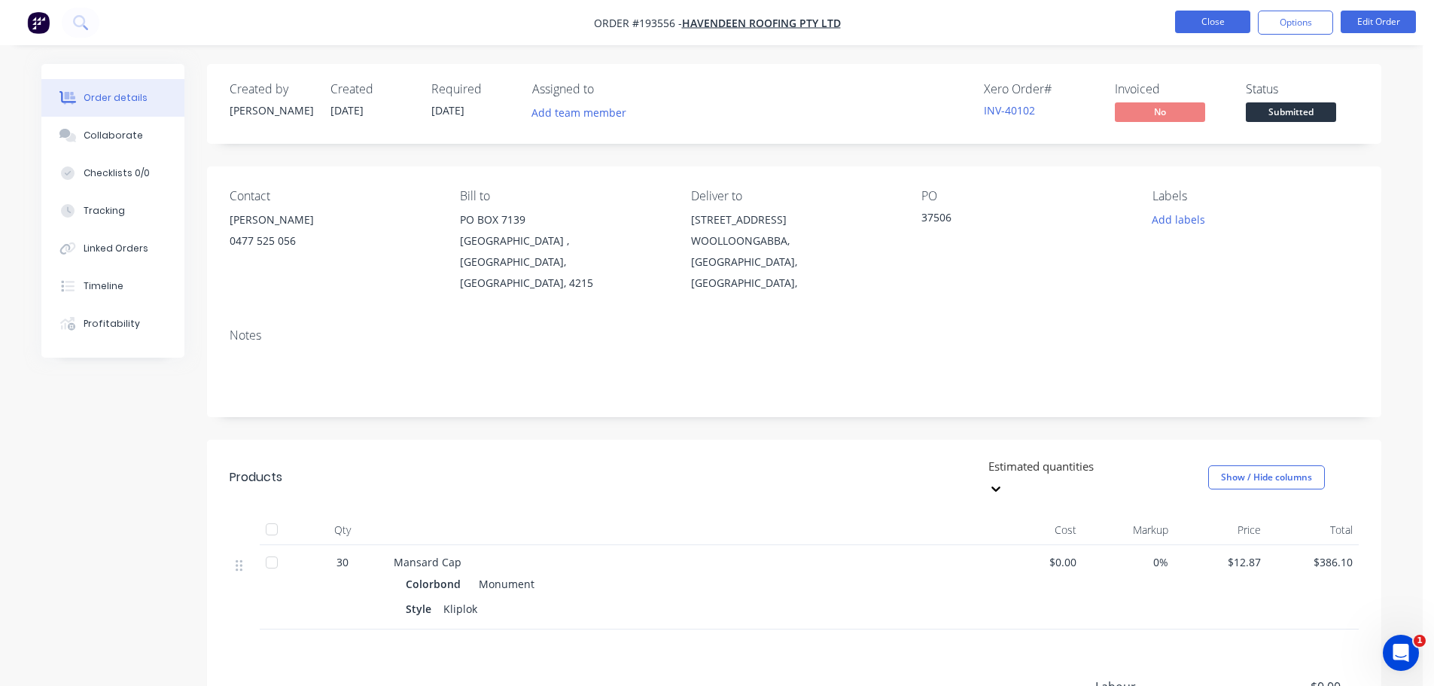
click at [1212, 30] on button "Close" at bounding box center [1212, 22] width 75 height 23
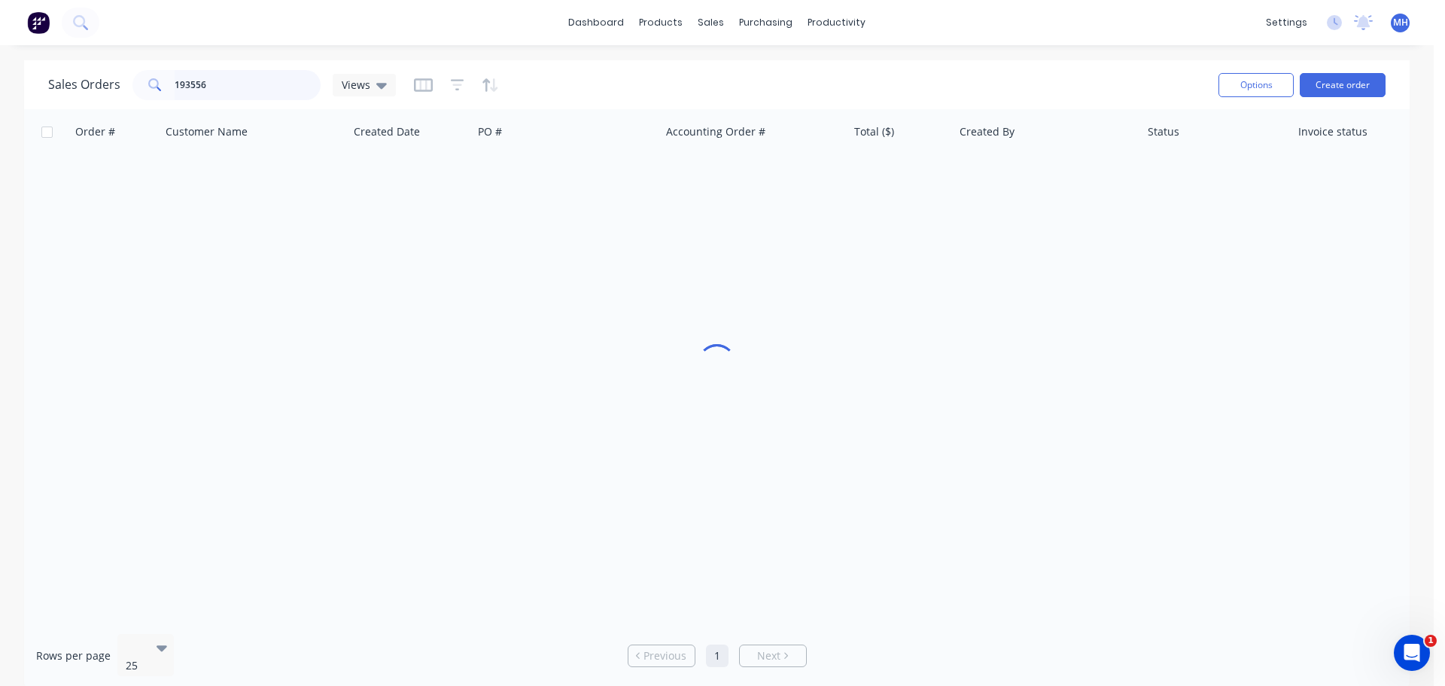
click at [252, 81] on input "193556" at bounding box center [248, 85] width 147 height 30
click at [178, 81] on input "183261" at bounding box center [248, 85] width 147 height 30
type input "193261"
click at [598, 73] on div "Sales Orders 193261 Views" at bounding box center [627, 84] width 1159 height 37
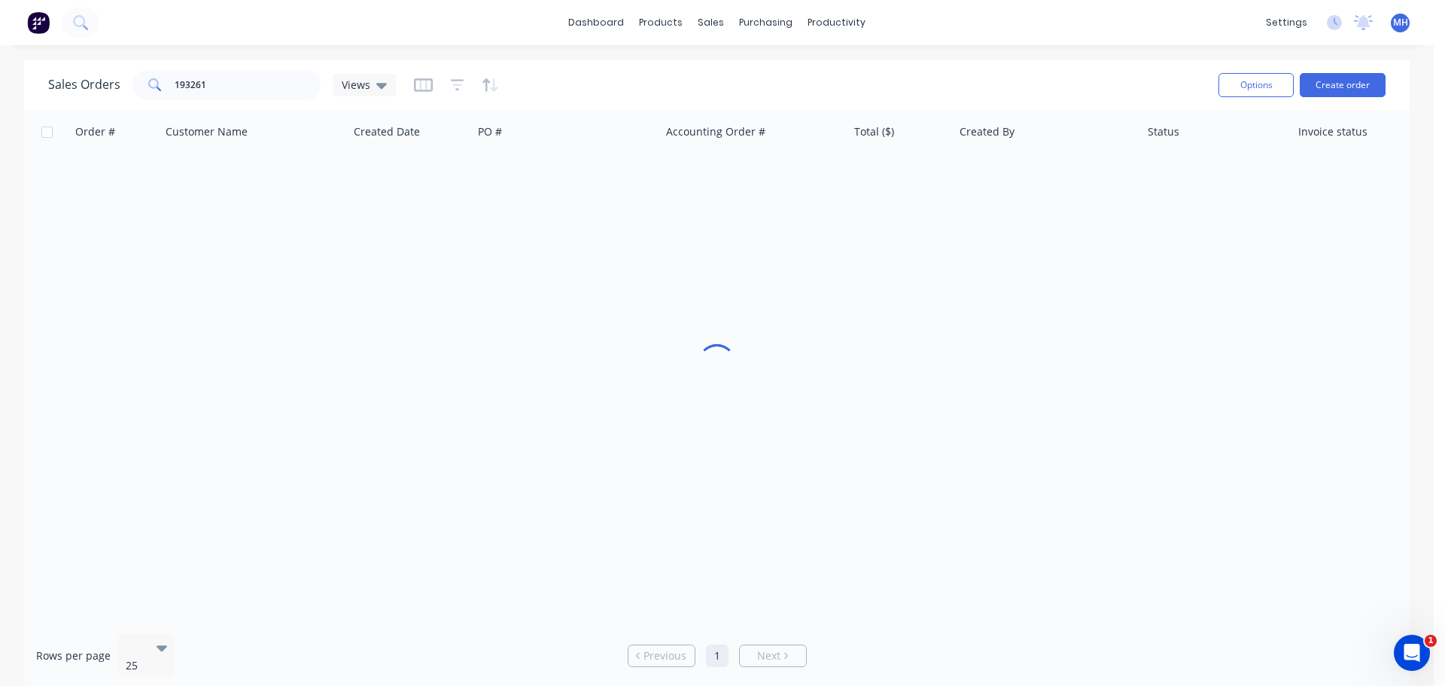
click at [653, 60] on div "Sales Orders 193261 Views Options Create order" at bounding box center [717, 84] width 1386 height 49
click at [659, 46] on div "dashboard products sales purchasing productivity dashboard products Product Cat…" at bounding box center [717, 343] width 1434 height 686
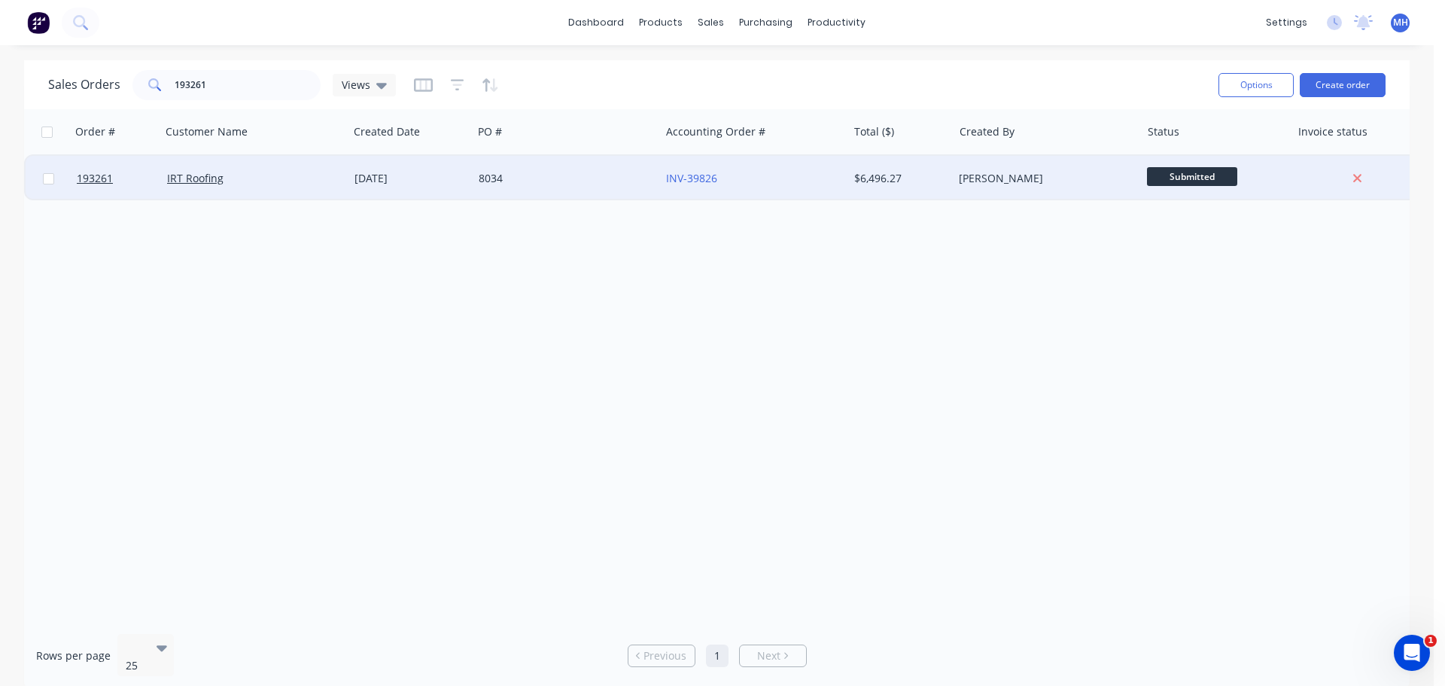
click at [489, 178] on div "8034" at bounding box center [562, 178] width 167 height 15
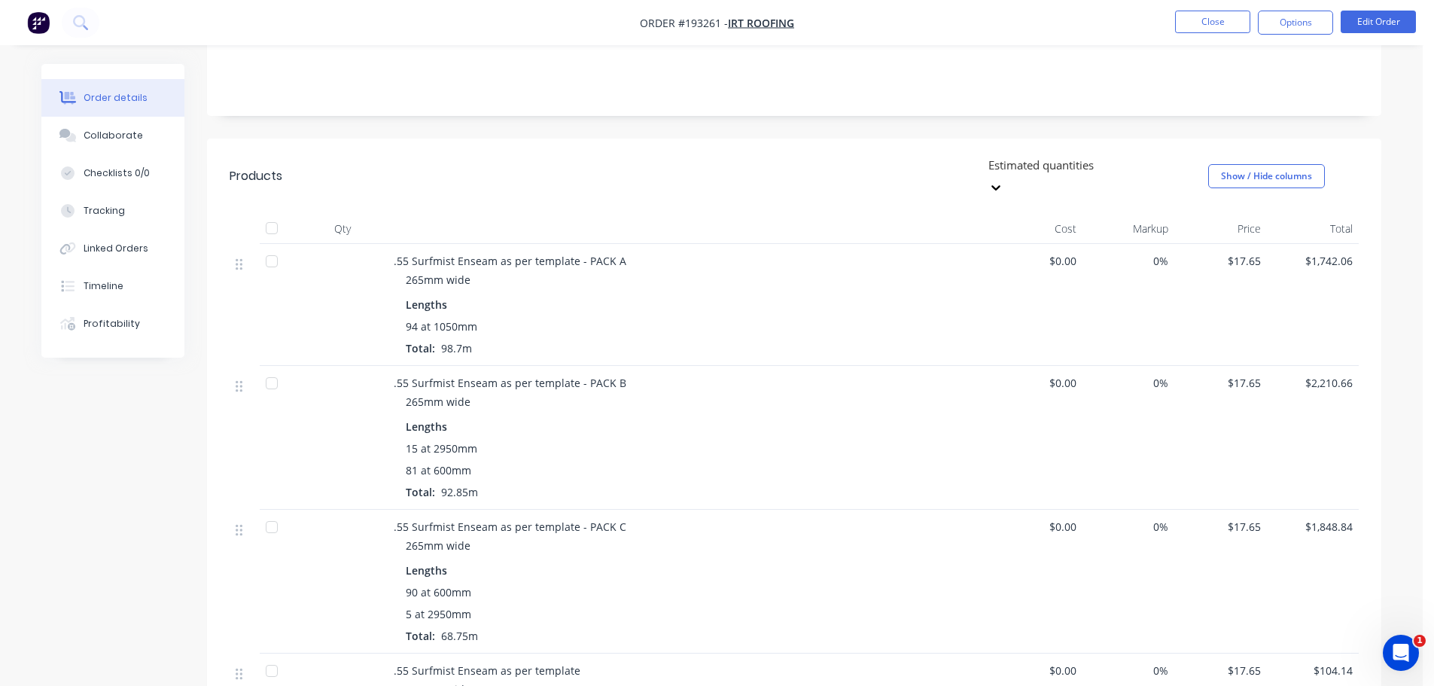
scroll to position [527, 0]
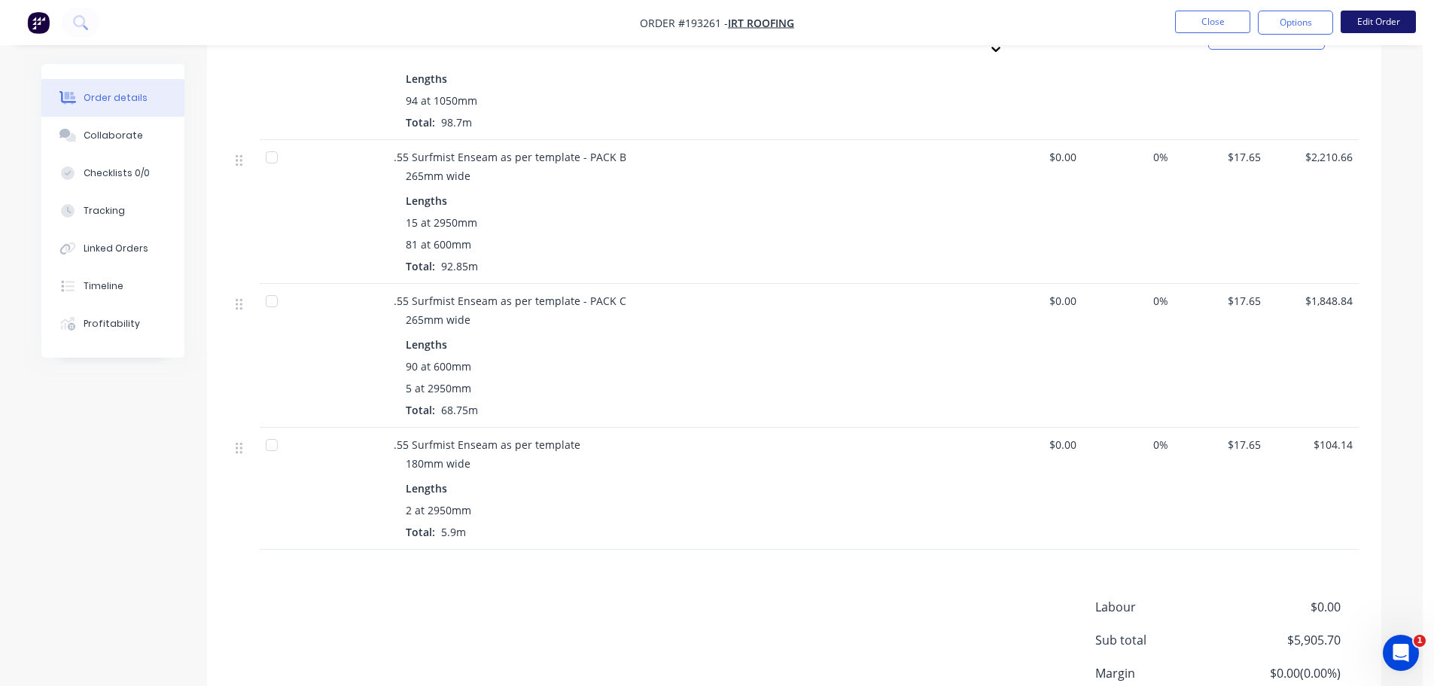
click at [1359, 22] on button "Edit Order" at bounding box center [1378, 22] width 75 height 23
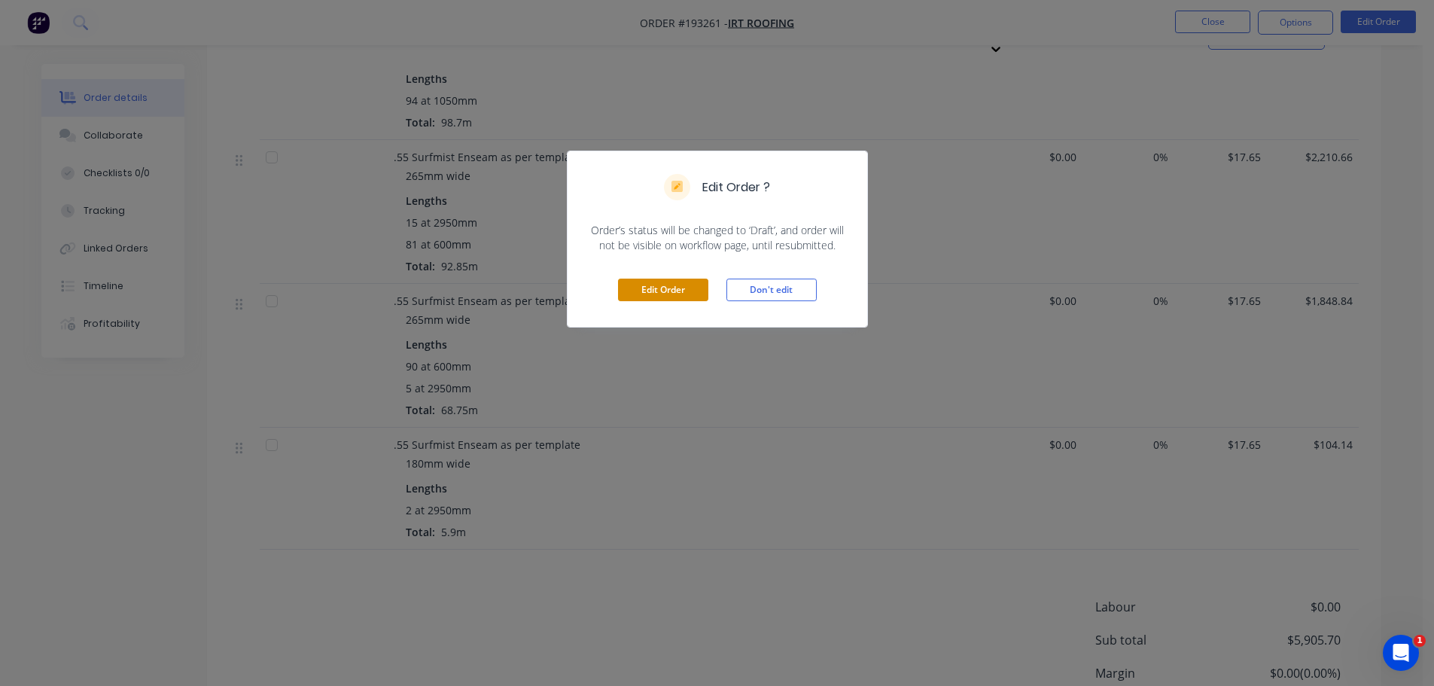
click at [623, 282] on button "Edit Order" at bounding box center [663, 290] width 90 height 23
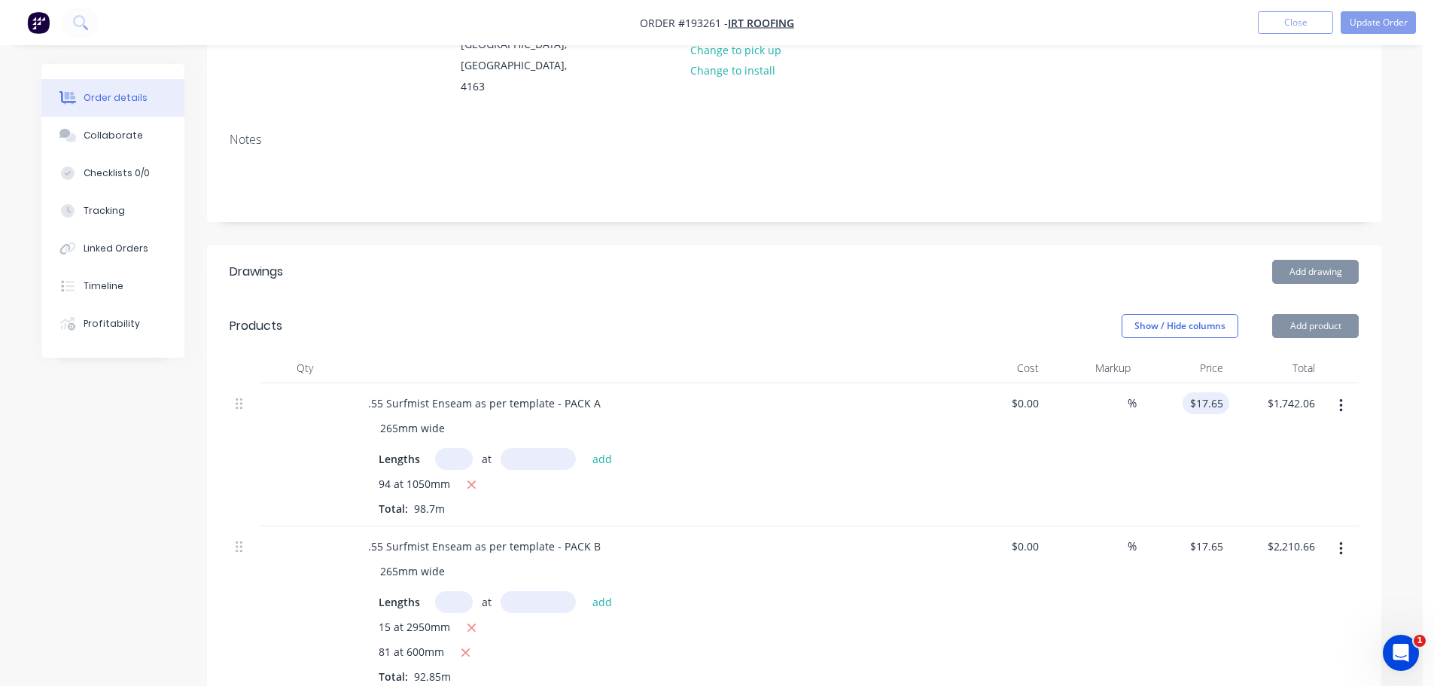
scroll to position [226, 0]
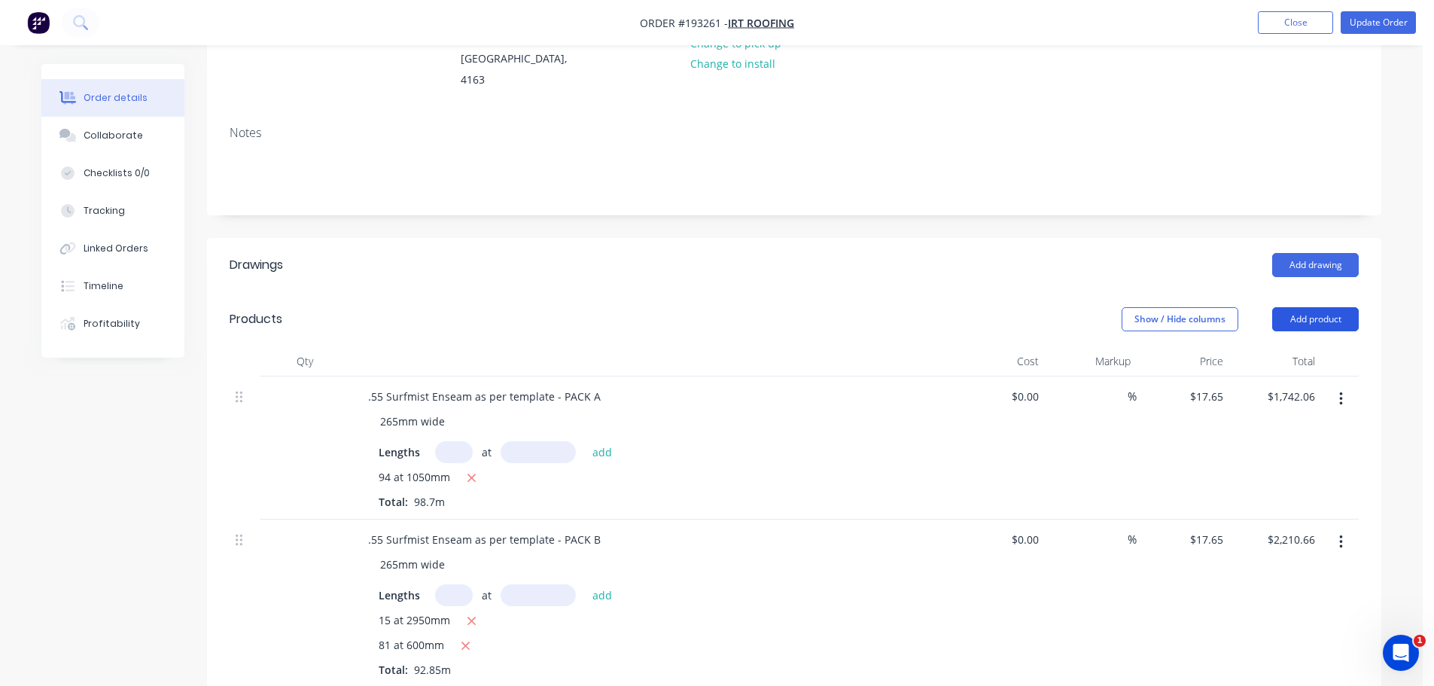
click at [1288, 307] on button "Add product" at bounding box center [1315, 319] width 87 height 24
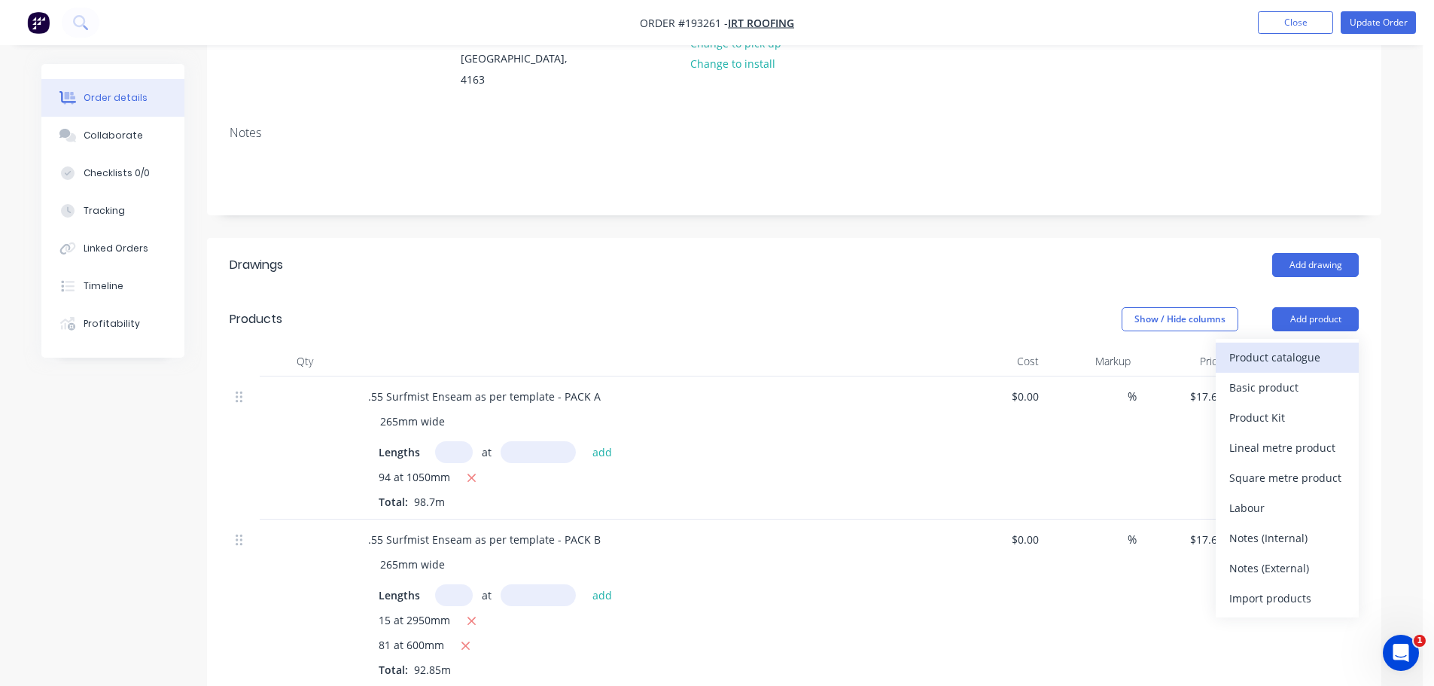
click at [1267, 346] on div "Product catalogue" at bounding box center [1287, 357] width 116 height 22
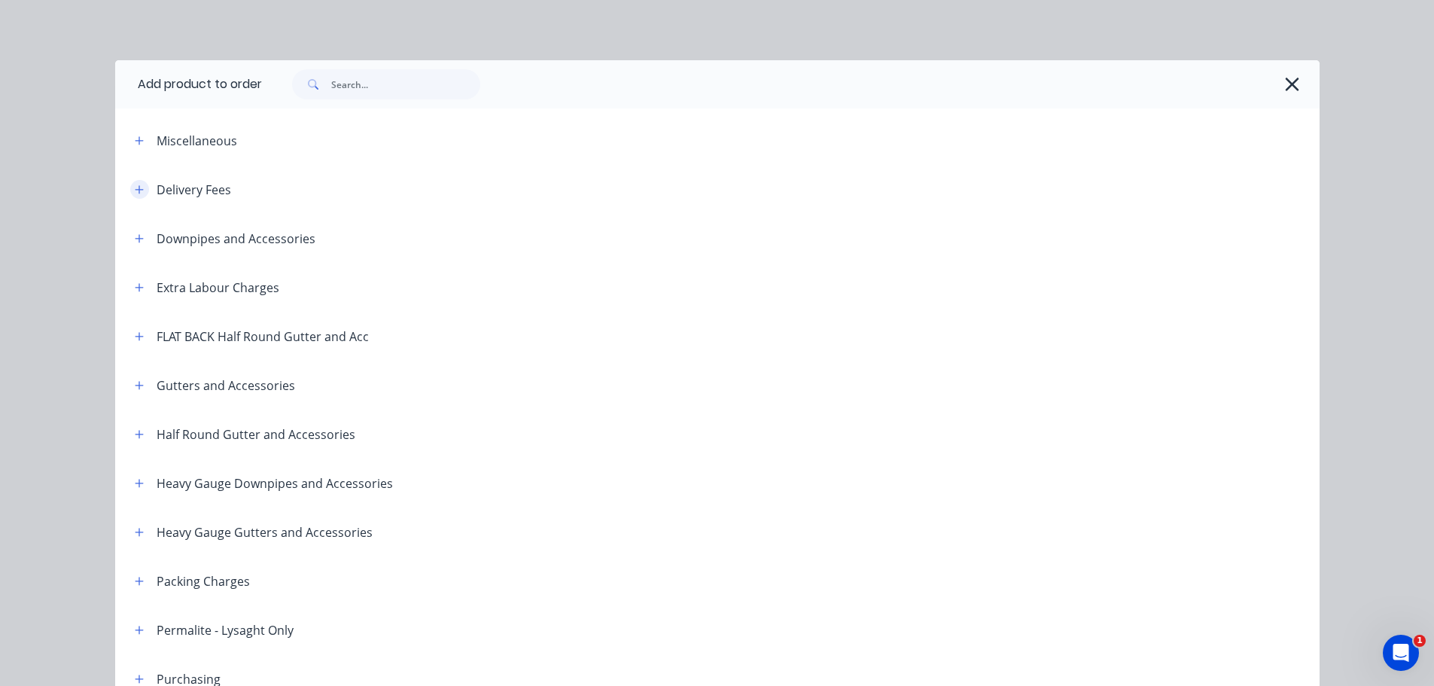
click at [136, 190] on icon "button" at bounding box center [139, 189] width 8 height 8
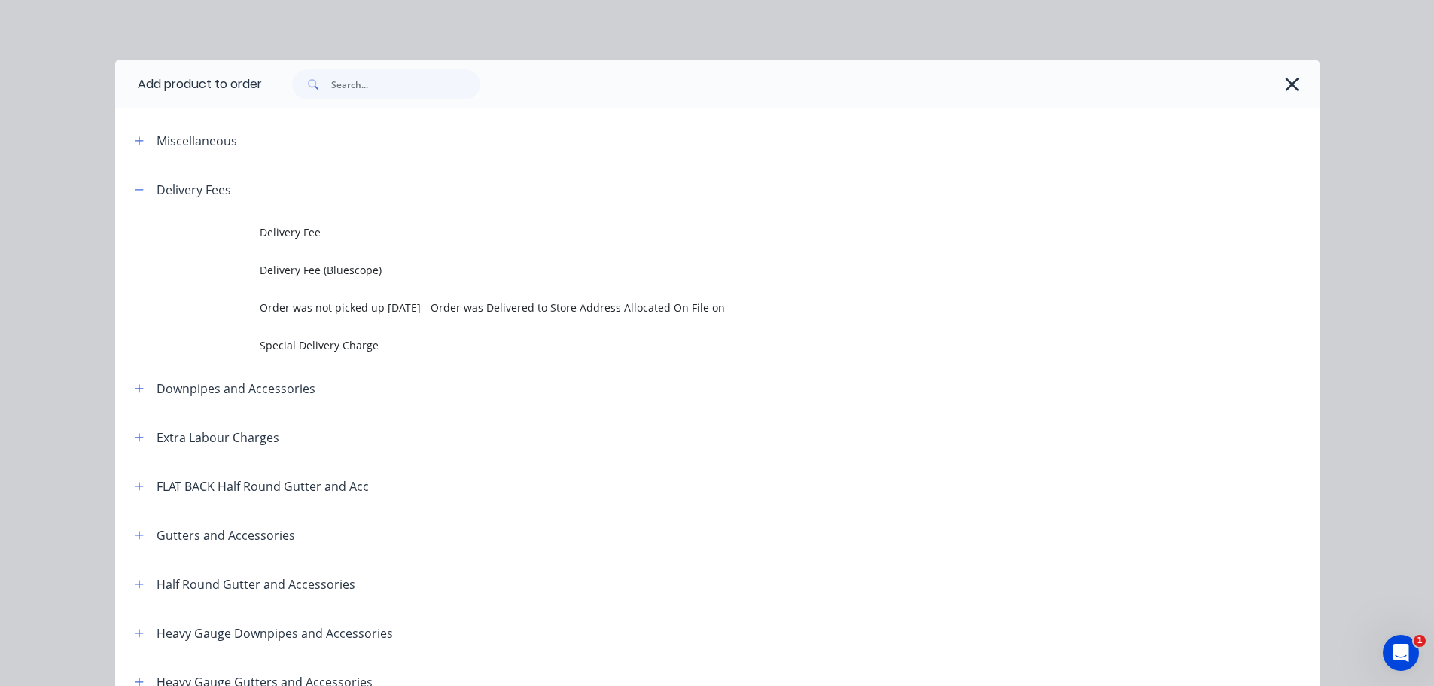
click at [351, 233] on span "Delivery Fee" at bounding box center [684, 232] width 848 height 16
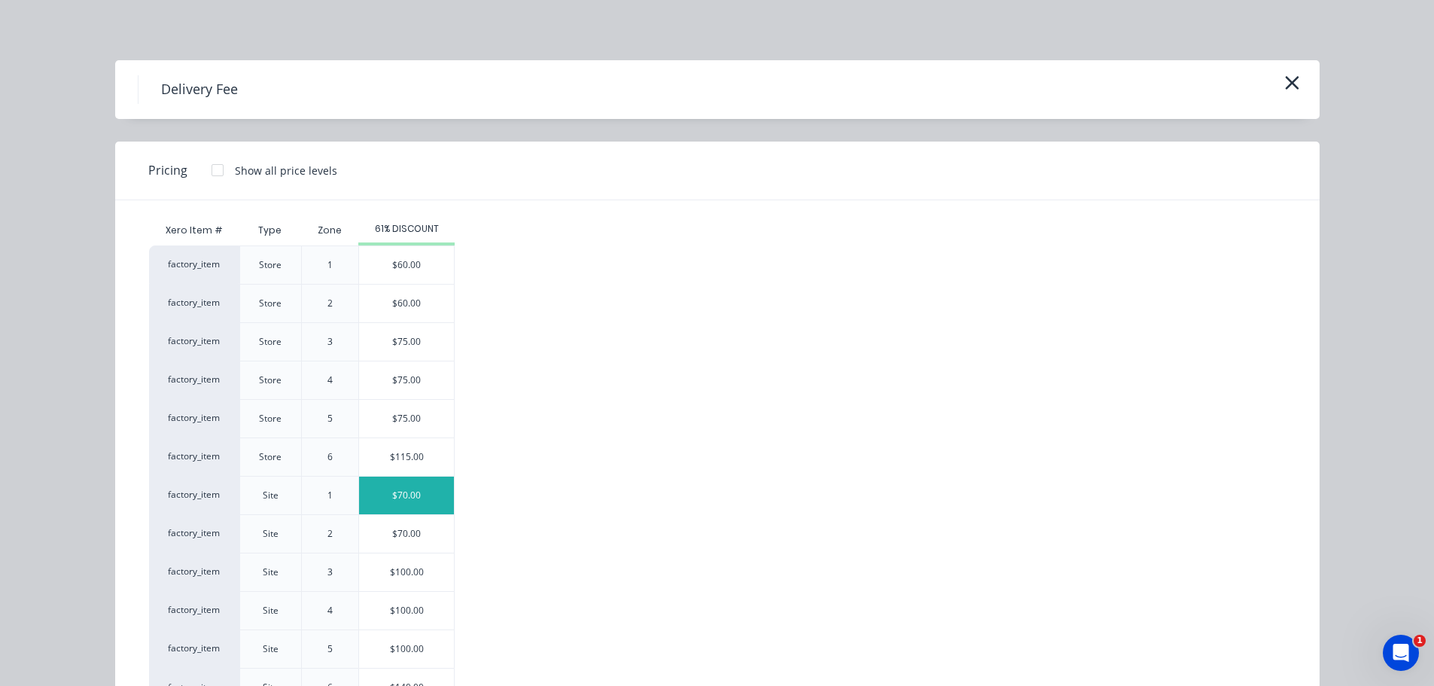
click at [425, 495] on div "$70.00" at bounding box center [406, 496] width 95 height 38
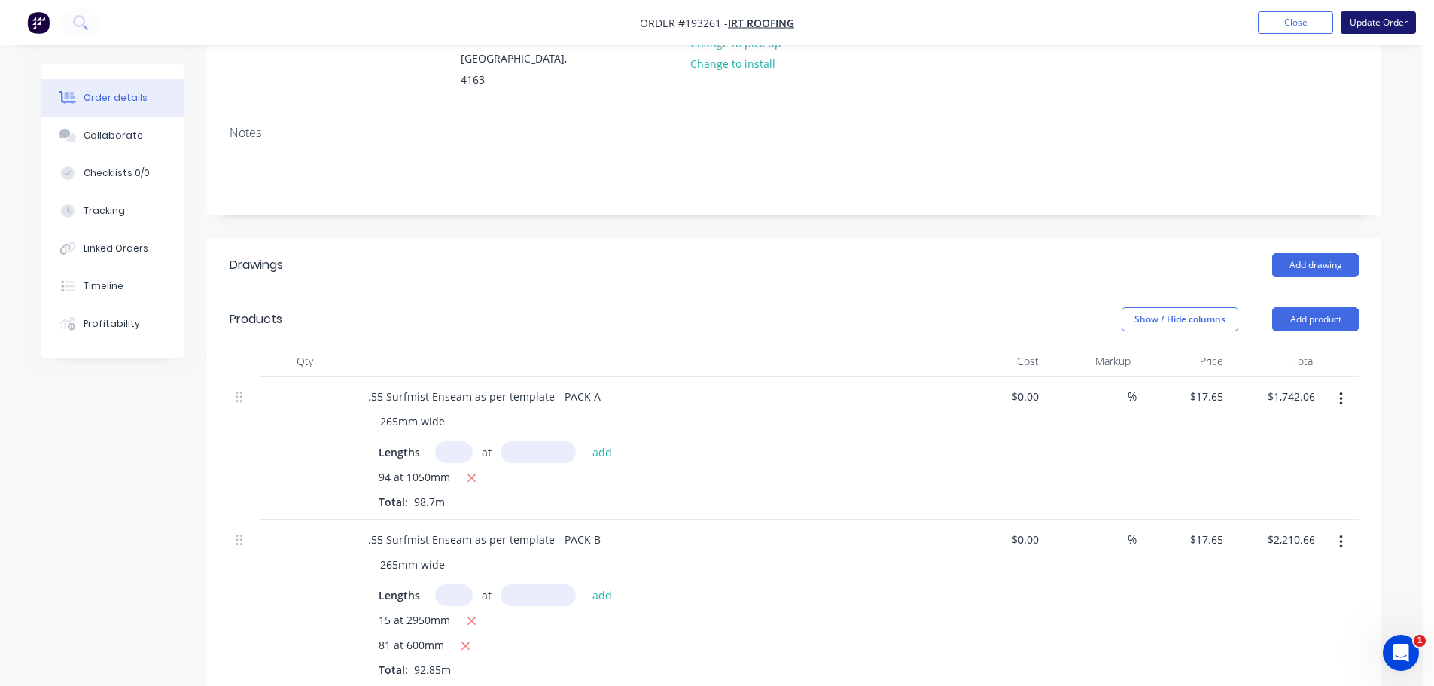
click at [1372, 33] on button "Update Order" at bounding box center [1378, 22] width 75 height 23
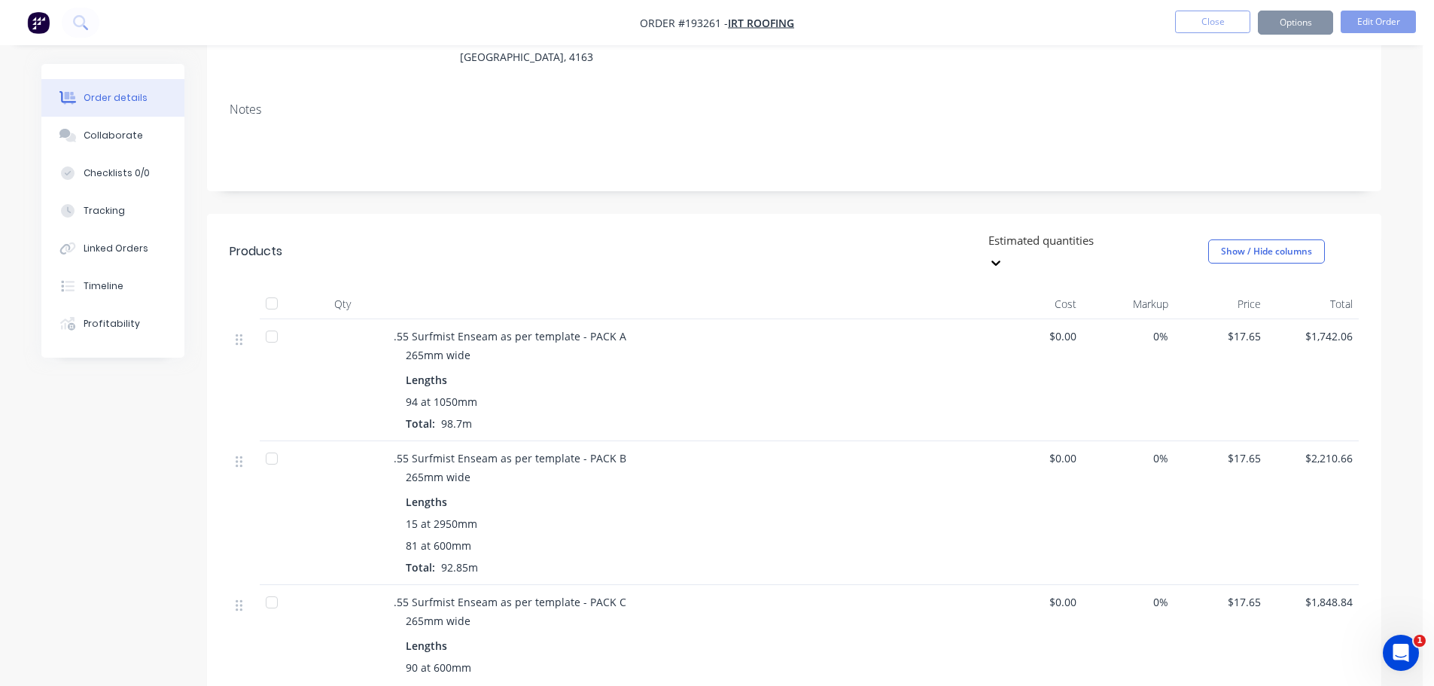
scroll to position [0, 0]
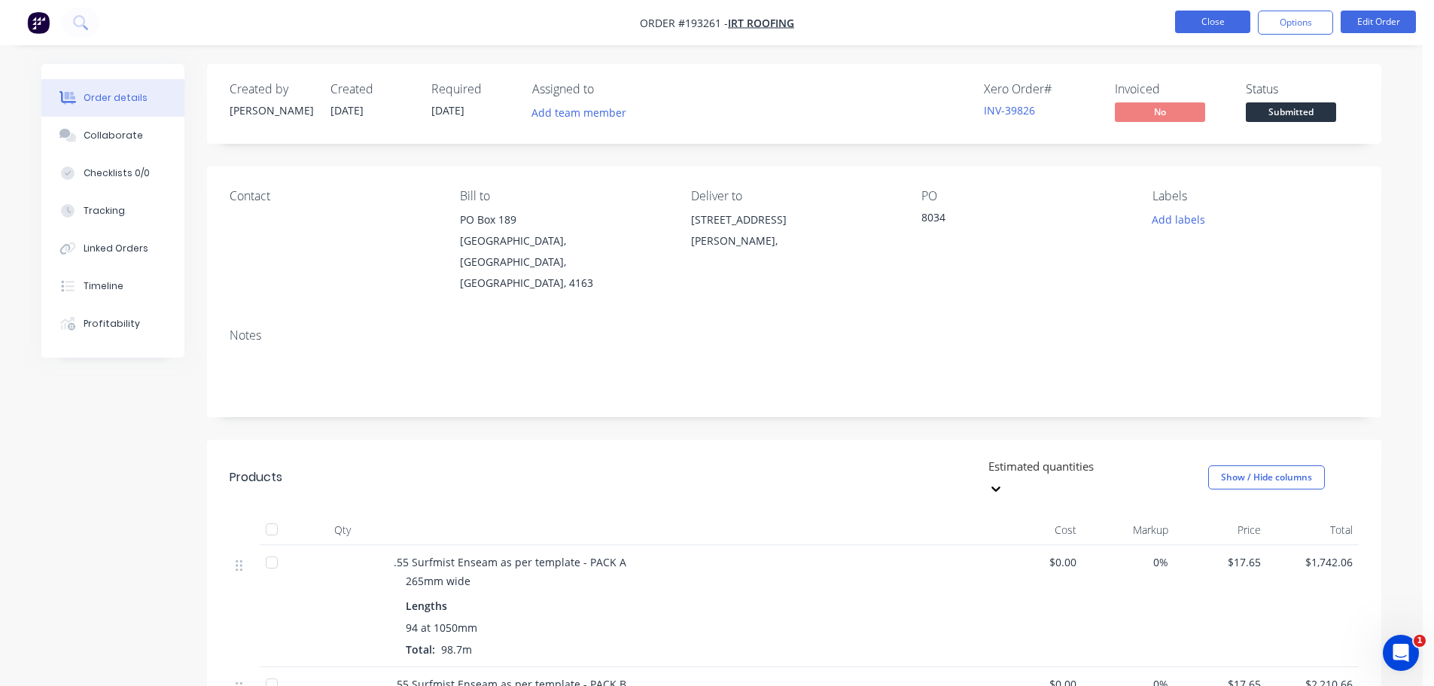
click at [1183, 11] on button "Close" at bounding box center [1212, 22] width 75 height 23
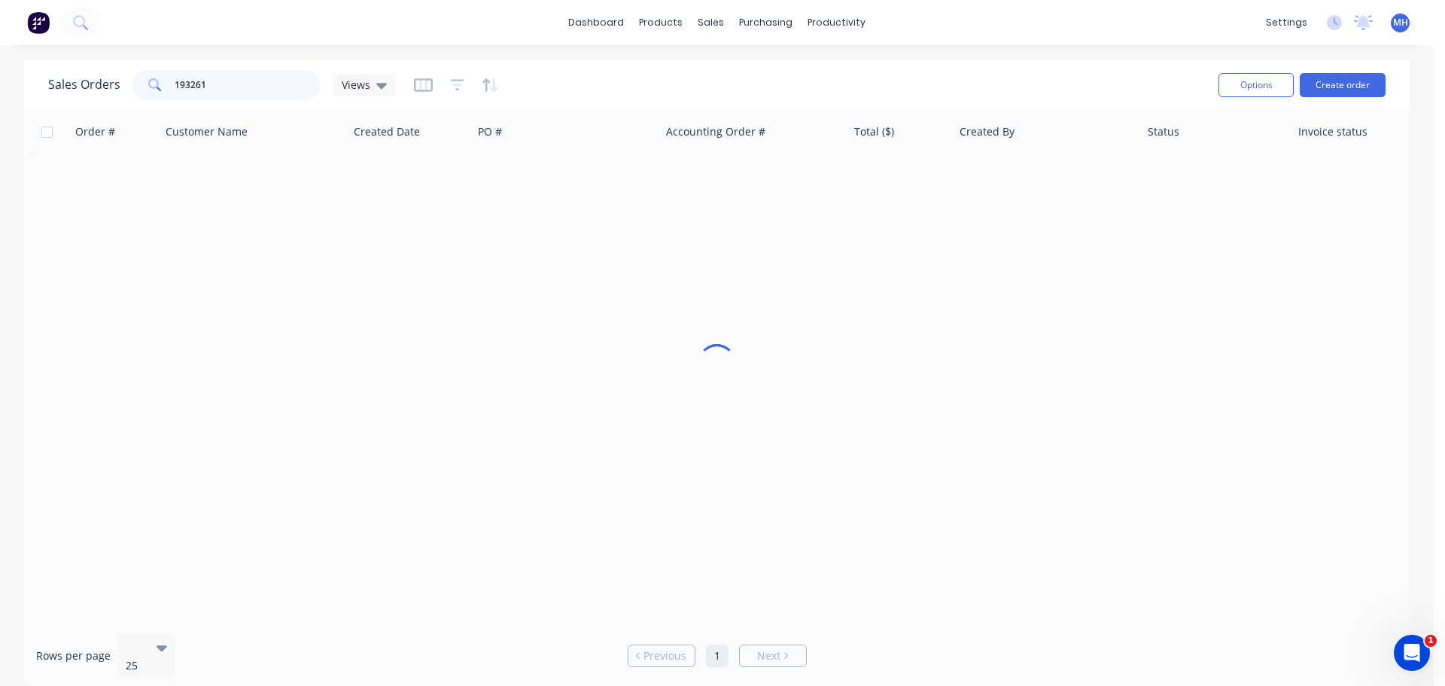
click at [263, 90] on input "193261" at bounding box center [248, 85] width 147 height 30
type input "193645"
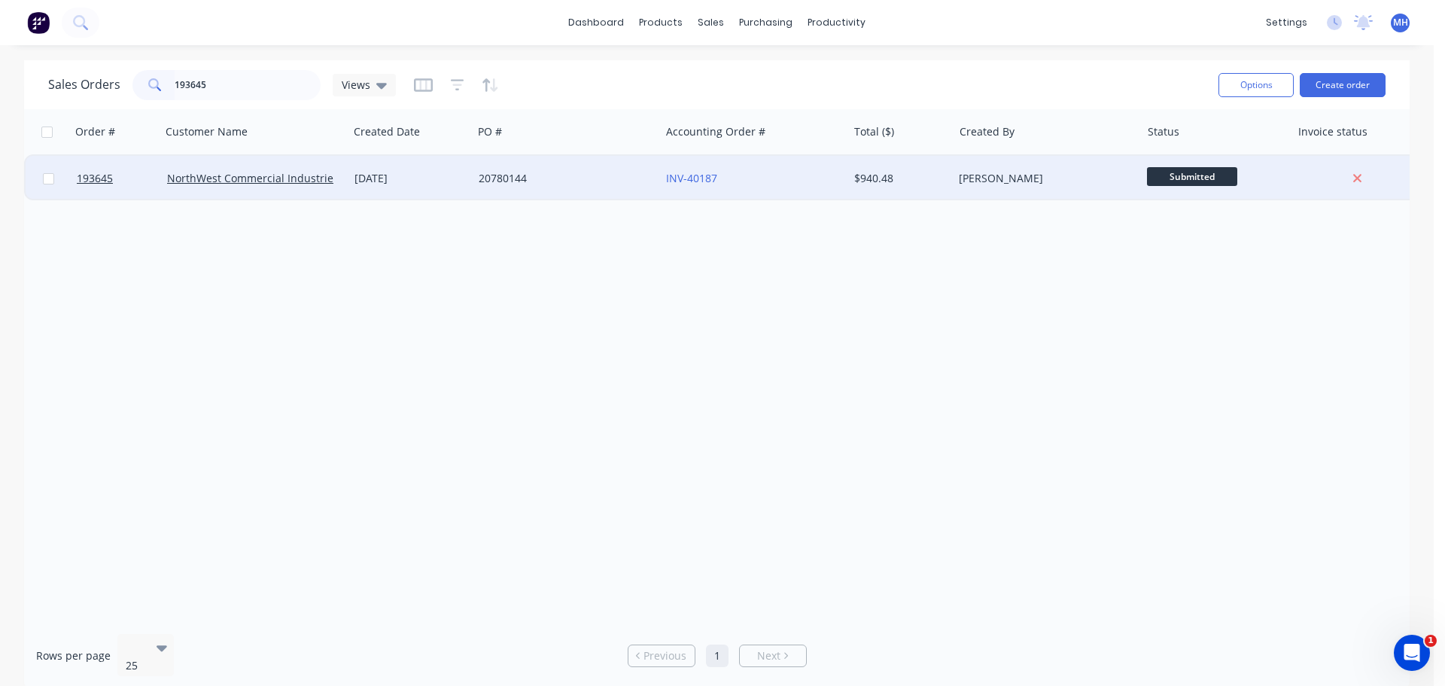
click at [560, 178] on div "20780144" at bounding box center [562, 178] width 167 height 15
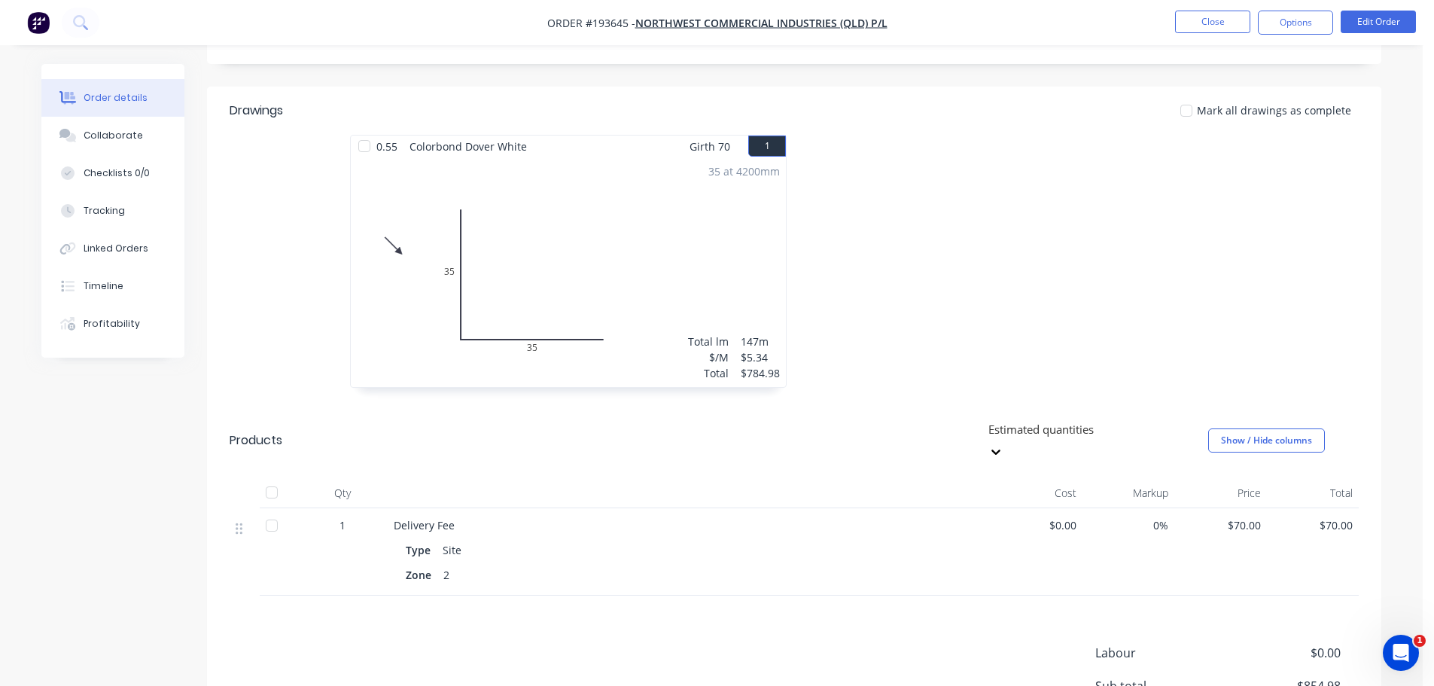
scroll to position [376, 0]
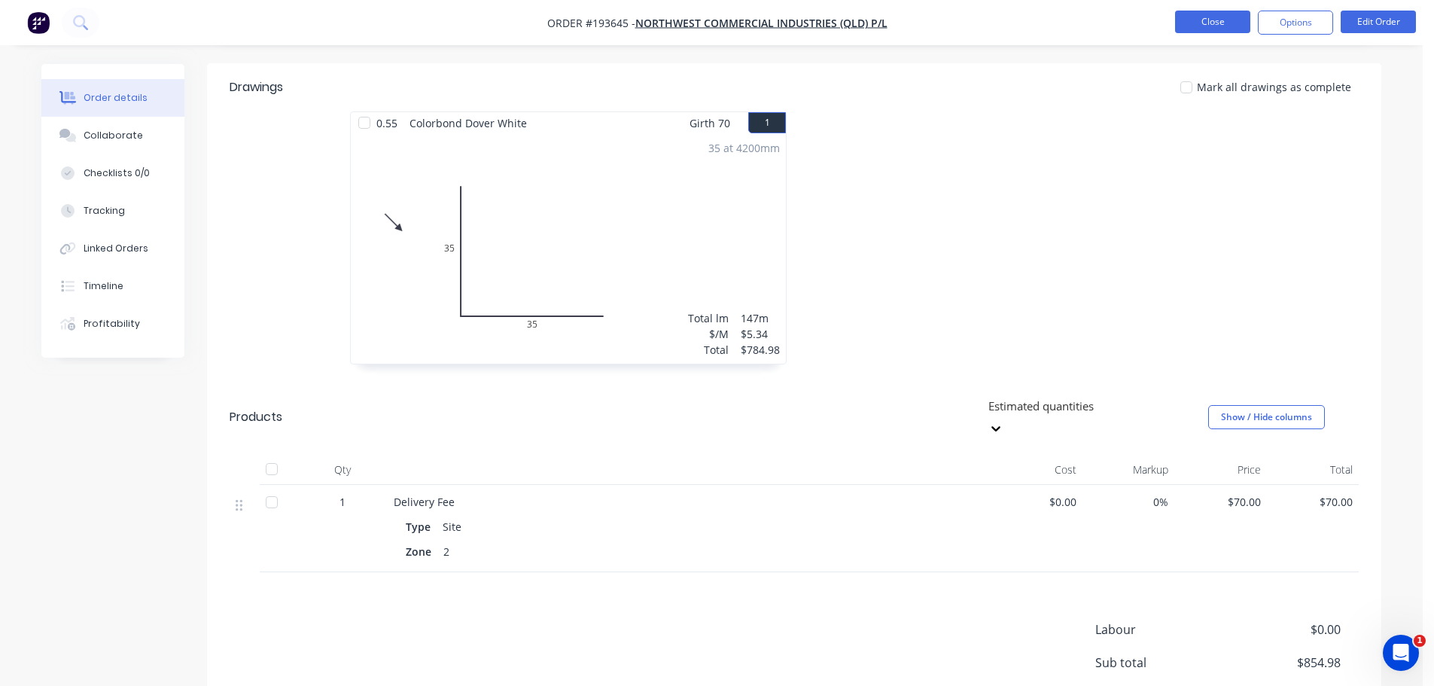
click at [1220, 21] on button "Close" at bounding box center [1212, 22] width 75 height 23
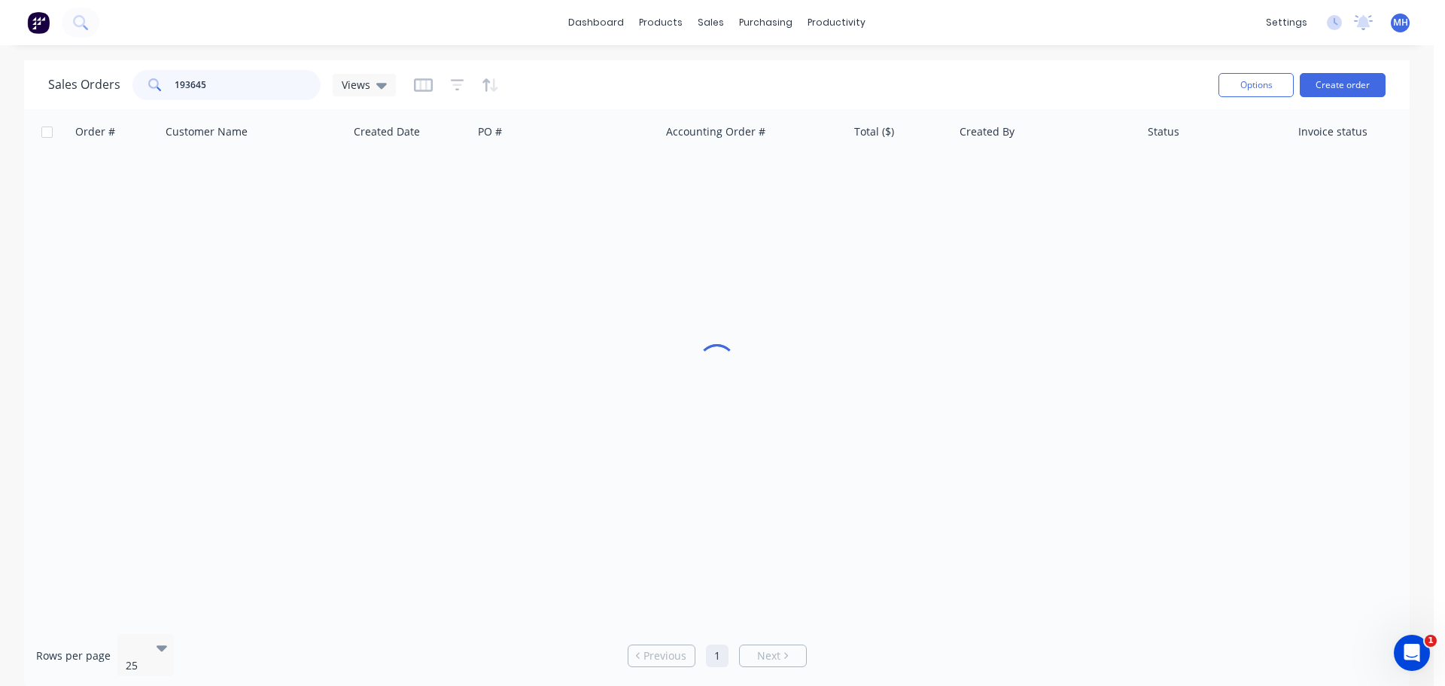
click at [255, 87] on input "193645" at bounding box center [248, 85] width 147 height 30
click at [251, 87] on input "193645" at bounding box center [248, 85] width 147 height 30
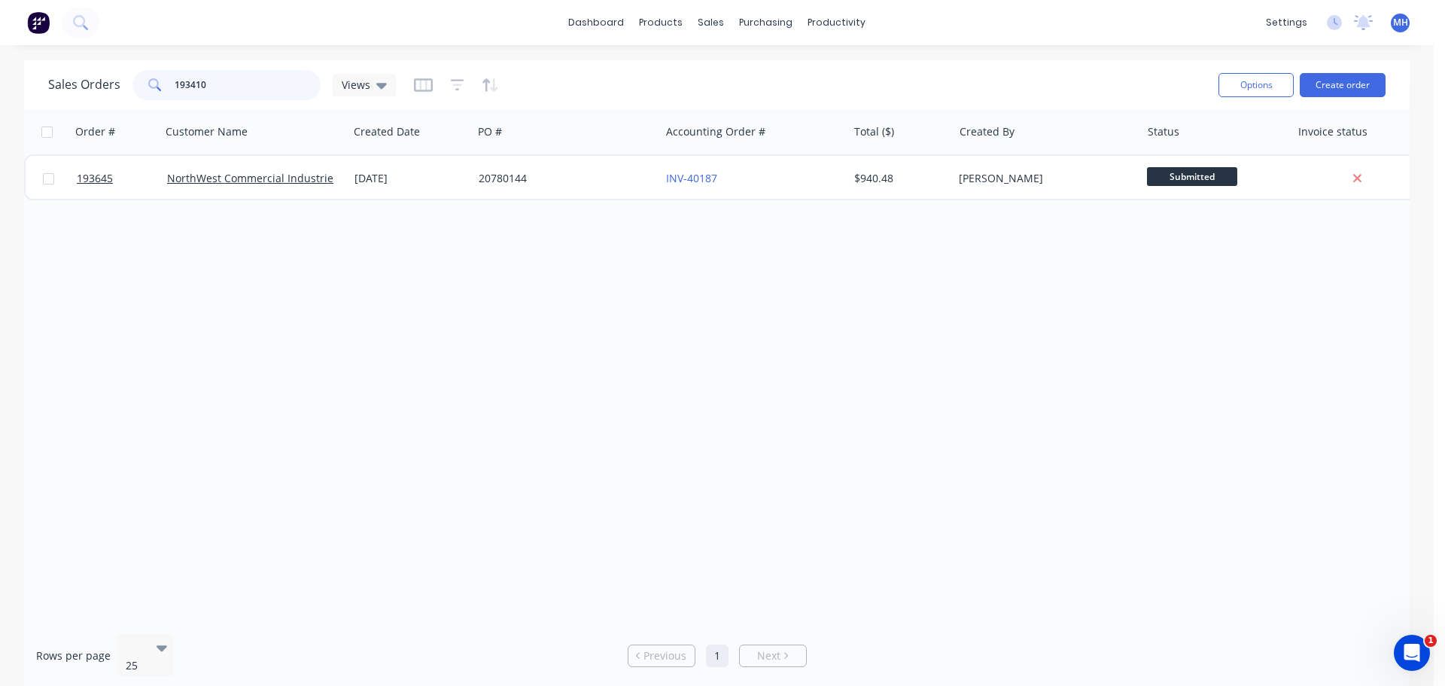
type input "193410"
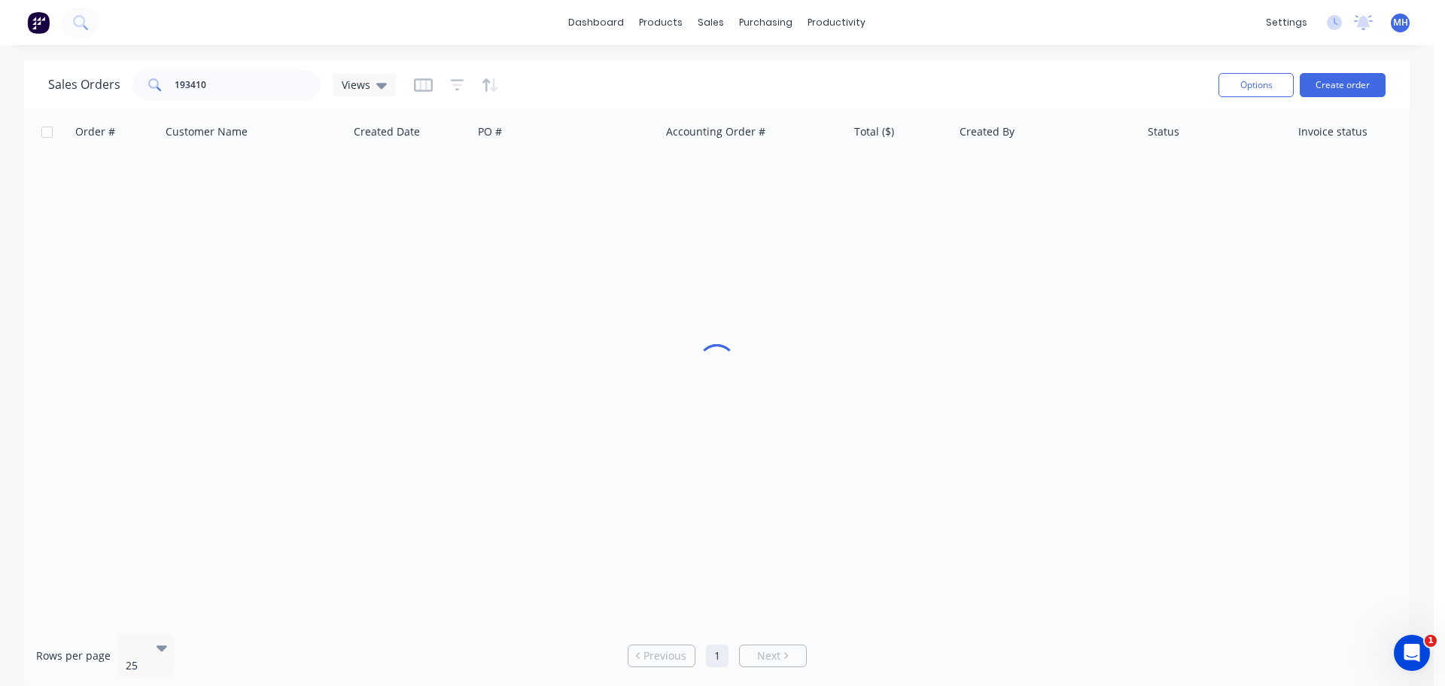
click at [684, 85] on div "Sales Orders 193410 Views" at bounding box center [627, 84] width 1159 height 37
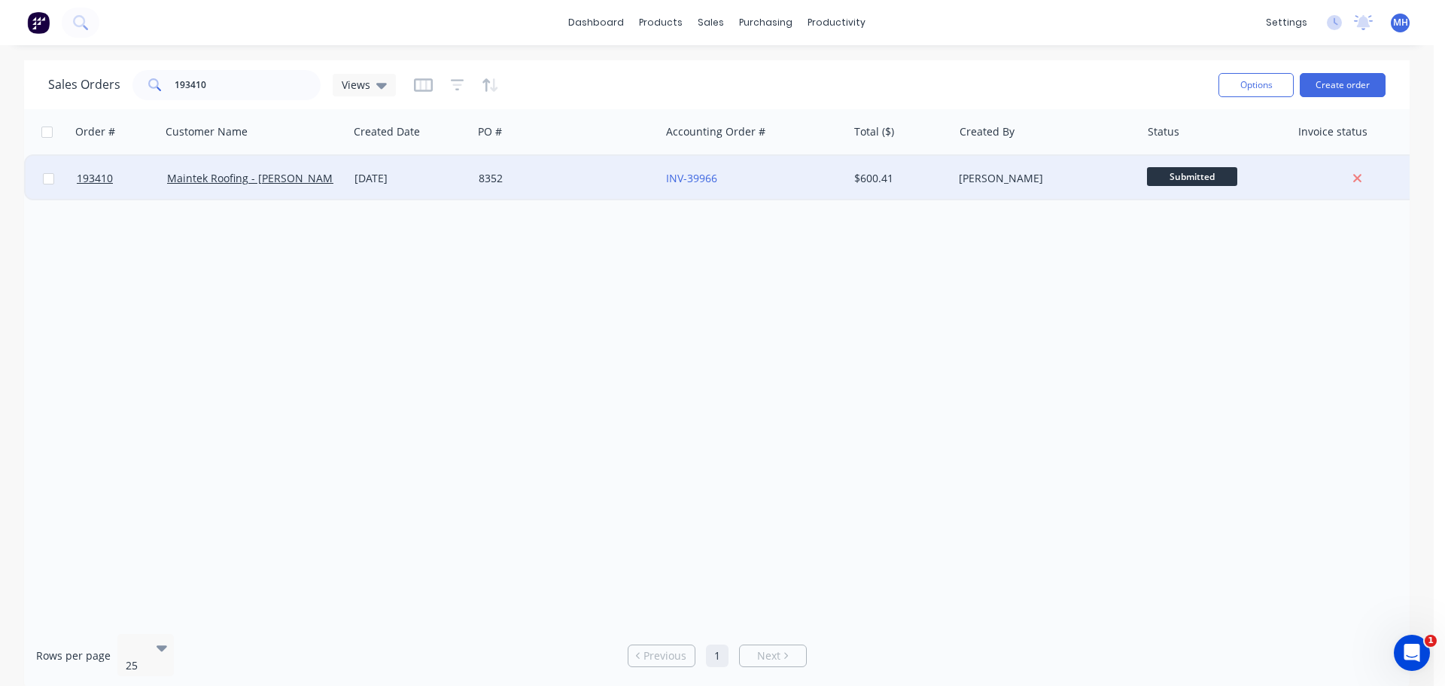
click at [514, 181] on div "8352" at bounding box center [562, 178] width 167 height 15
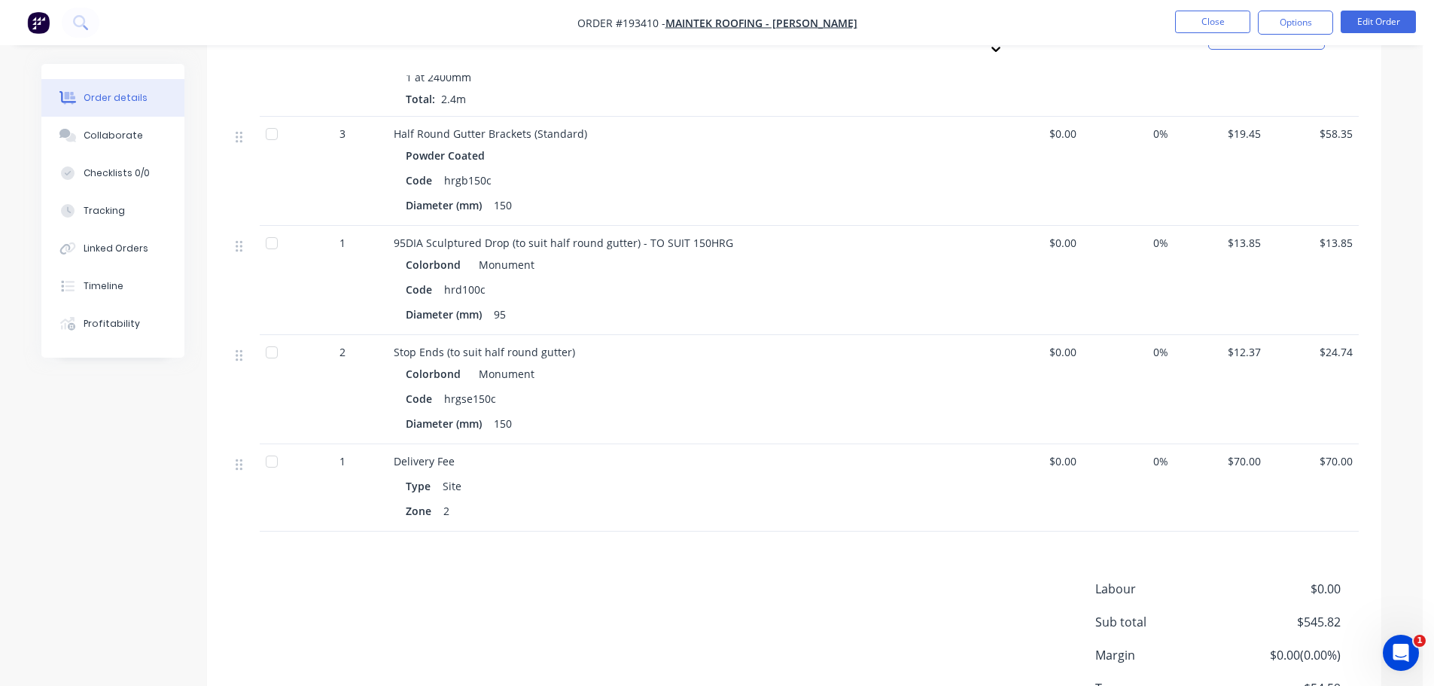
scroll to position [1548, 0]
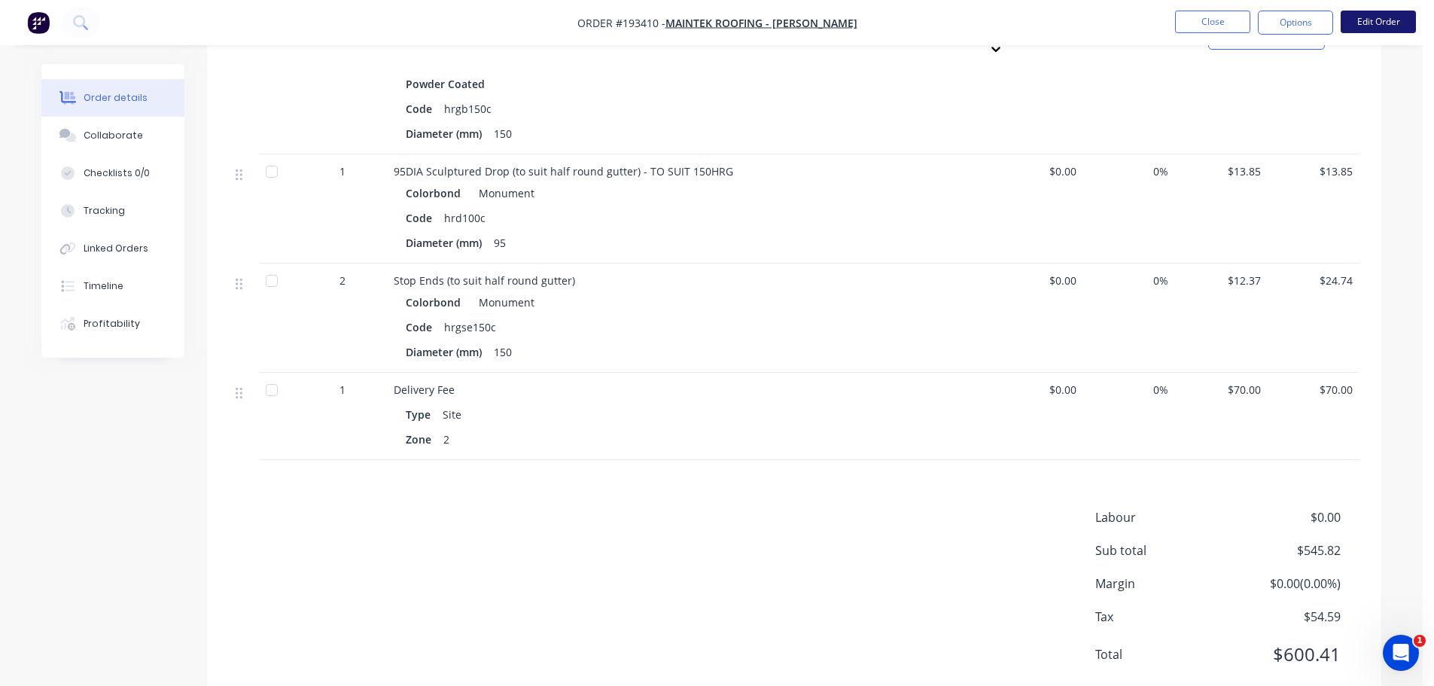
click at [1378, 26] on button "Edit Order" at bounding box center [1378, 22] width 75 height 23
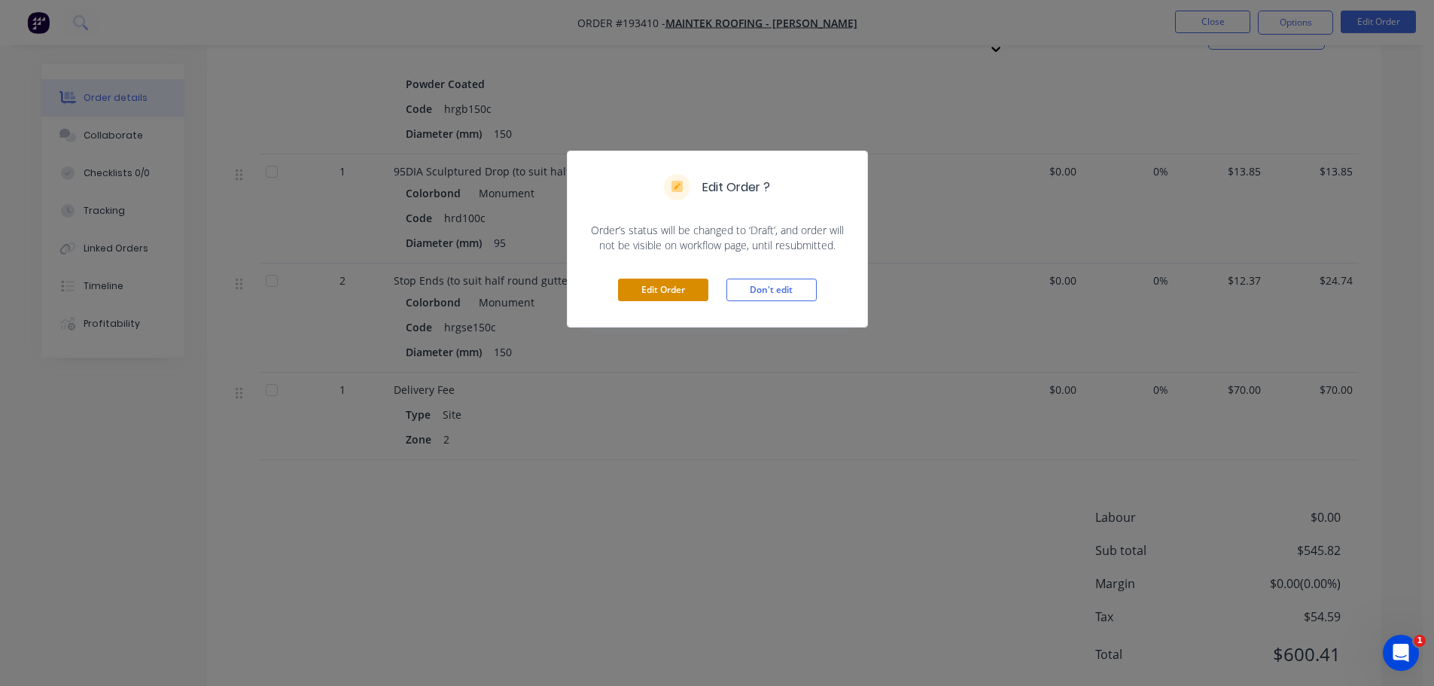
click at [636, 279] on button "Edit Order" at bounding box center [663, 290] width 90 height 23
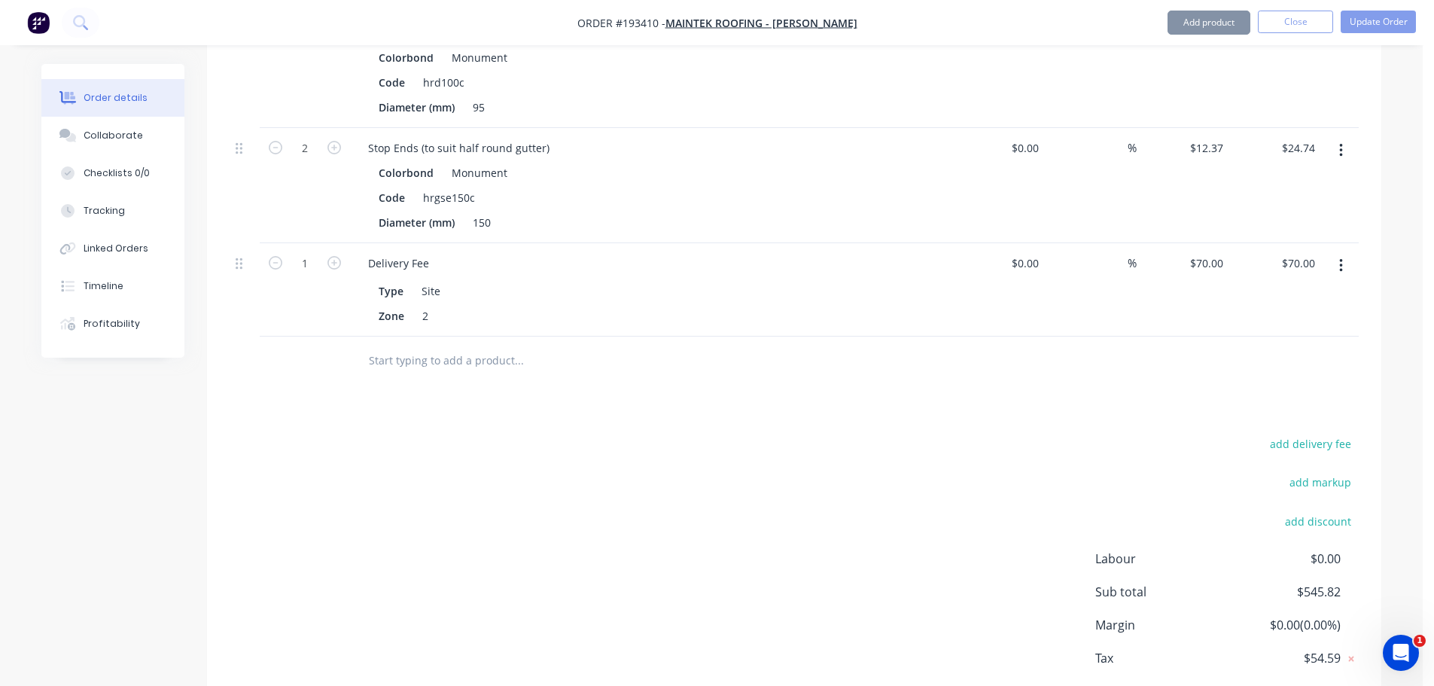
scroll to position [1761, 0]
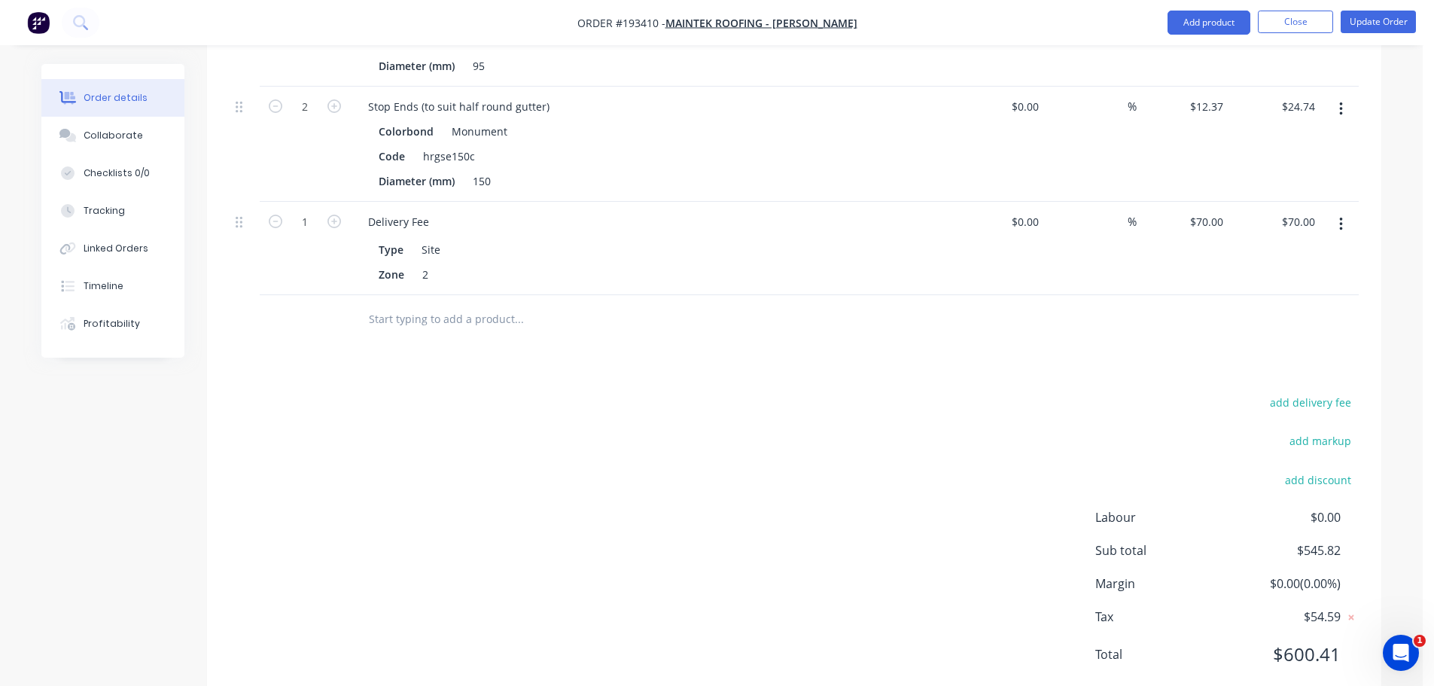
drag, startPoint x: 1345, startPoint y: 182, endPoint x: 1344, endPoint y: 194, distance: 12.1
click at [1345, 211] on button "button" at bounding box center [1340, 224] width 35 height 27
click at [1281, 343] on div "Delete" at bounding box center [1287, 354] width 116 height 22
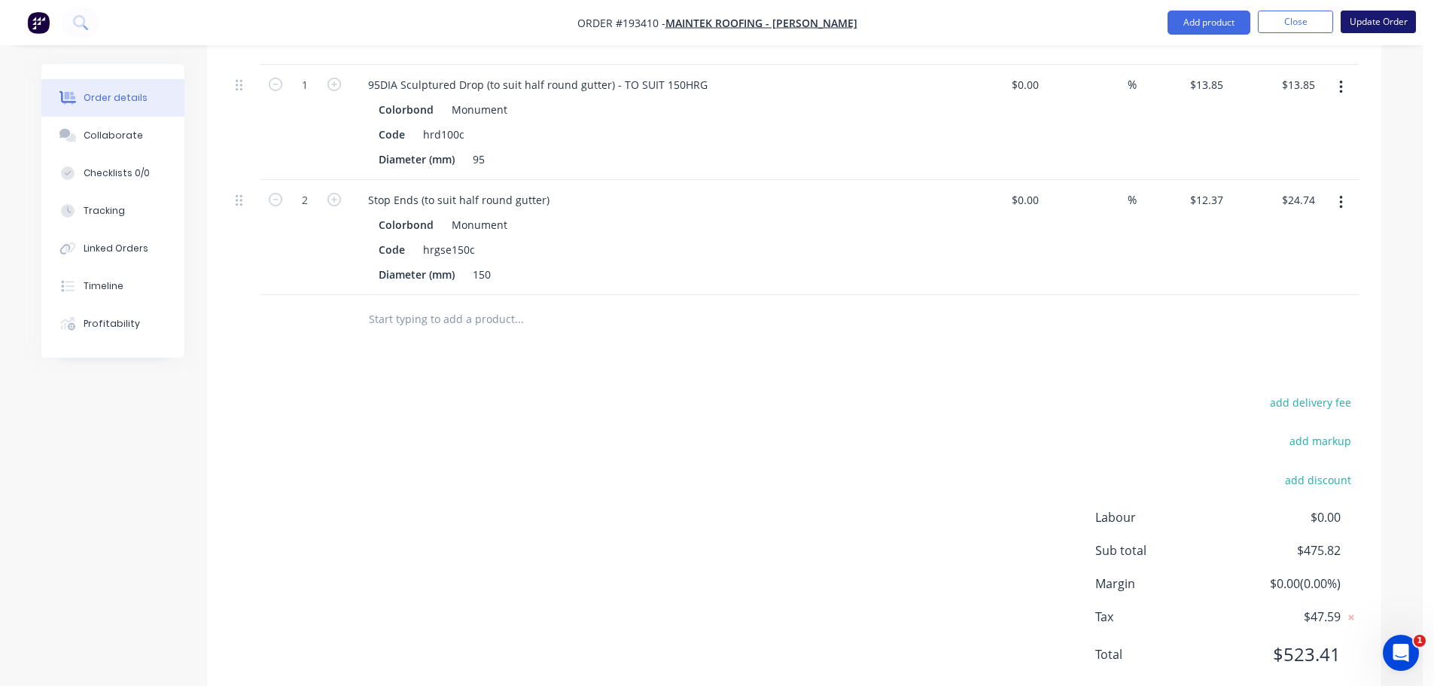
click at [1406, 20] on button "Update Order" at bounding box center [1378, 22] width 75 height 23
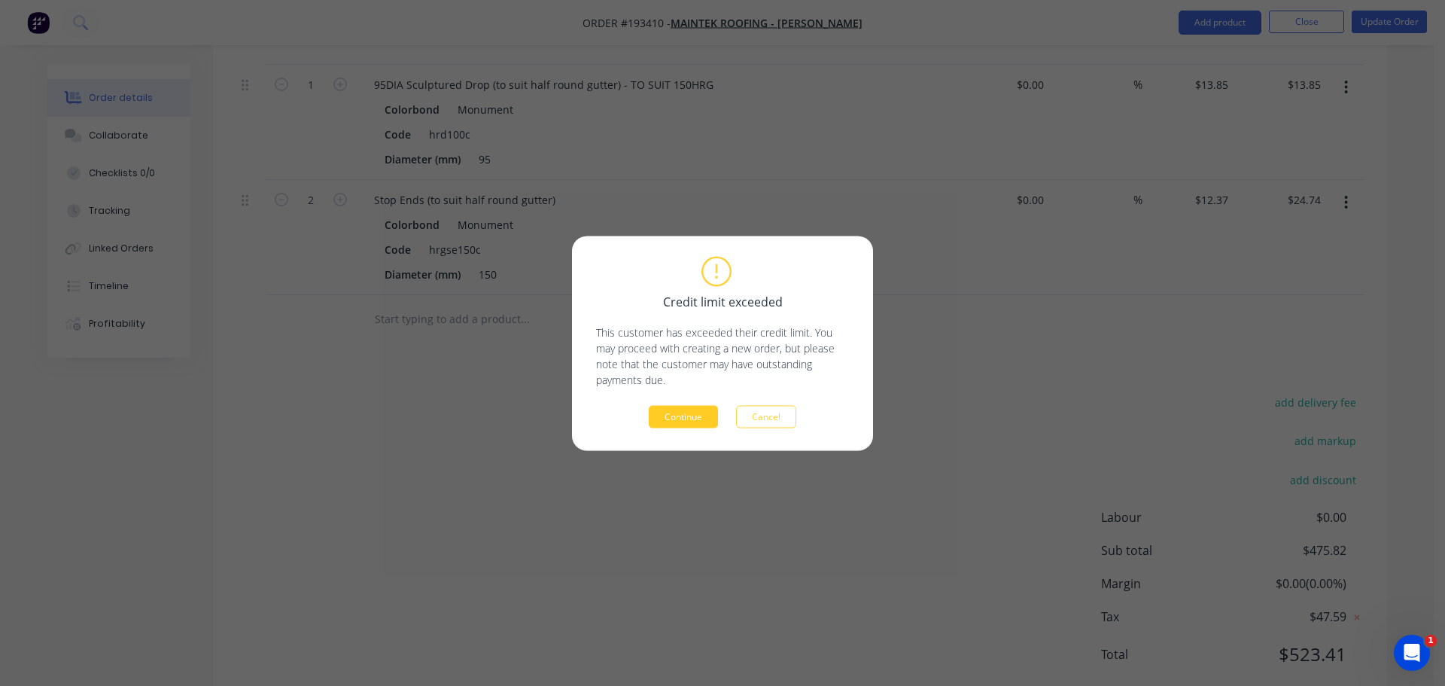
click at [699, 415] on button "Continue" at bounding box center [683, 416] width 69 height 23
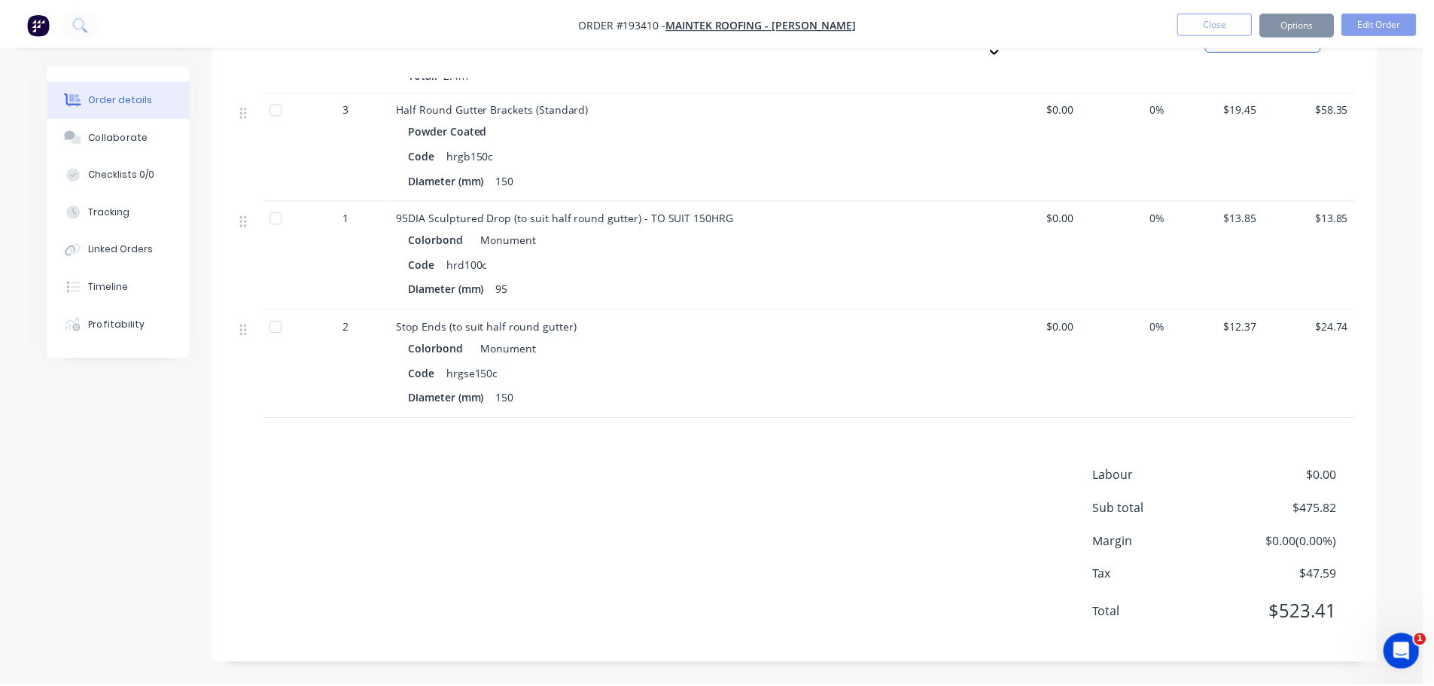
scroll to position [1460, 0]
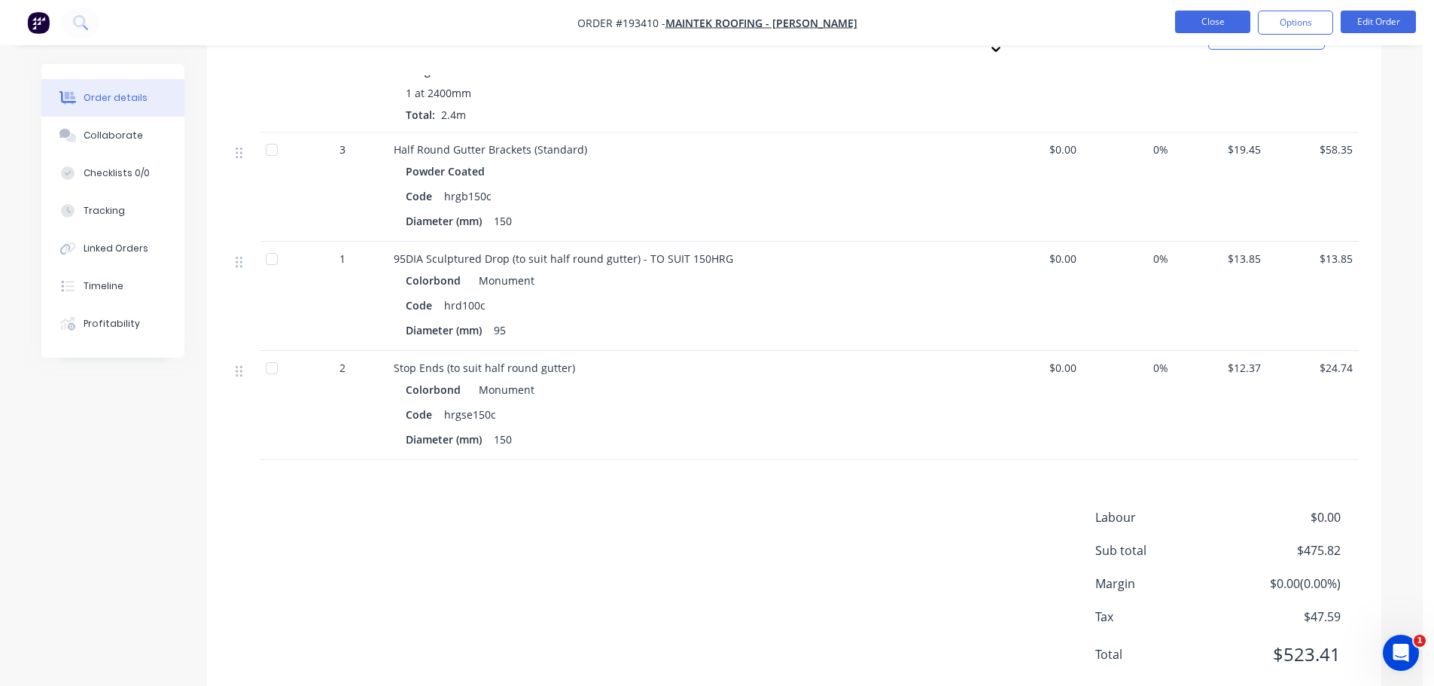
click at [1217, 22] on button "Close" at bounding box center [1212, 22] width 75 height 23
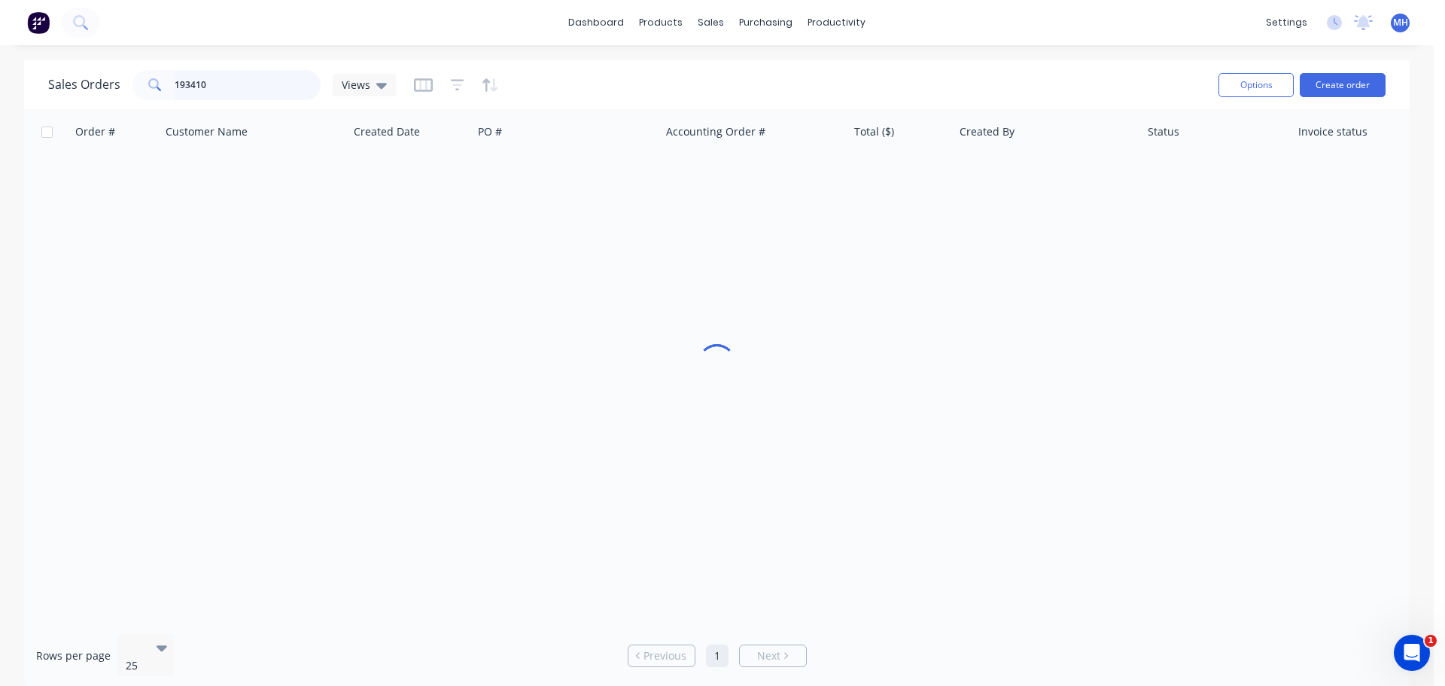
click at [264, 90] on input "193410" at bounding box center [248, 85] width 147 height 30
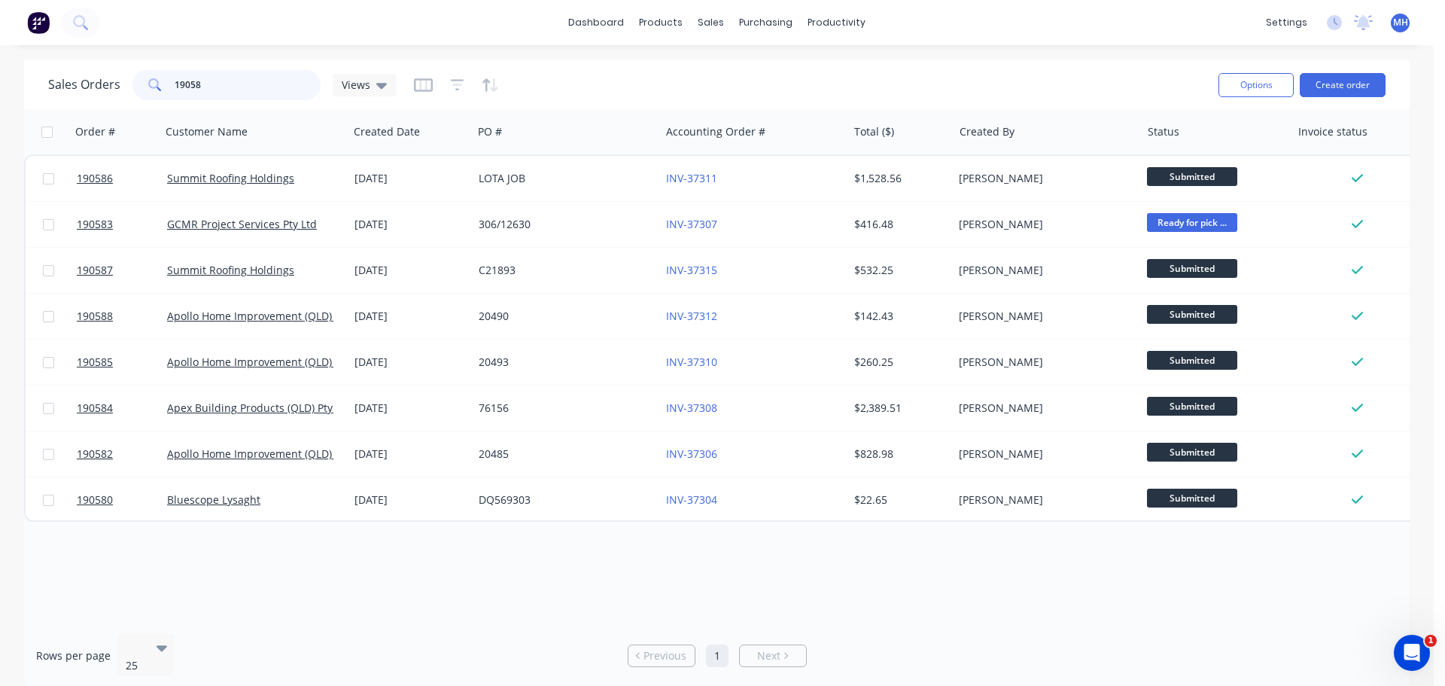
click at [184, 82] on input "19058" at bounding box center [248, 85] width 147 height 30
type input "193058"
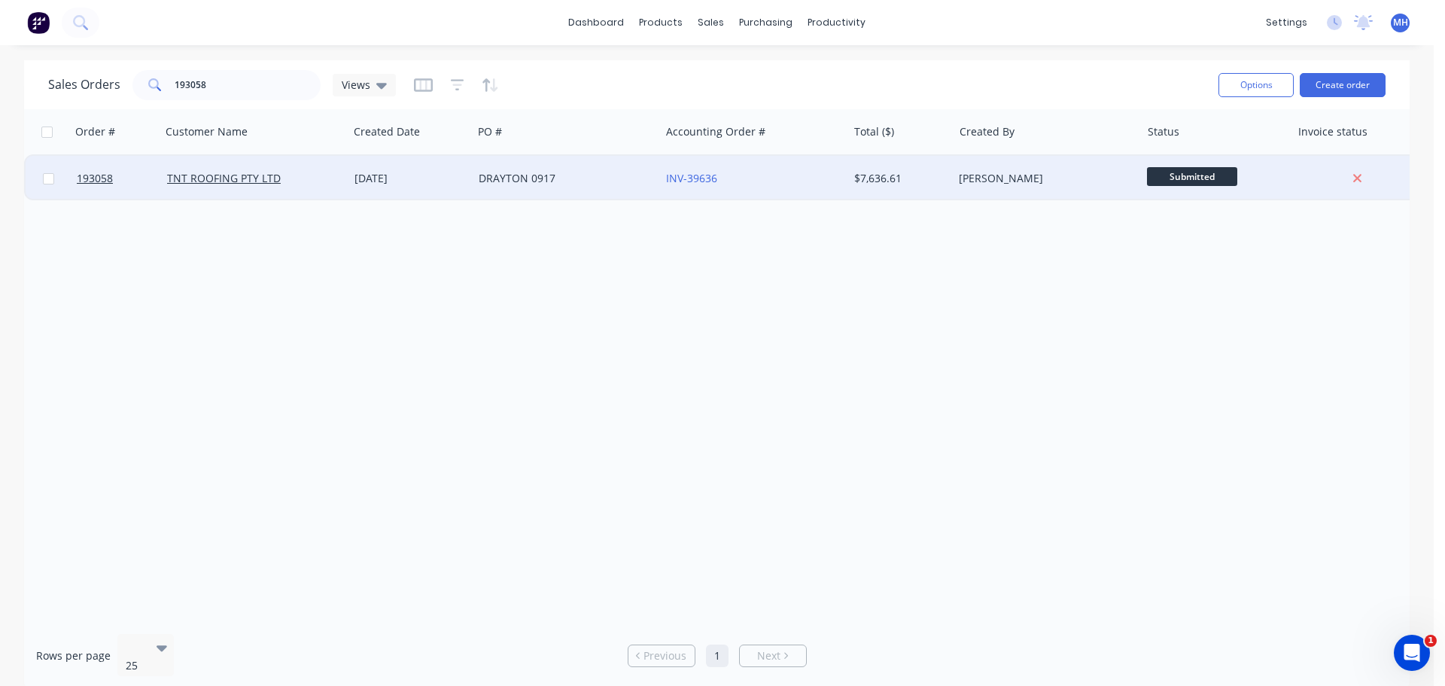
click at [563, 164] on div "DRAYTON 0917" at bounding box center [566, 178] width 187 height 45
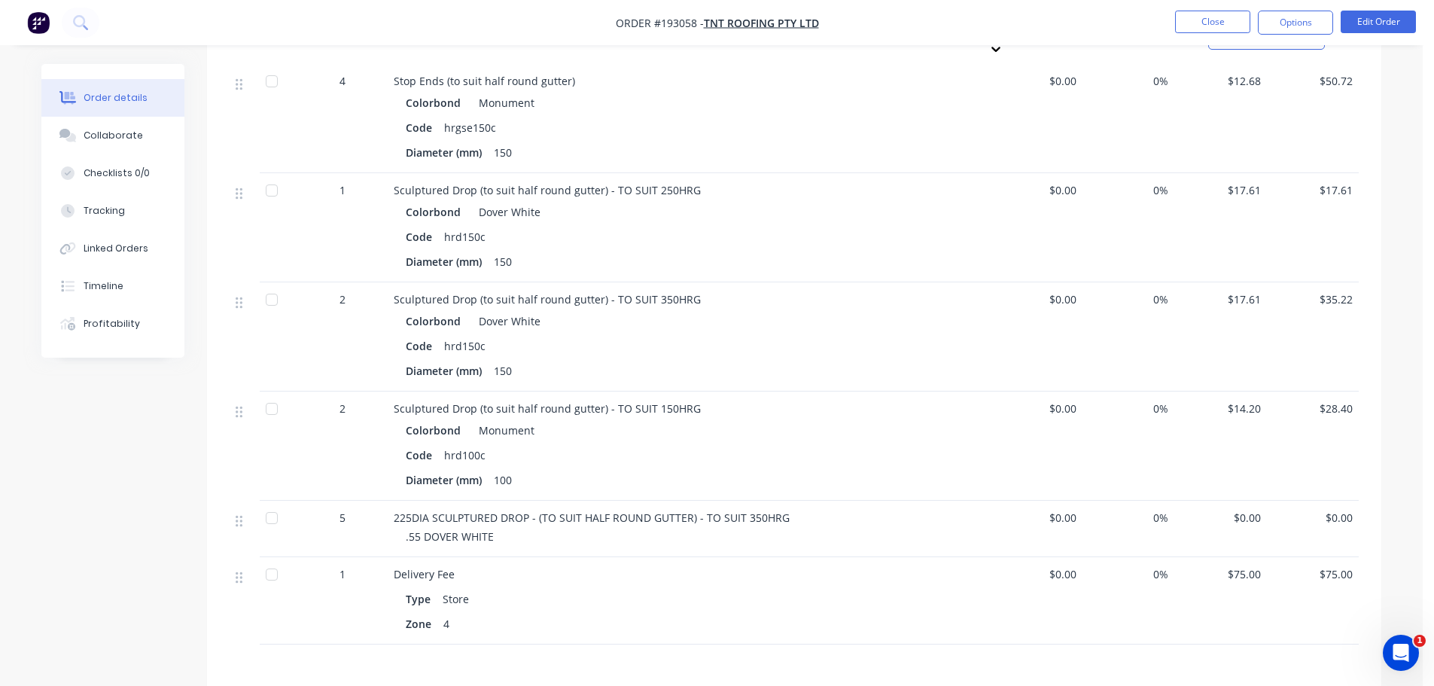
scroll to position [1779, 0]
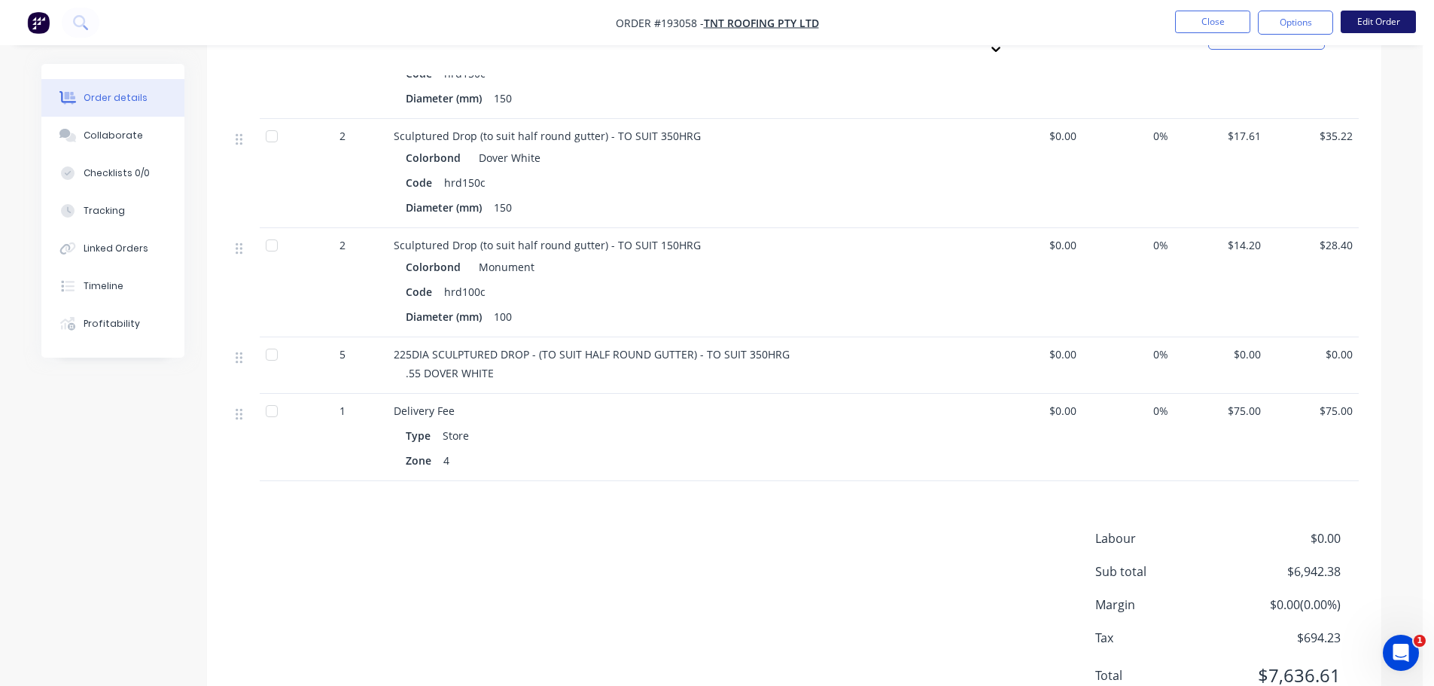
click at [1388, 19] on button "Edit Order" at bounding box center [1378, 22] width 75 height 23
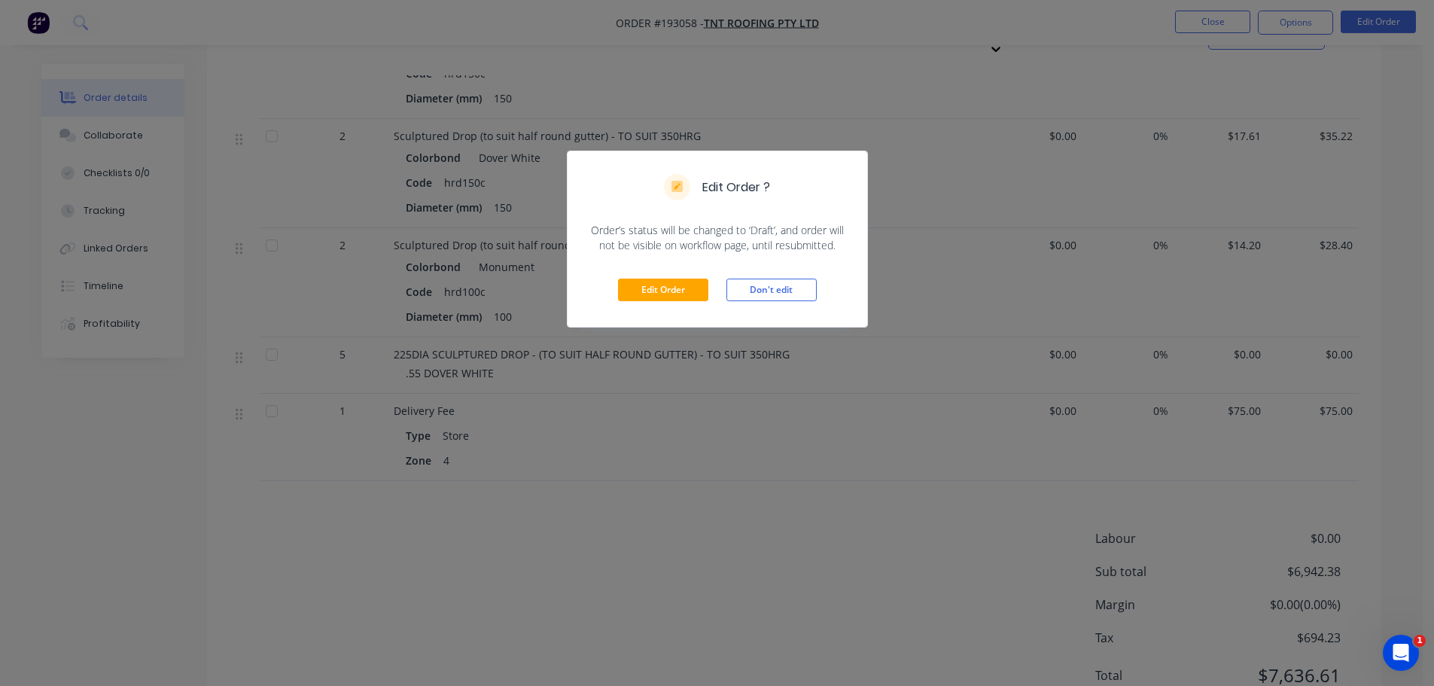
click at [630, 277] on div "Edit Order Don't edit" at bounding box center [718, 290] width 300 height 74
click at [641, 282] on button "Edit Order" at bounding box center [663, 290] width 90 height 23
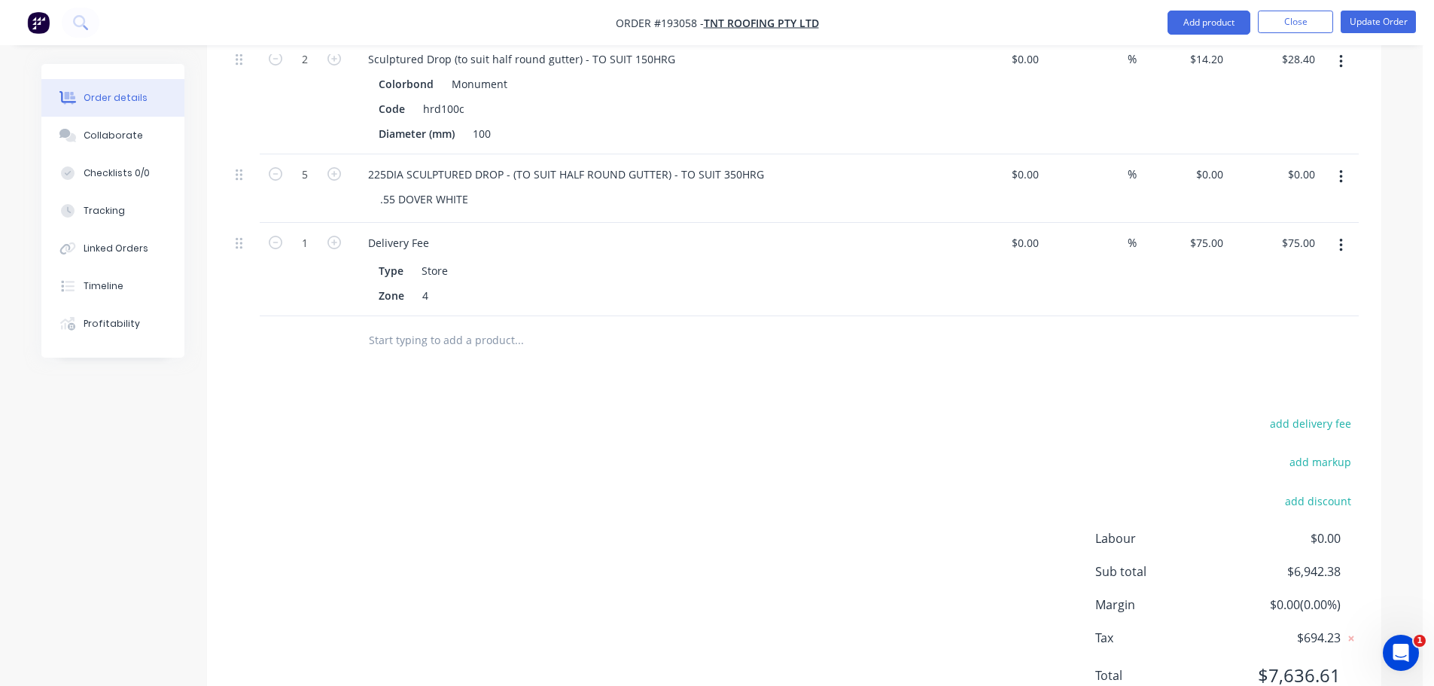
scroll to position [1865, 0]
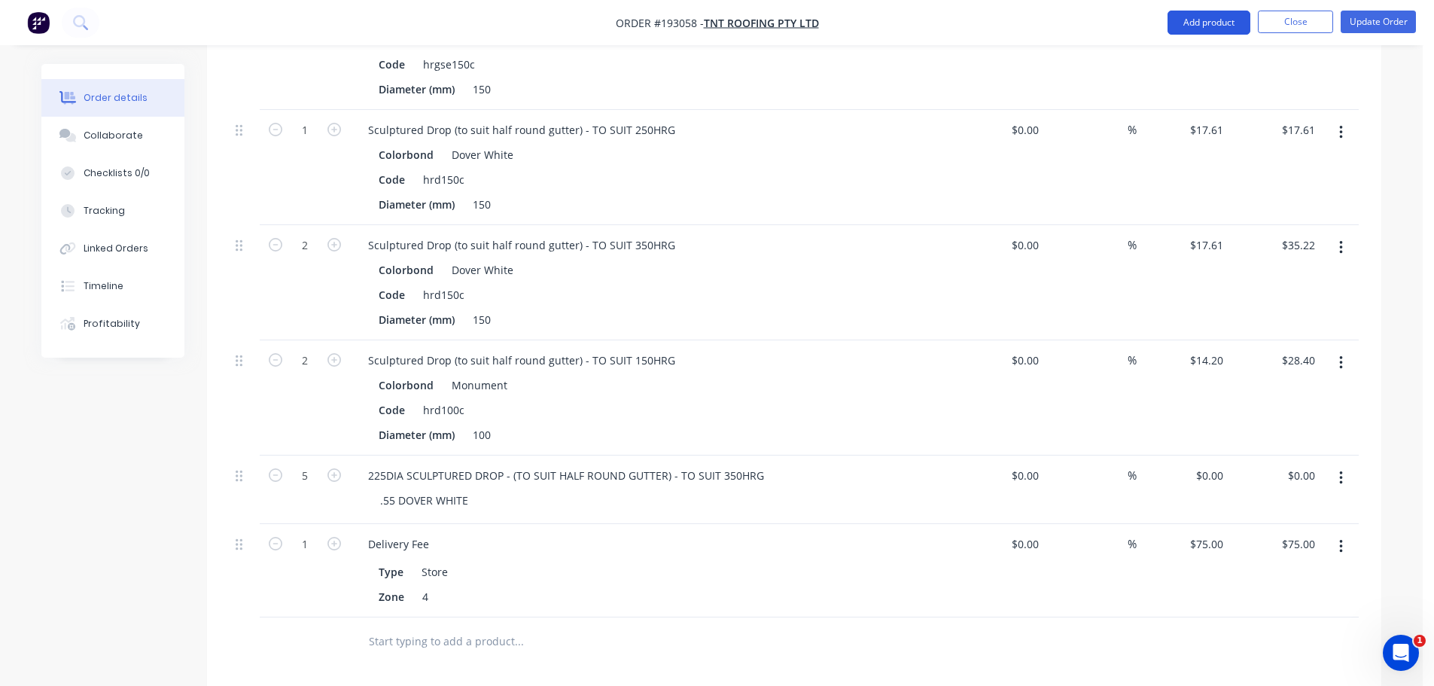
click at [1212, 16] on button "Add product" at bounding box center [1209, 23] width 83 height 24
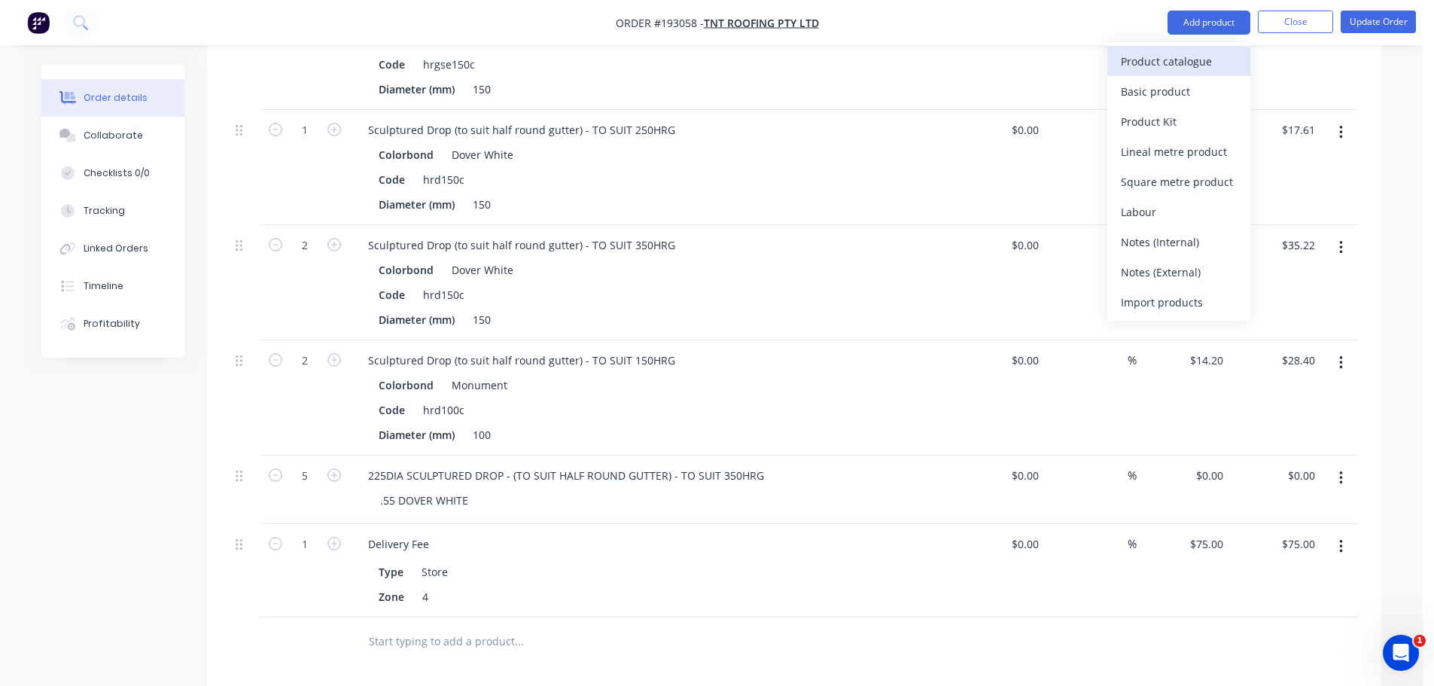
click at [1190, 56] on div "Product catalogue" at bounding box center [1179, 61] width 116 height 22
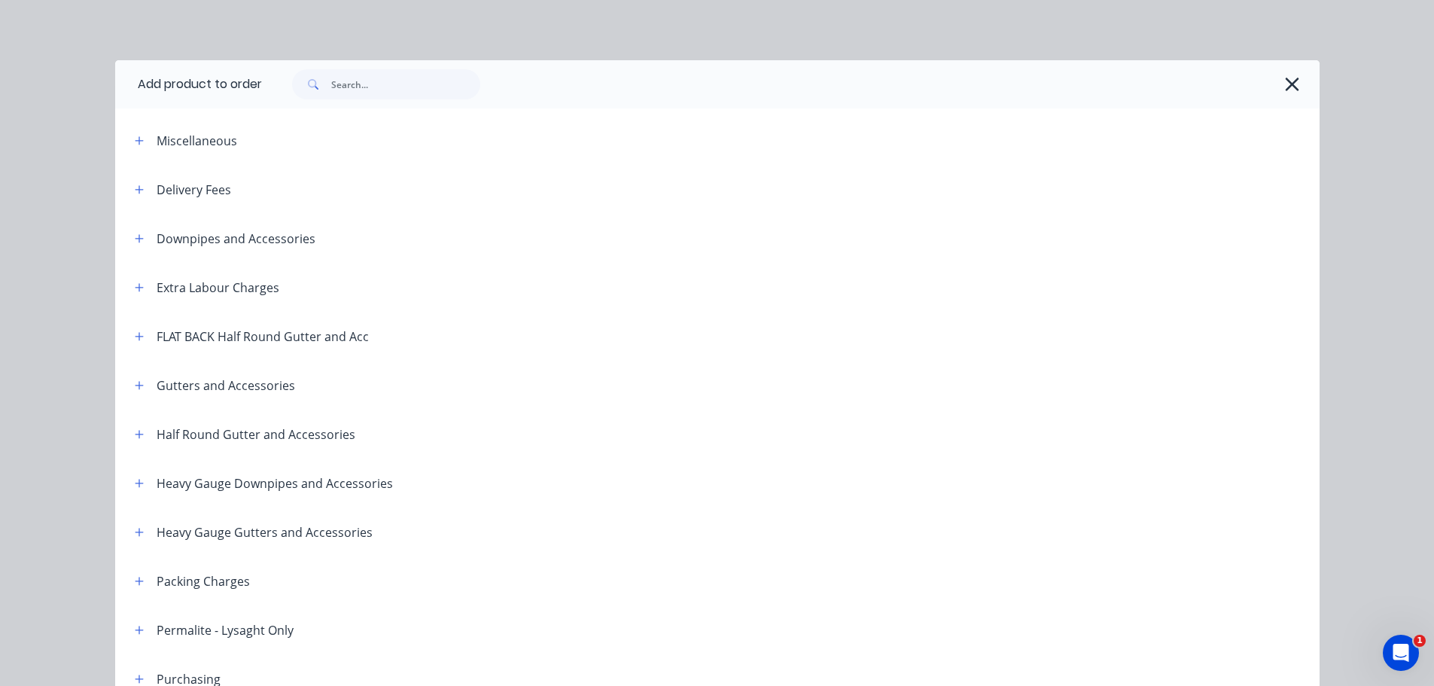
scroll to position [151, 0]
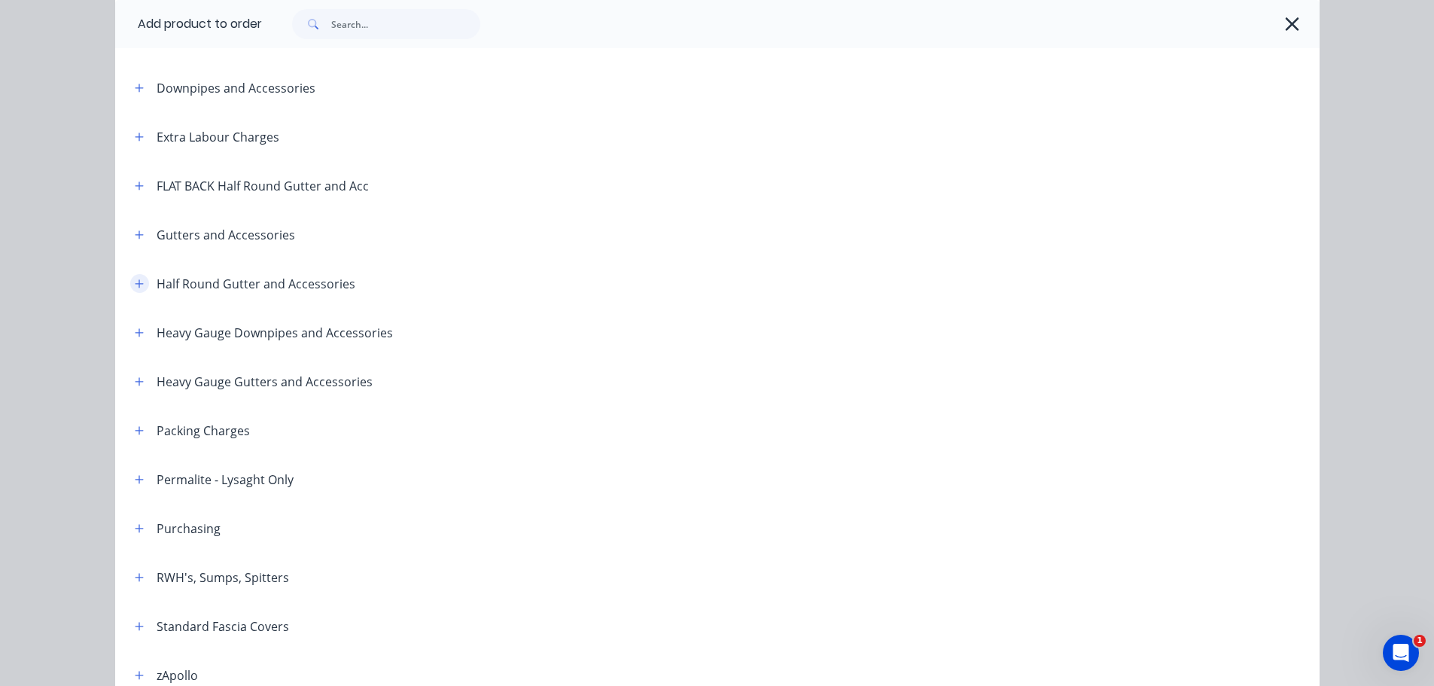
click at [135, 284] on icon "button" at bounding box center [139, 283] width 8 height 8
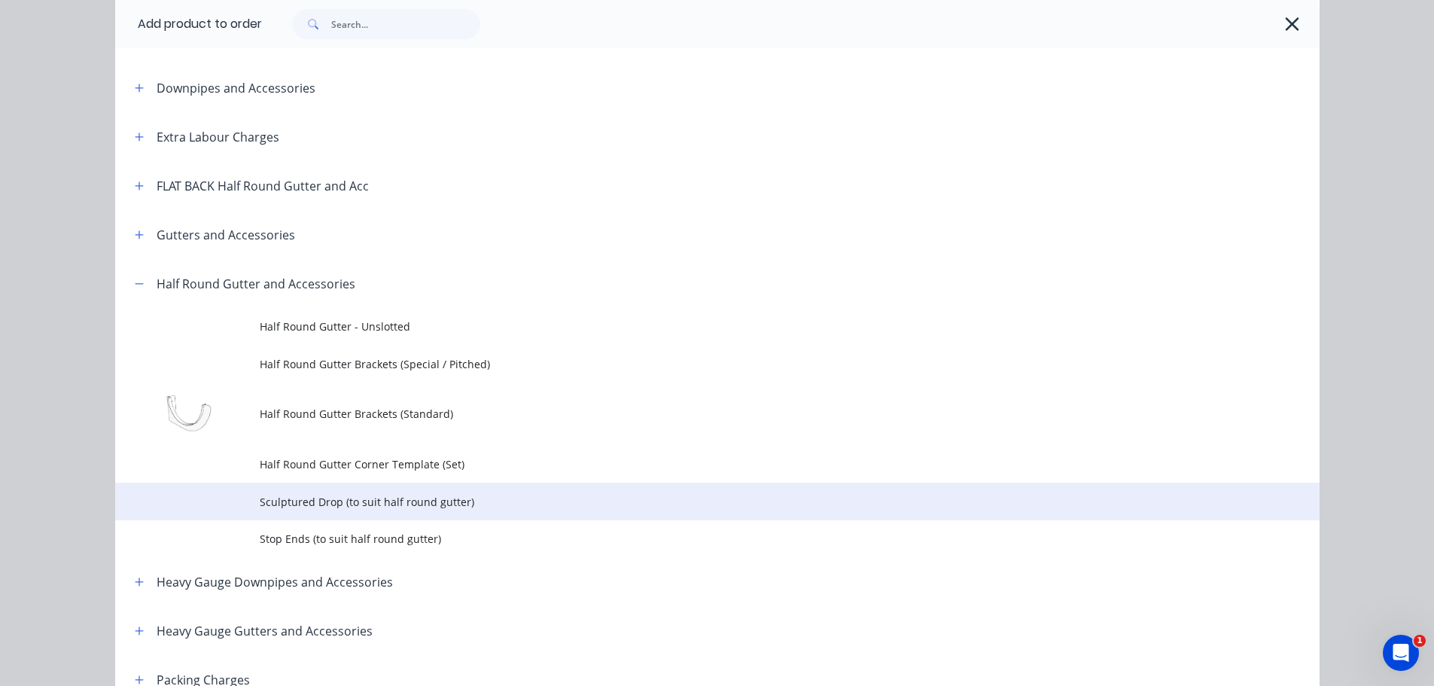
click at [372, 502] on span "Sculptured Drop (to suit half round gutter)" at bounding box center [684, 502] width 848 height 16
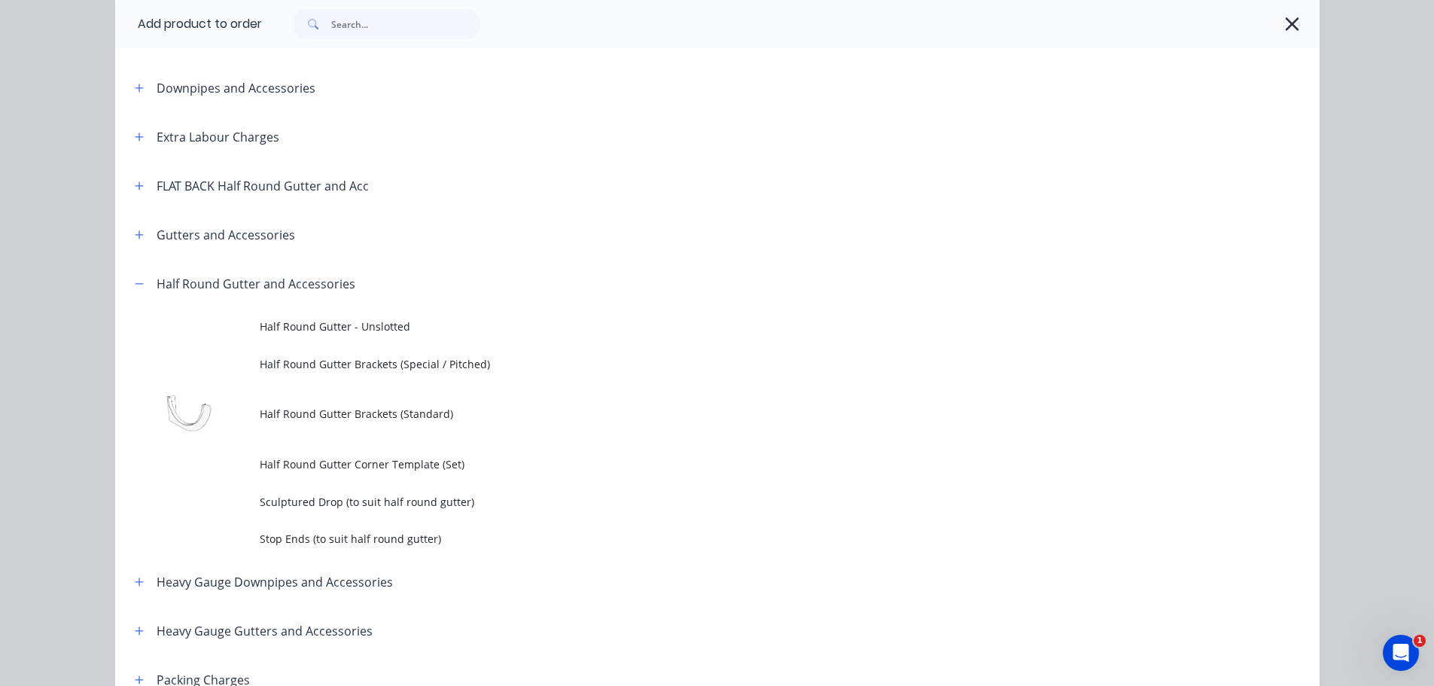
scroll to position [0, 0]
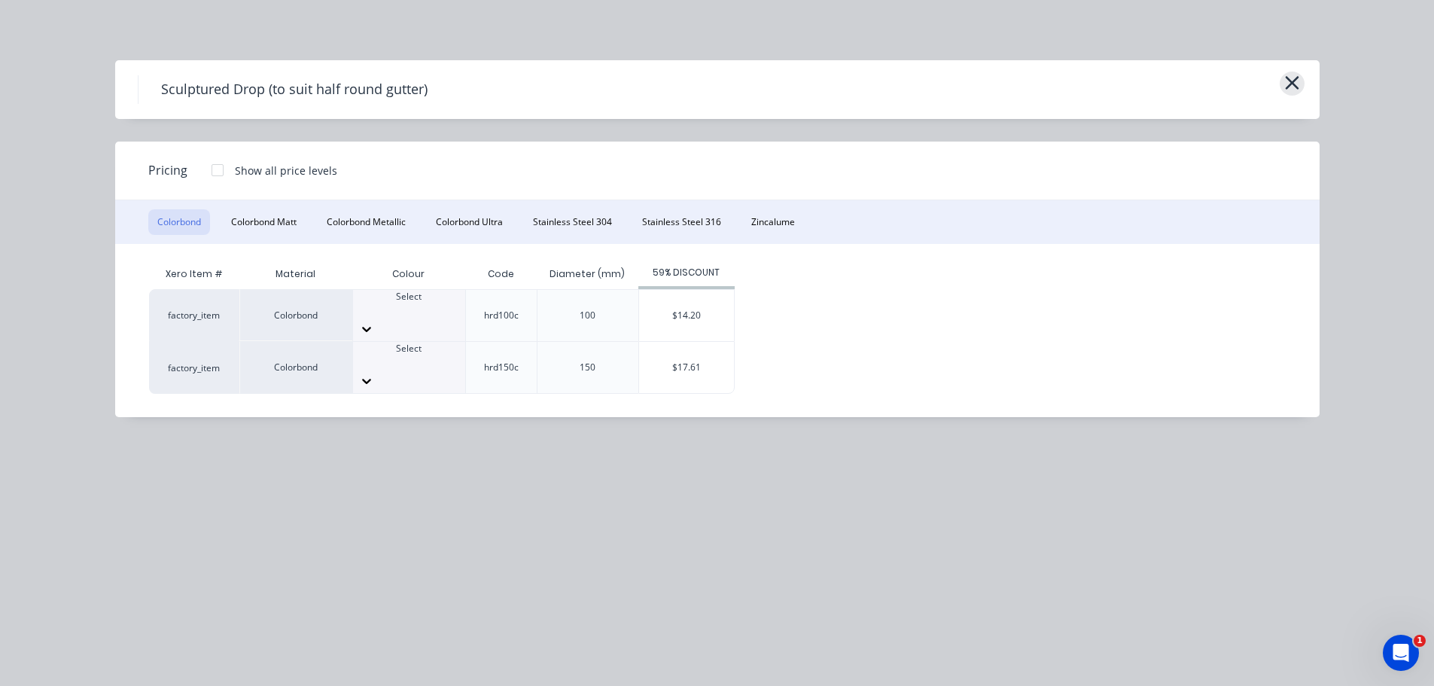
click at [1301, 81] on button "button" at bounding box center [1292, 84] width 25 height 24
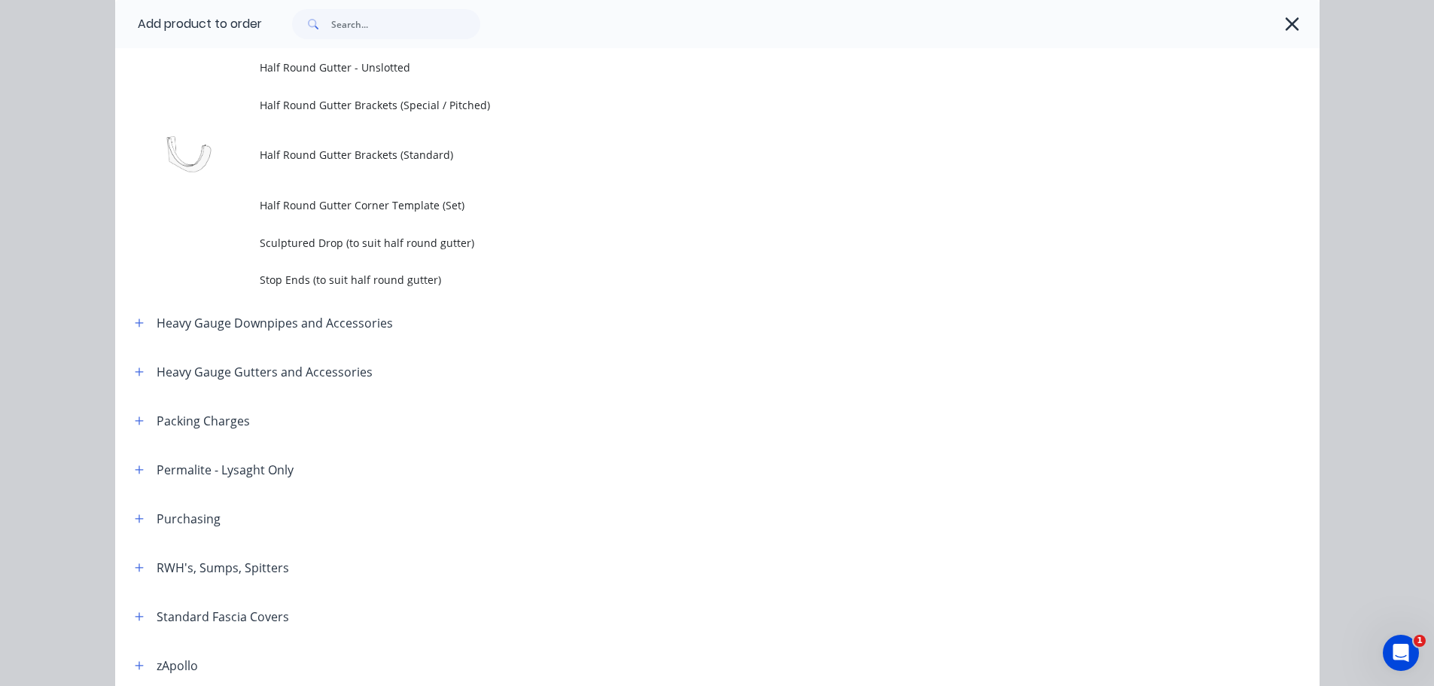
click at [1293, 23] on icon "button" at bounding box center [1292, 24] width 16 height 21
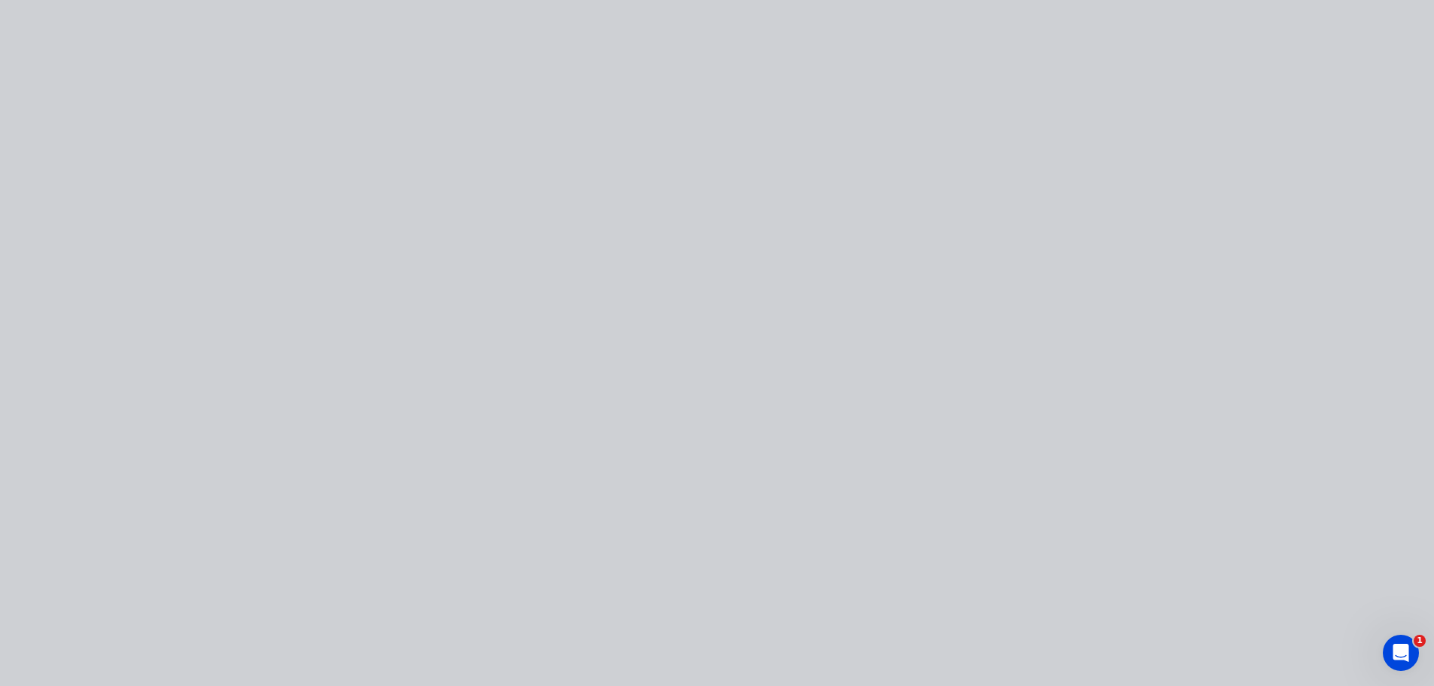
scroll to position [0, 0]
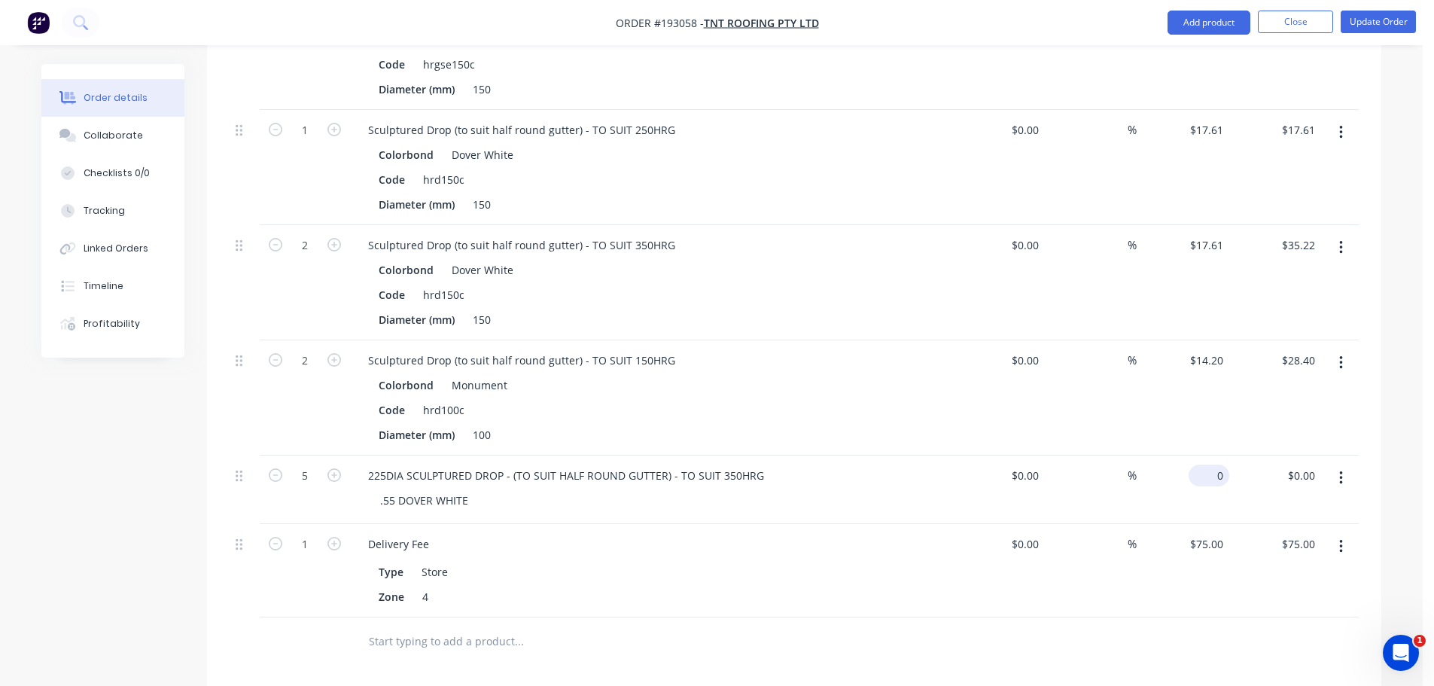
click at [1204, 455] on div "0 $0.00" at bounding box center [1183, 489] width 93 height 69
type input "$26.41"
type input "$132.05"
click at [1157, 617] on div at bounding box center [794, 641] width 1129 height 49
click at [1389, 17] on button "Update Order" at bounding box center [1378, 22] width 75 height 23
